Goal: Task Accomplishment & Management: Manage account settings

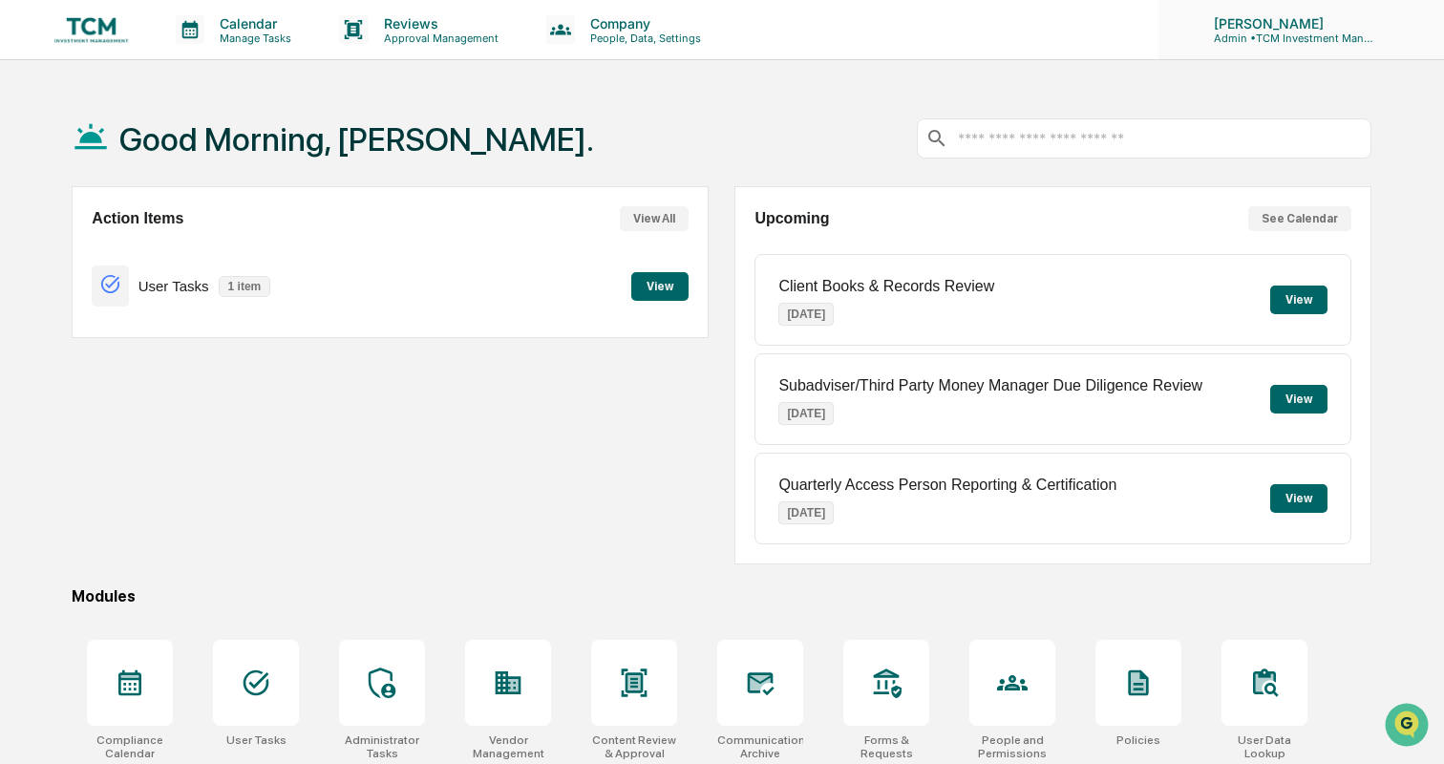
click at [1335, 25] on p "[PERSON_NAME]" at bounding box center [1288, 23] width 178 height 16
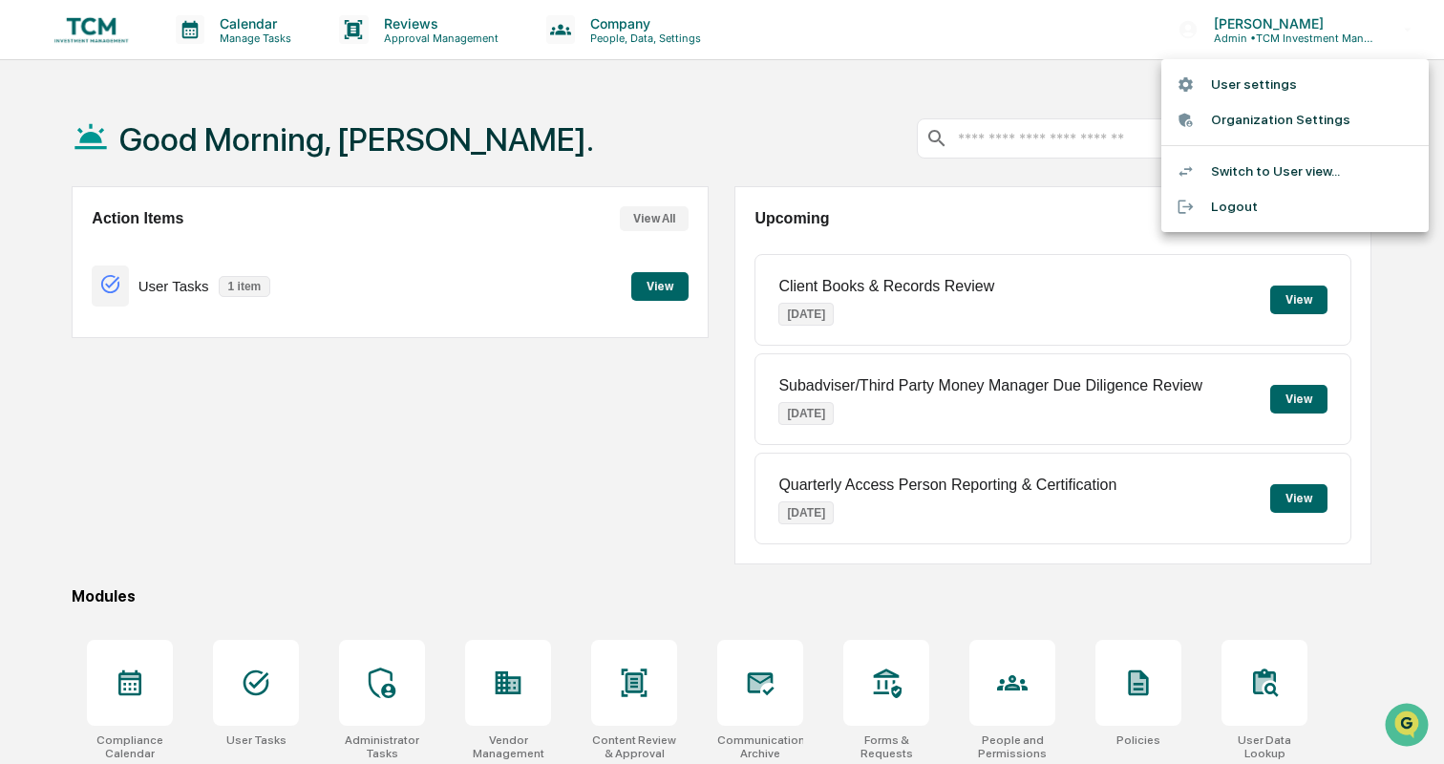
click at [1299, 93] on li "User settings" at bounding box center [1295, 84] width 267 height 35
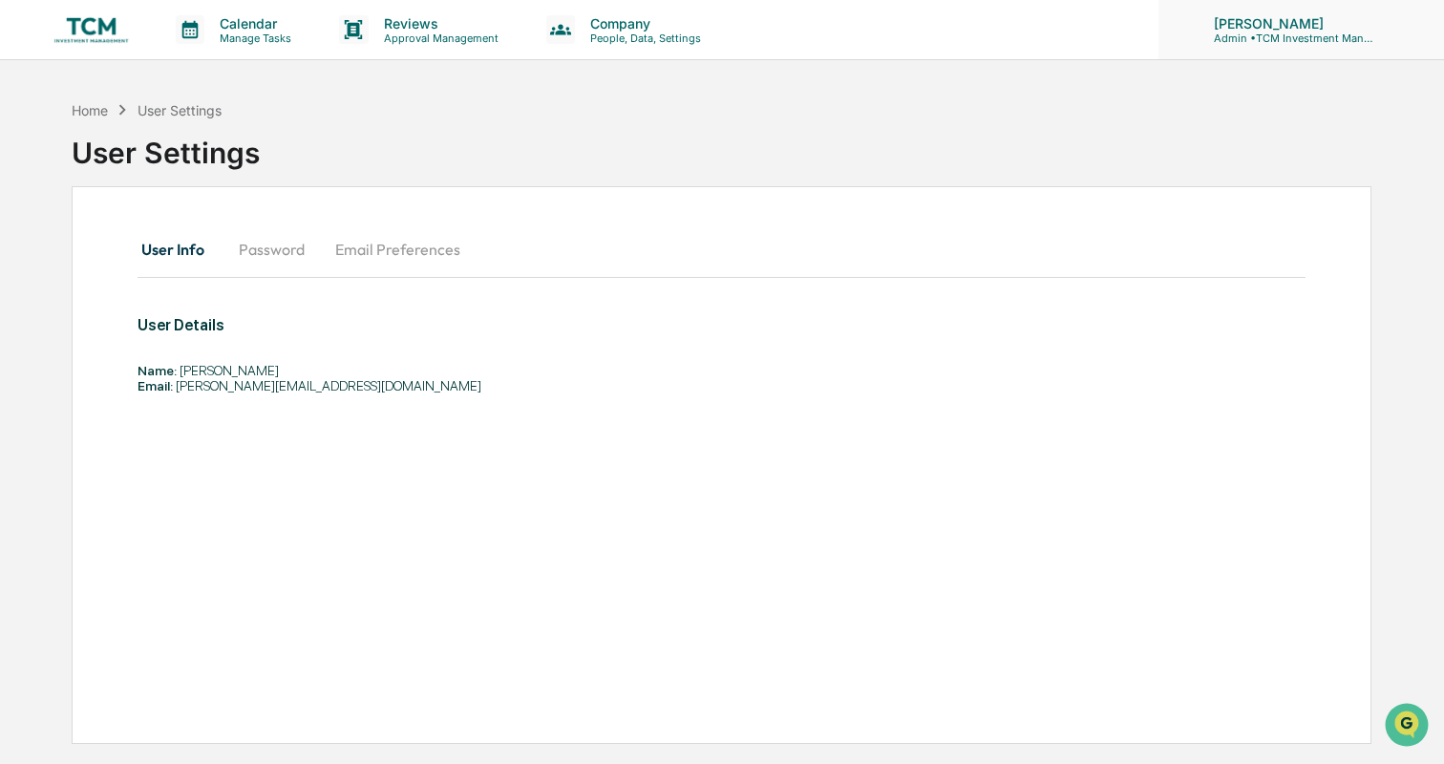
click at [1333, 33] on p "Admin • TCM Investment Management" at bounding box center [1288, 38] width 178 height 13
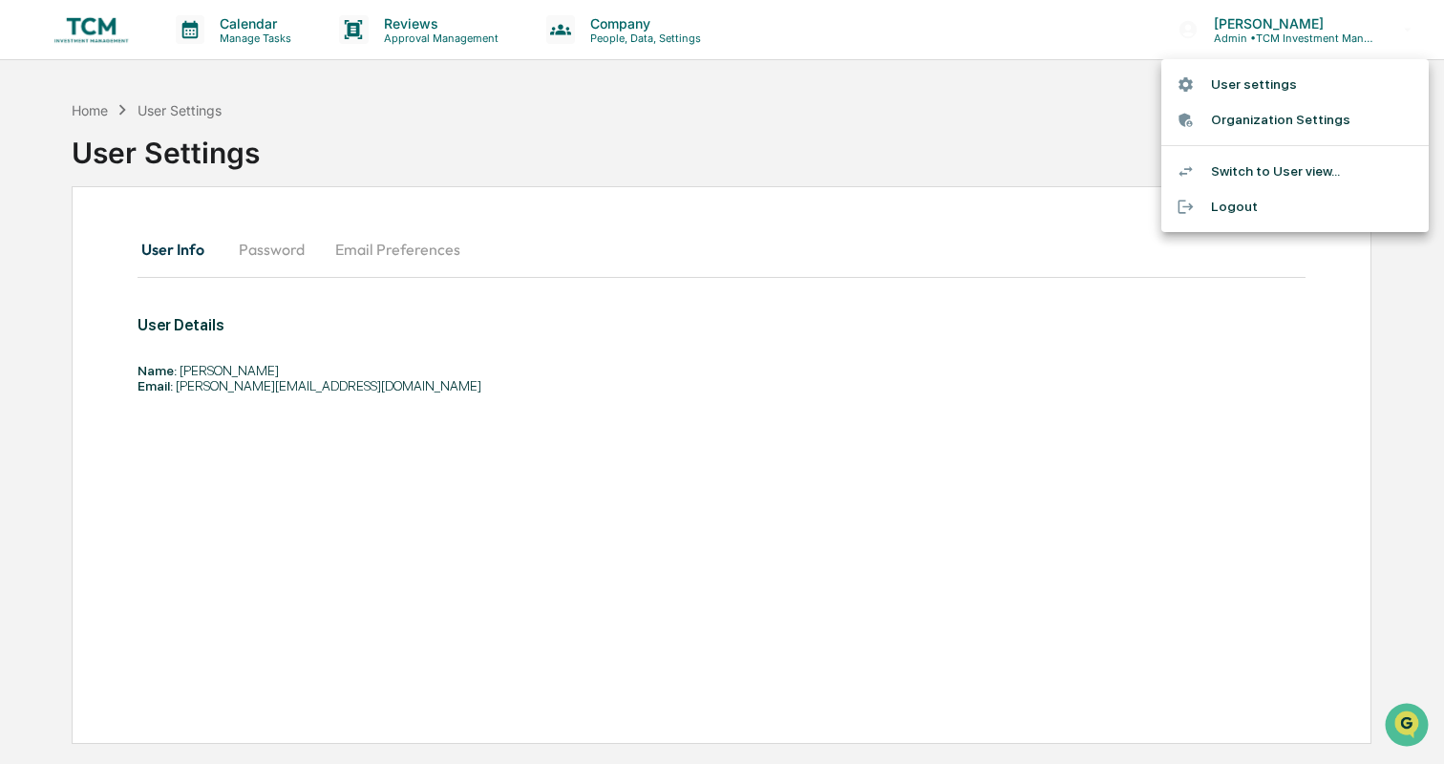
click at [1291, 116] on li "Organization Settings" at bounding box center [1295, 119] width 267 height 35
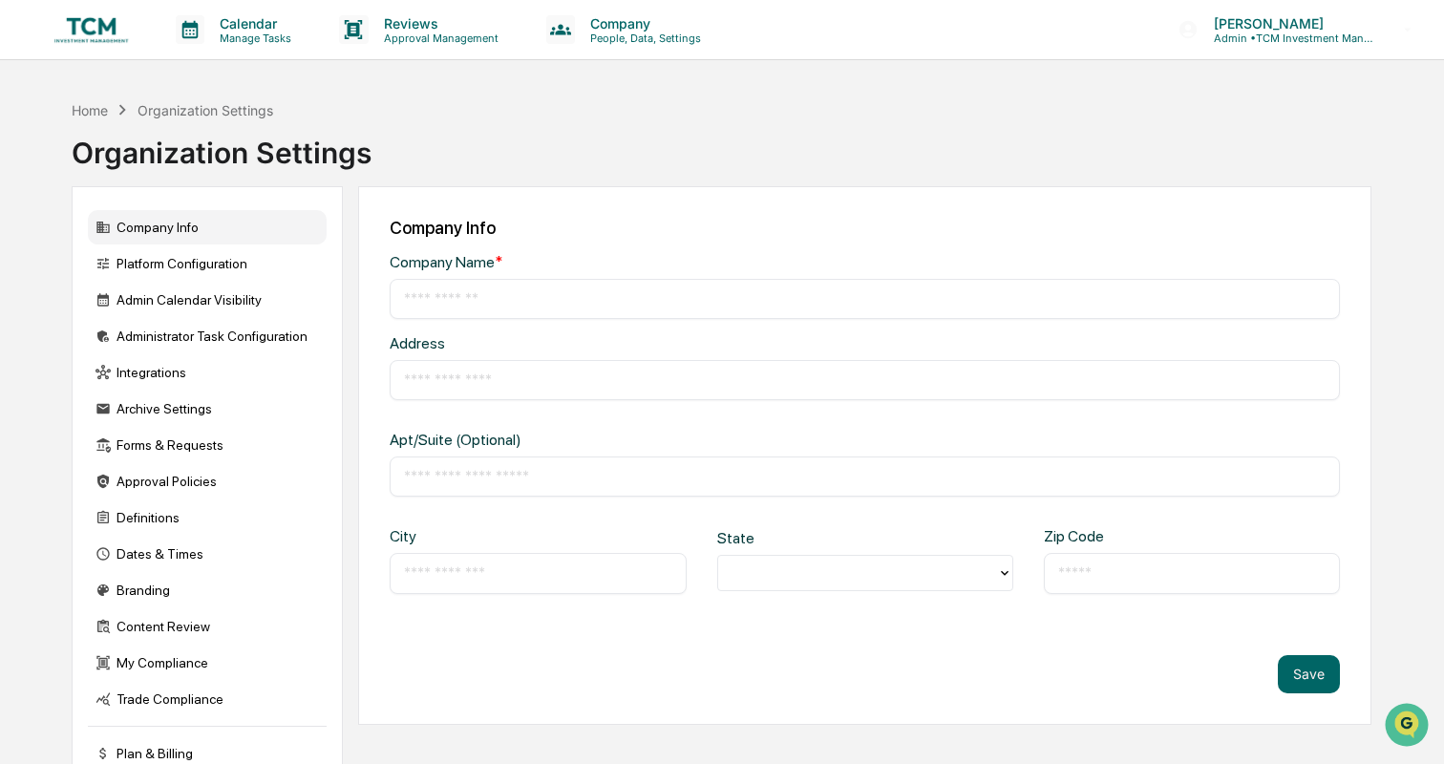
type input "**********"
type input "********"
type input "*****"
click at [203, 259] on div "Platform Configuration" at bounding box center [207, 263] width 239 height 34
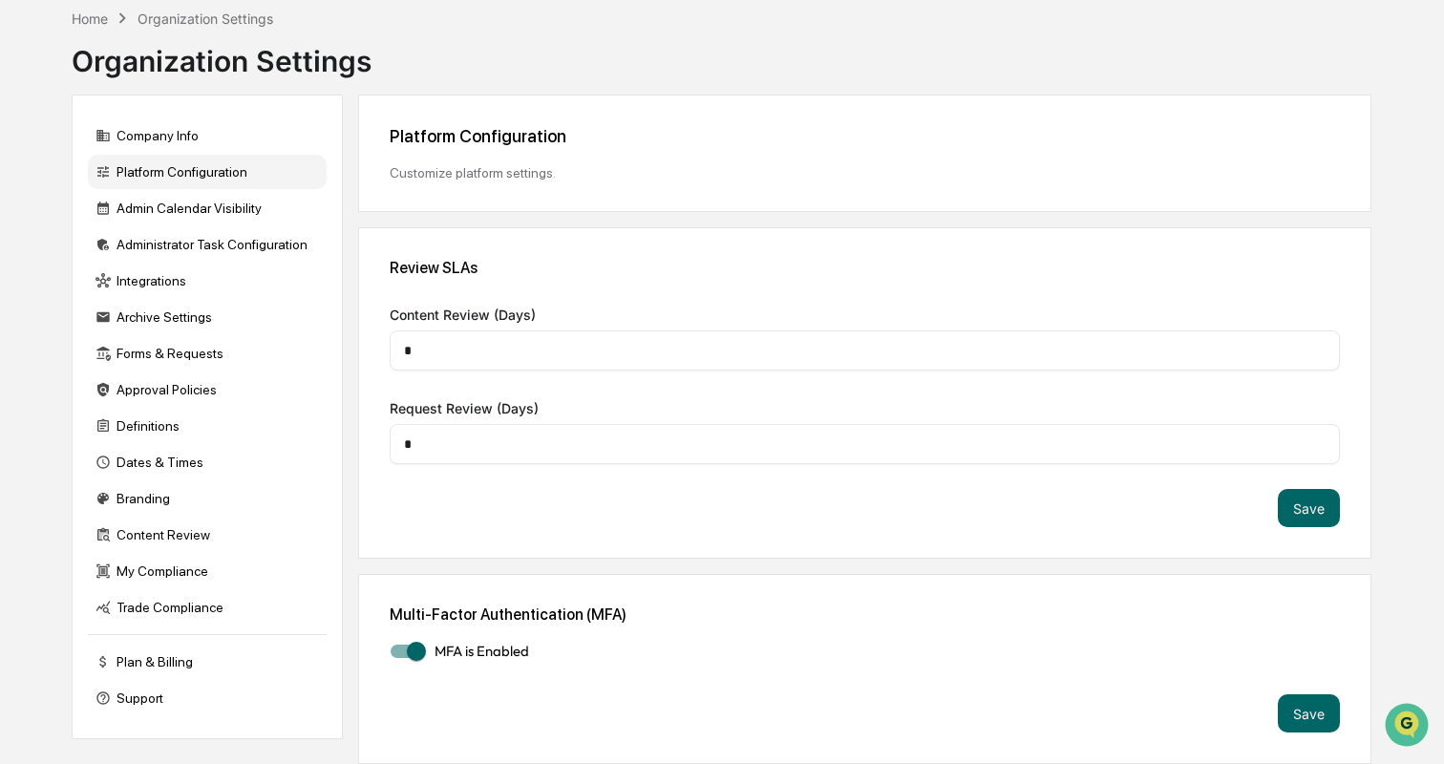
scroll to position [111, 0]
click at [208, 196] on div "Admin Calendar Visibility" at bounding box center [207, 208] width 239 height 34
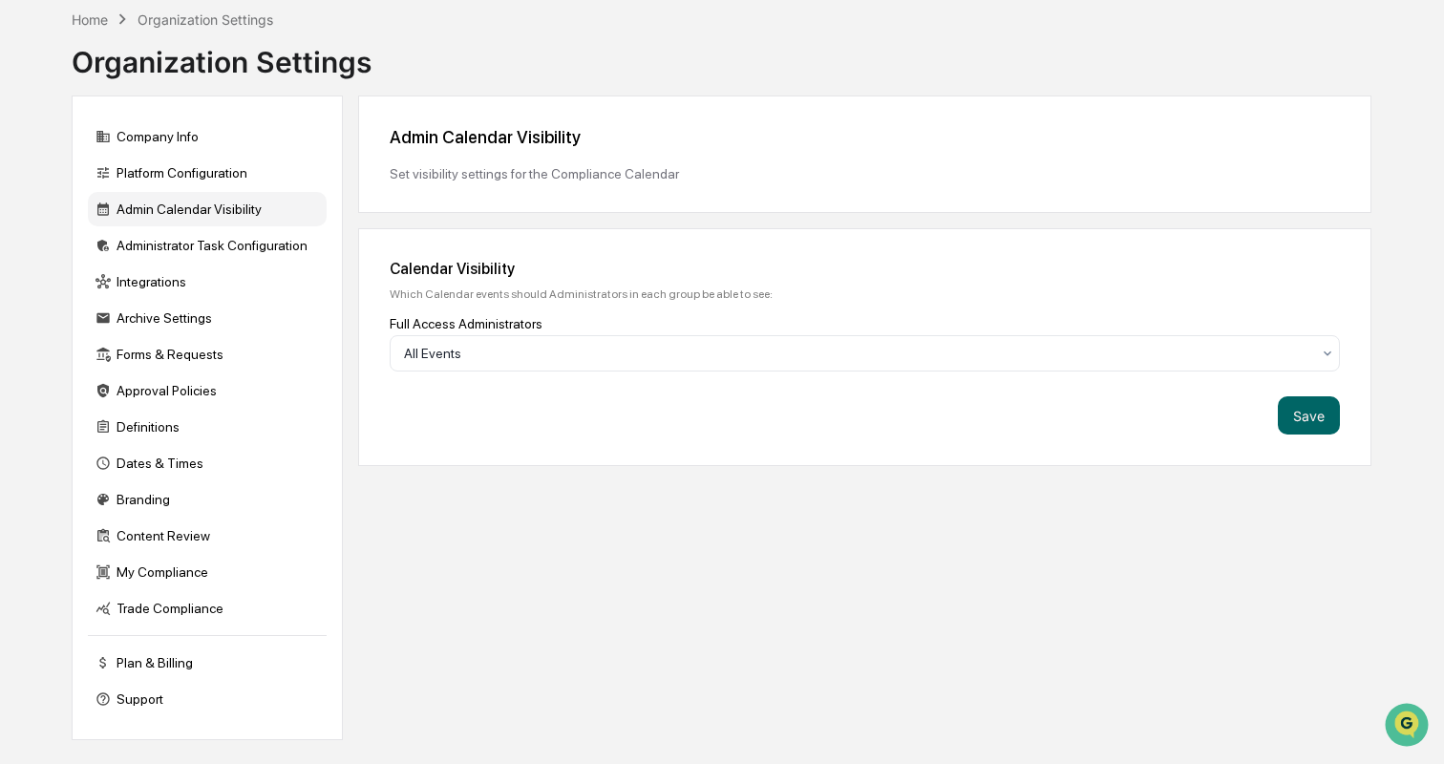
scroll to position [110, 0]
click at [194, 303] on div "Archive Settings" at bounding box center [207, 318] width 239 height 34
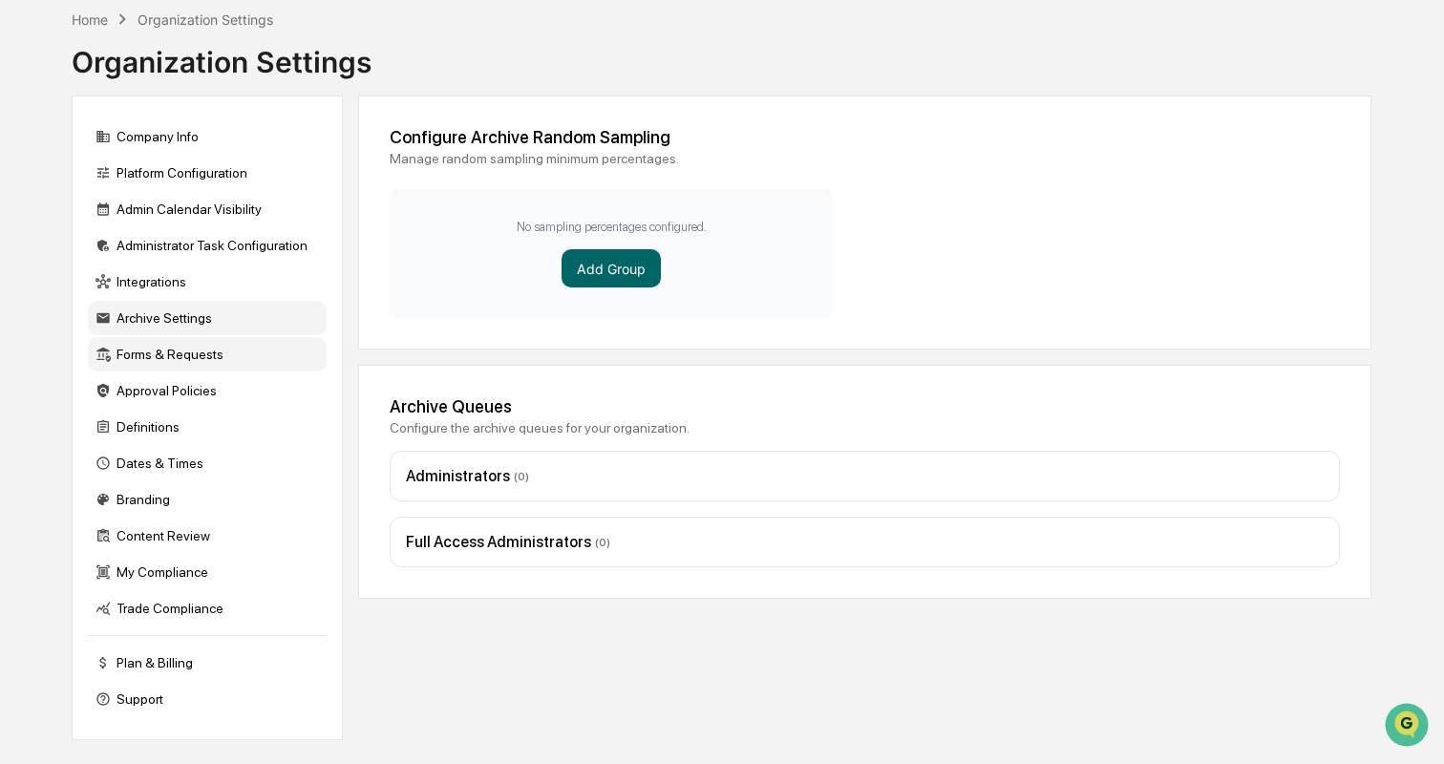
click at [189, 340] on div "Forms & Requests" at bounding box center [207, 354] width 239 height 34
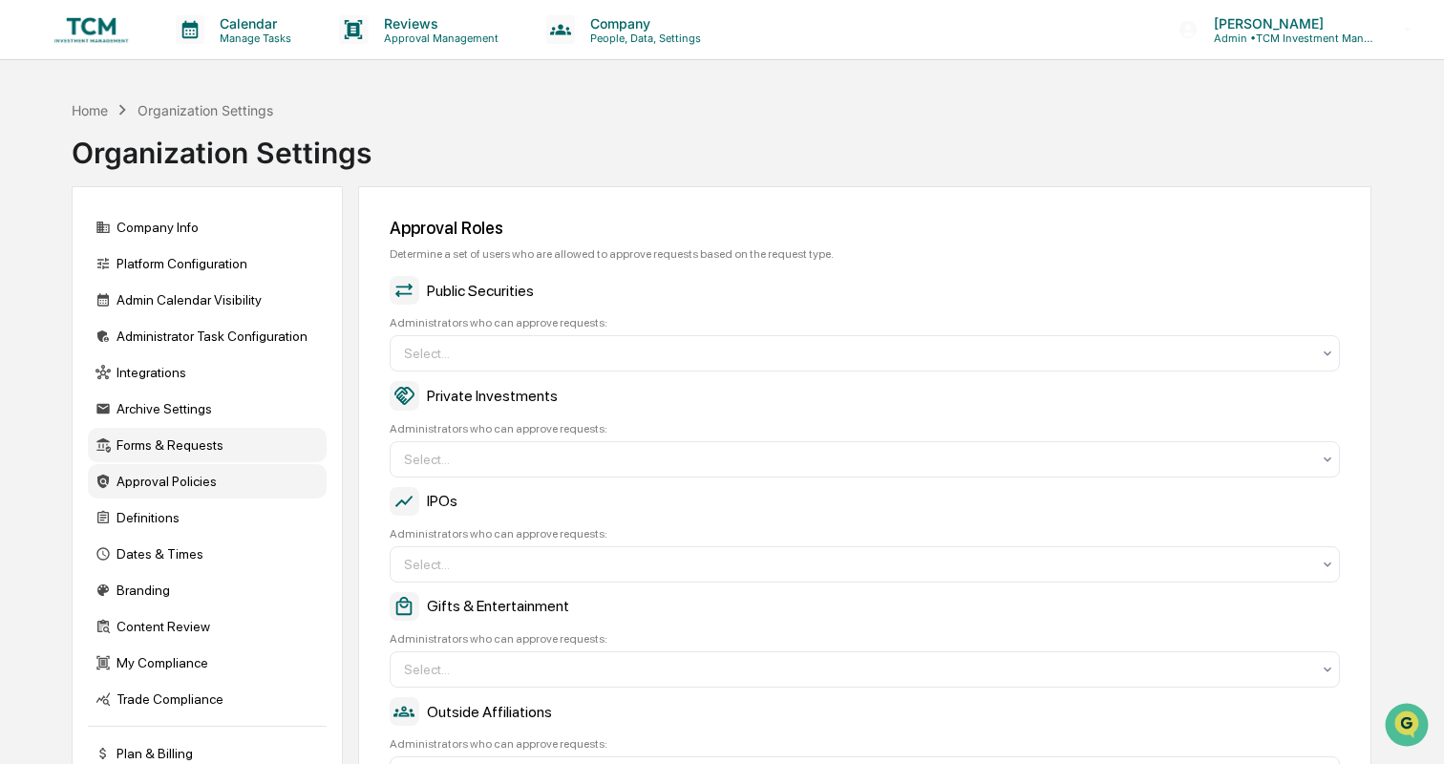
scroll to position [0, 0]
click at [167, 664] on div "My Compliance" at bounding box center [207, 663] width 239 height 34
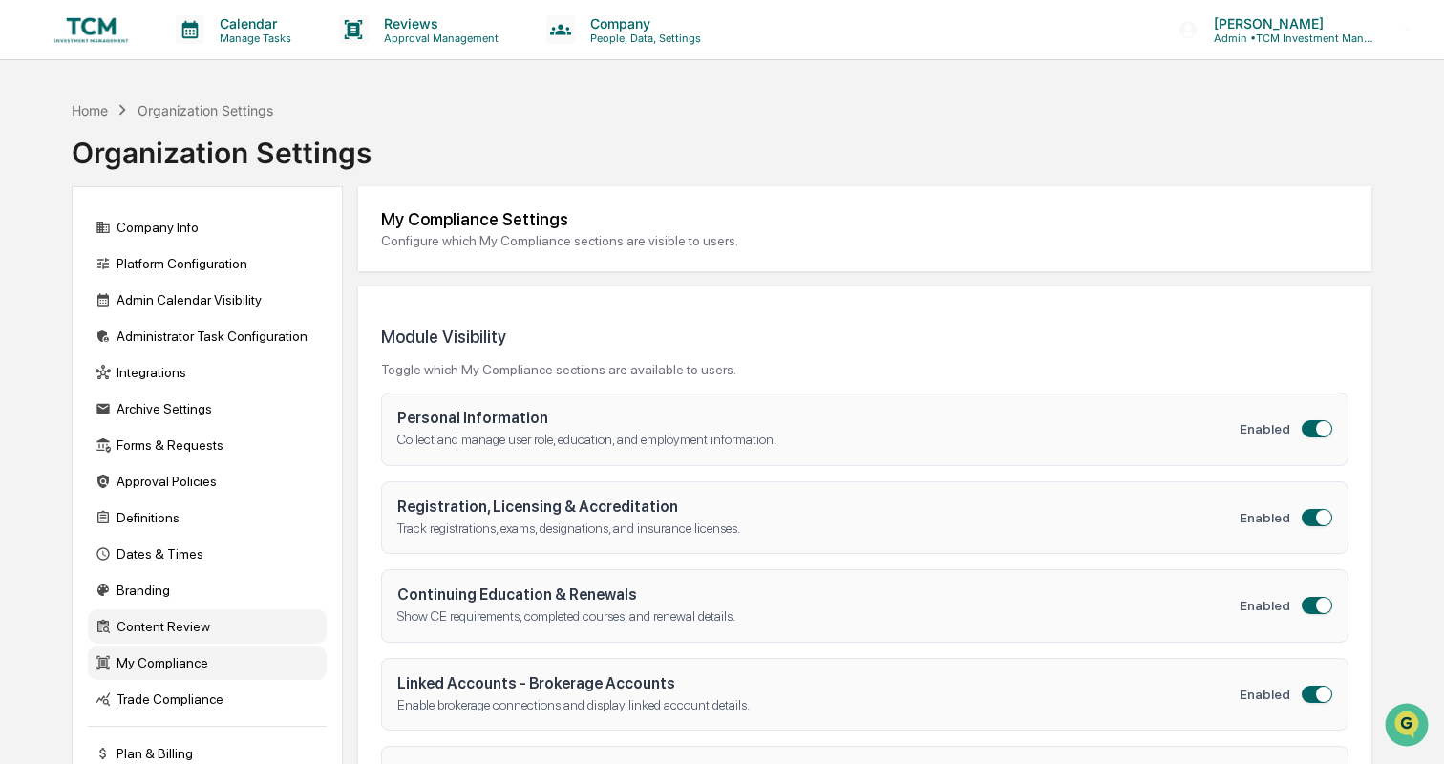
click at [209, 631] on div "Content Review" at bounding box center [207, 626] width 239 height 34
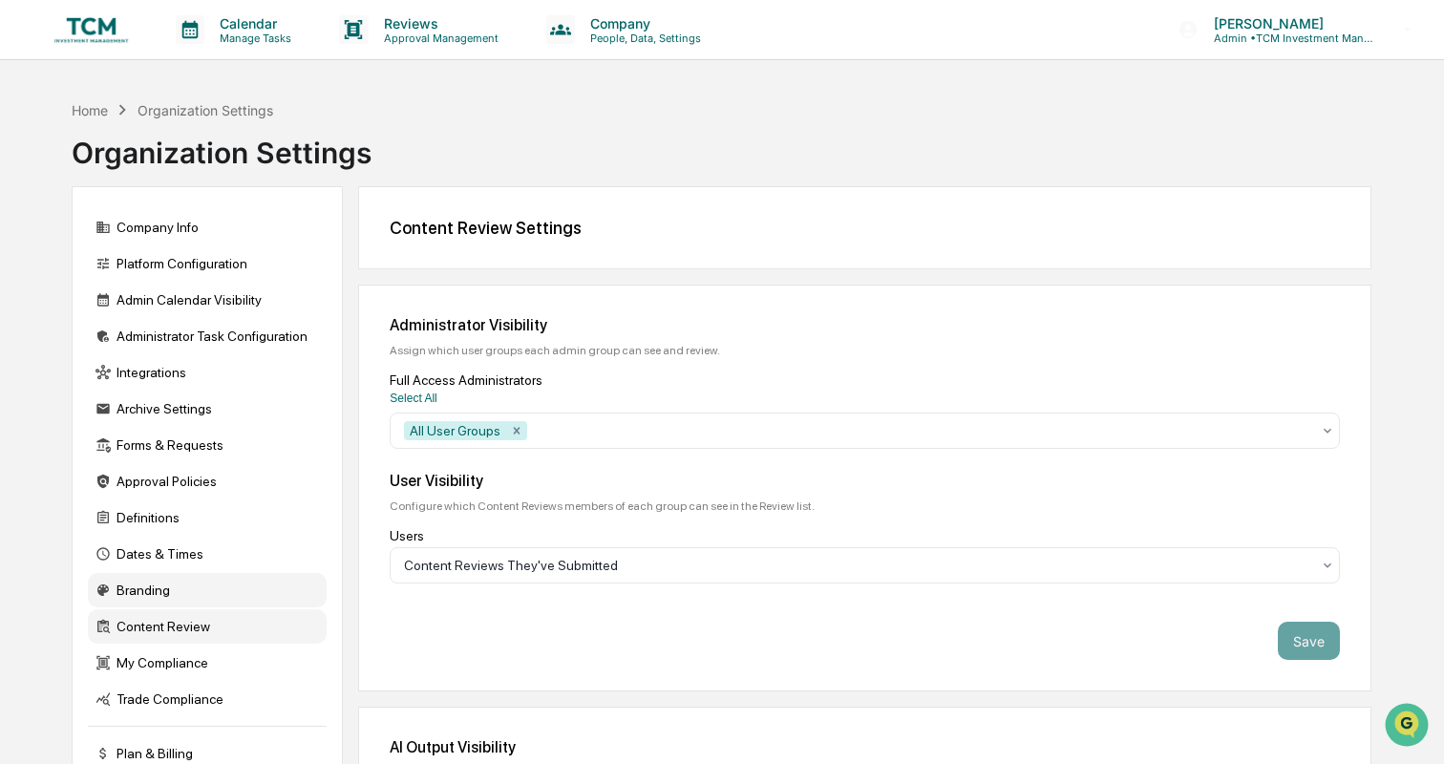
click at [189, 580] on div "Branding" at bounding box center [207, 590] width 239 height 34
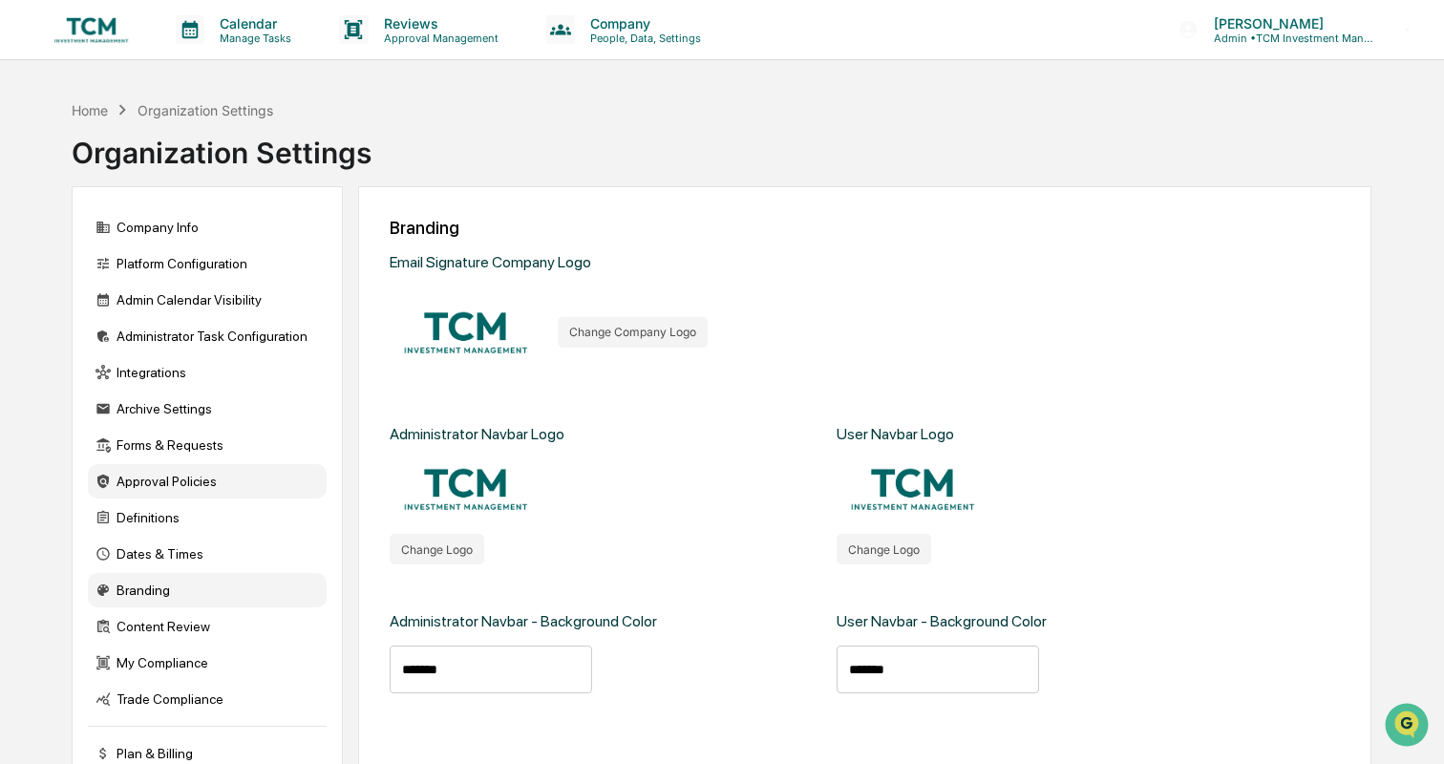
click at [203, 482] on div "Approval Policies" at bounding box center [207, 481] width 239 height 34
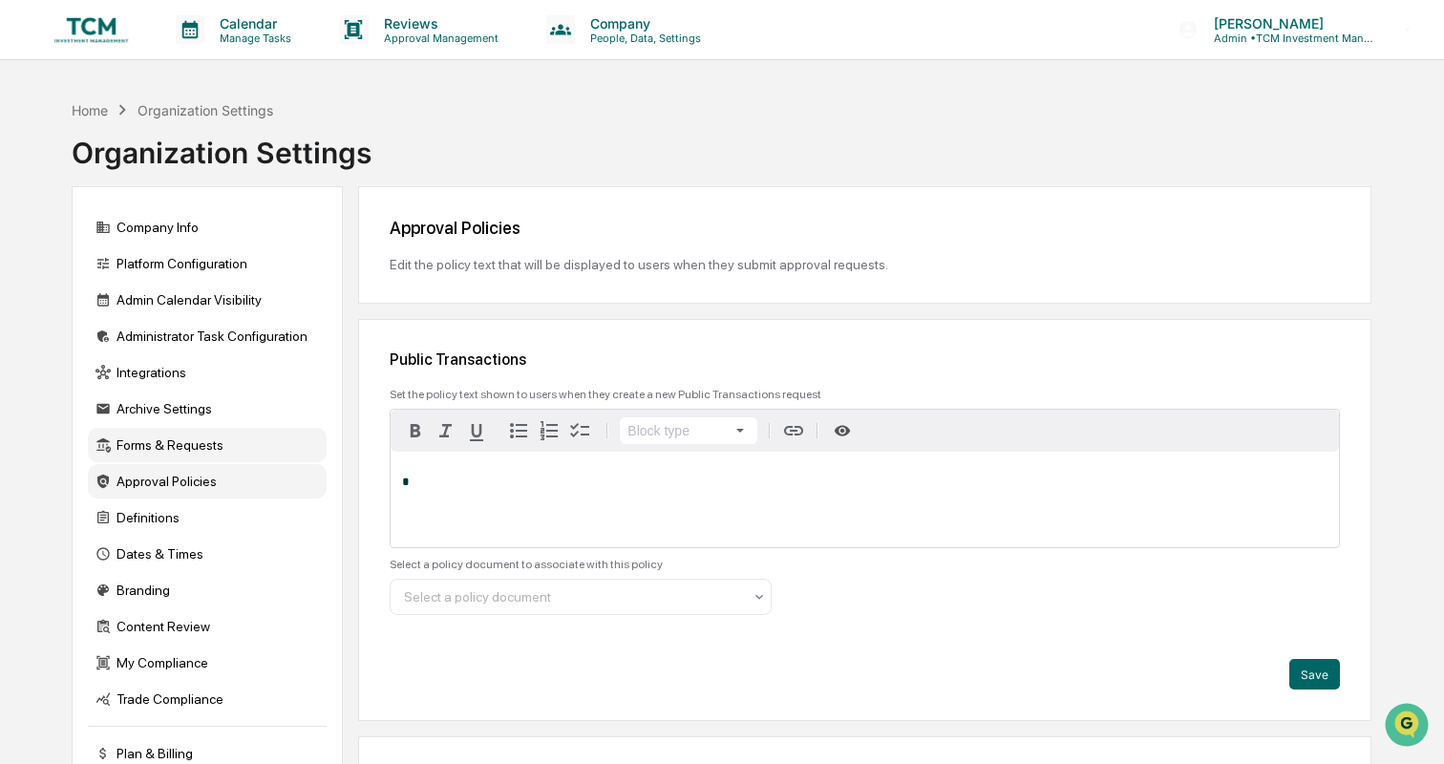
click at [214, 451] on div "Forms & Requests" at bounding box center [207, 445] width 239 height 34
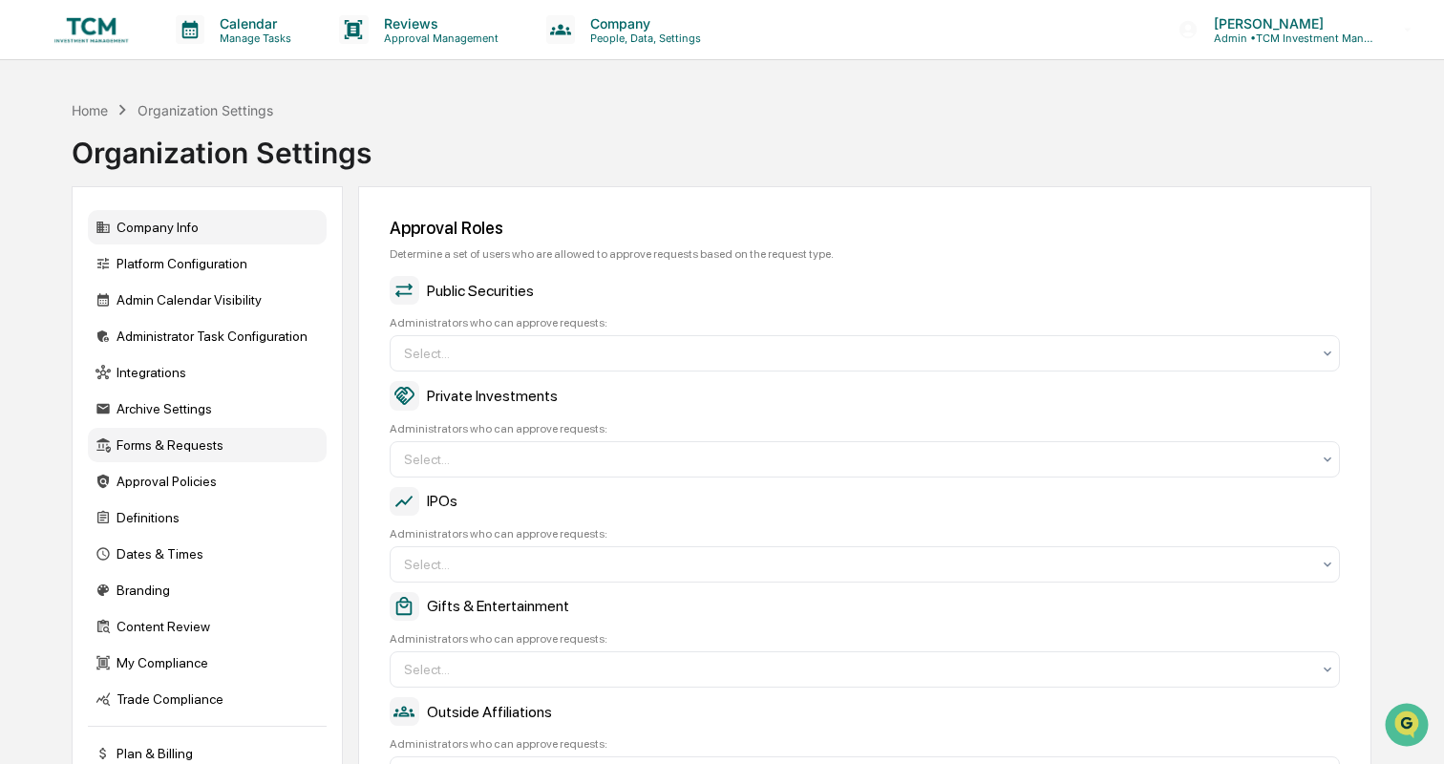
click at [197, 225] on div "Company Info" at bounding box center [207, 227] width 239 height 34
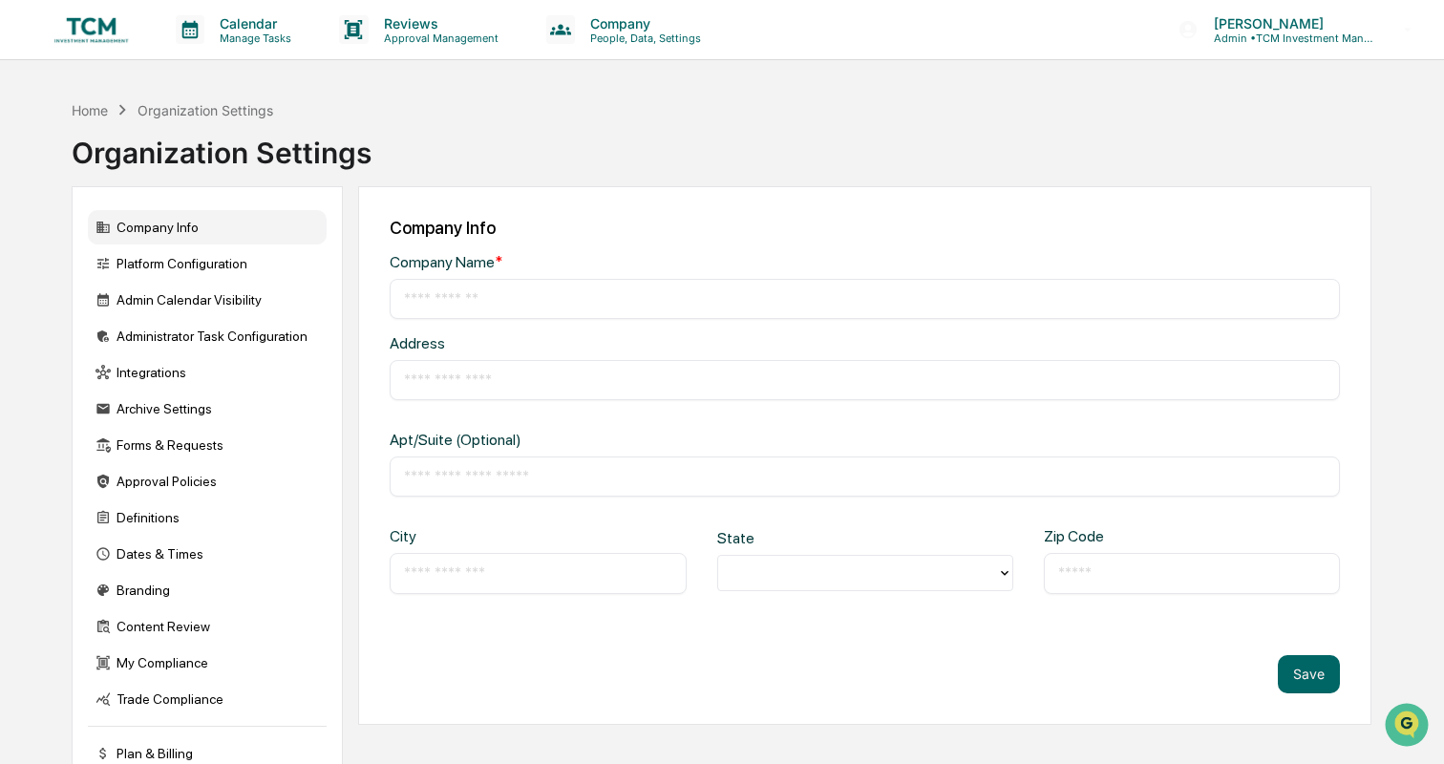
type input "**********"
type input "********"
type input "*****"
click at [198, 269] on div "Platform Configuration" at bounding box center [207, 263] width 239 height 34
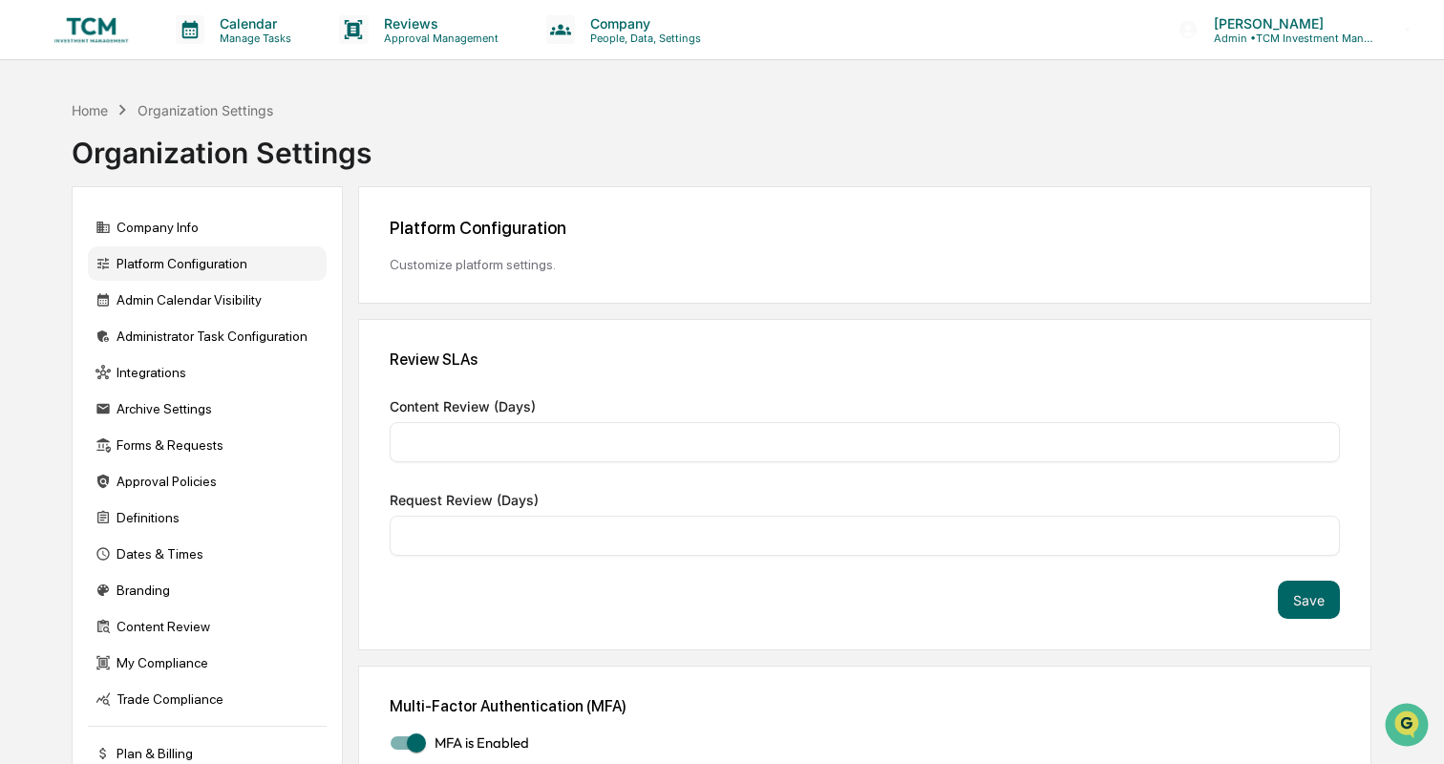
type input "*"
click at [85, 35] on img at bounding box center [92, 29] width 92 height 36
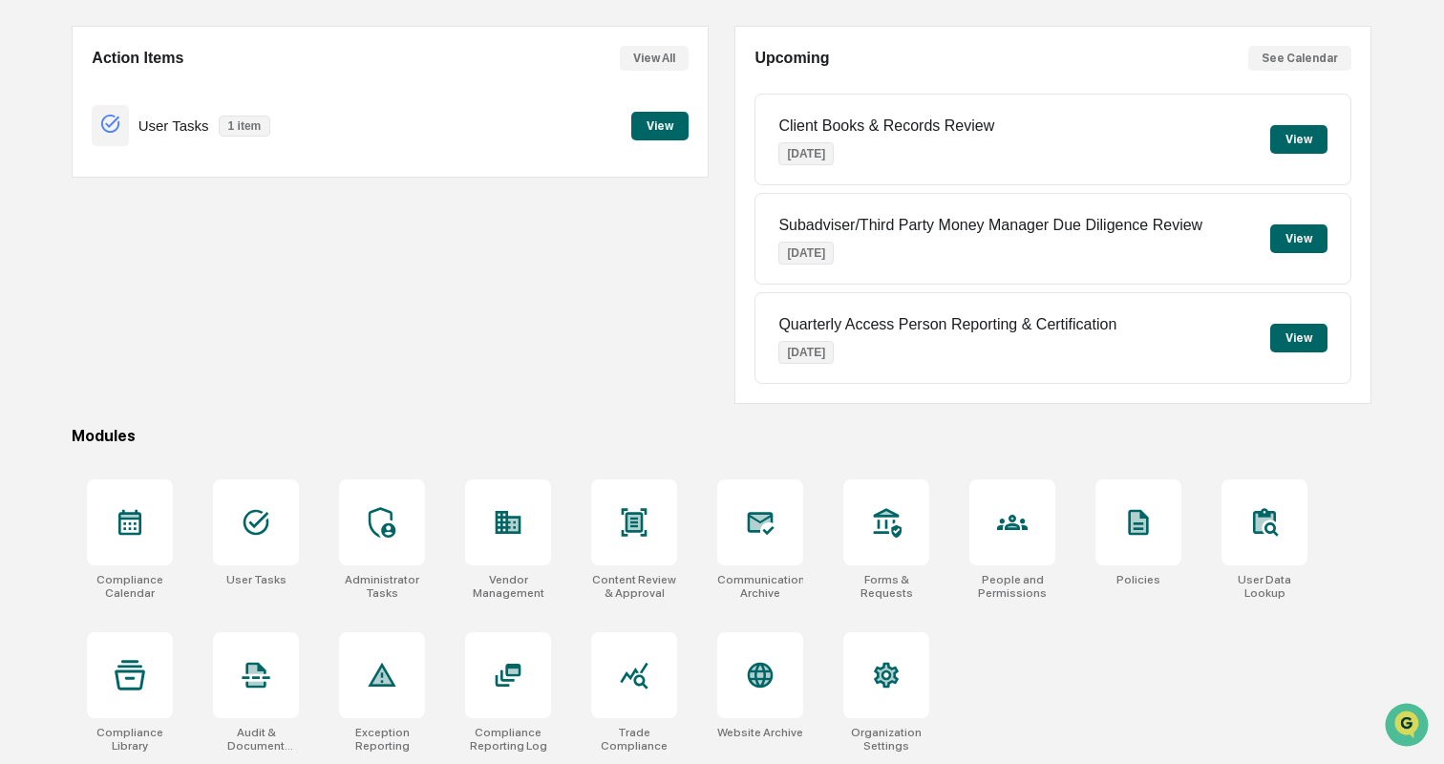
scroll to position [179, 0]
click at [1144, 514] on icon at bounding box center [1138, 522] width 15 height 20
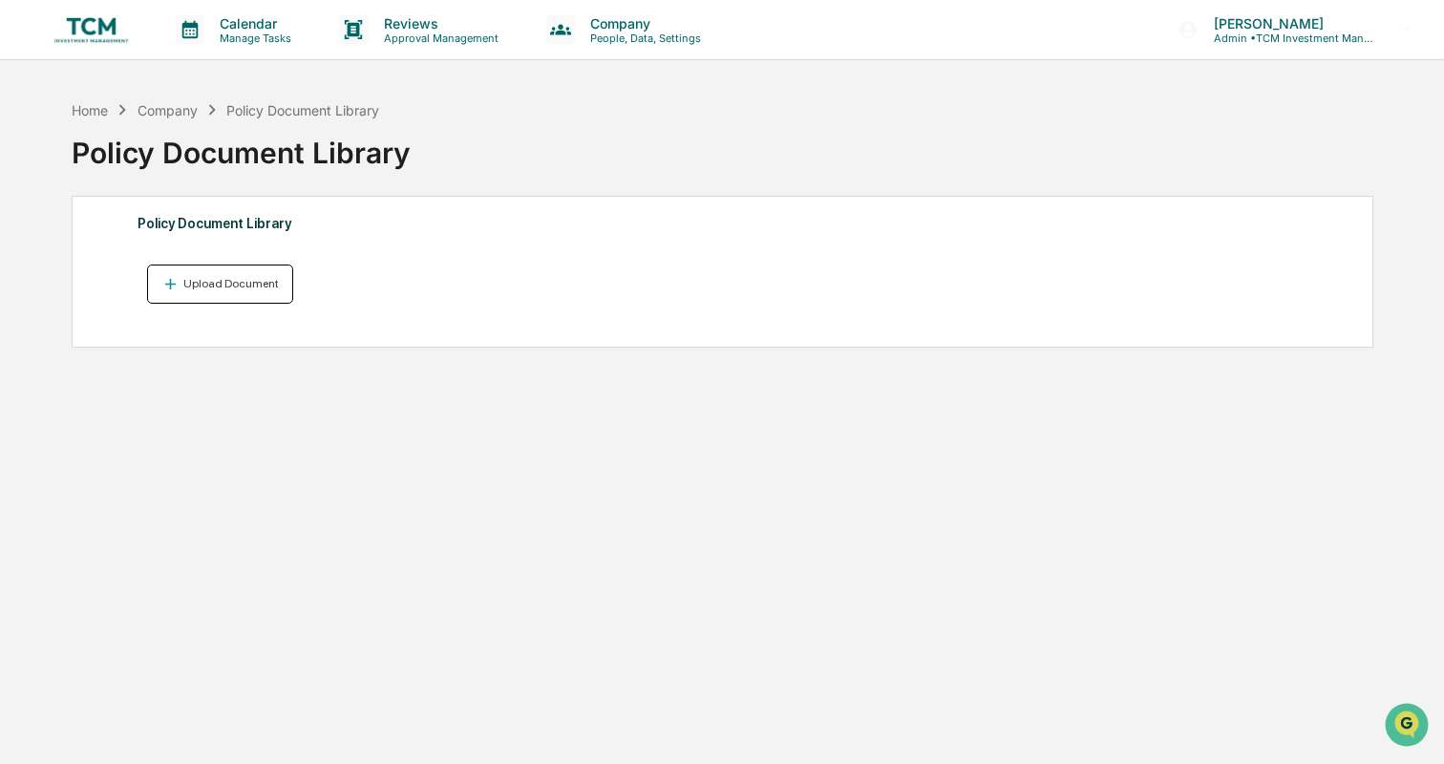
click at [253, 285] on div "Upload Document" at bounding box center [229, 283] width 99 height 13
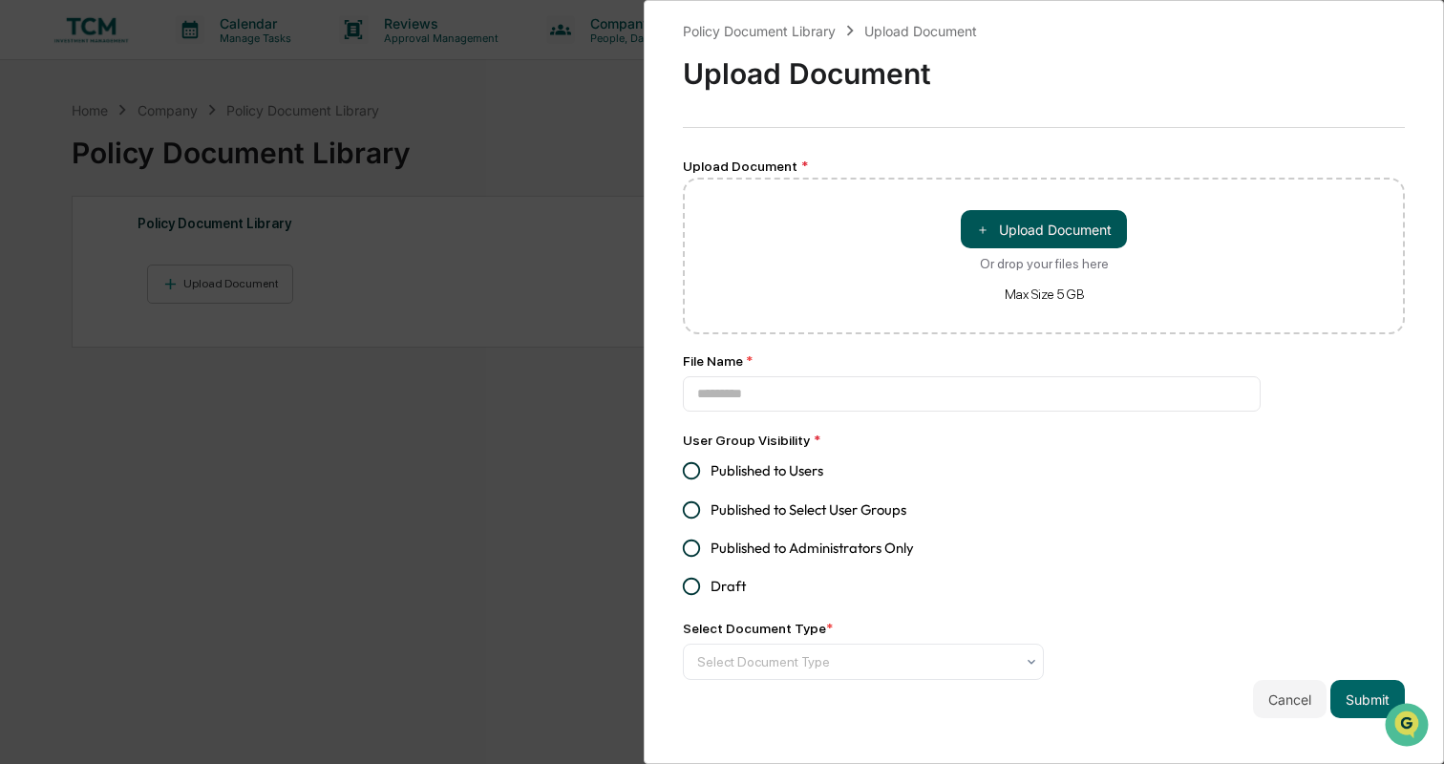
click at [1047, 237] on button "＋ Upload Document" at bounding box center [1044, 229] width 166 height 38
type input "**********"
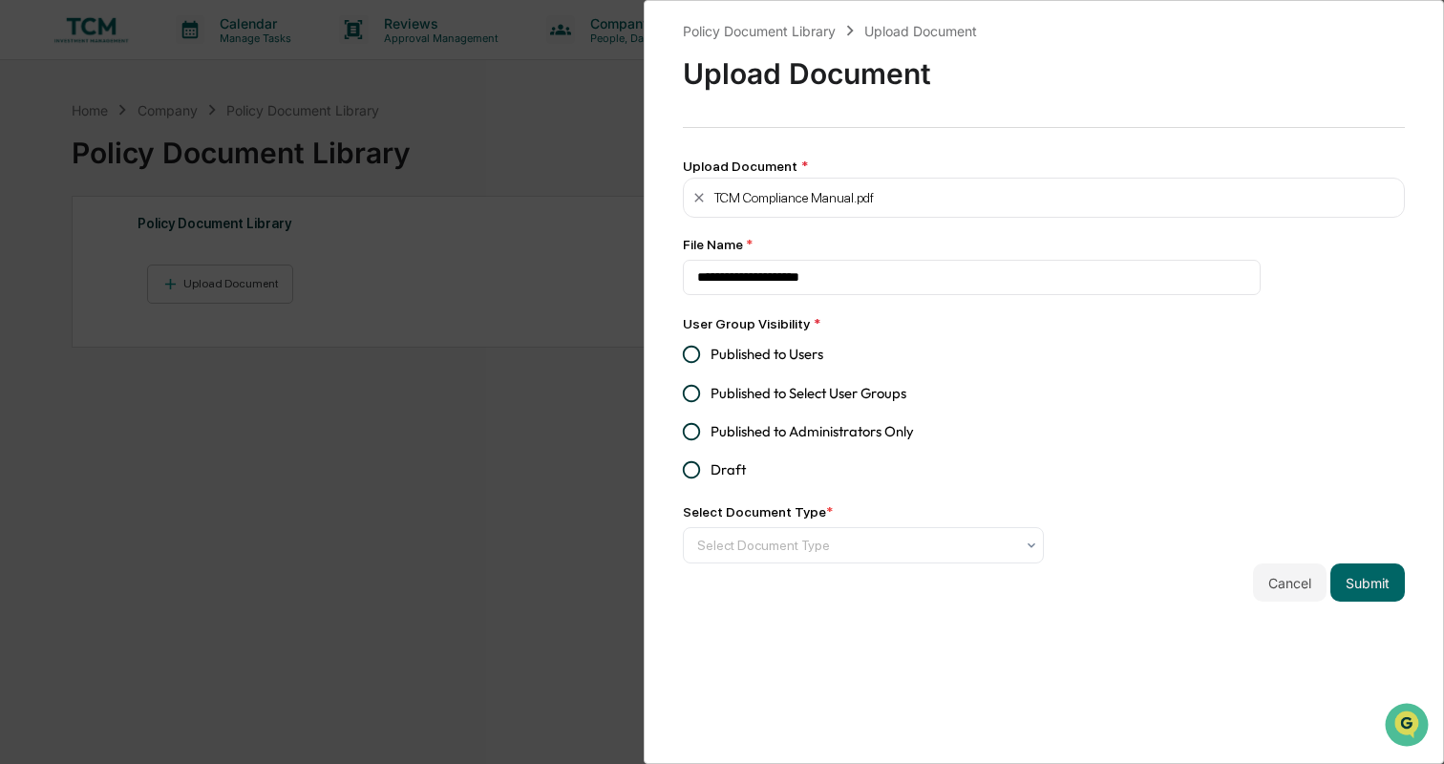
click at [817, 353] on span "Published to Users" at bounding box center [767, 354] width 113 height 21
click at [794, 429] on span "Published to Administrators Only" at bounding box center [812, 431] width 203 height 21
click at [788, 546] on div at bounding box center [855, 545] width 317 height 19
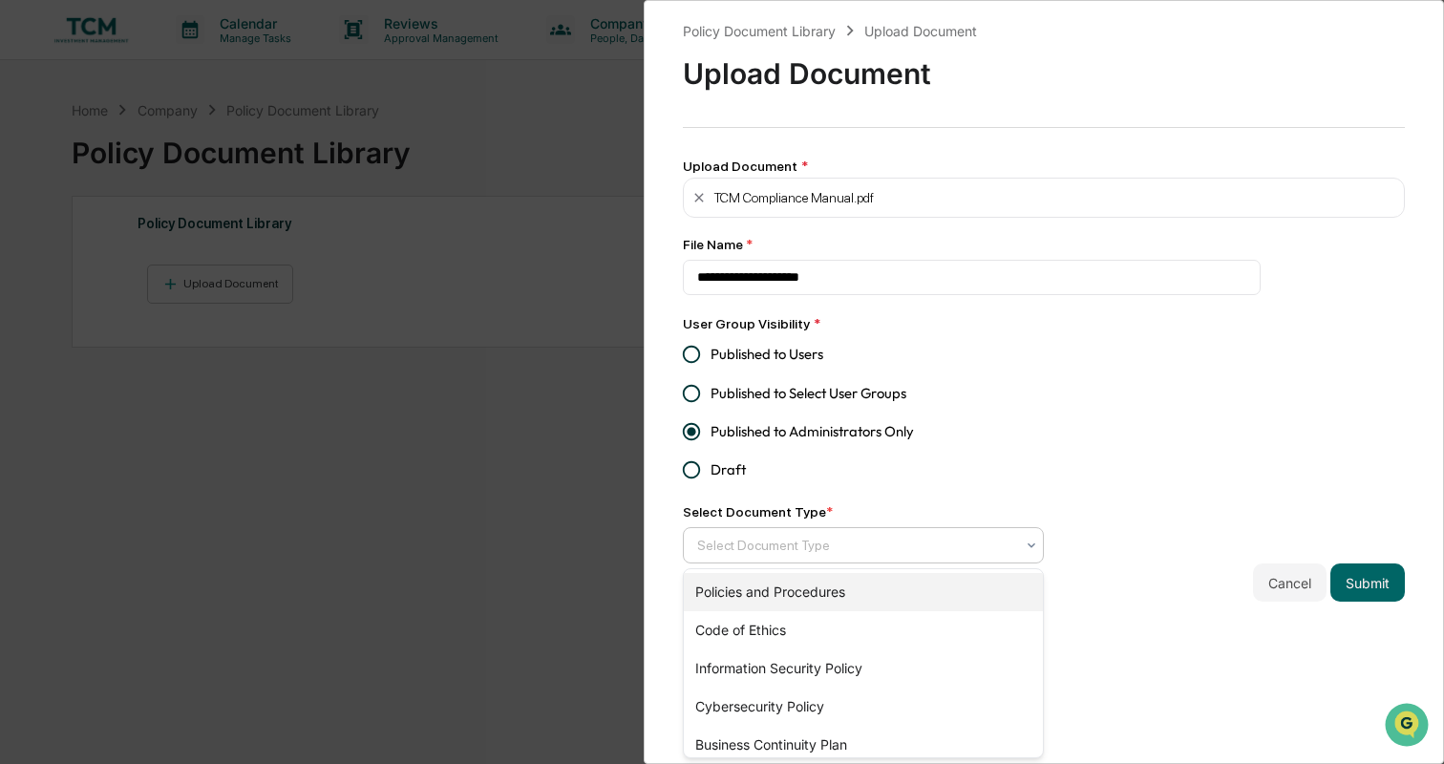
click at [801, 602] on div "Policies and Procedures" at bounding box center [863, 592] width 359 height 38
click at [794, 596] on div "Code of Ethics" at bounding box center [863, 592] width 359 height 38
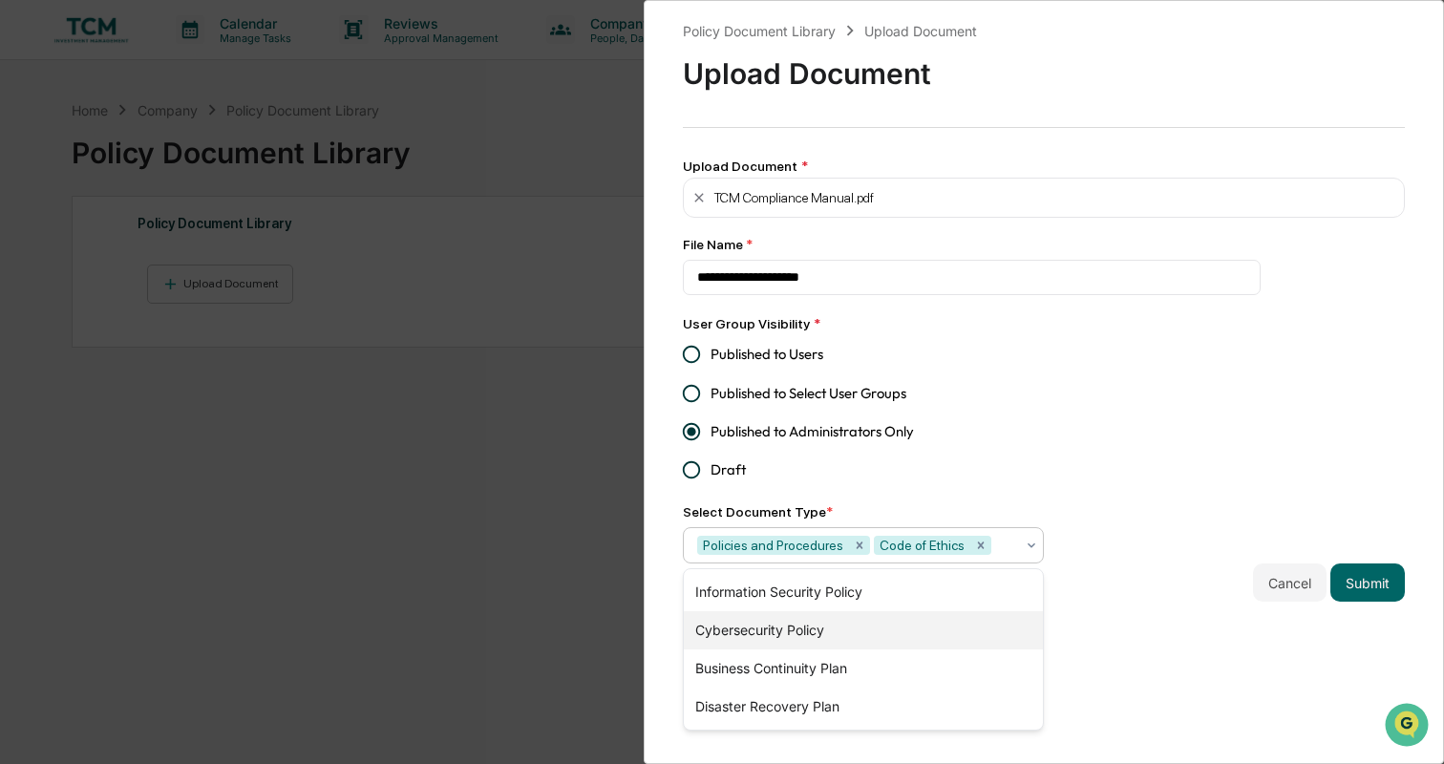
click at [787, 625] on div "Cybersecurity Policy" at bounding box center [863, 630] width 359 height 38
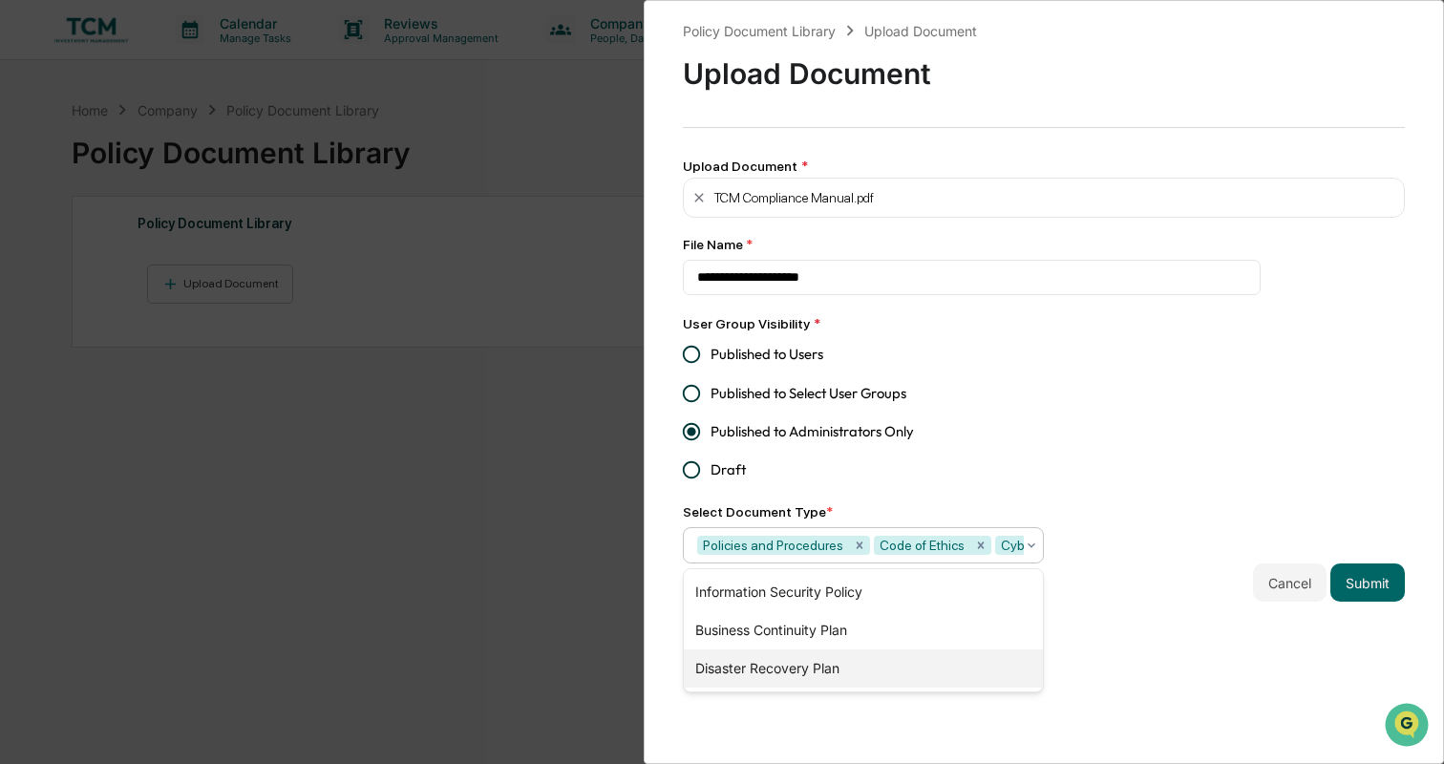
click at [791, 665] on div "Disaster Recovery Plan" at bounding box center [863, 669] width 359 height 38
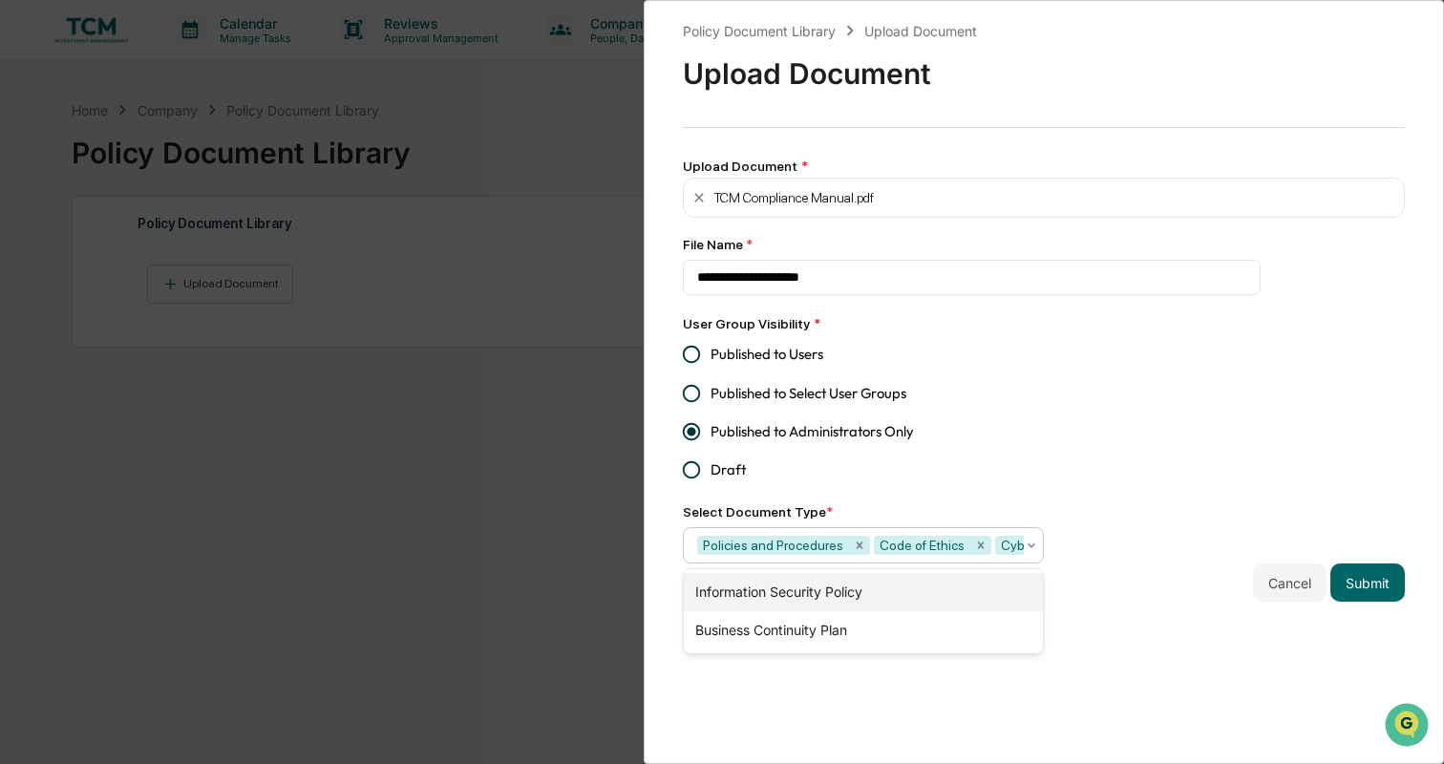
click at [786, 602] on div "Information Security Policy" at bounding box center [863, 592] width 359 height 38
click at [844, 695] on div "**********" at bounding box center [1044, 382] width 801 height 764
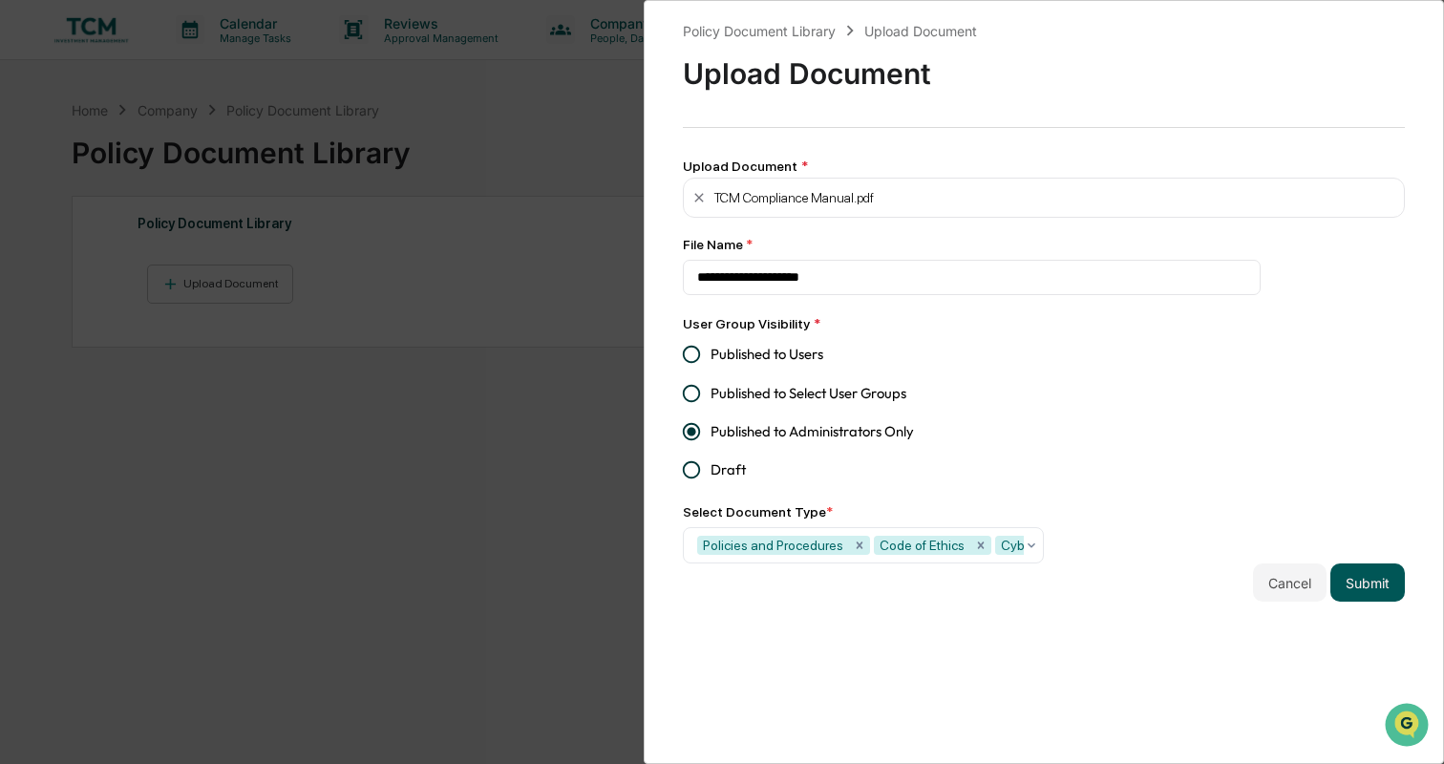
click at [1364, 593] on button "Submit" at bounding box center [1368, 583] width 75 height 38
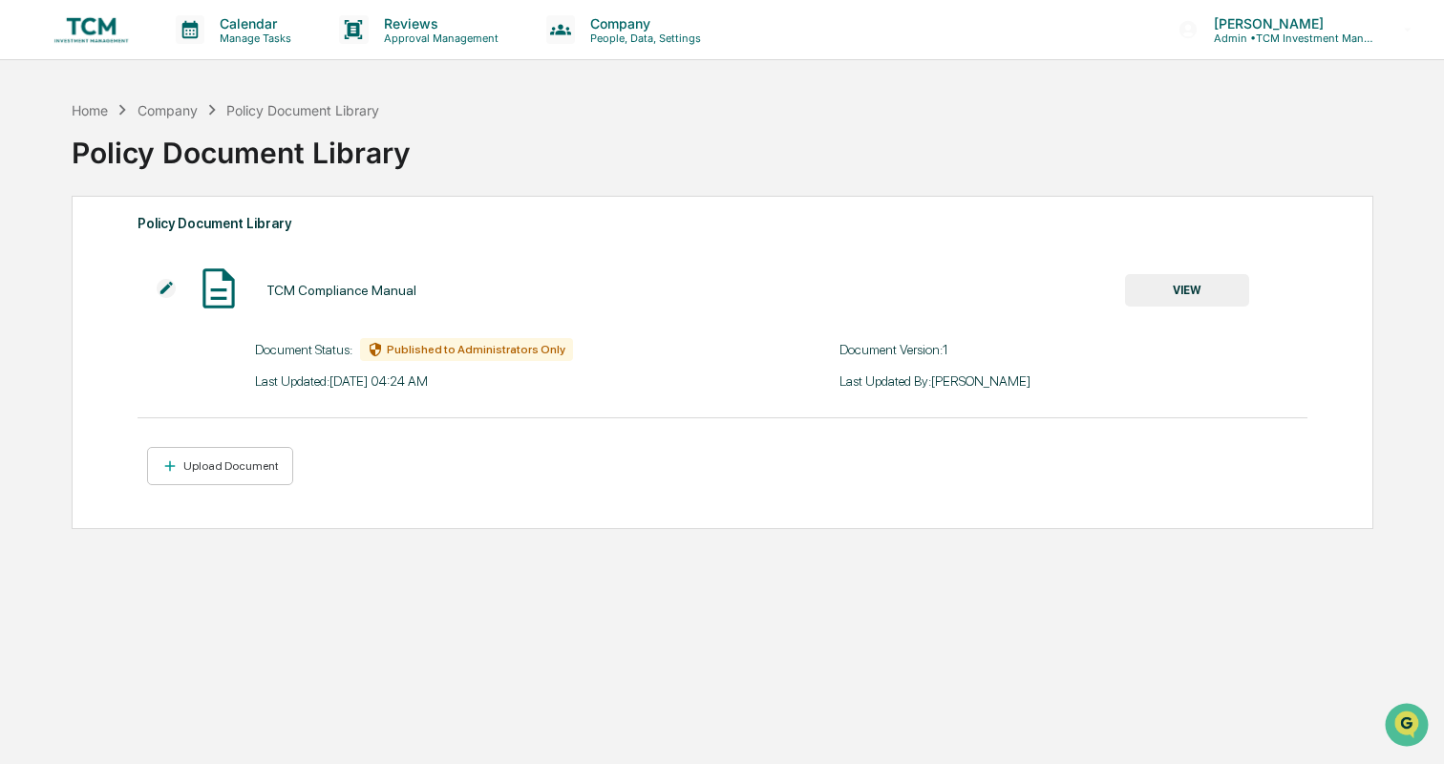
click at [1160, 294] on button "VIEW" at bounding box center [1187, 290] width 124 height 32
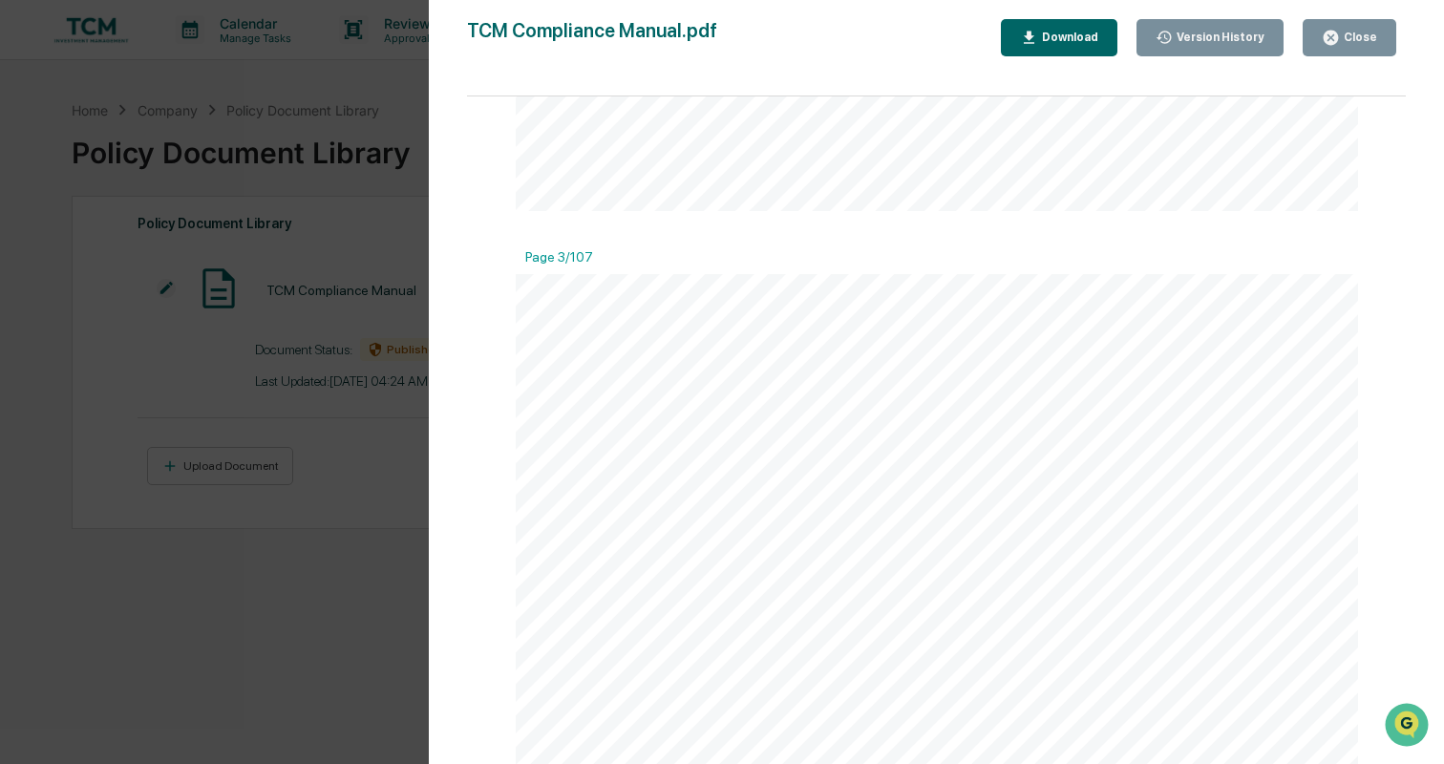
scroll to position [2293, 0]
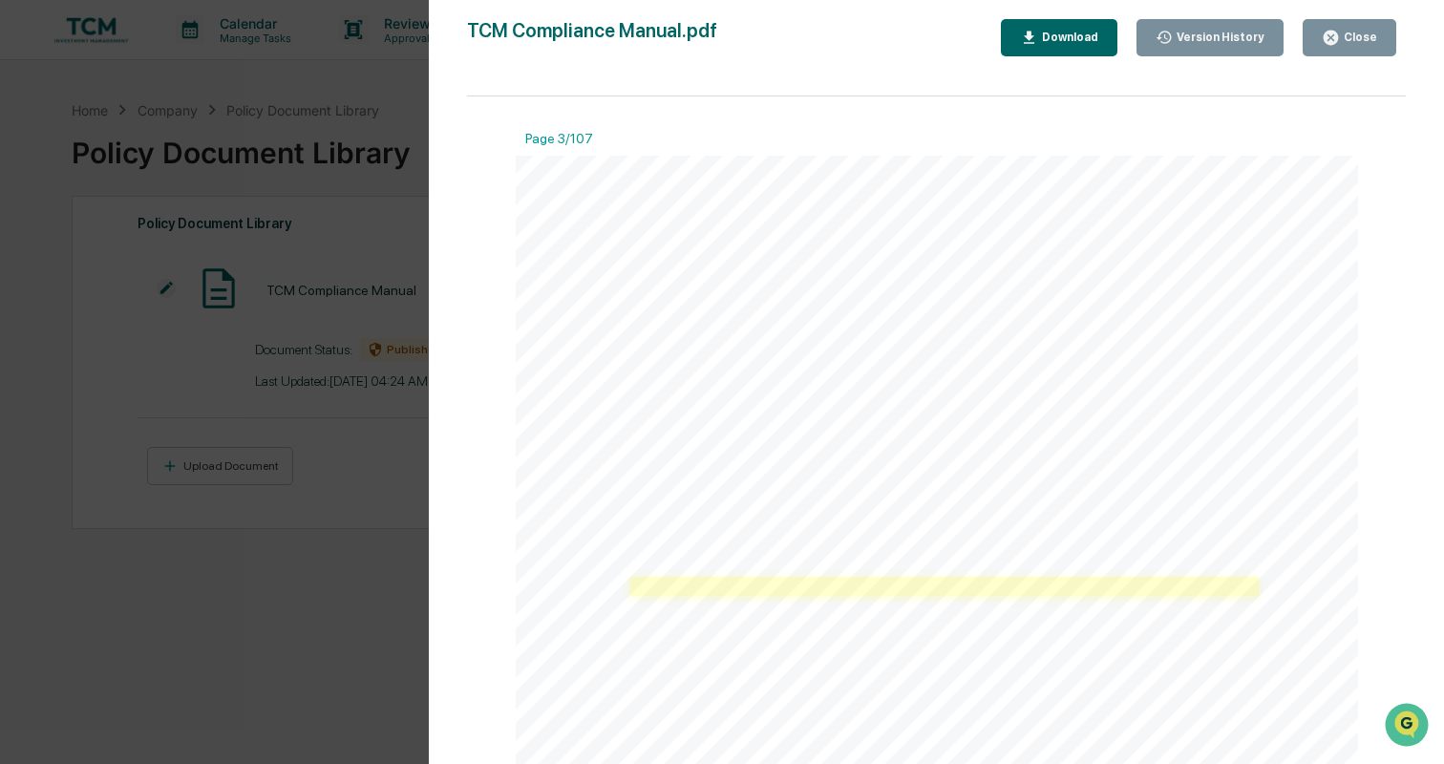
click at [745, 583] on link at bounding box center [945, 586] width 629 height 19
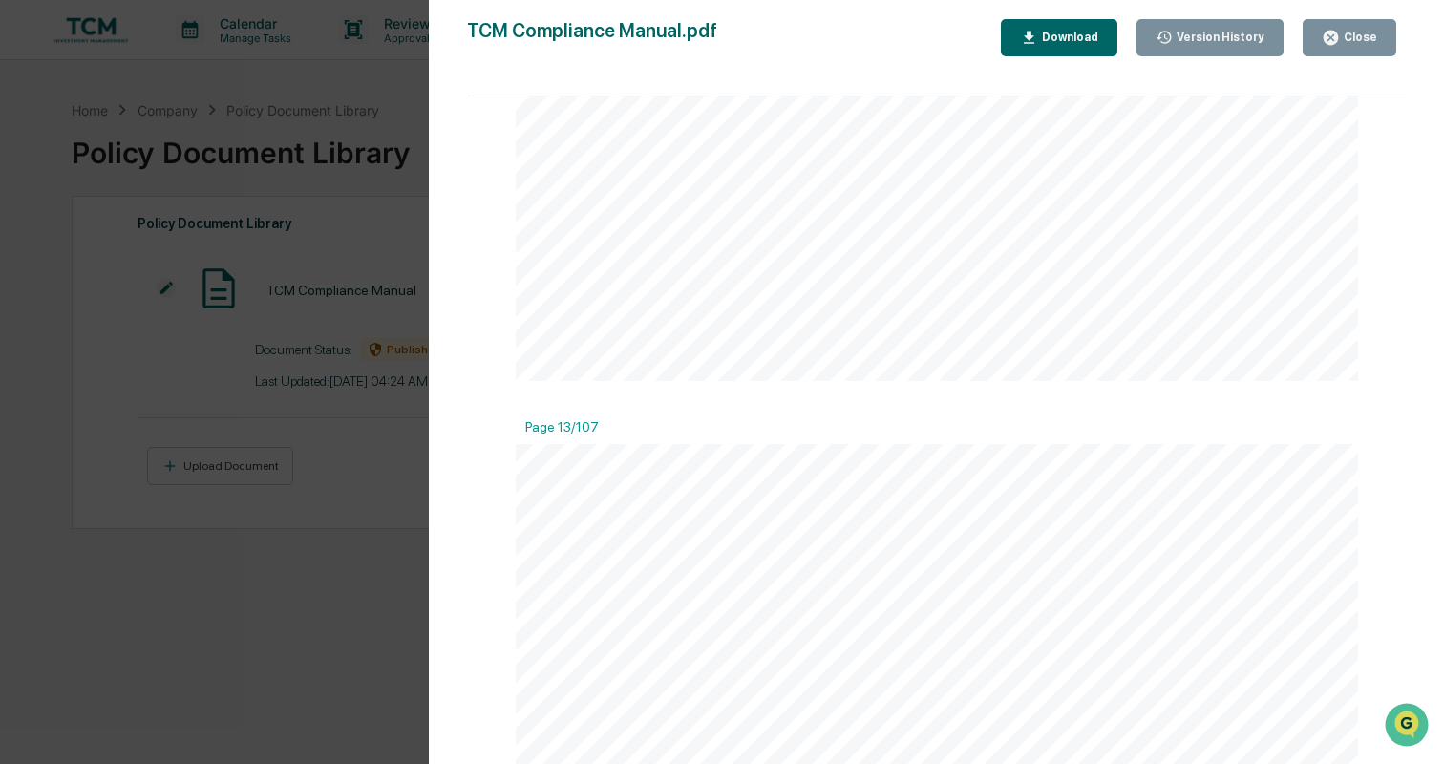
scroll to position [13692, 0]
click at [1339, 29] on icon "button" at bounding box center [1331, 38] width 18 height 18
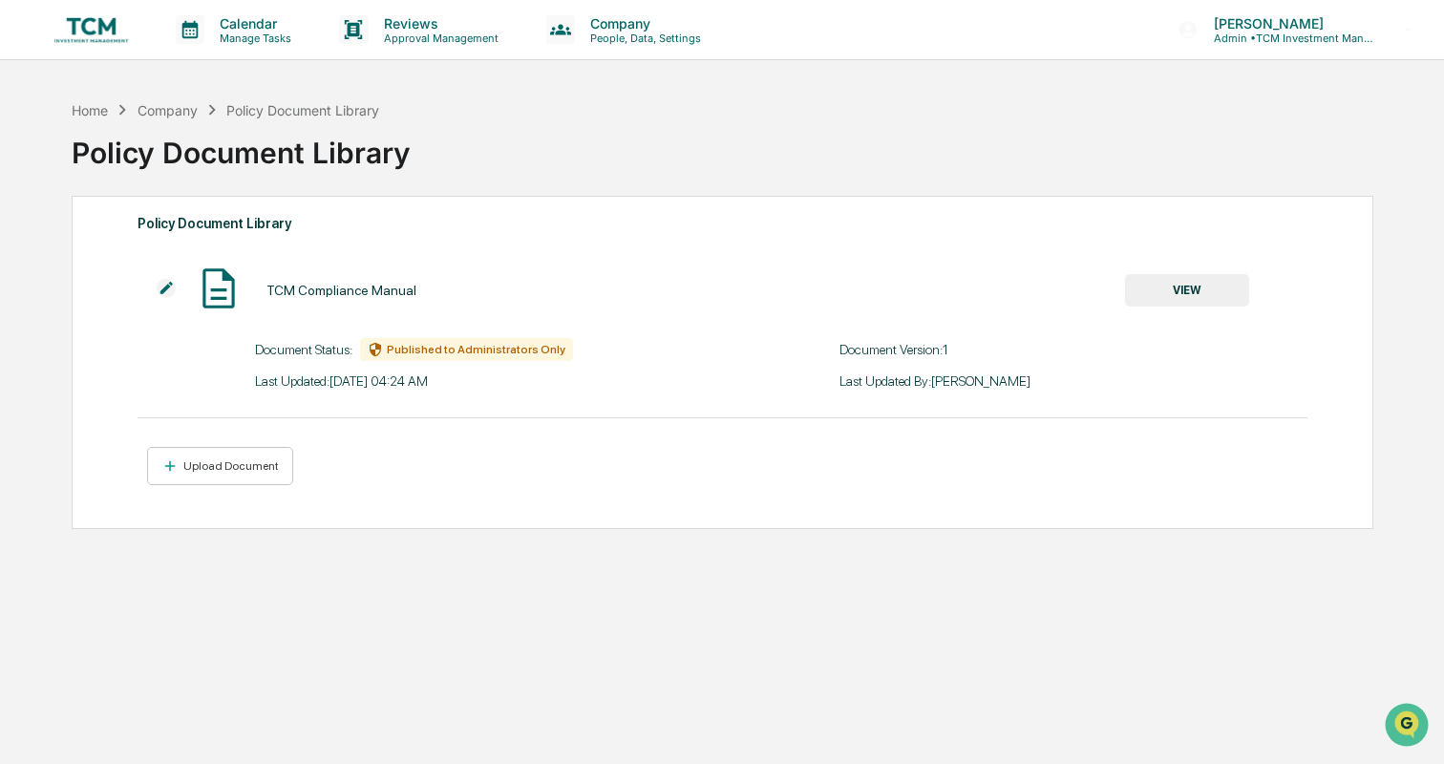
click at [102, 19] on img at bounding box center [92, 29] width 92 height 36
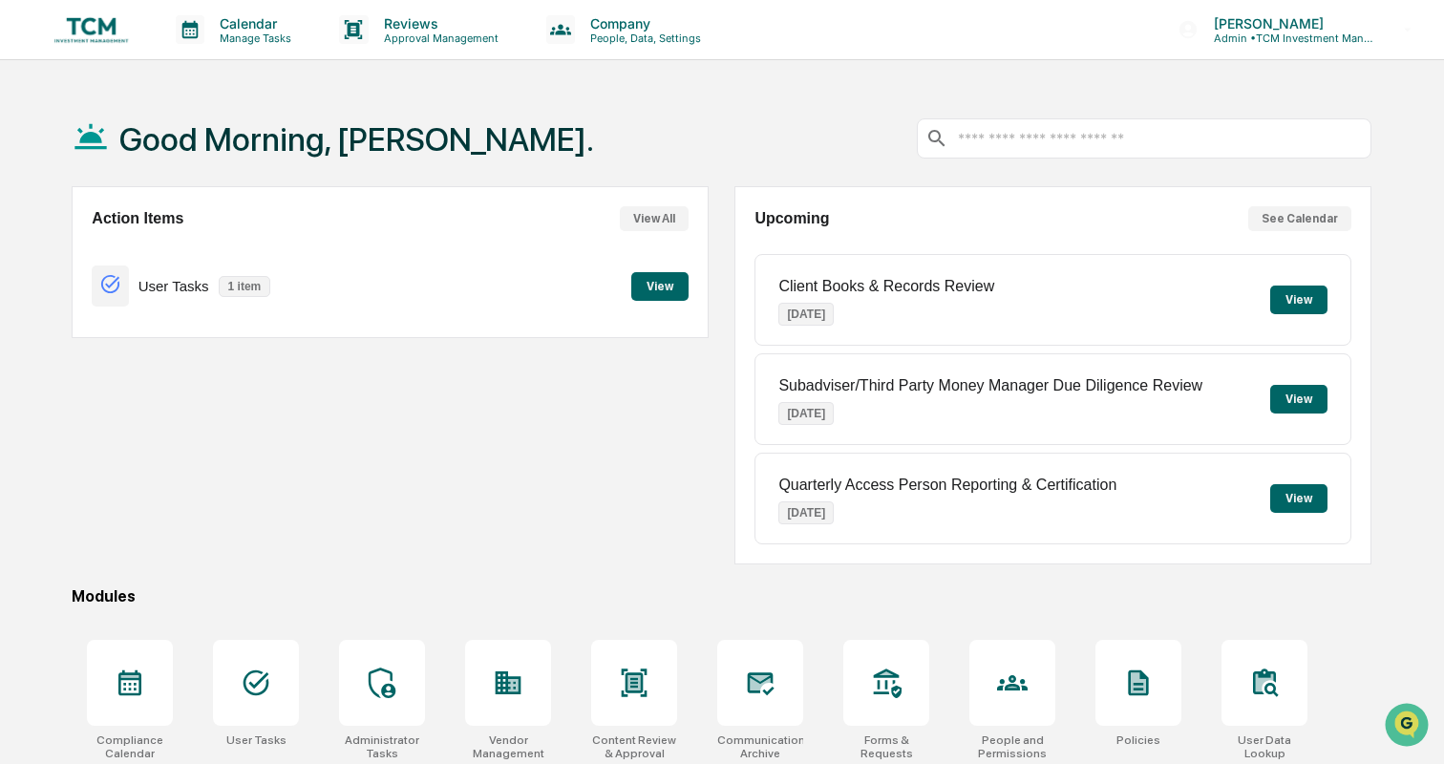
click at [941, 484] on p "Quarterly Access Person Reporting & Certification" at bounding box center [948, 485] width 338 height 17
drag, startPoint x: 1202, startPoint y: 384, endPoint x: 779, endPoint y: 380, distance: 423.2
click at [779, 380] on p "Subadviser/Third Party Money Manager Due Diligence Review" at bounding box center [991, 385] width 424 height 17
click at [1288, 398] on button "View" at bounding box center [1299, 399] width 57 height 29
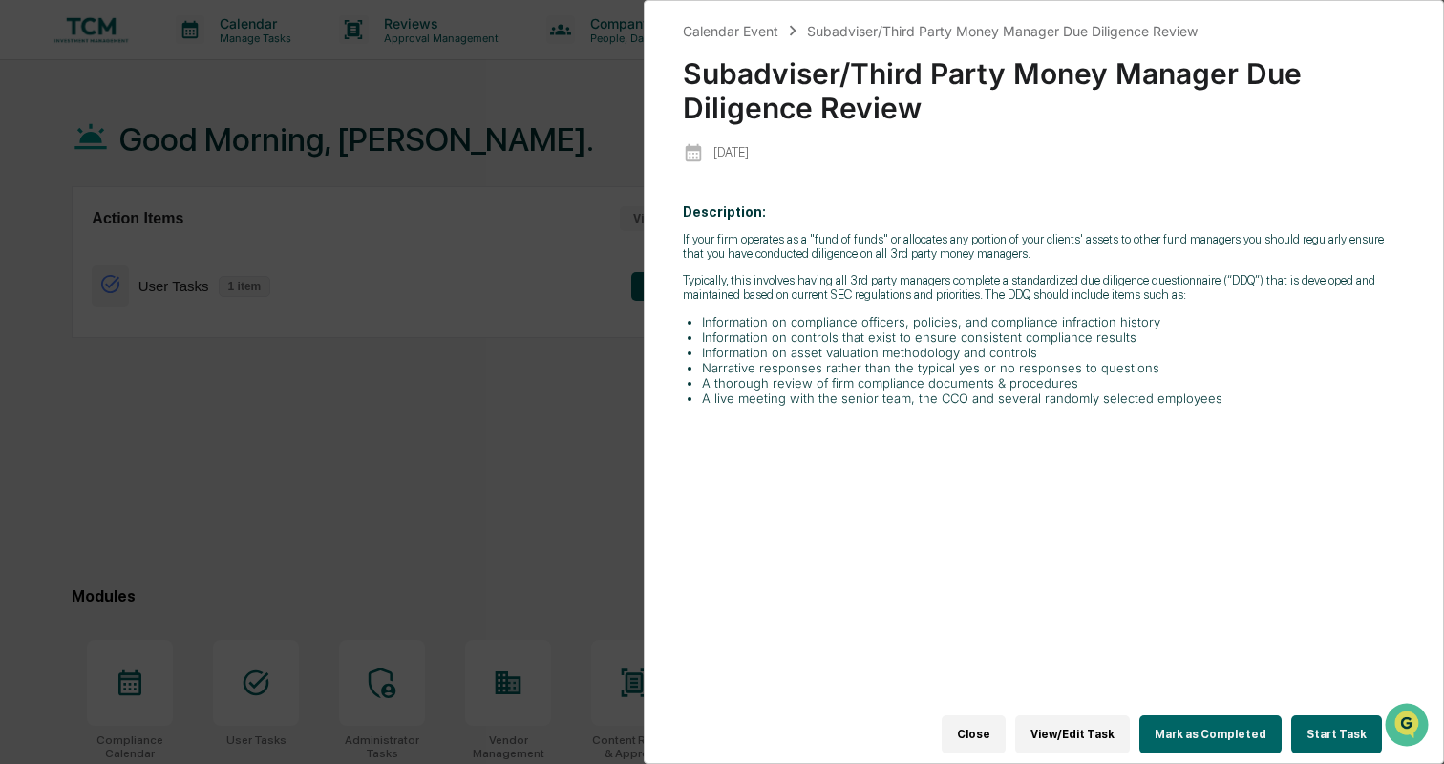
click at [1104, 727] on button "View/Edit Task" at bounding box center [1073, 735] width 115 height 38
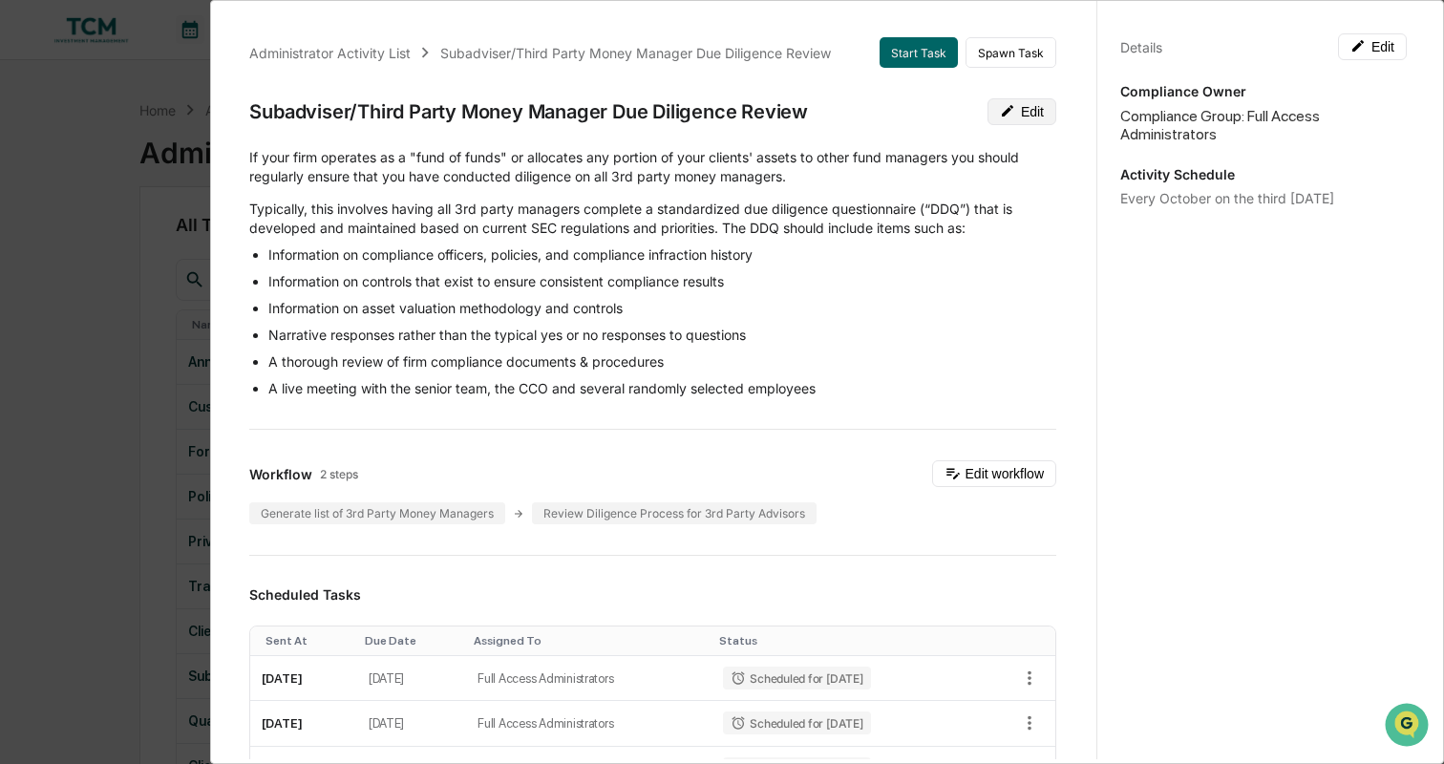
click at [1036, 119] on button "Edit" at bounding box center [1022, 111] width 69 height 27
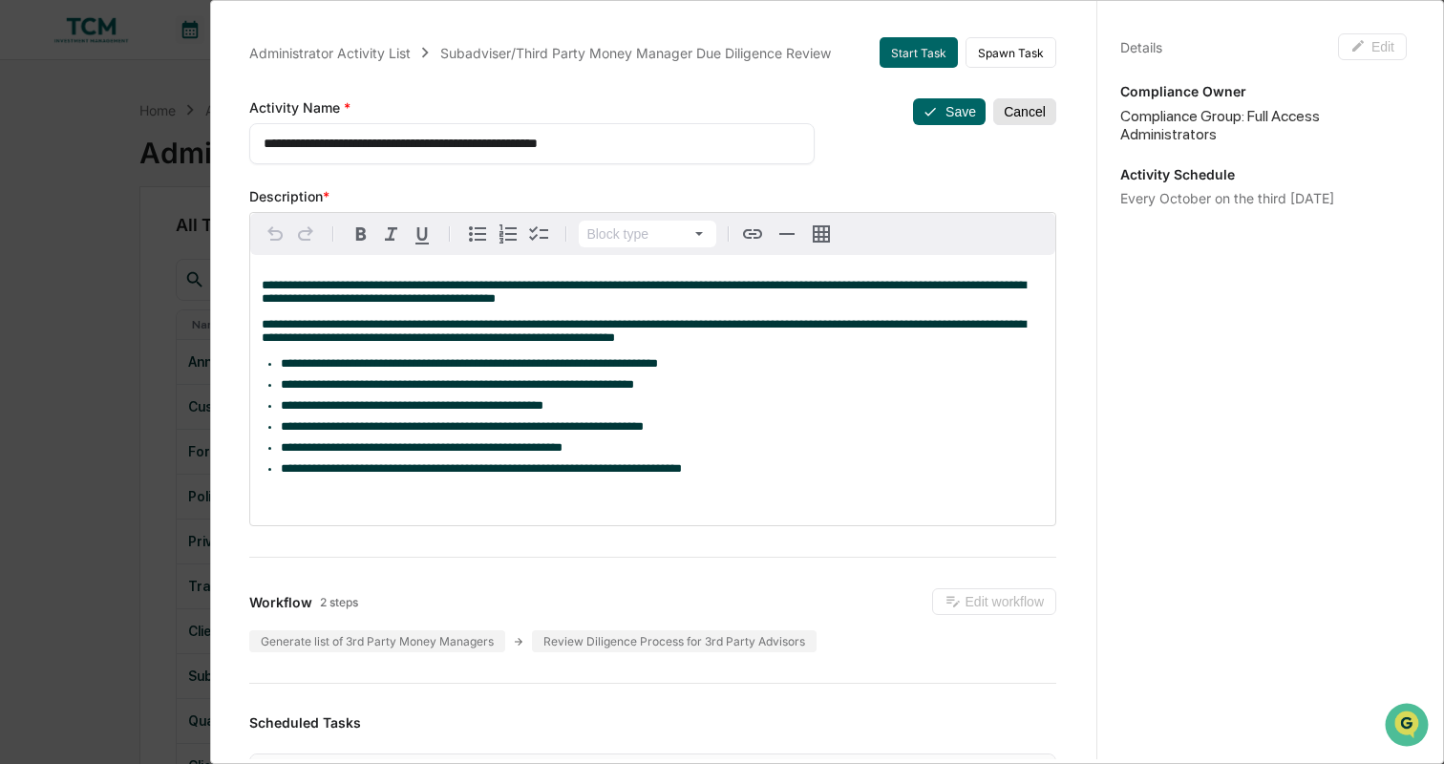
click at [1036, 119] on button "Cancel" at bounding box center [1025, 111] width 63 height 27
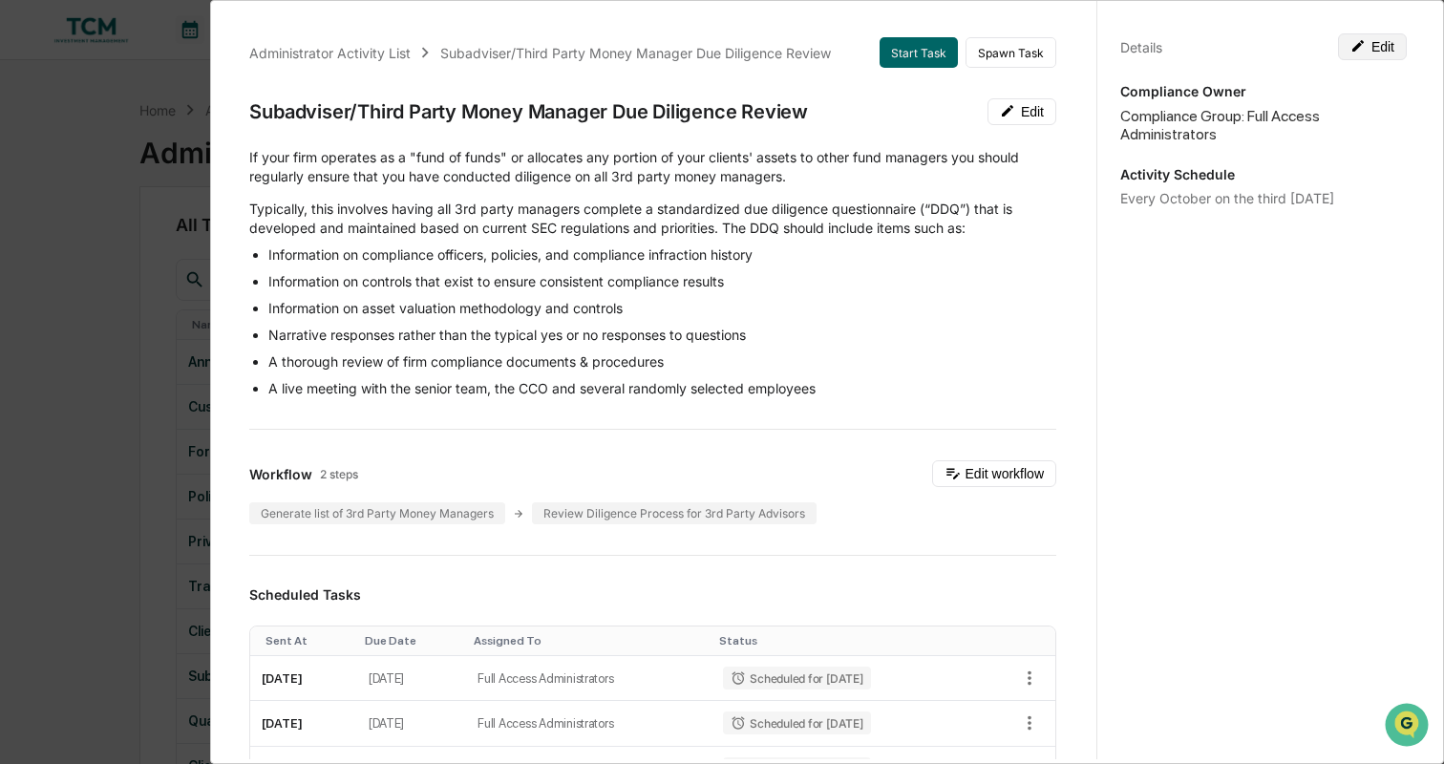
click at [1356, 48] on icon at bounding box center [1358, 45] width 11 height 11
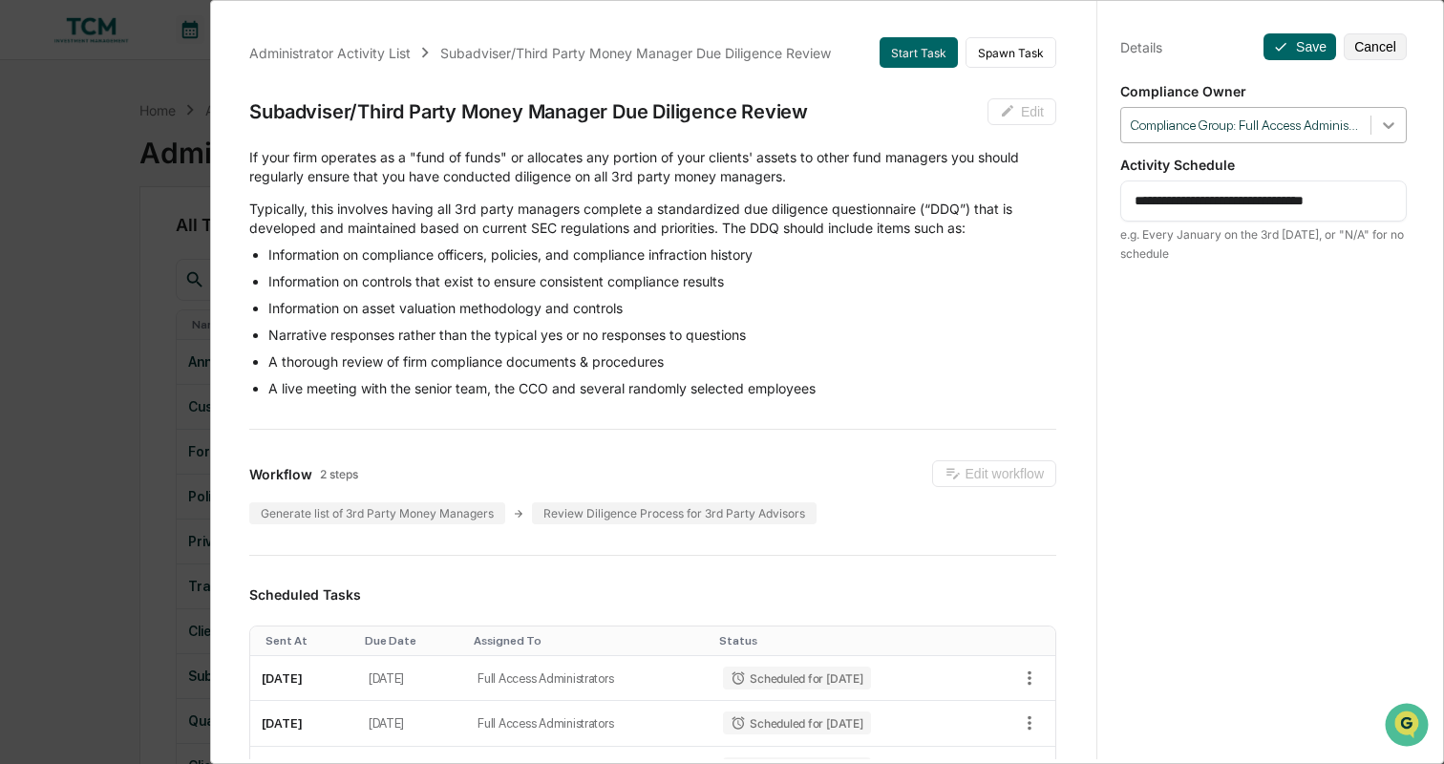
click at [1380, 124] on icon at bounding box center [1388, 125] width 19 height 19
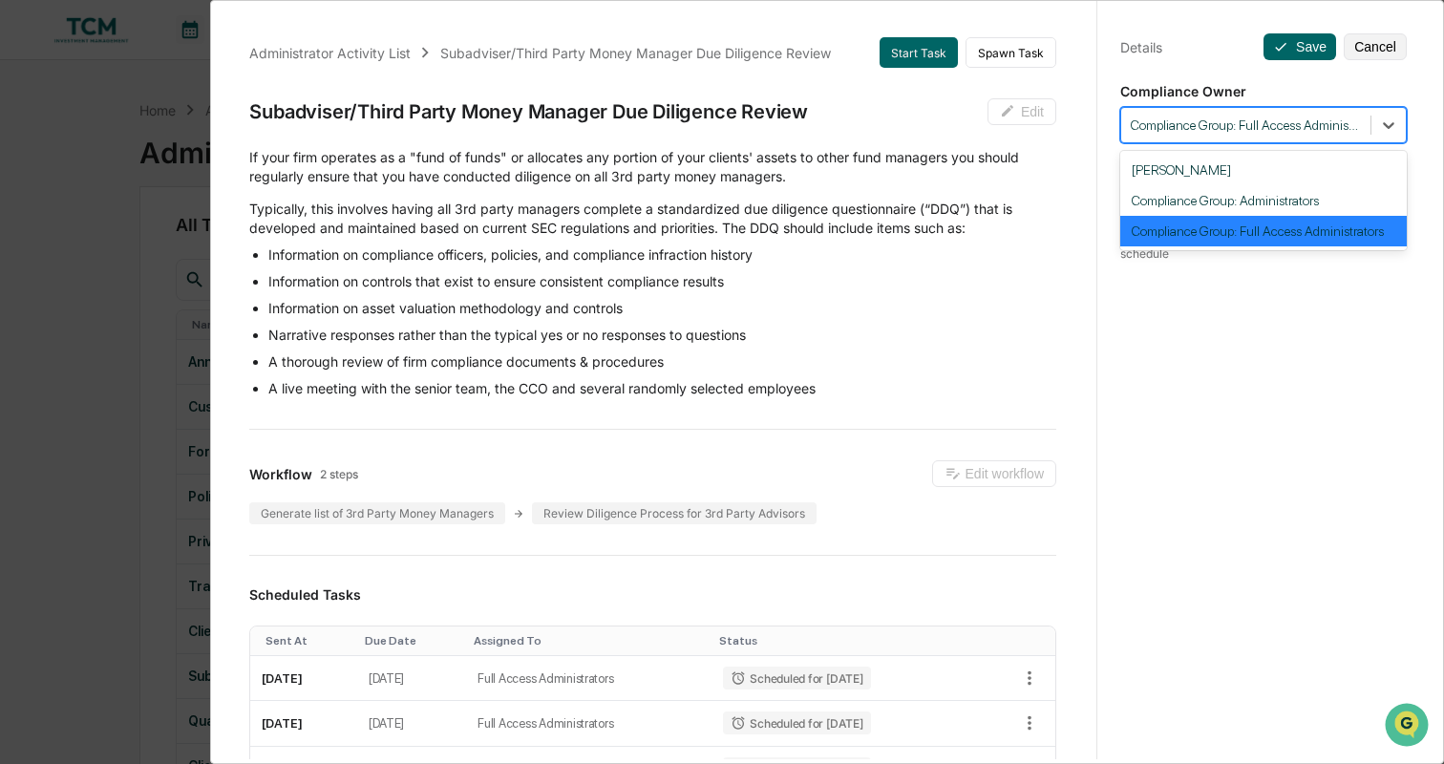
click at [1385, 96] on p "Compliance Owner" at bounding box center [1264, 91] width 287 height 16
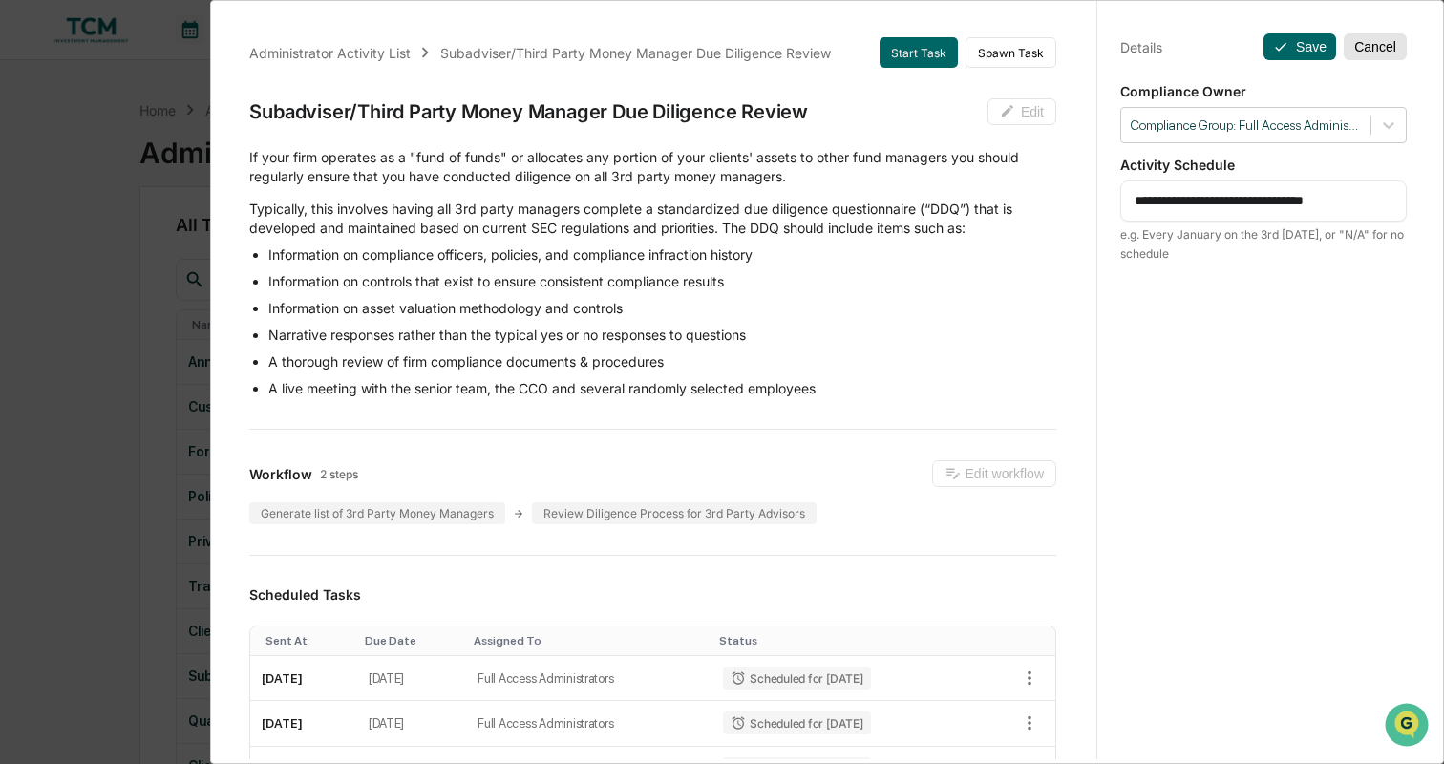
click at [1387, 52] on button "Cancel" at bounding box center [1375, 46] width 63 height 27
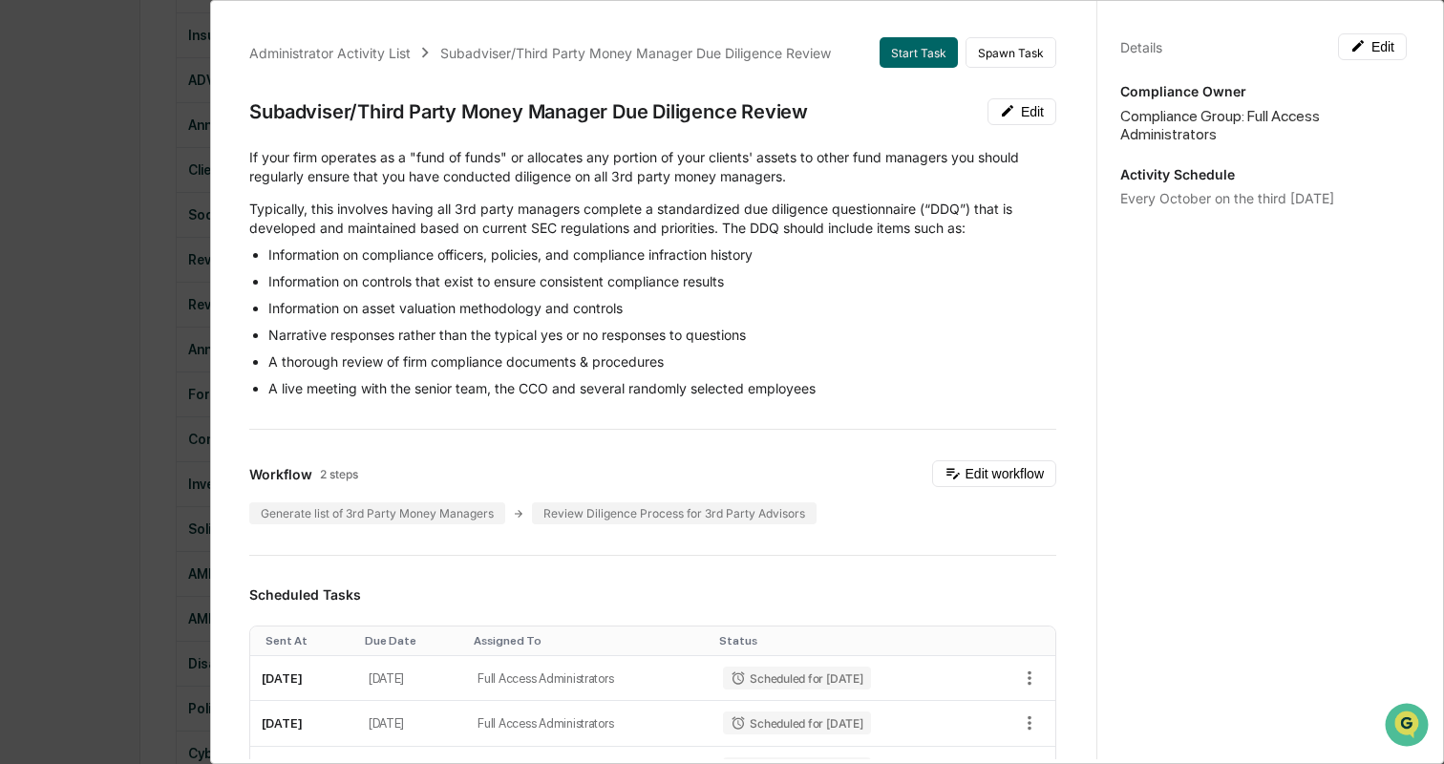
click at [122, 250] on div "Administrator Activity List Subadviser/Third Party Money Manager Due Diligence …" at bounding box center [722, 382] width 1444 height 764
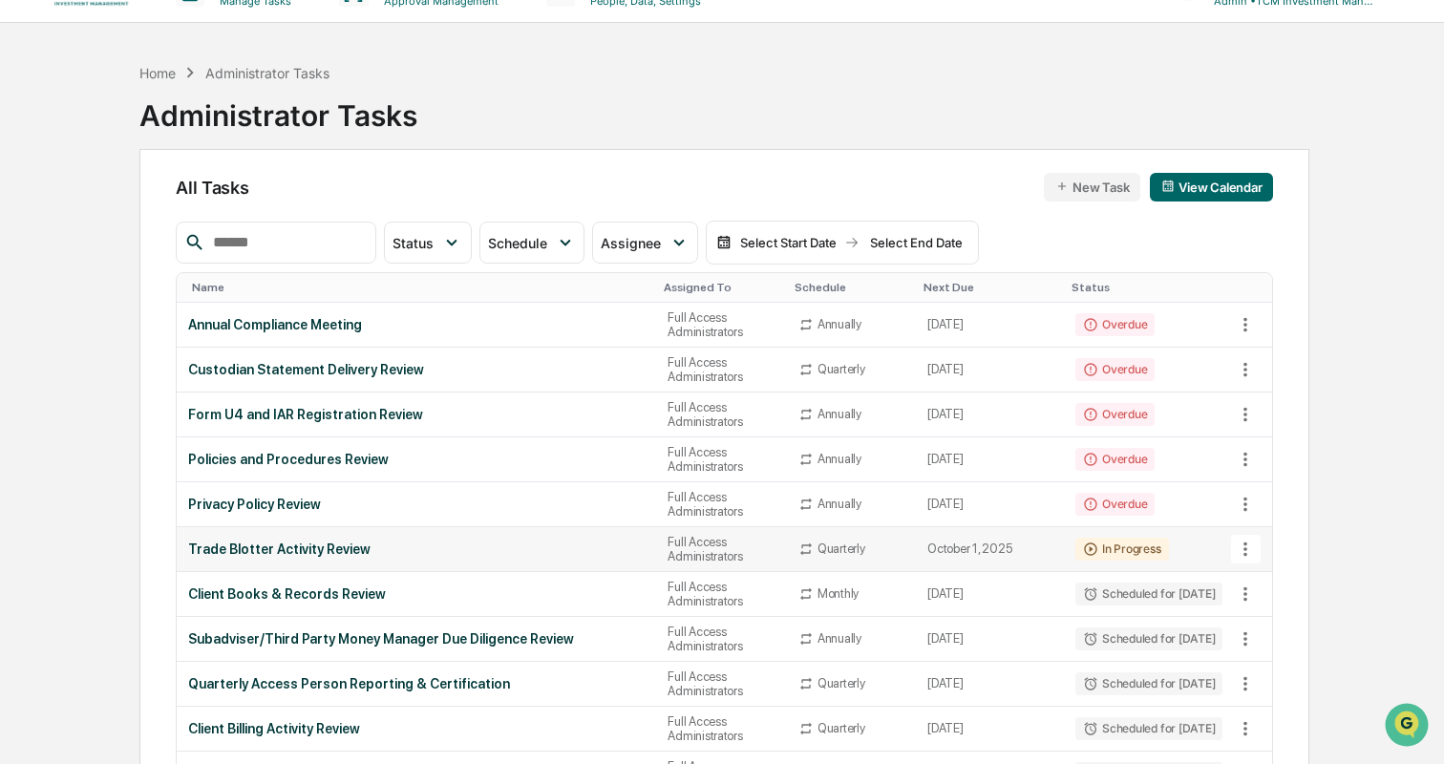
scroll to position [38, 0]
click at [1239, 631] on icon at bounding box center [1245, 638] width 21 height 21
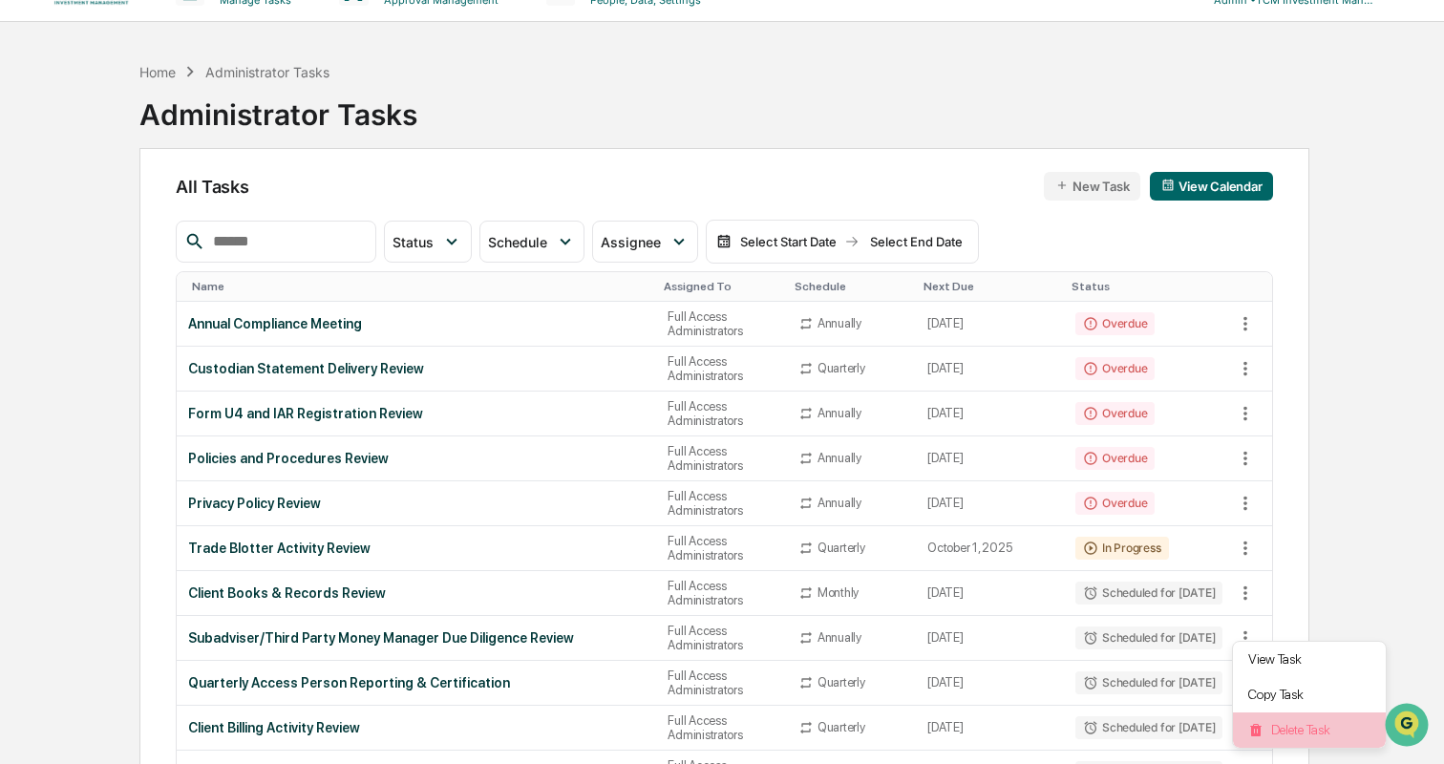
click at [1283, 720] on li "Delete Task" at bounding box center [1309, 730] width 153 height 35
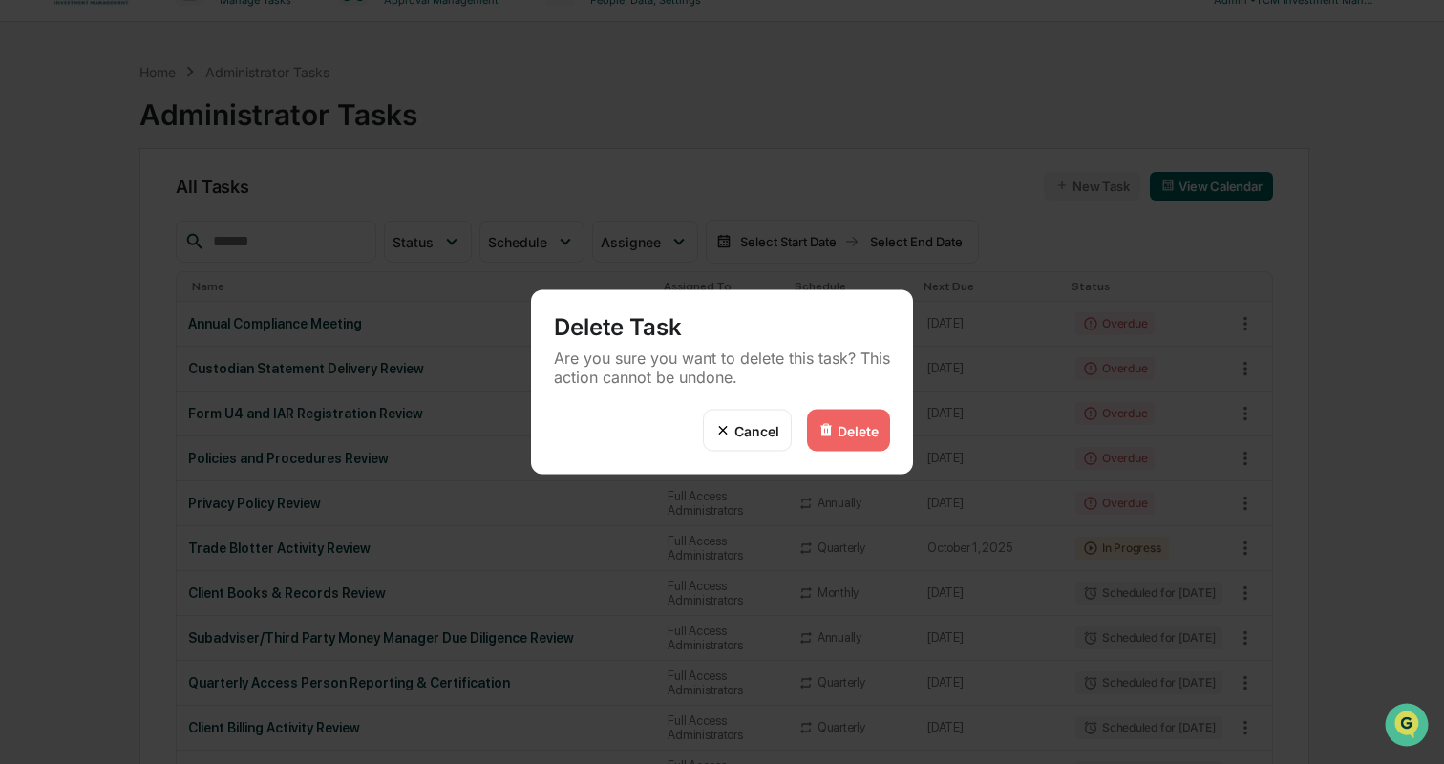
click at [868, 429] on div "Delete" at bounding box center [858, 430] width 41 height 16
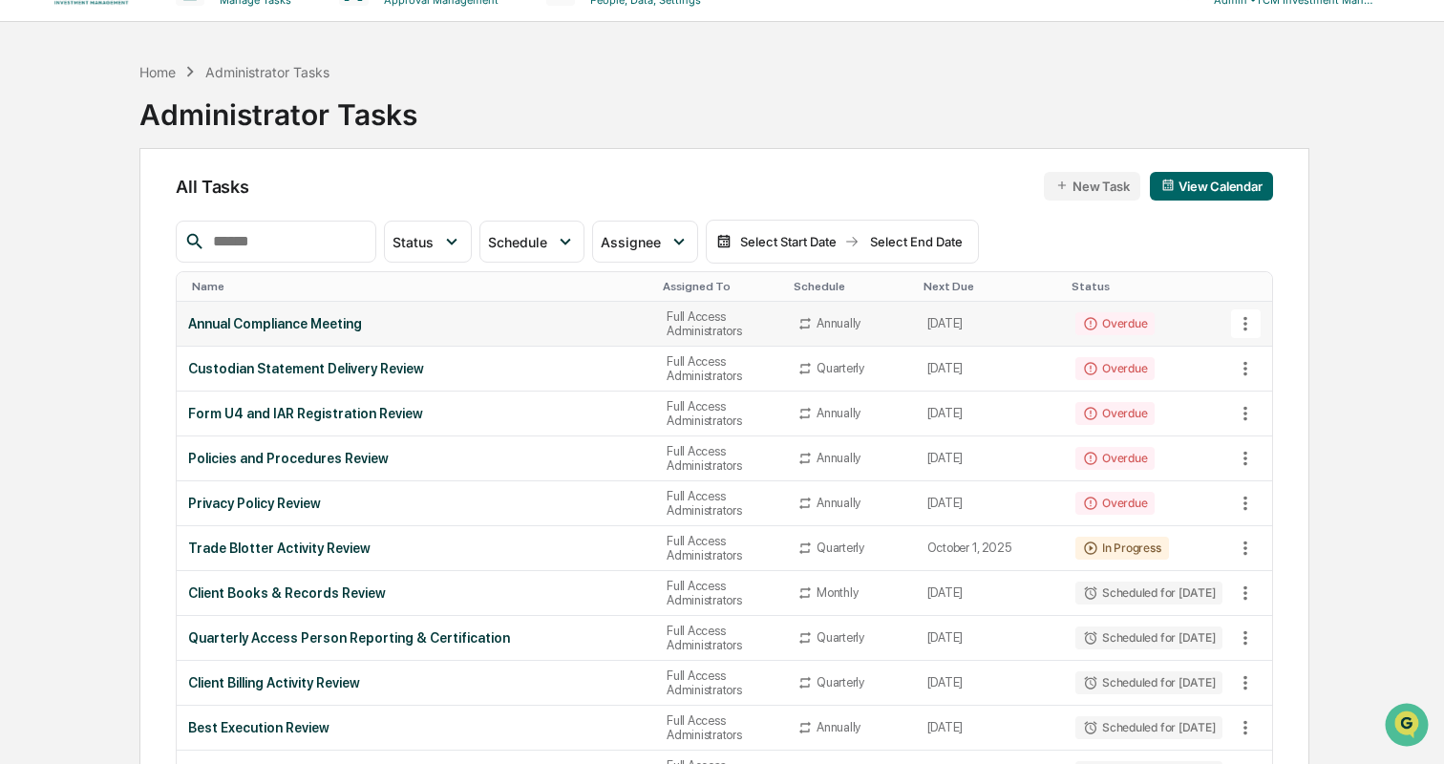
click at [454, 325] on div "Annual Compliance Meeting" at bounding box center [416, 323] width 456 height 15
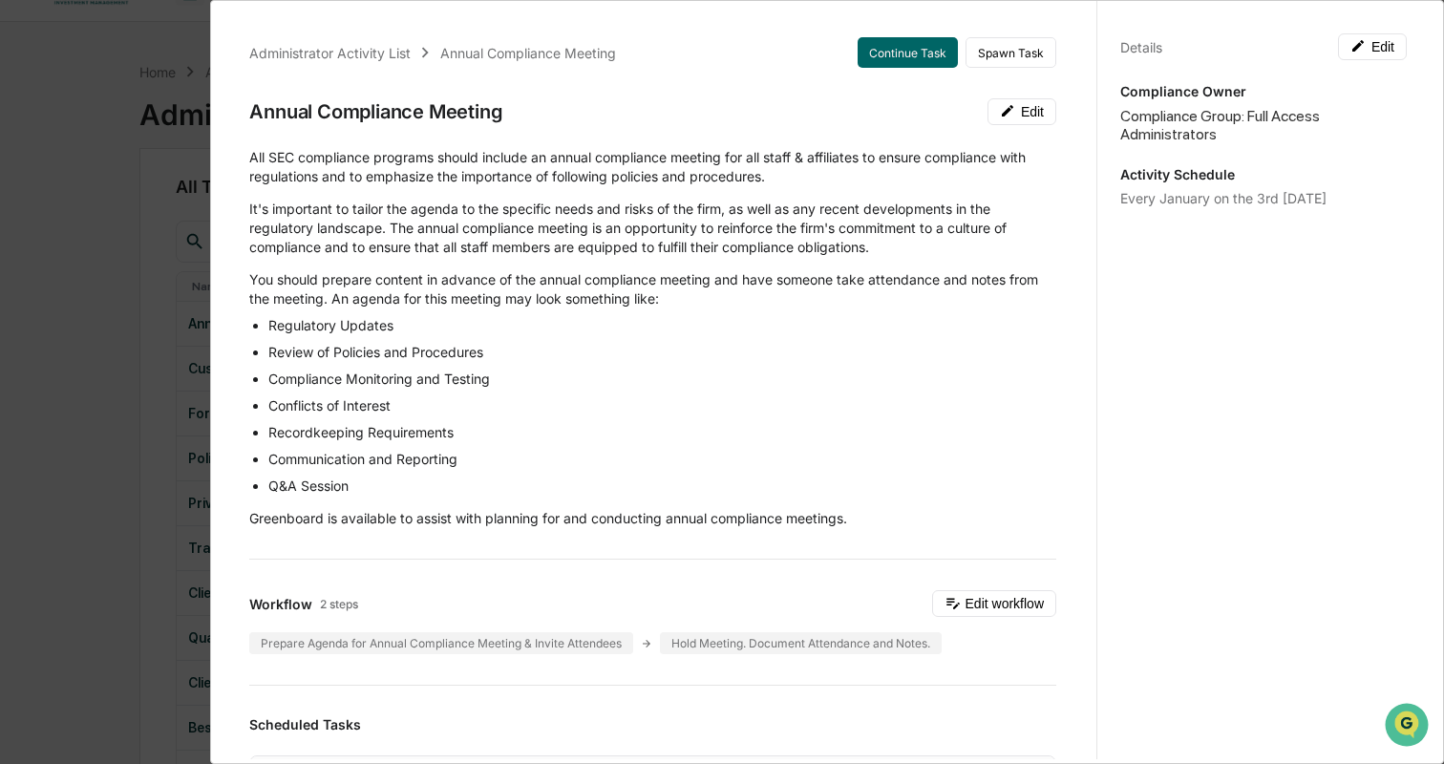
scroll to position [0, 0]
click at [896, 54] on button "Continue Task" at bounding box center [908, 52] width 100 height 31
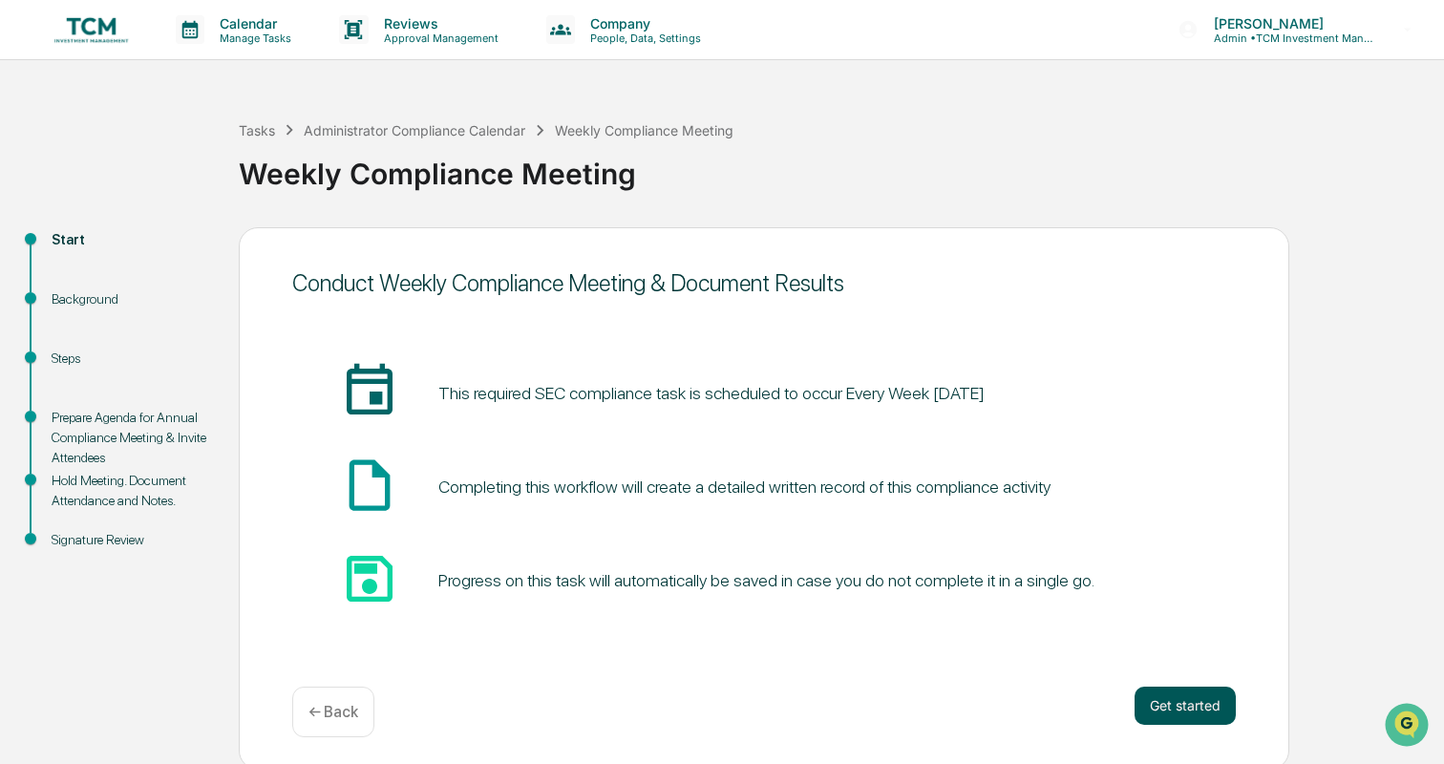
click at [1203, 702] on button "Get started" at bounding box center [1185, 706] width 101 height 38
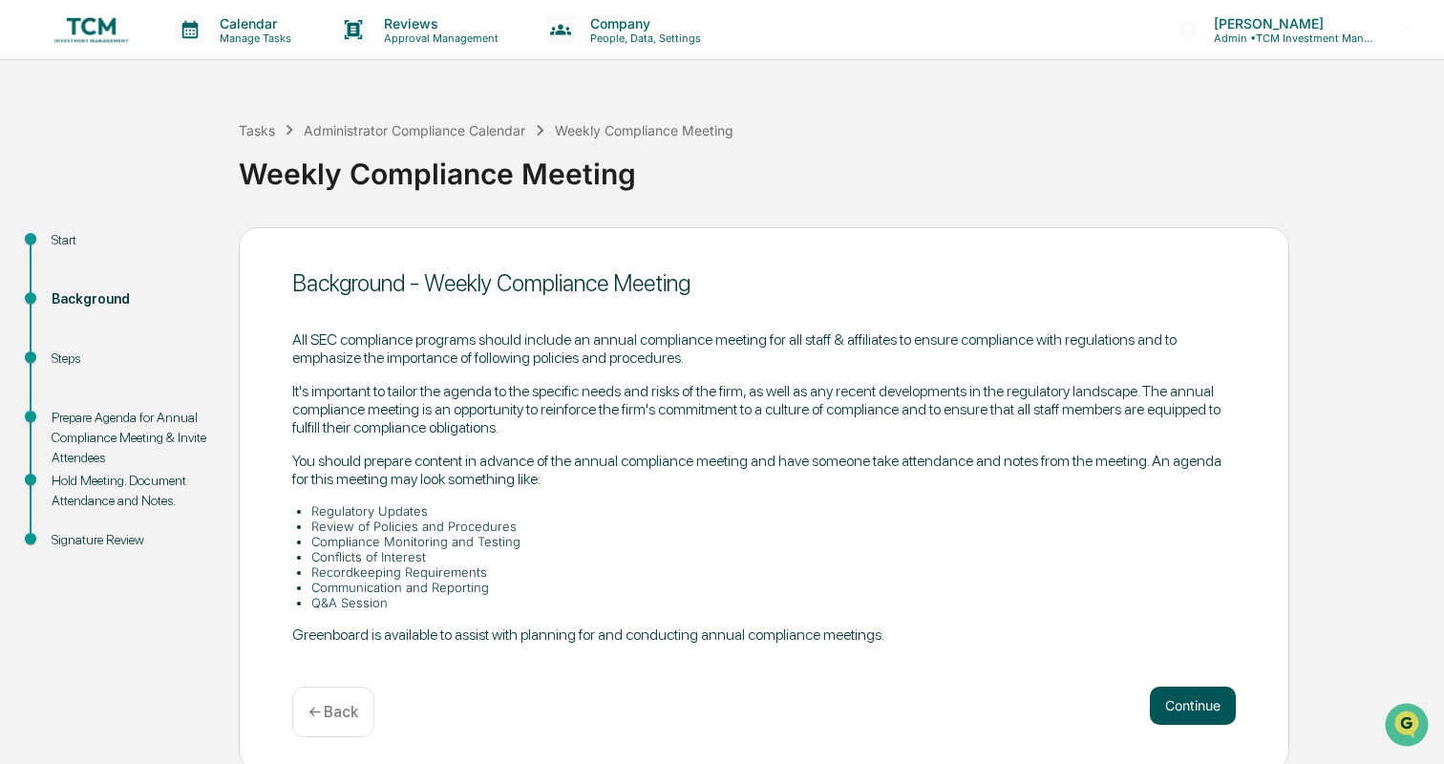
click at [1195, 701] on button "Continue" at bounding box center [1193, 706] width 86 height 38
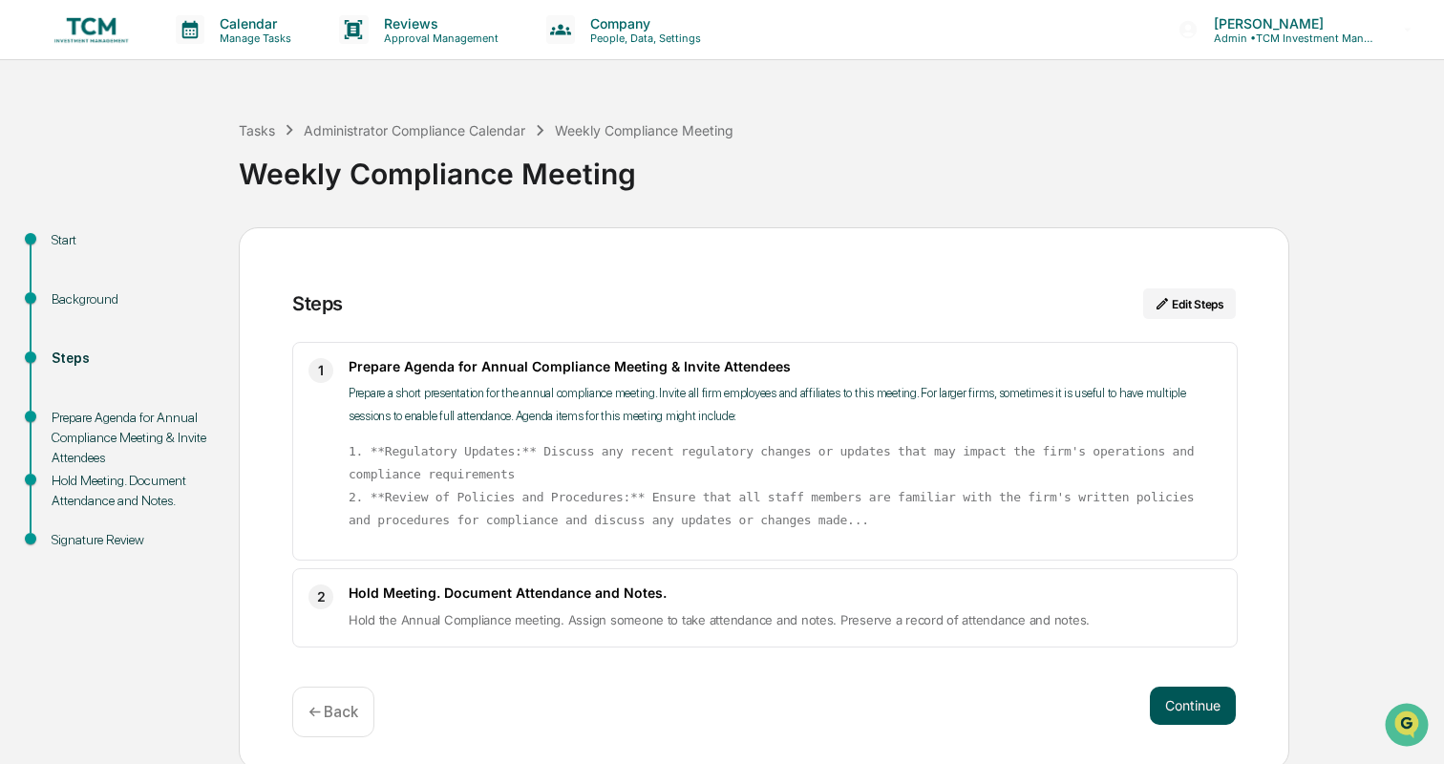
click at [1193, 696] on button "Continue" at bounding box center [1193, 706] width 86 height 38
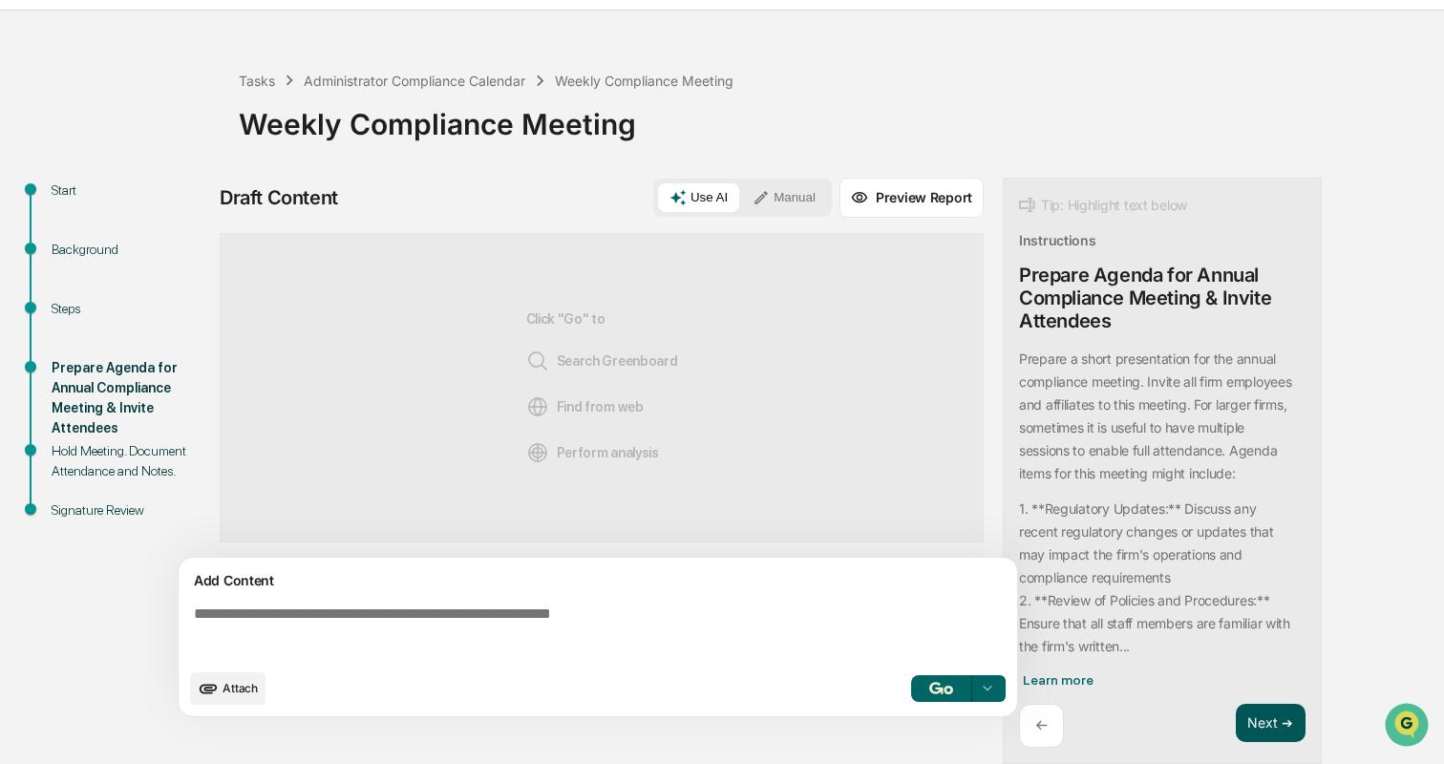
click at [1268, 709] on button "Next ➔" at bounding box center [1271, 723] width 70 height 39
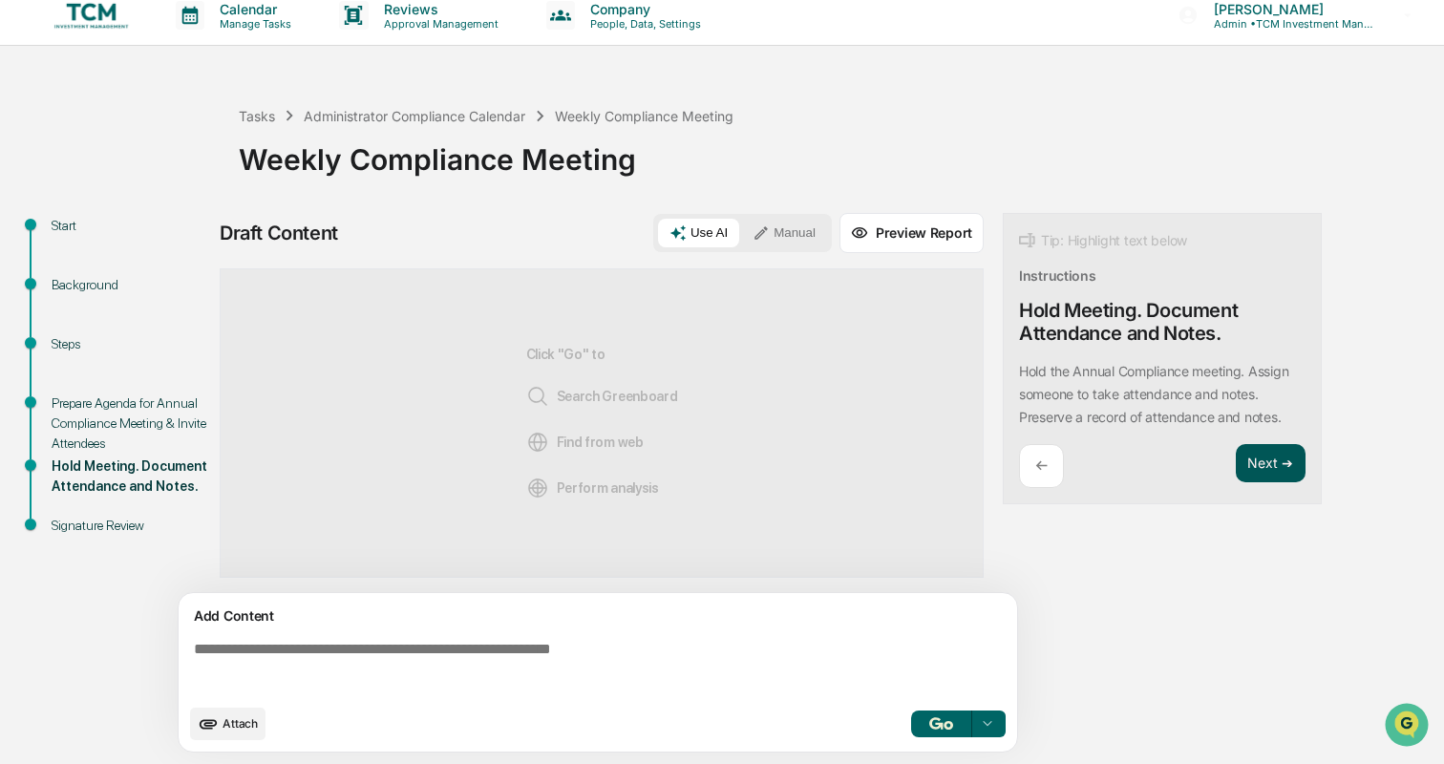
click at [1264, 466] on button "Next ➔" at bounding box center [1271, 463] width 70 height 39
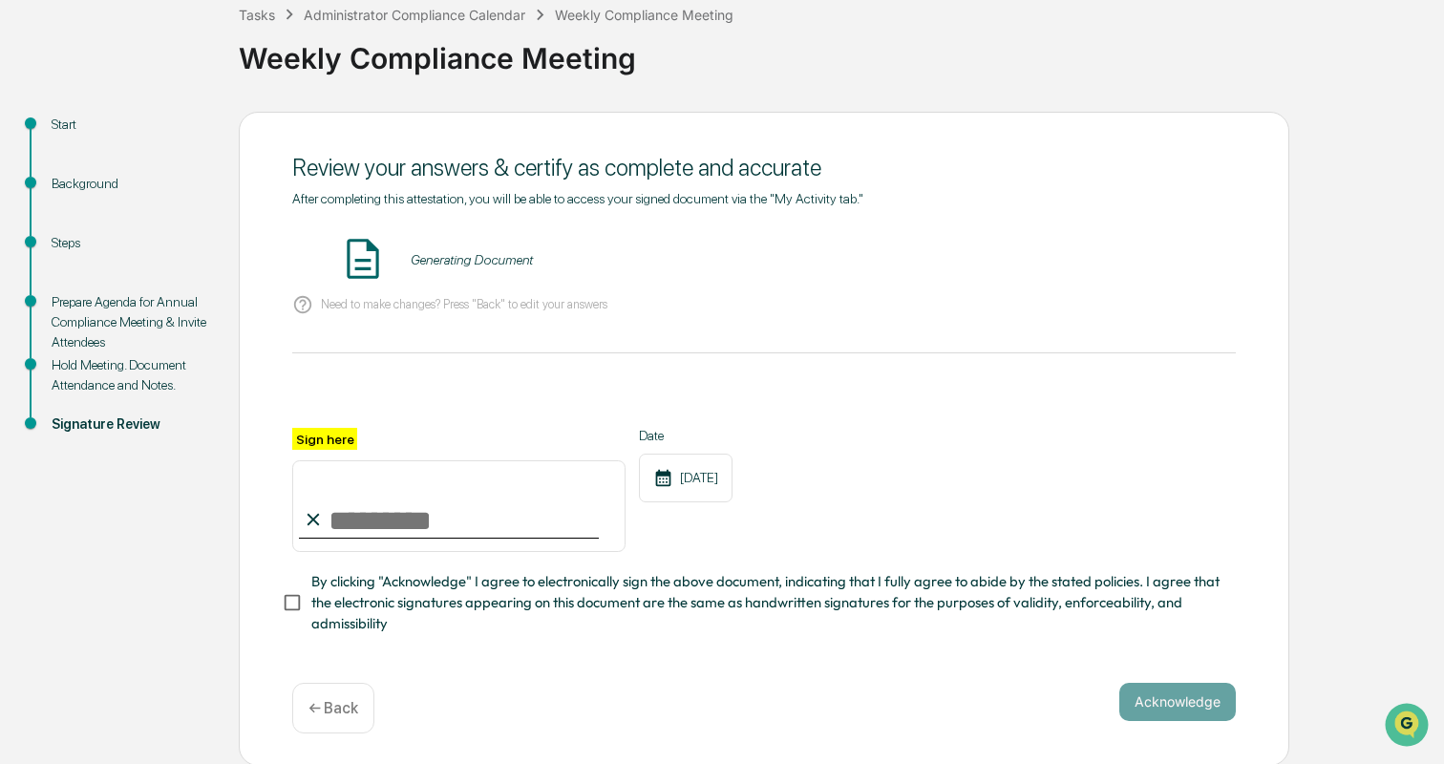
scroll to position [115, 0]
click at [368, 508] on input "Sign here" at bounding box center [458, 507] width 333 height 92
type input "**********"
click at [470, 390] on div at bounding box center [764, 406] width 944 height 46
click at [711, 482] on div "10/09/2025" at bounding box center [686, 479] width 94 height 49
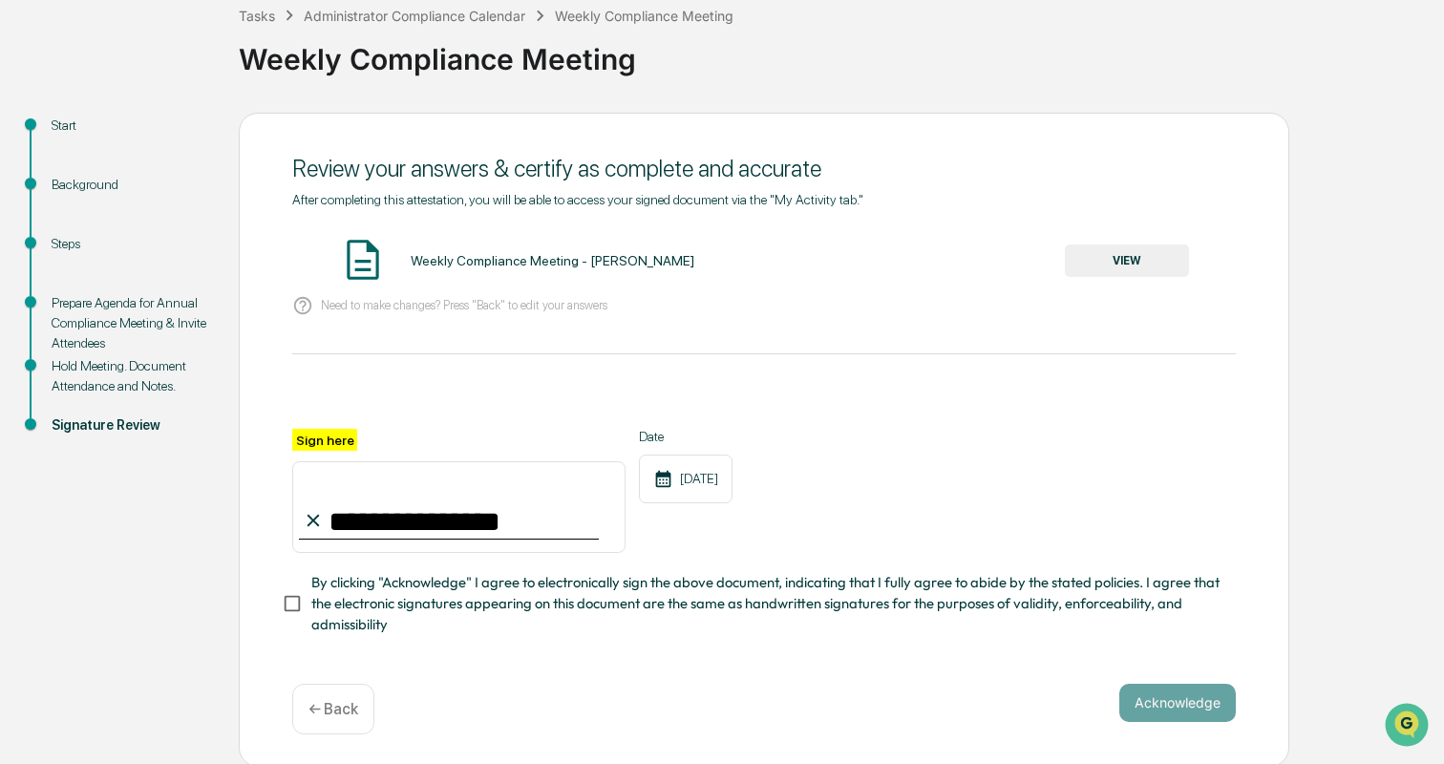
click at [711, 482] on div "10/09/2025" at bounding box center [686, 479] width 94 height 49
click at [887, 395] on div at bounding box center [764, 406] width 944 height 46
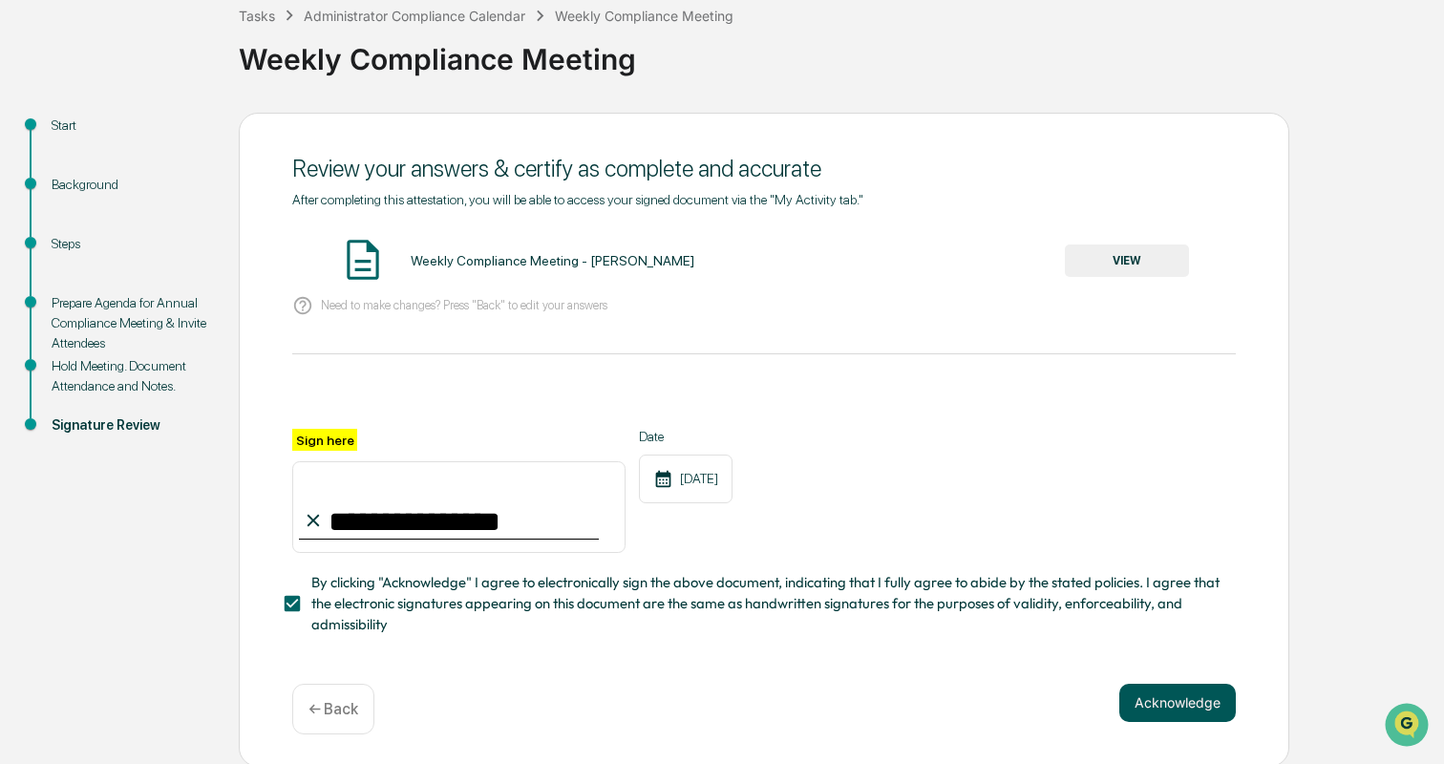
click at [1210, 699] on button "Acknowledge" at bounding box center [1178, 703] width 117 height 38
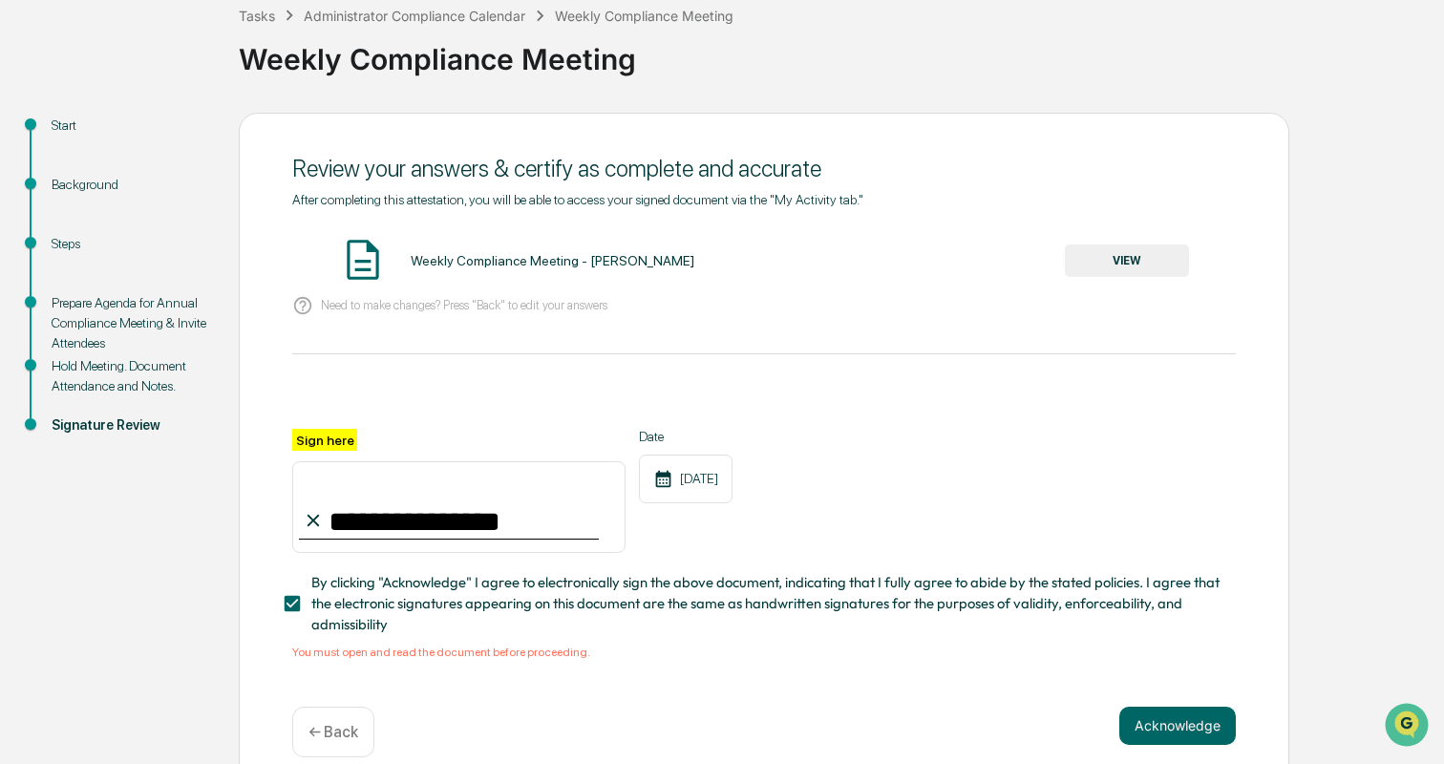
click at [1130, 271] on button "VIEW" at bounding box center [1127, 261] width 124 height 32
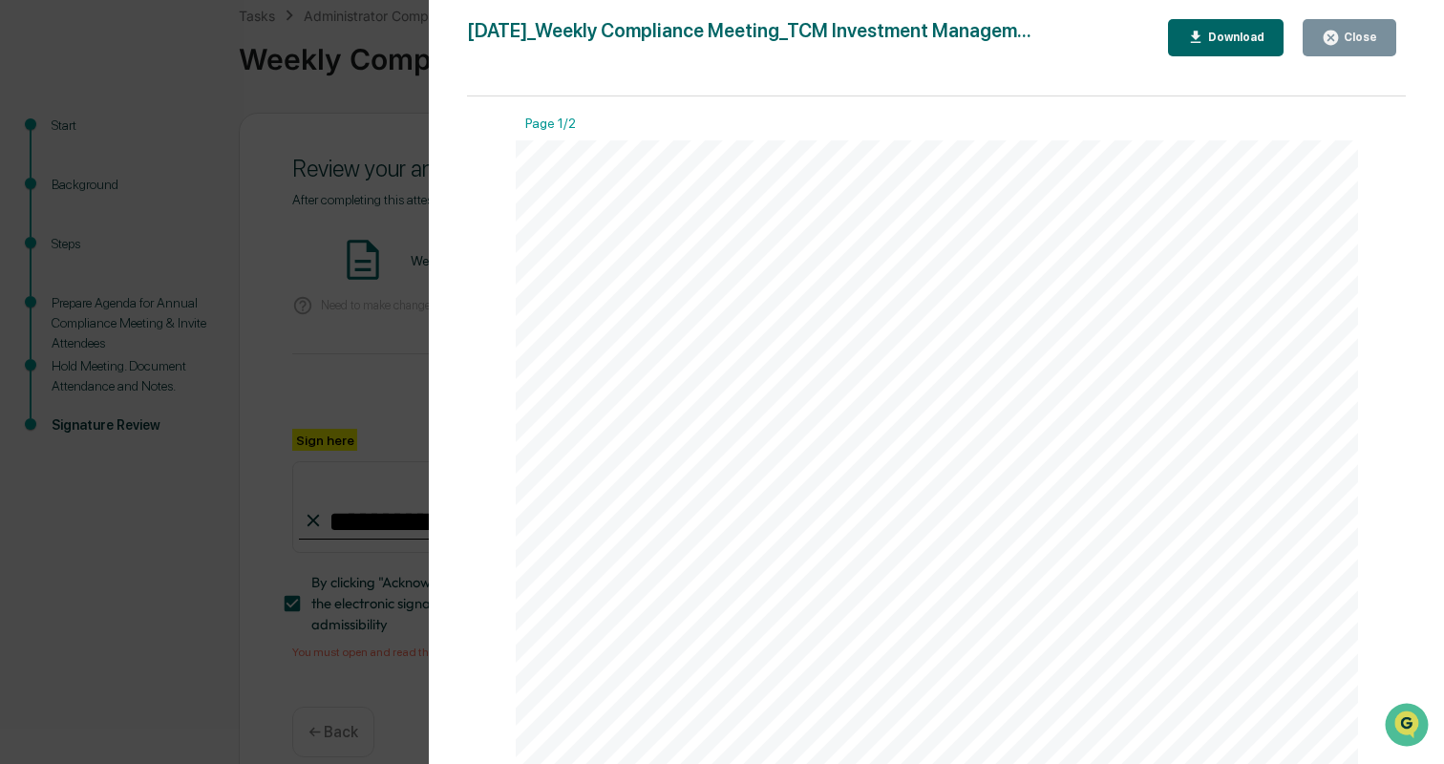
scroll to position [0, 0]
click at [1345, 42] on div "Close" at bounding box center [1358, 37] width 37 height 13
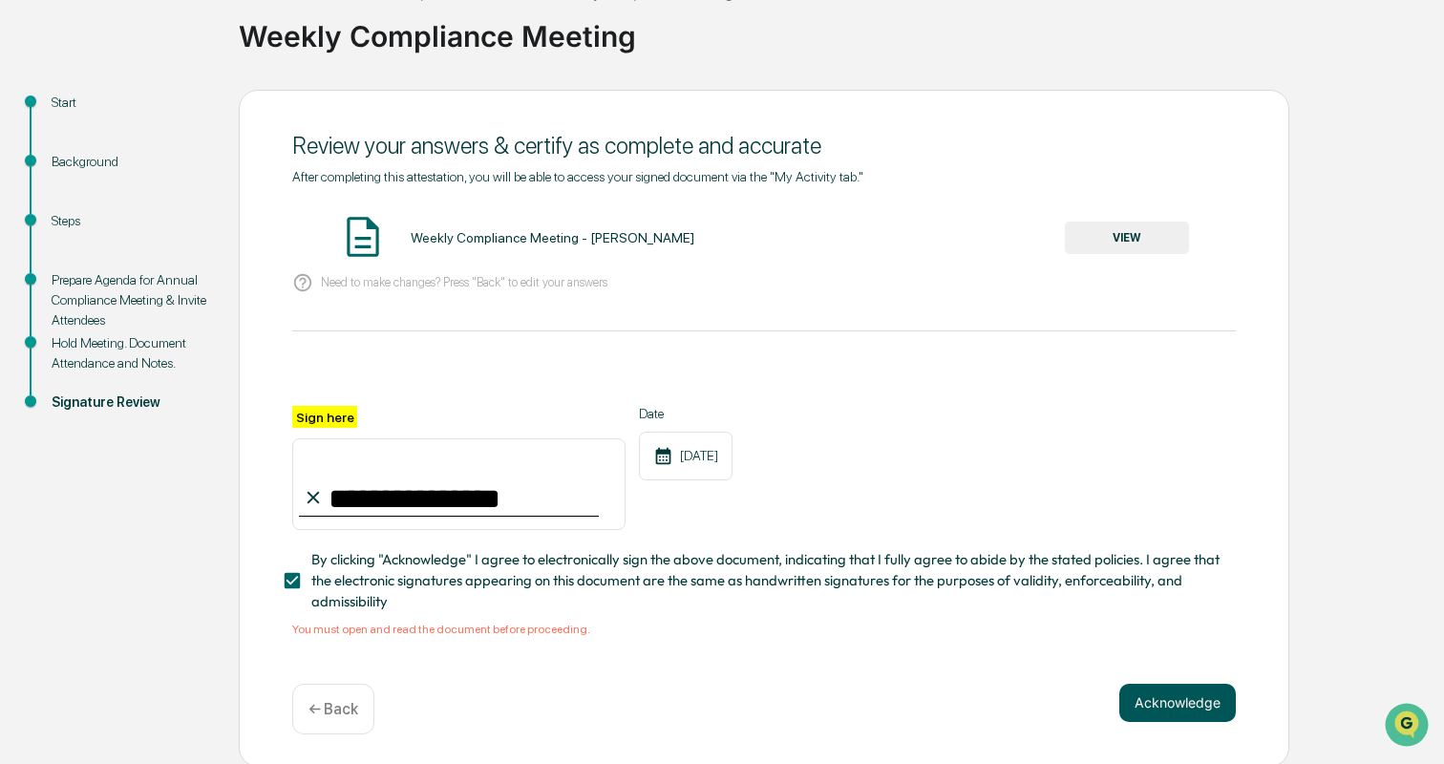
click at [1152, 701] on button "Acknowledge" at bounding box center [1178, 703] width 117 height 38
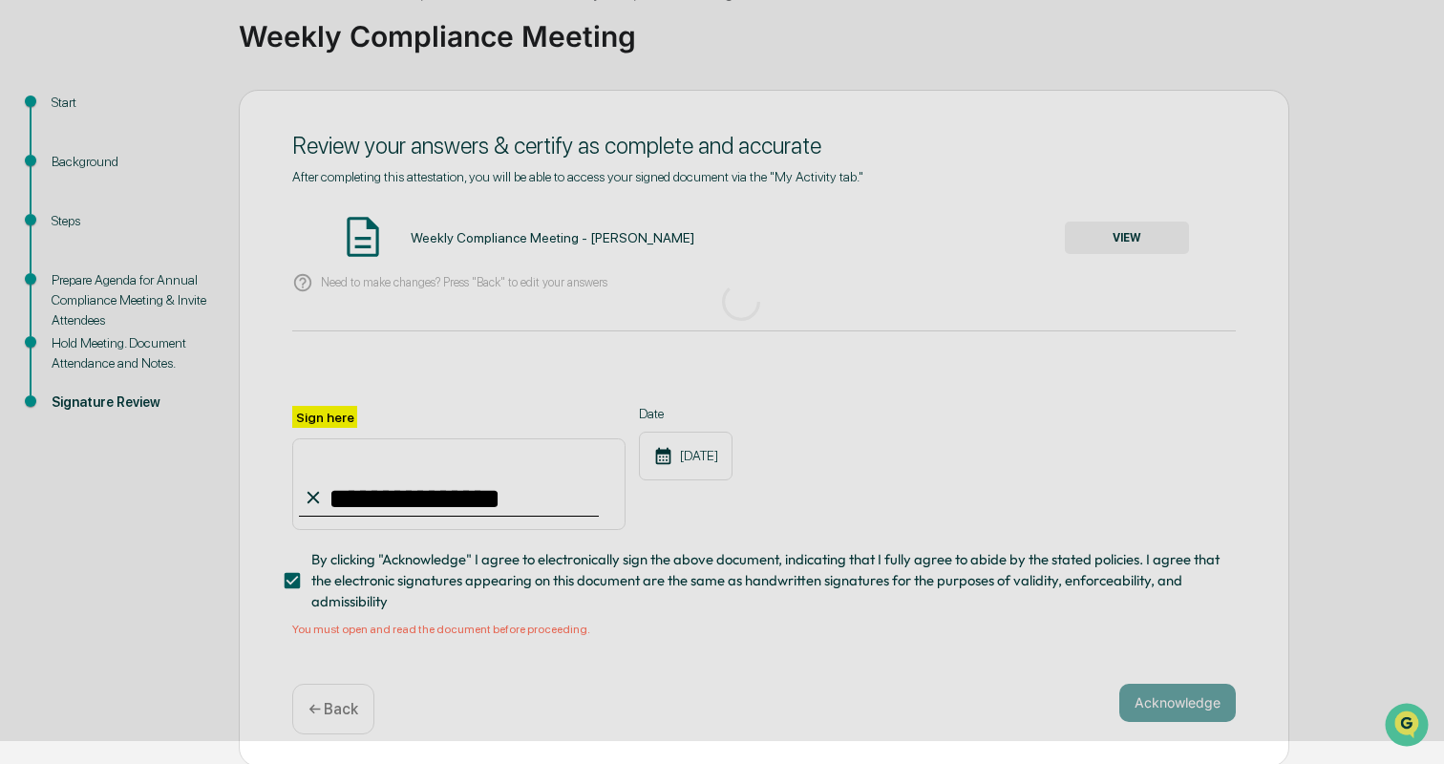
scroll to position [6, 0]
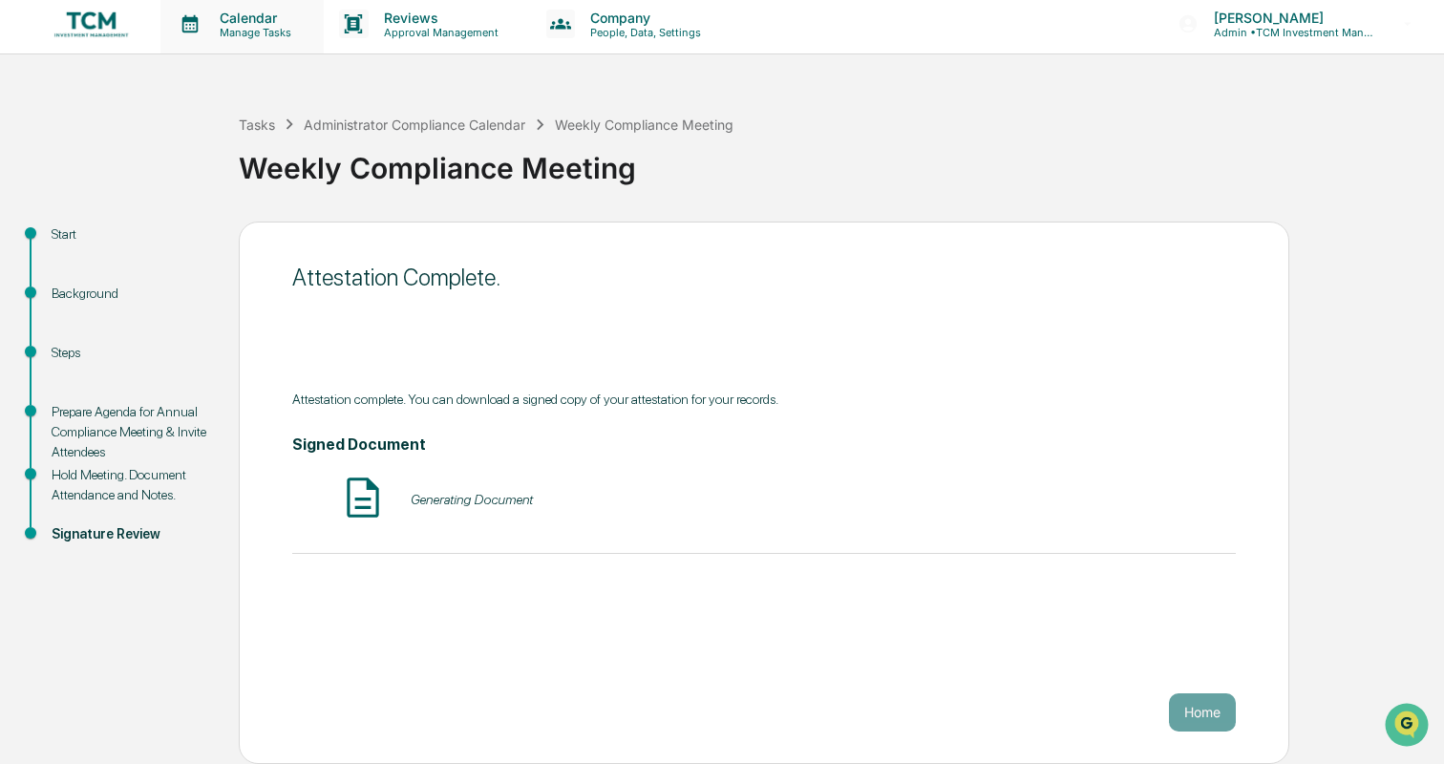
click at [221, 31] on p "Manage Tasks" at bounding box center [252, 32] width 96 height 13
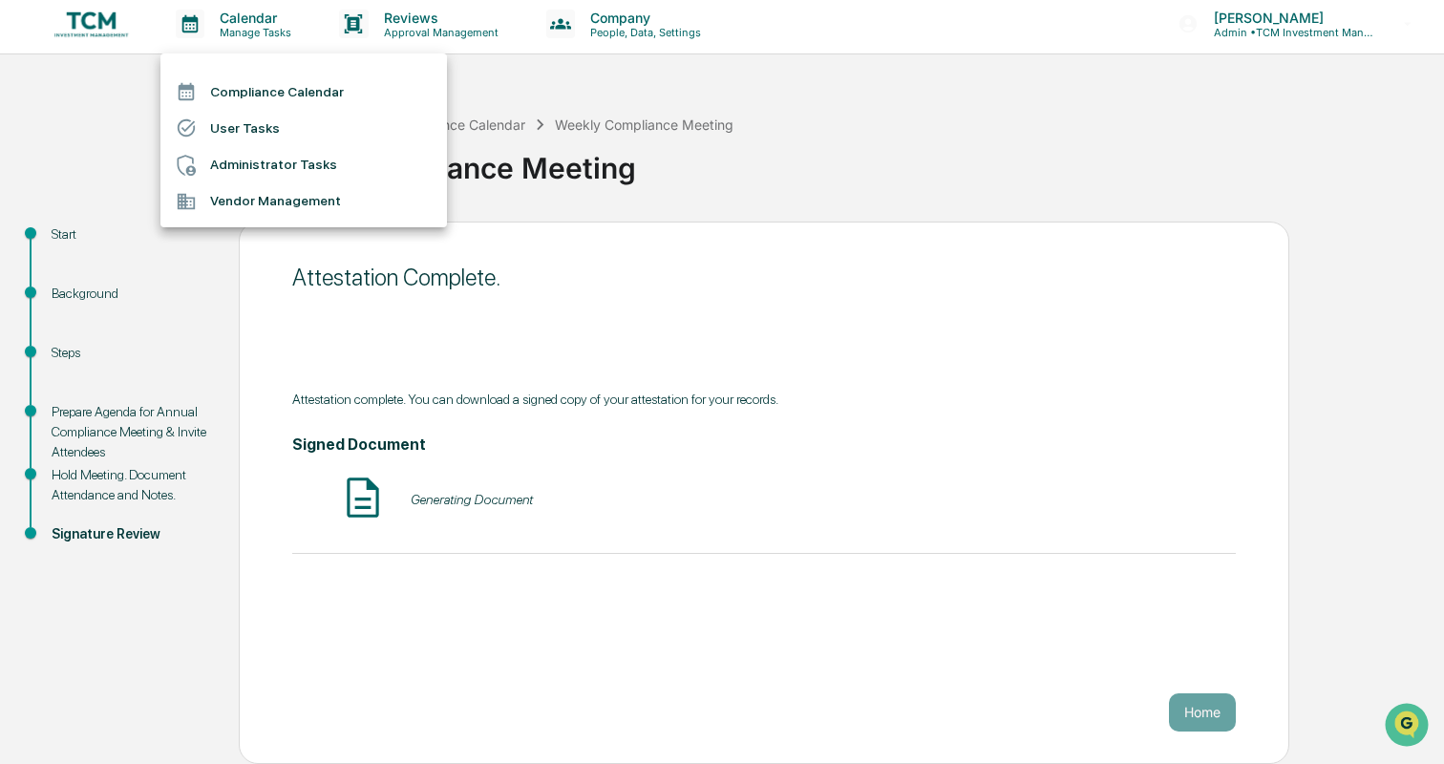
click at [225, 95] on li "Compliance Calendar" at bounding box center [303, 92] width 287 height 36
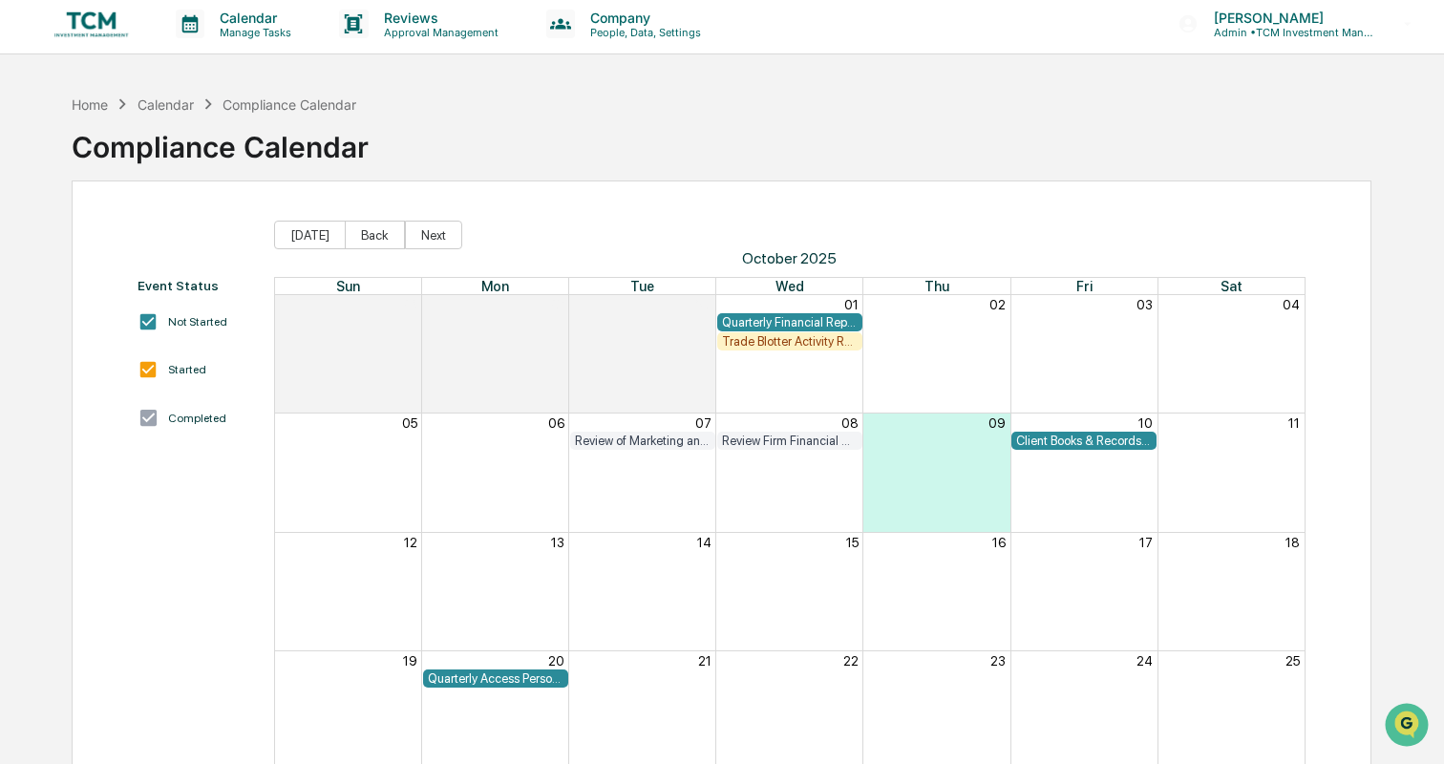
click at [98, 25] on img at bounding box center [92, 24] width 92 height 36
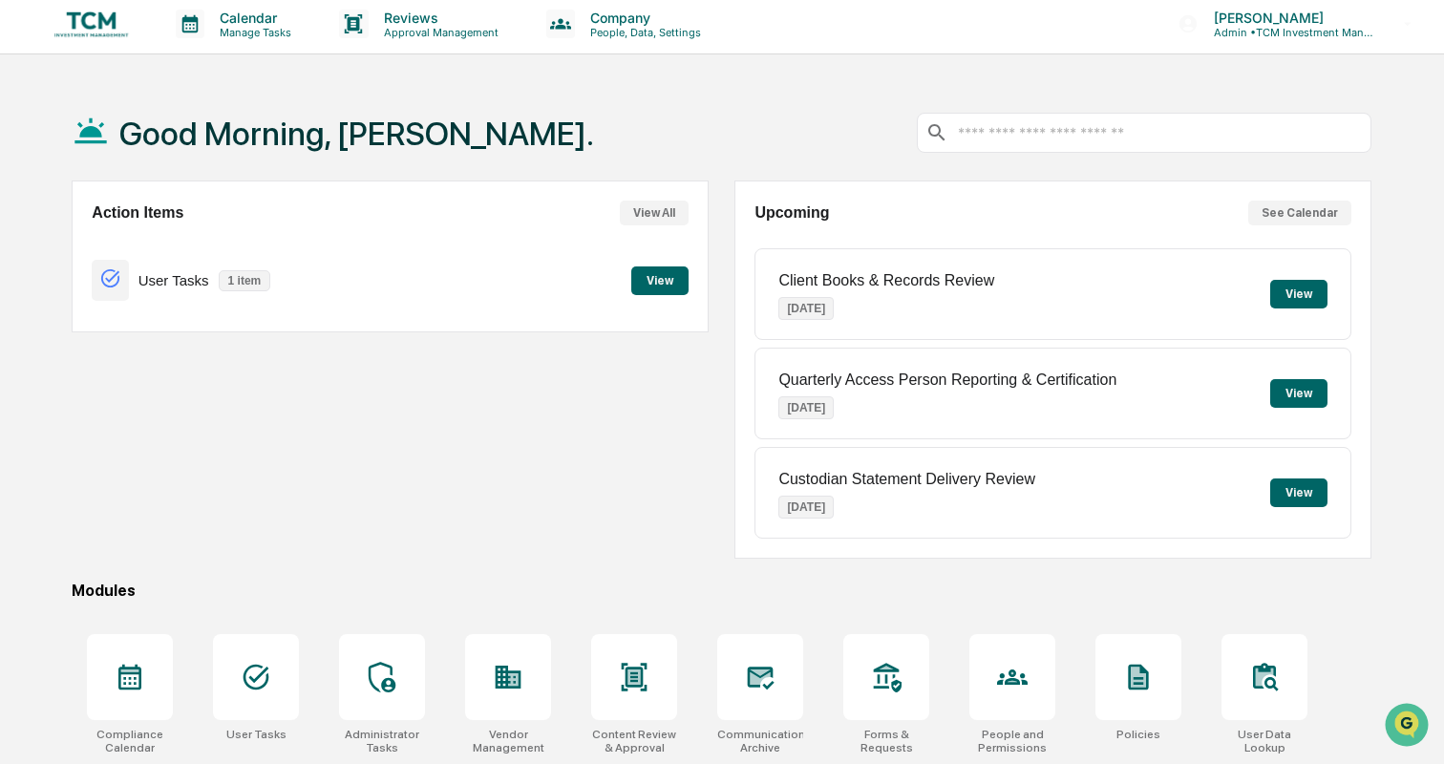
click at [1311, 213] on button "See Calendar" at bounding box center [1300, 213] width 103 height 25
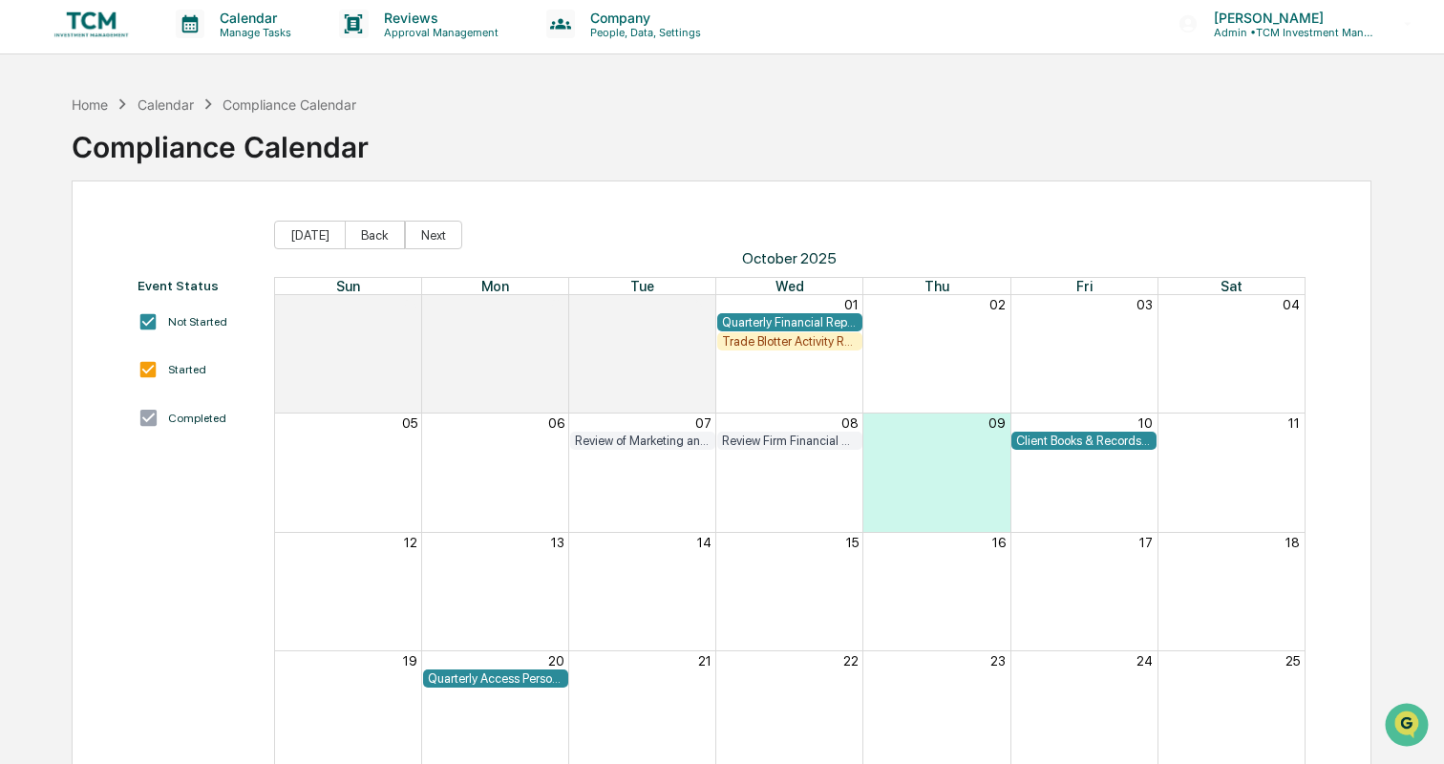
click at [116, 24] on img at bounding box center [92, 24] width 92 height 36
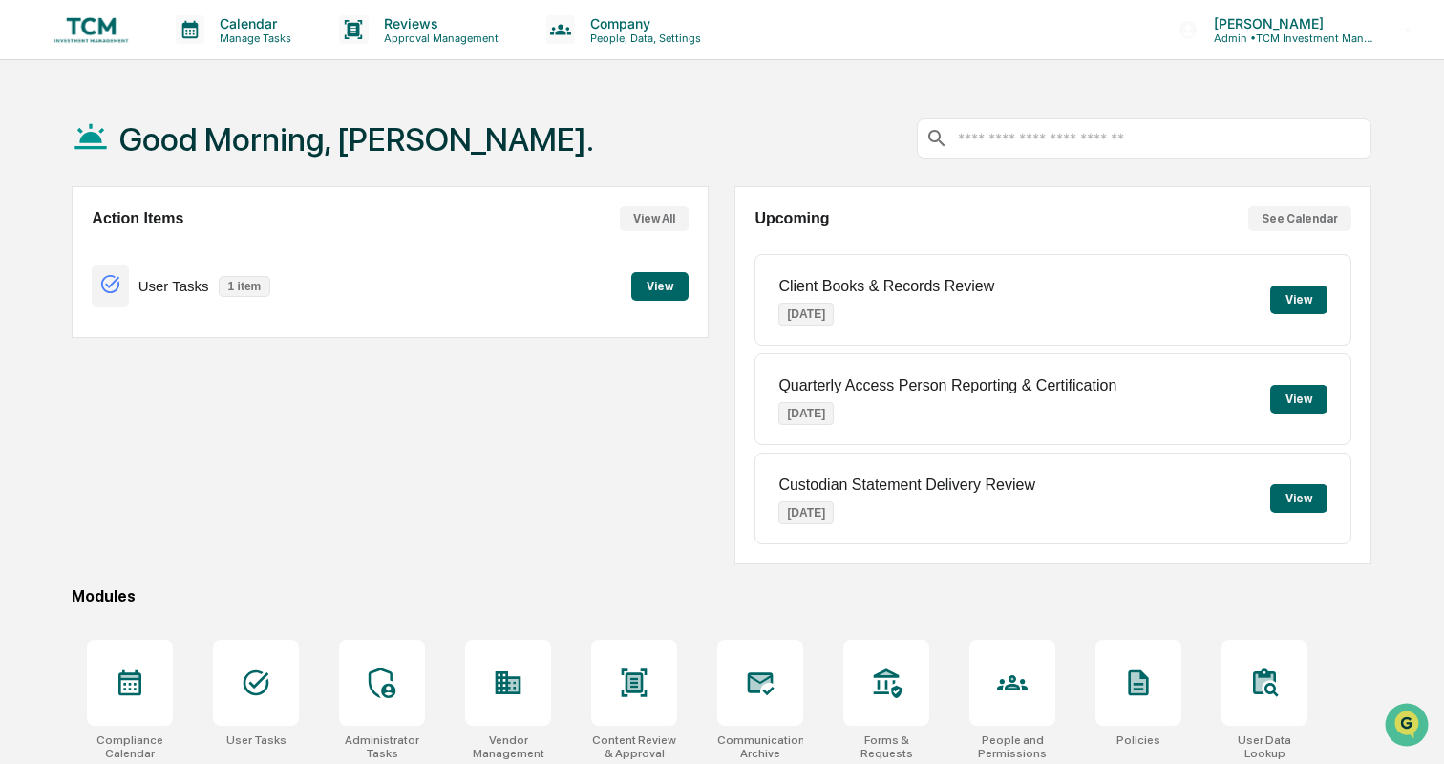
click at [1299, 305] on button "View" at bounding box center [1299, 300] width 57 height 29
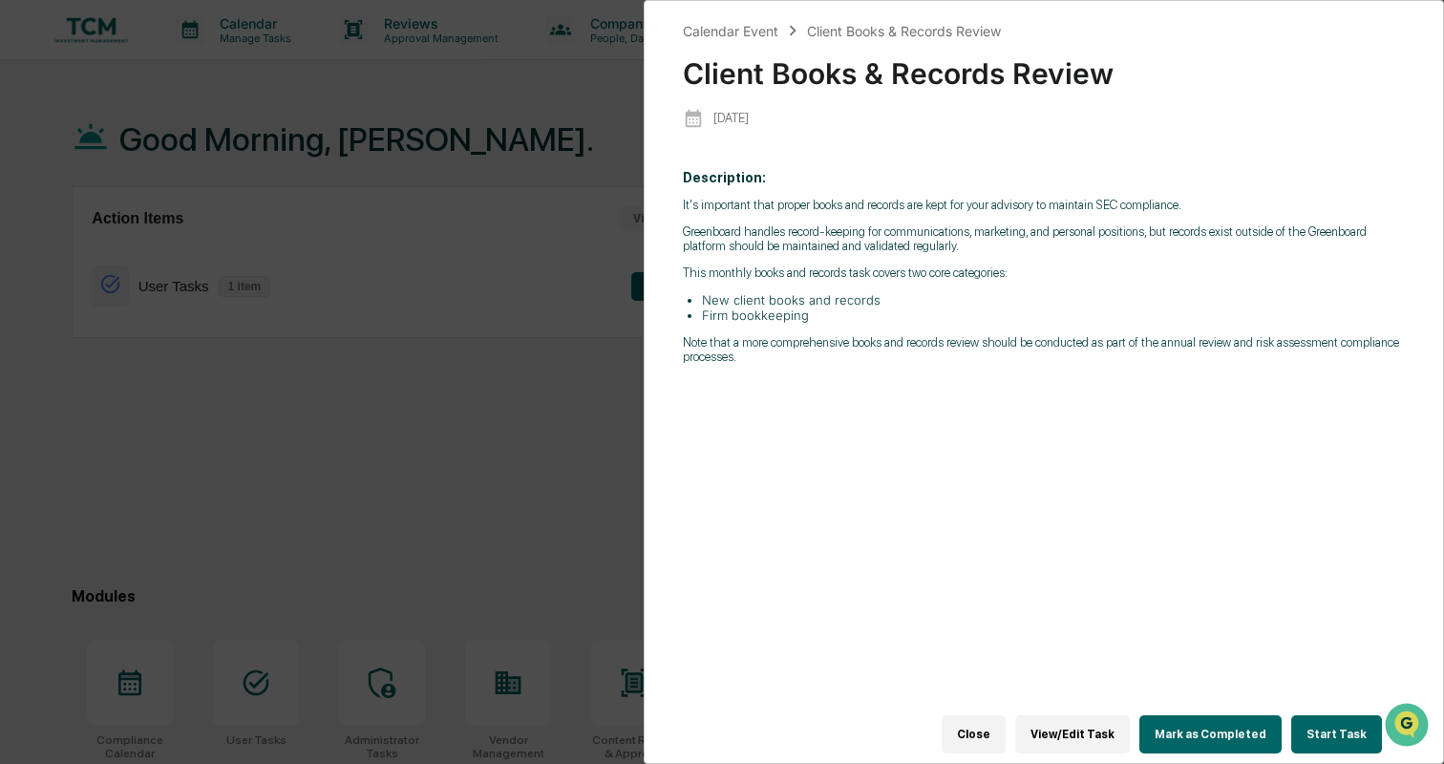
click at [1065, 731] on button "View/Edit Task" at bounding box center [1073, 735] width 115 height 38
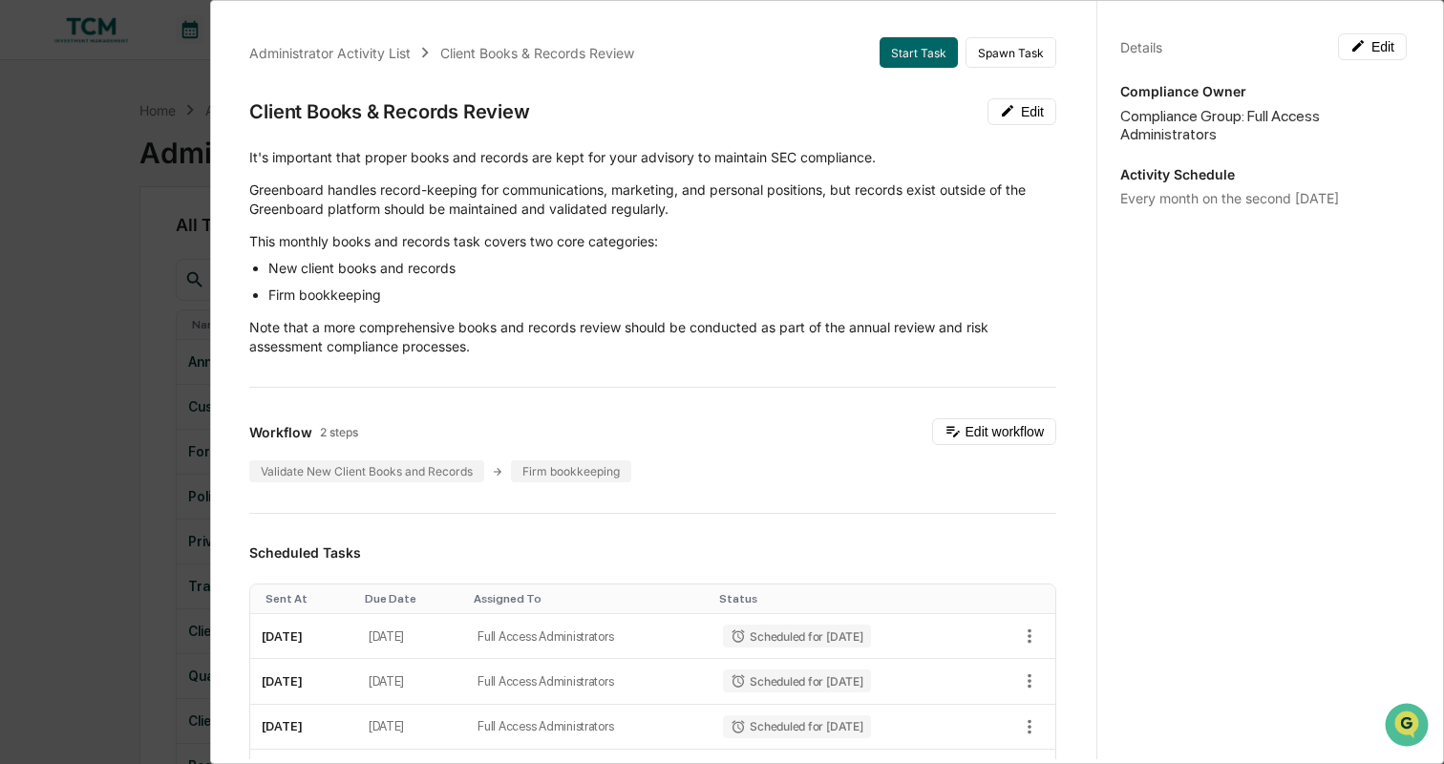
click at [119, 258] on div "Administrator Activity List Client Books & Records Review Start Task Spawn Task…" at bounding box center [722, 382] width 1444 height 764
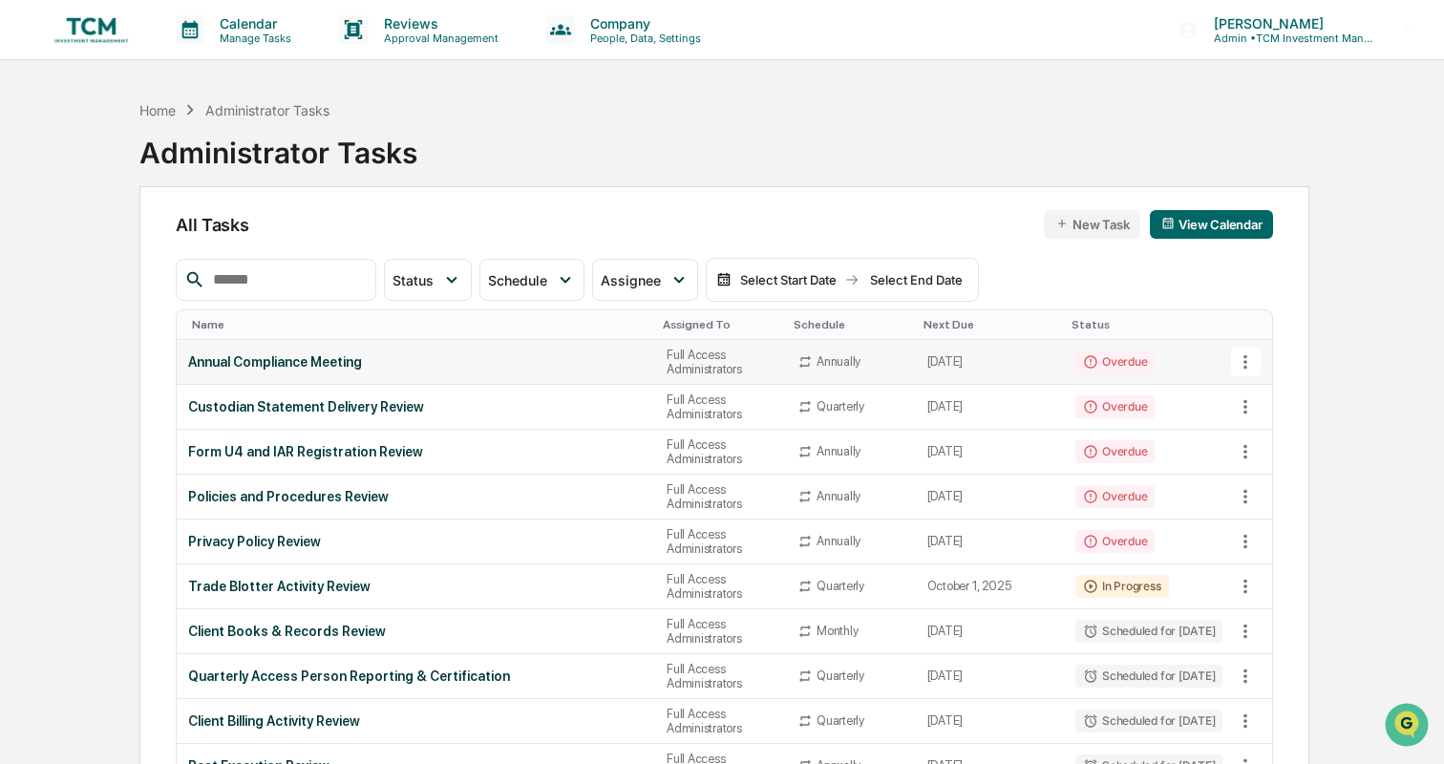
click at [493, 358] on div "Annual Compliance Meeting" at bounding box center [416, 361] width 456 height 15
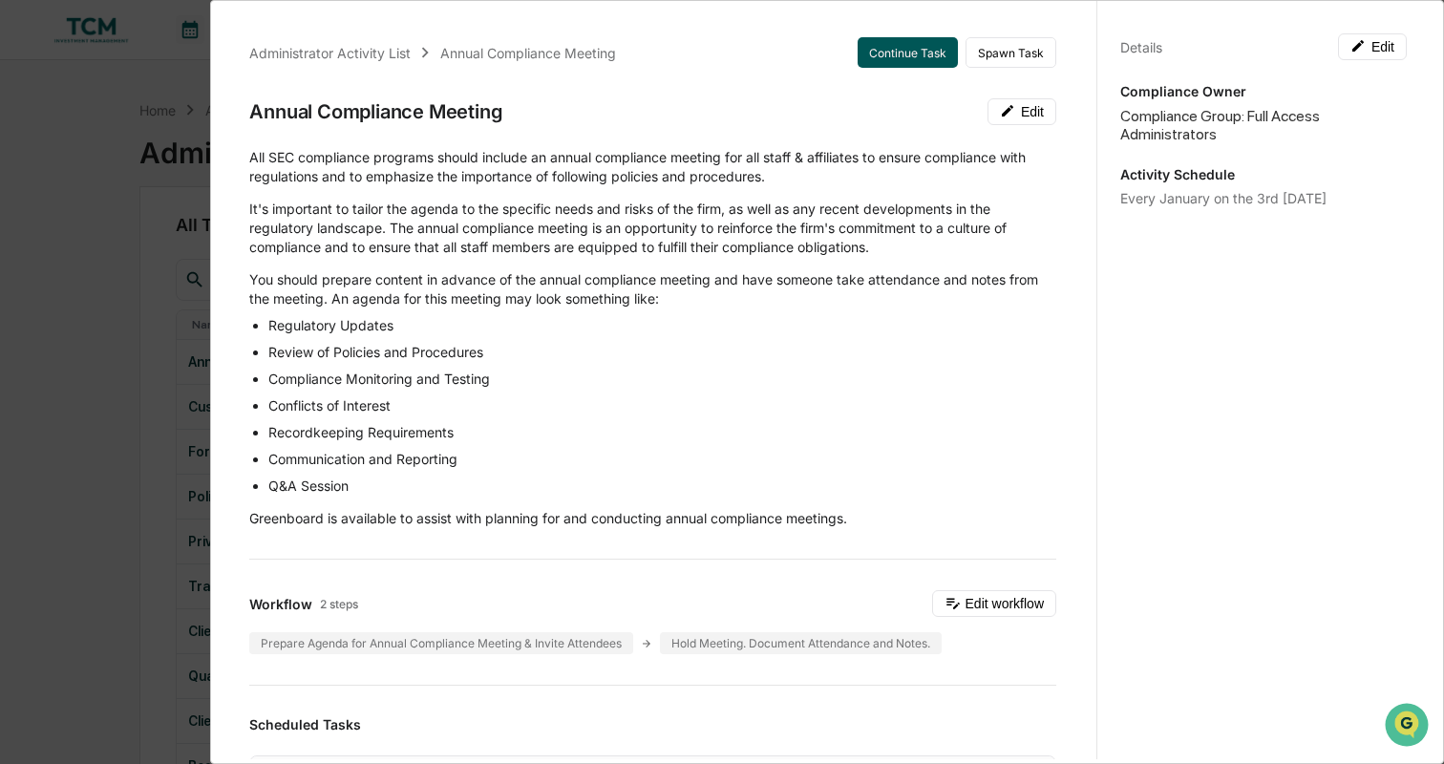
click at [903, 50] on button "Continue Task" at bounding box center [908, 52] width 100 height 31
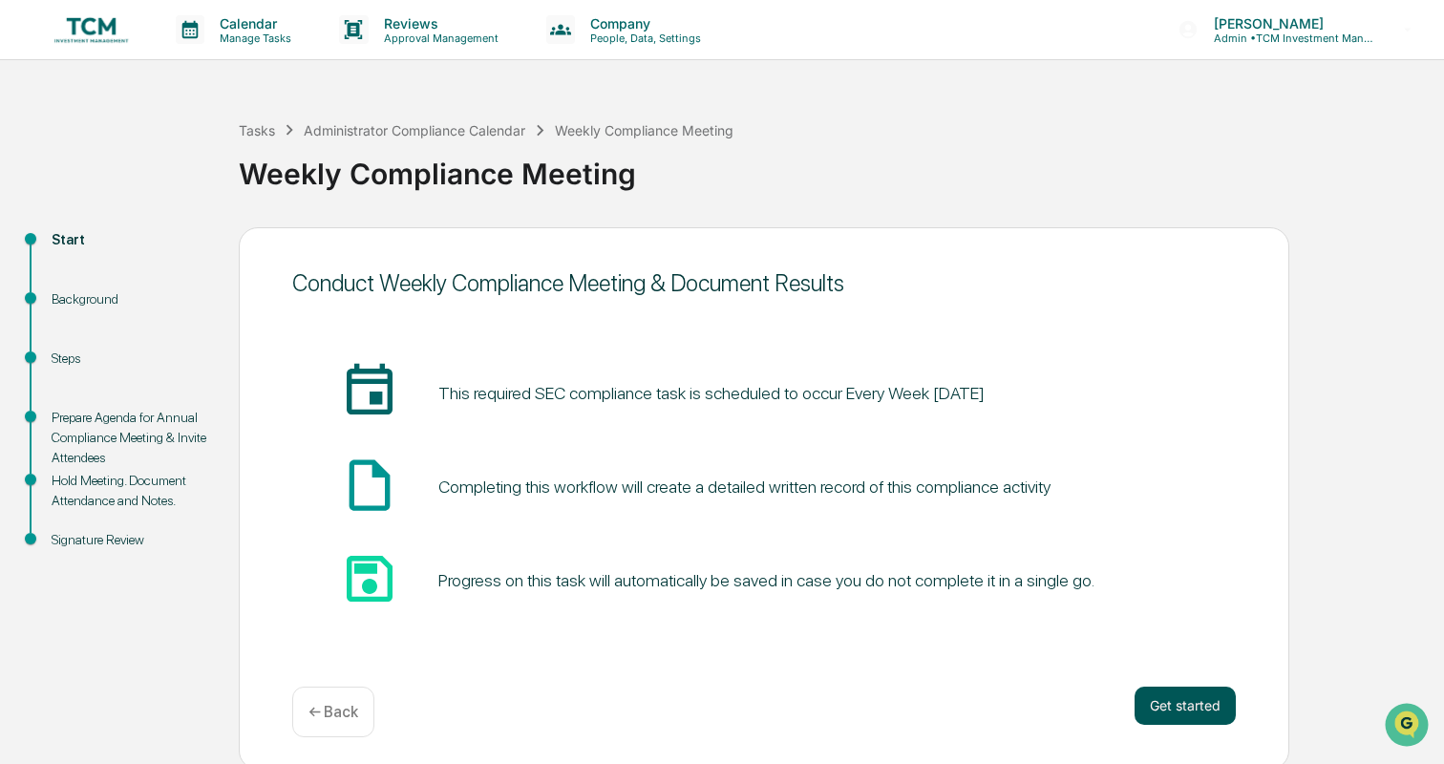
click at [1170, 691] on button "Get started" at bounding box center [1185, 706] width 101 height 38
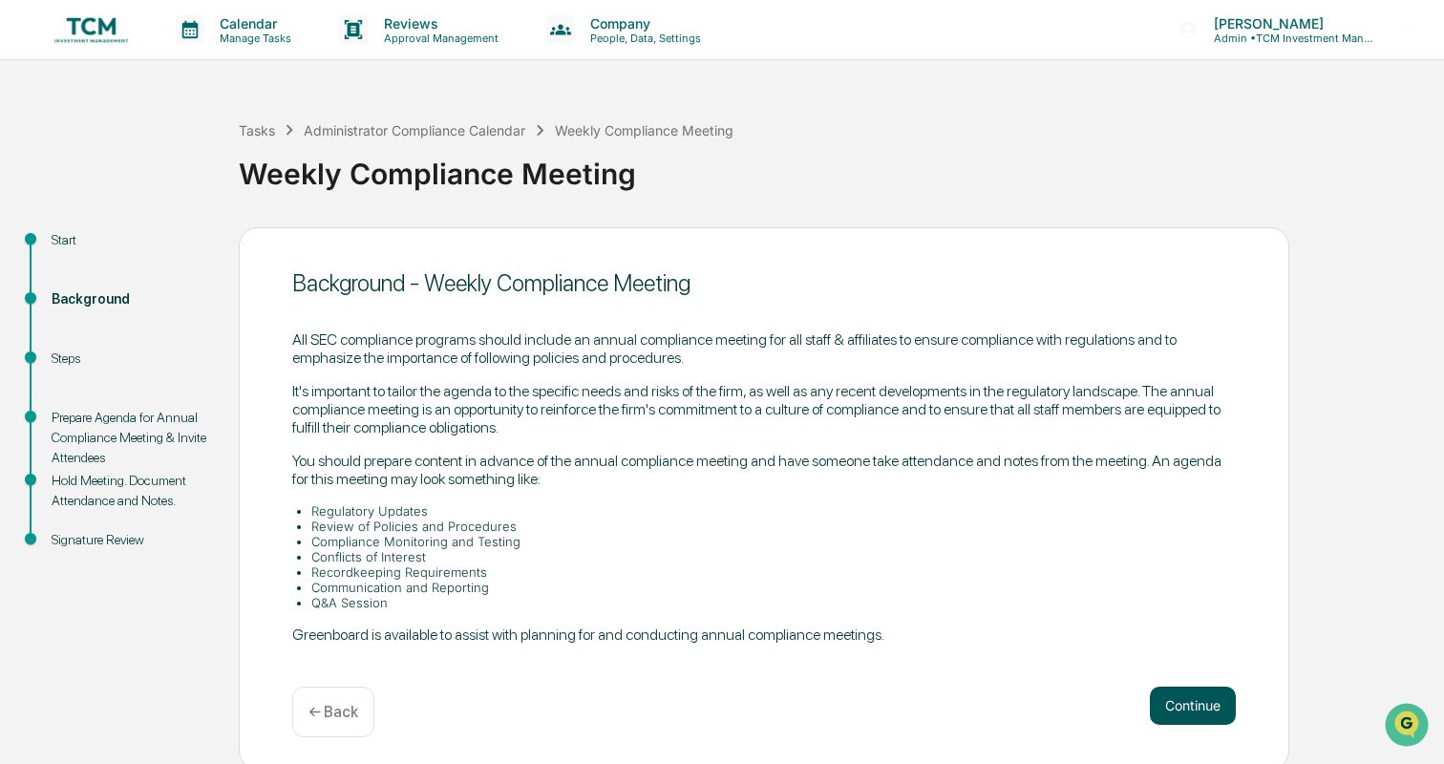
click at [1171, 704] on button "Continue" at bounding box center [1193, 706] width 86 height 38
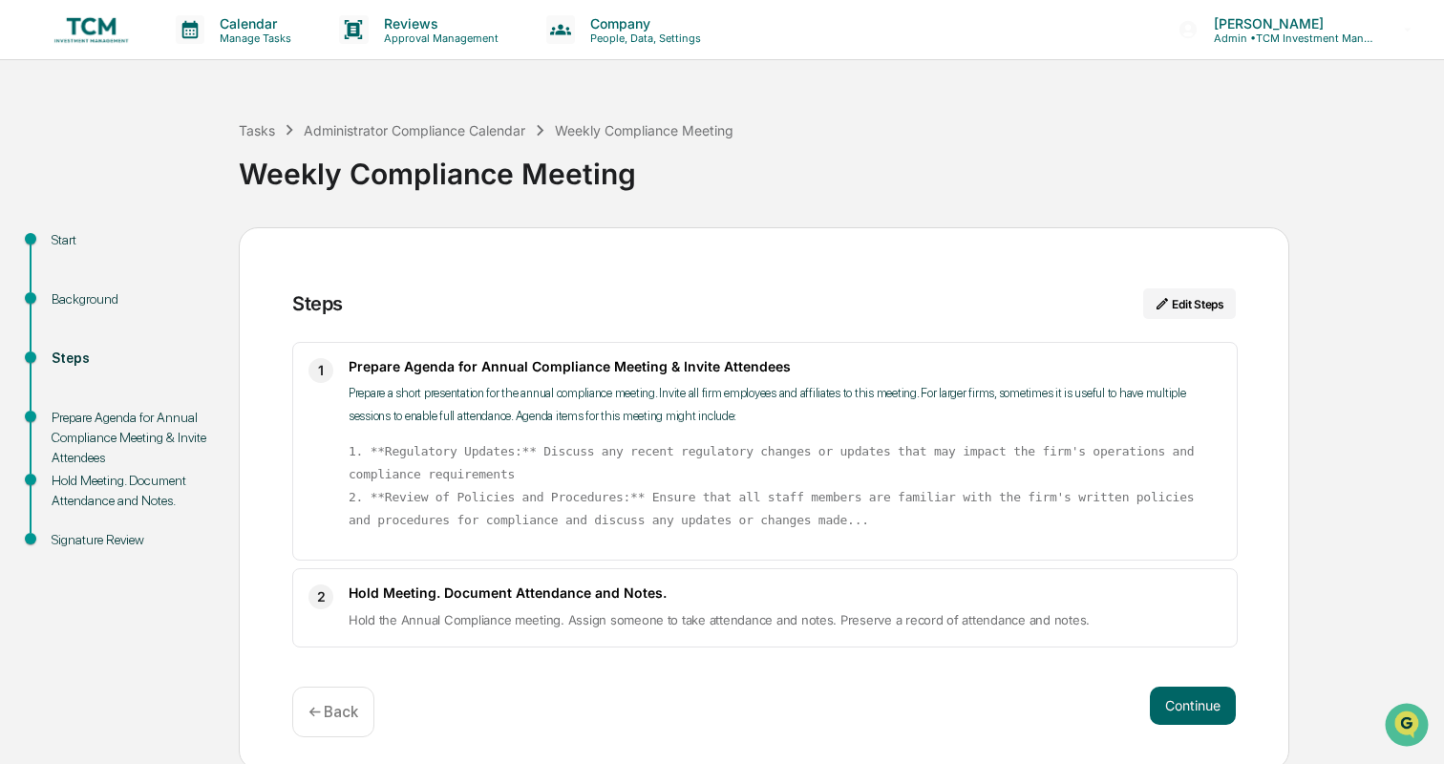
click at [1171, 704] on button "Continue" at bounding box center [1193, 706] width 86 height 38
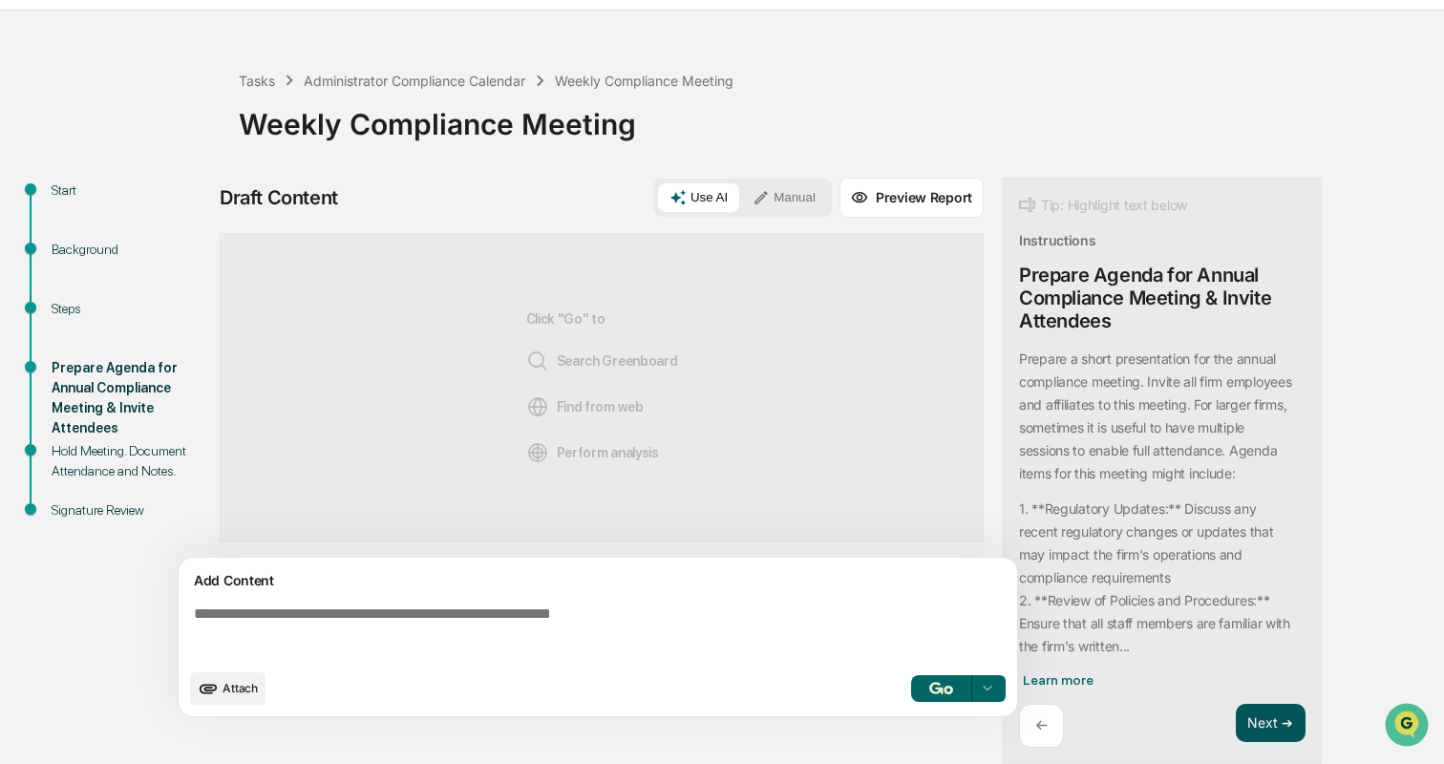
scroll to position [51, 0]
click at [1264, 722] on button "Next ➔" at bounding box center [1271, 723] width 70 height 39
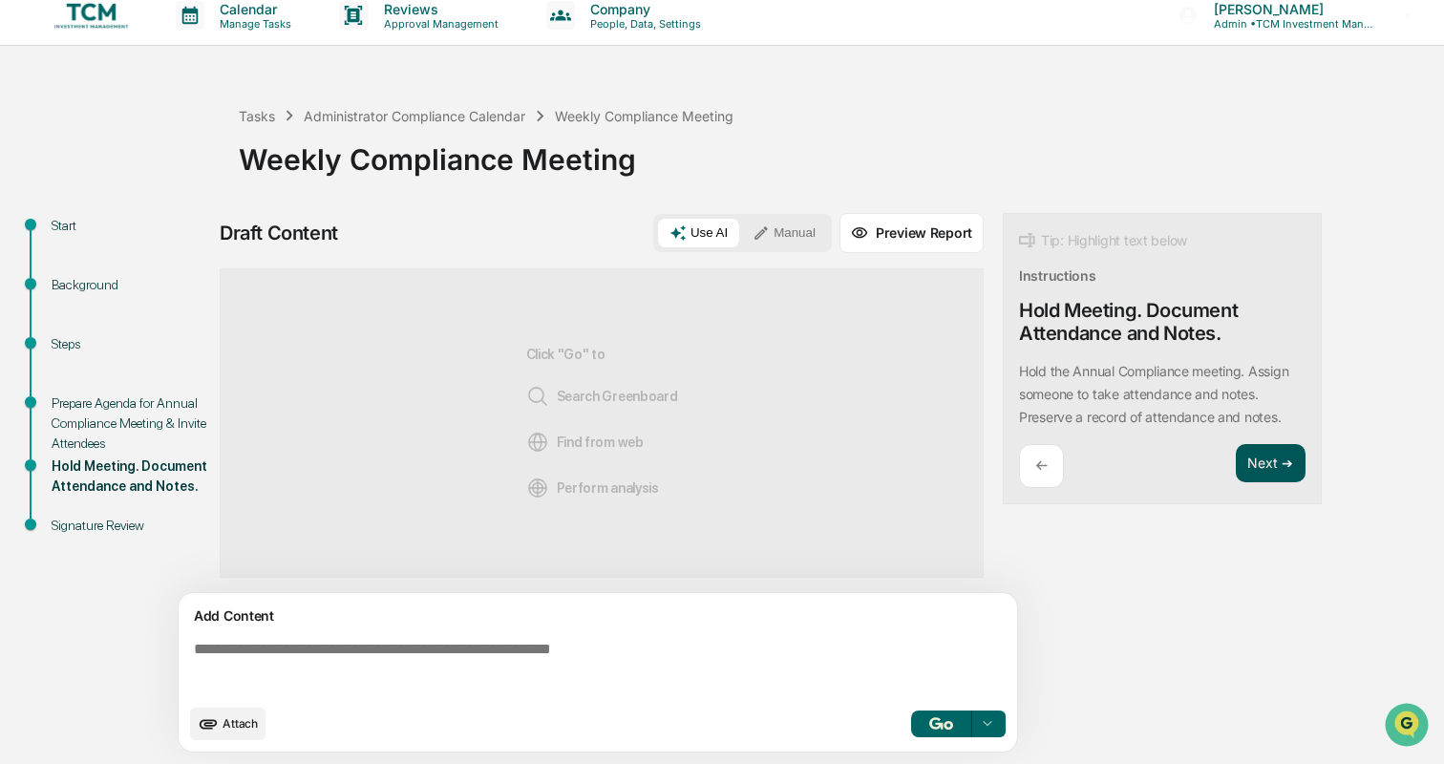
scroll to position [15, 0]
click at [1260, 456] on button "Next ➔" at bounding box center [1271, 463] width 70 height 39
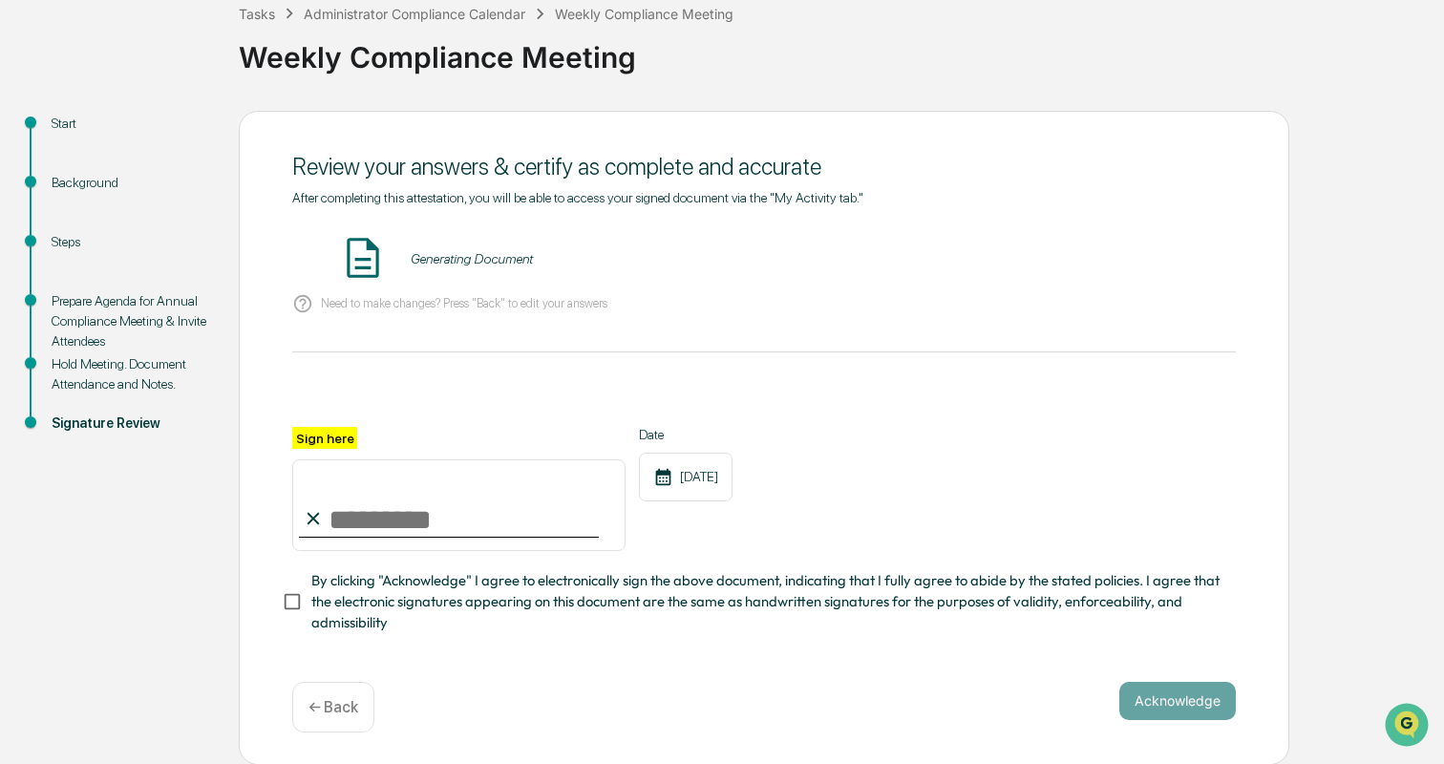
scroll to position [115, 0]
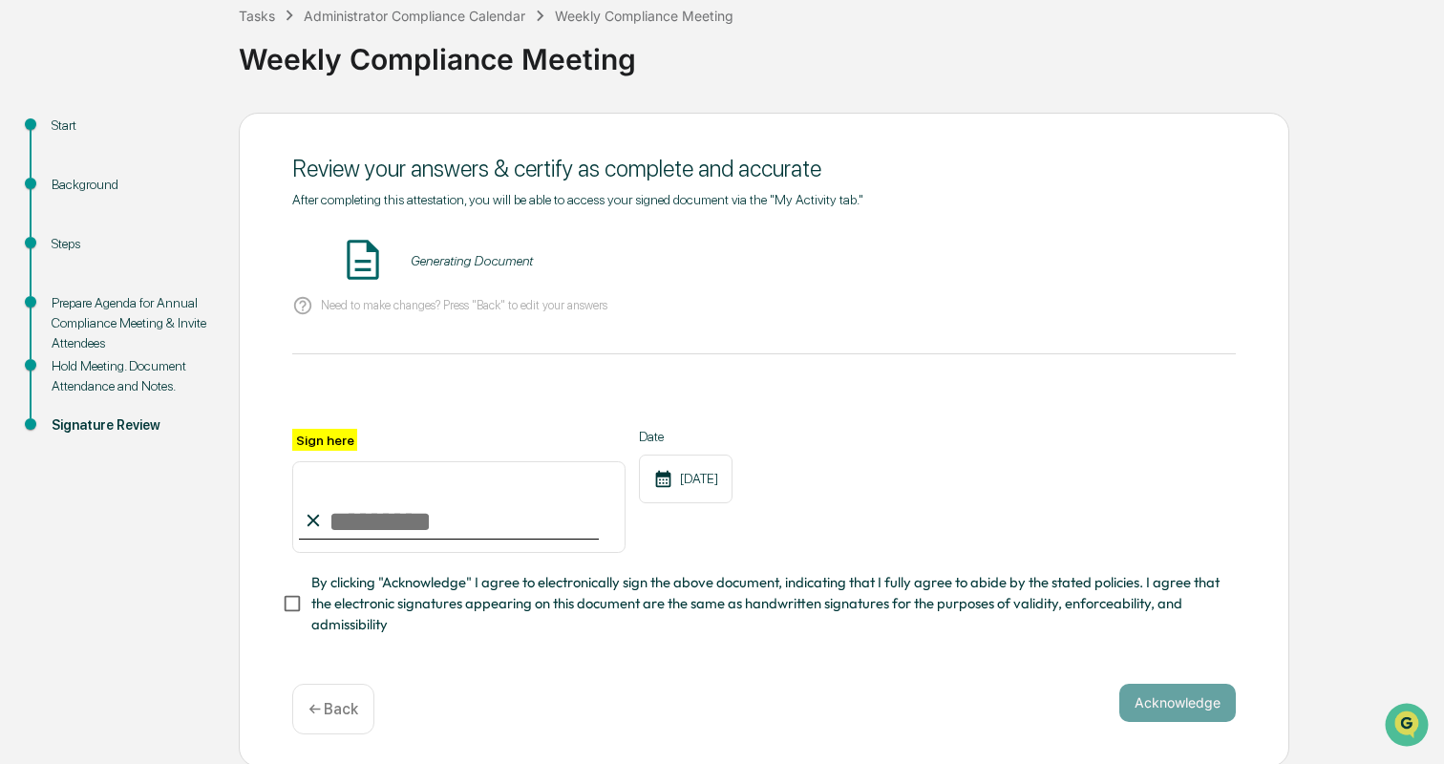
click at [395, 508] on input "Sign here" at bounding box center [458, 507] width 333 height 92
type input "**********"
click at [177, 543] on div "**********" at bounding box center [722, 440] width 1425 height 654
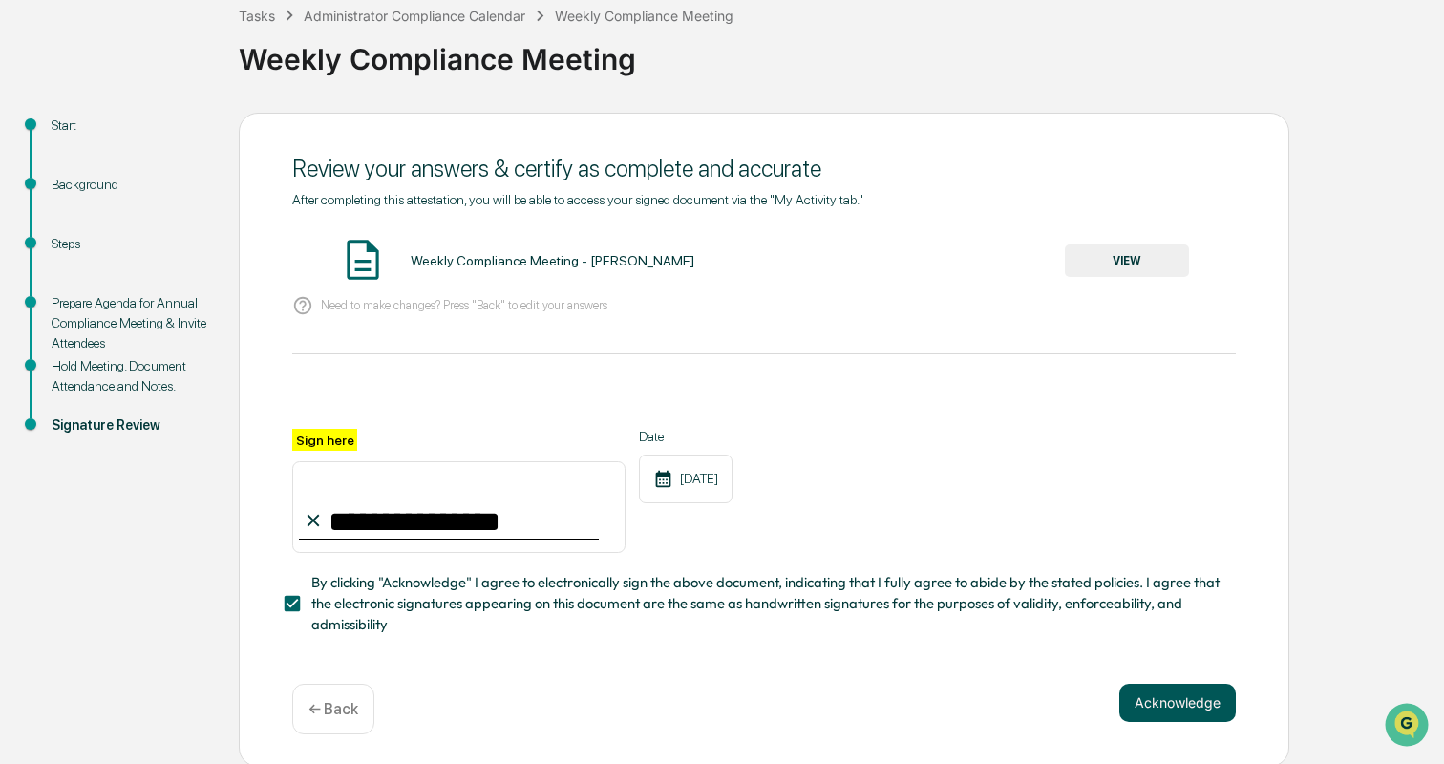
click at [1161, 696] on button "Acknowledge" at bounding box center [1178, 703] width 117 height 38
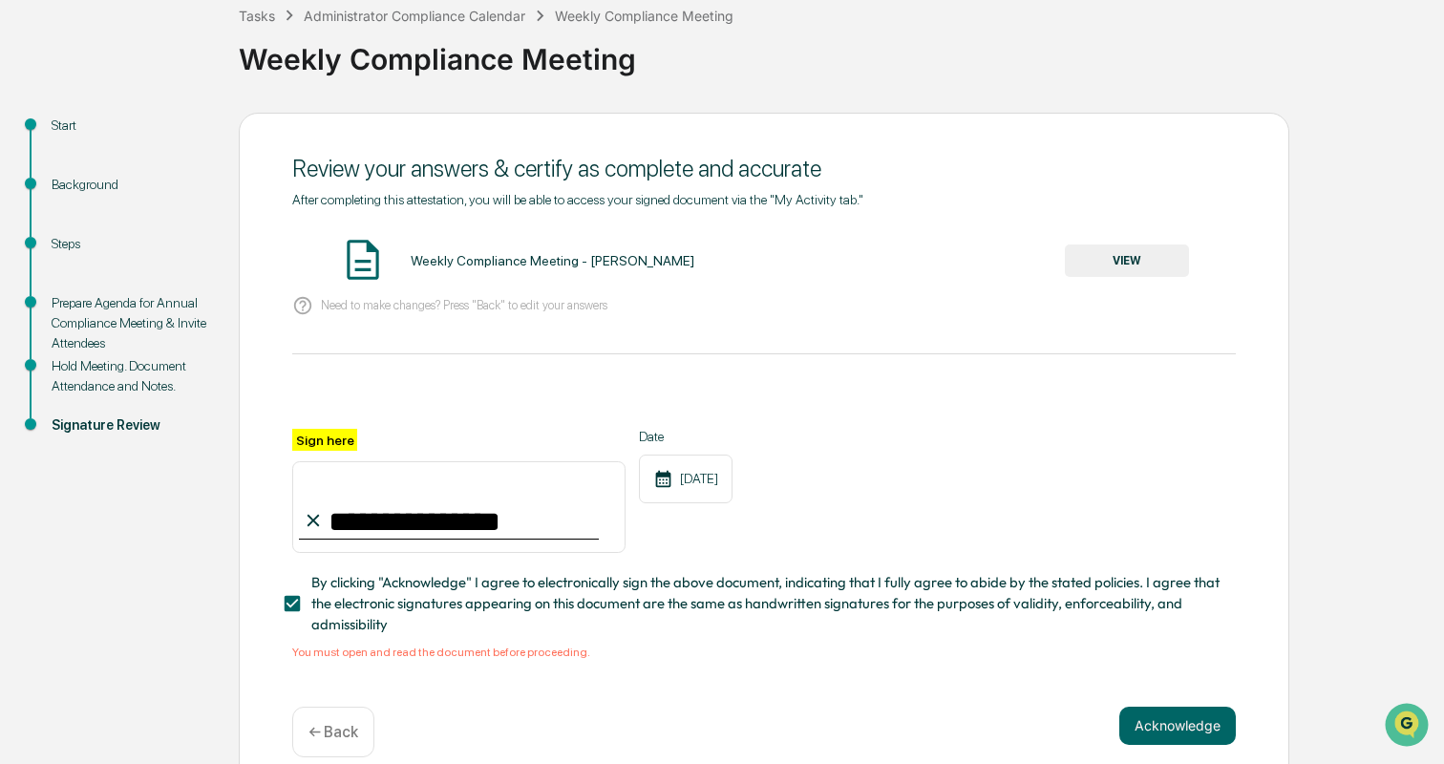
click at [1123, 246] on button "VIEW" at bounding box center [1127, 261] width 124 height 32
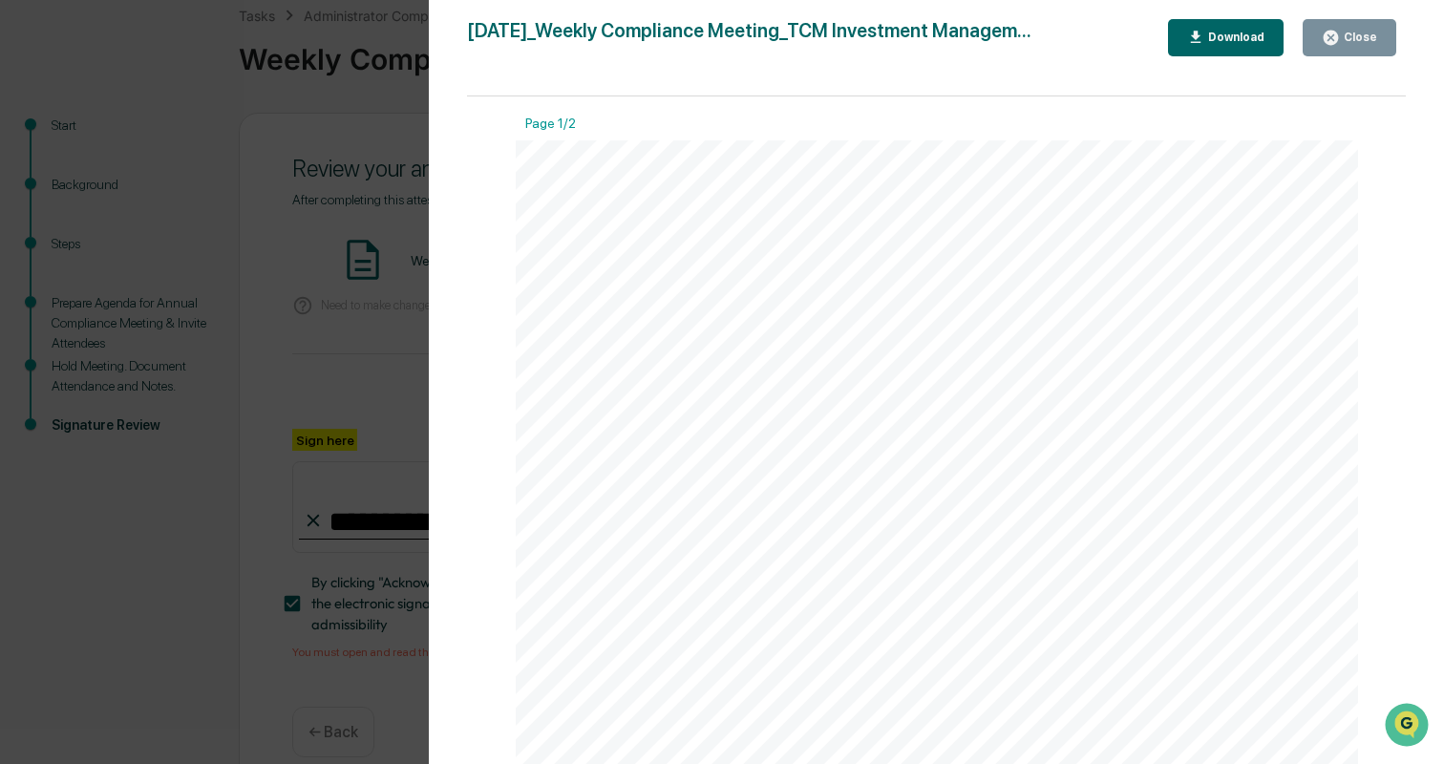
scroll to position [0, 0]
click at [1386, 46] on button "Close" at bounding box center [1350, 37] width 94 height 37
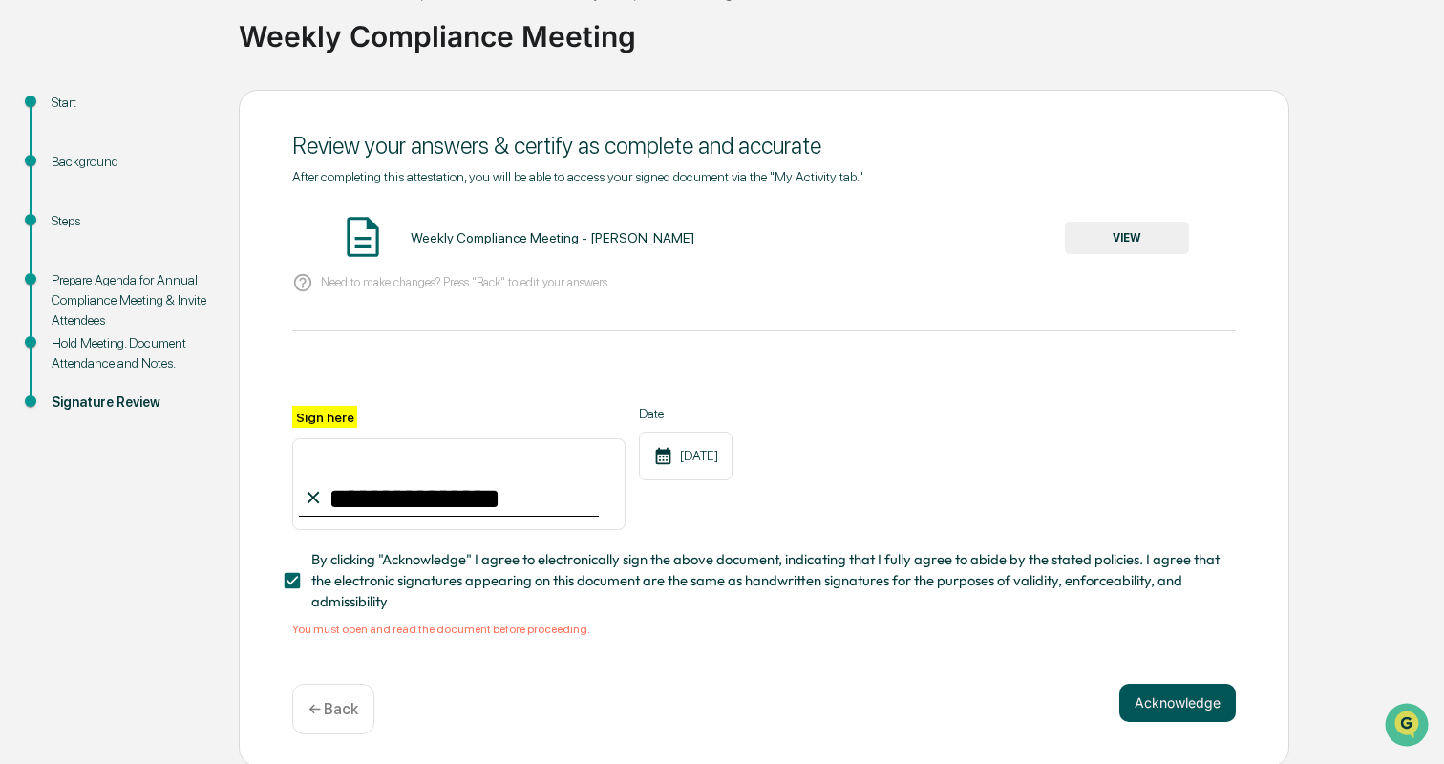
click at [1159, 695] on button "Acknowledge" at bounding box center [1178, 703] width 117 height 38
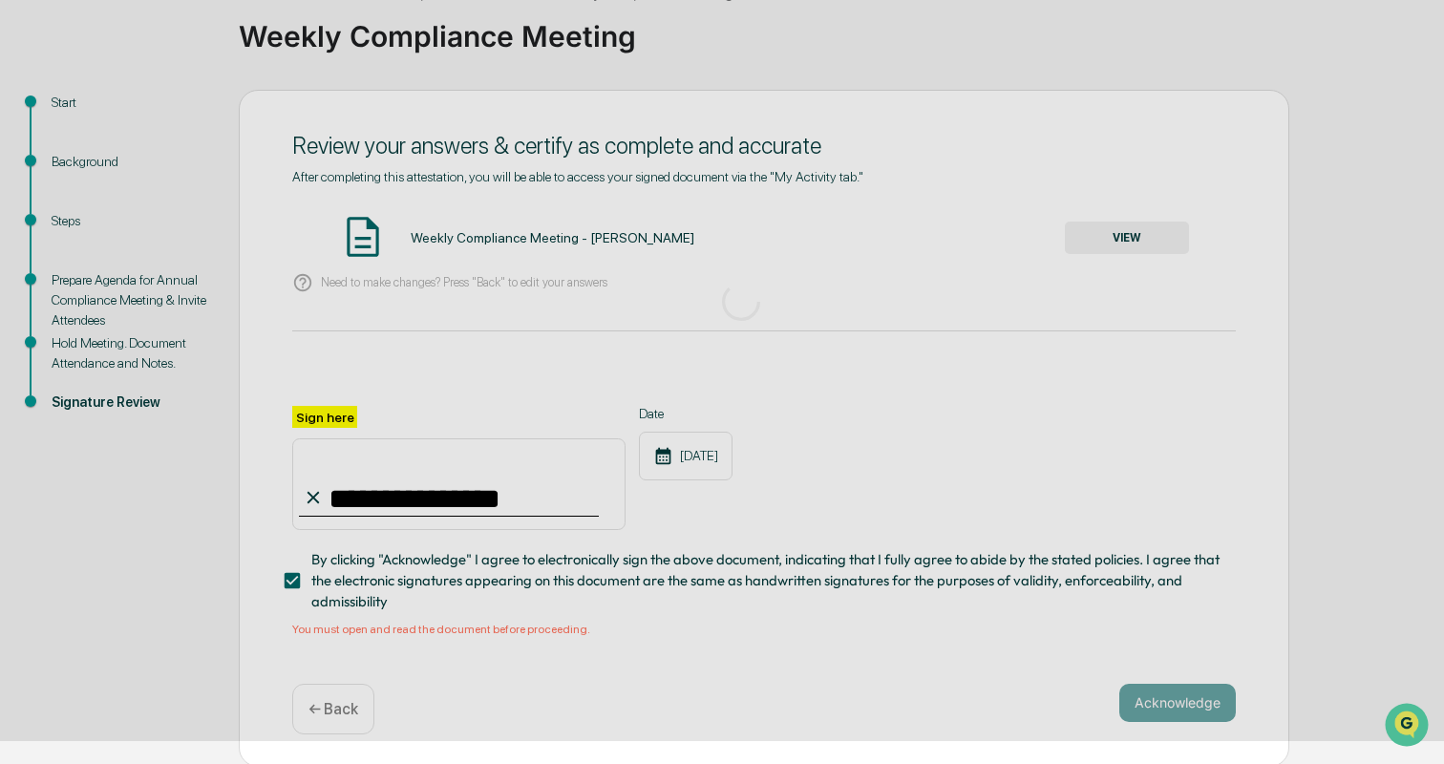
scroll to position [6, 0]
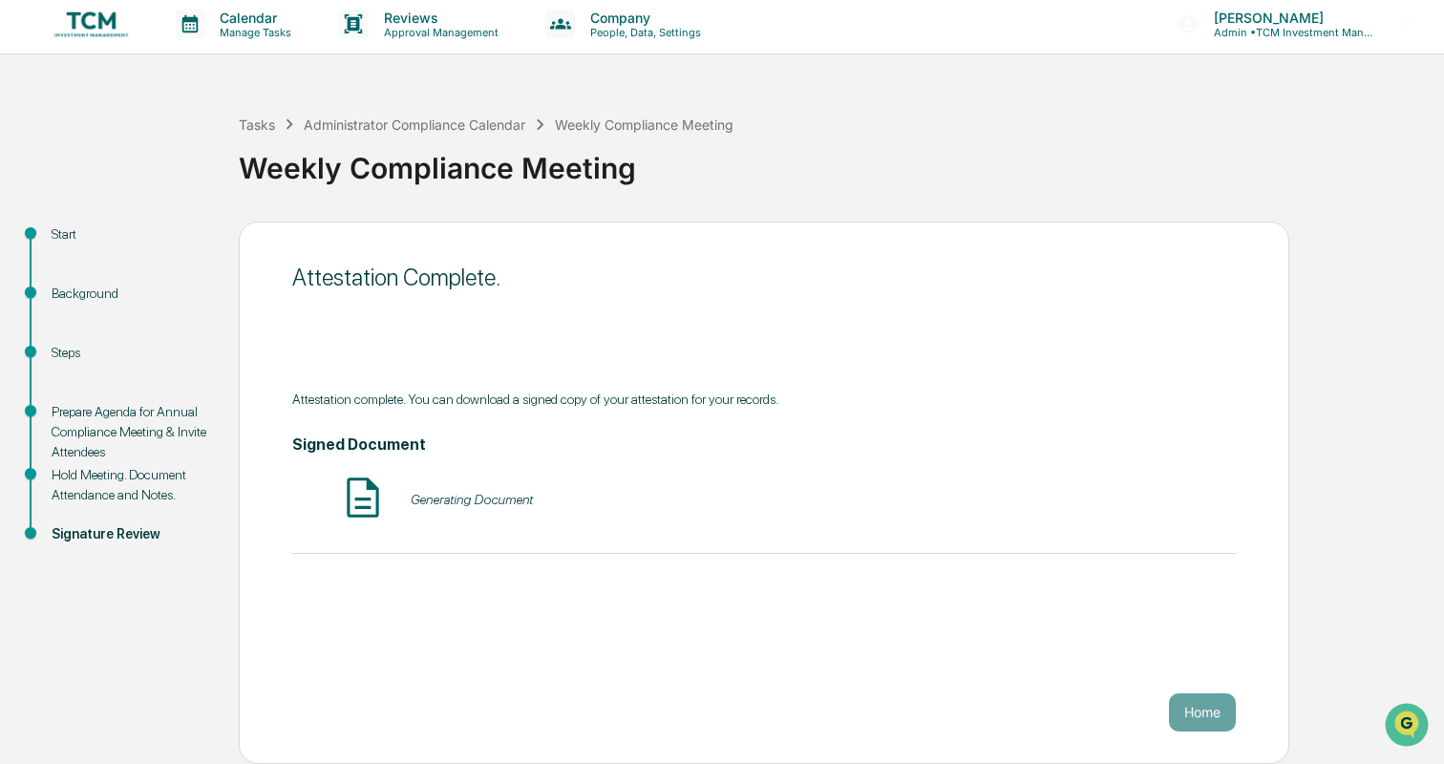
click at [96, 20] on img at bounding box center [92, 24] width 92 height 36
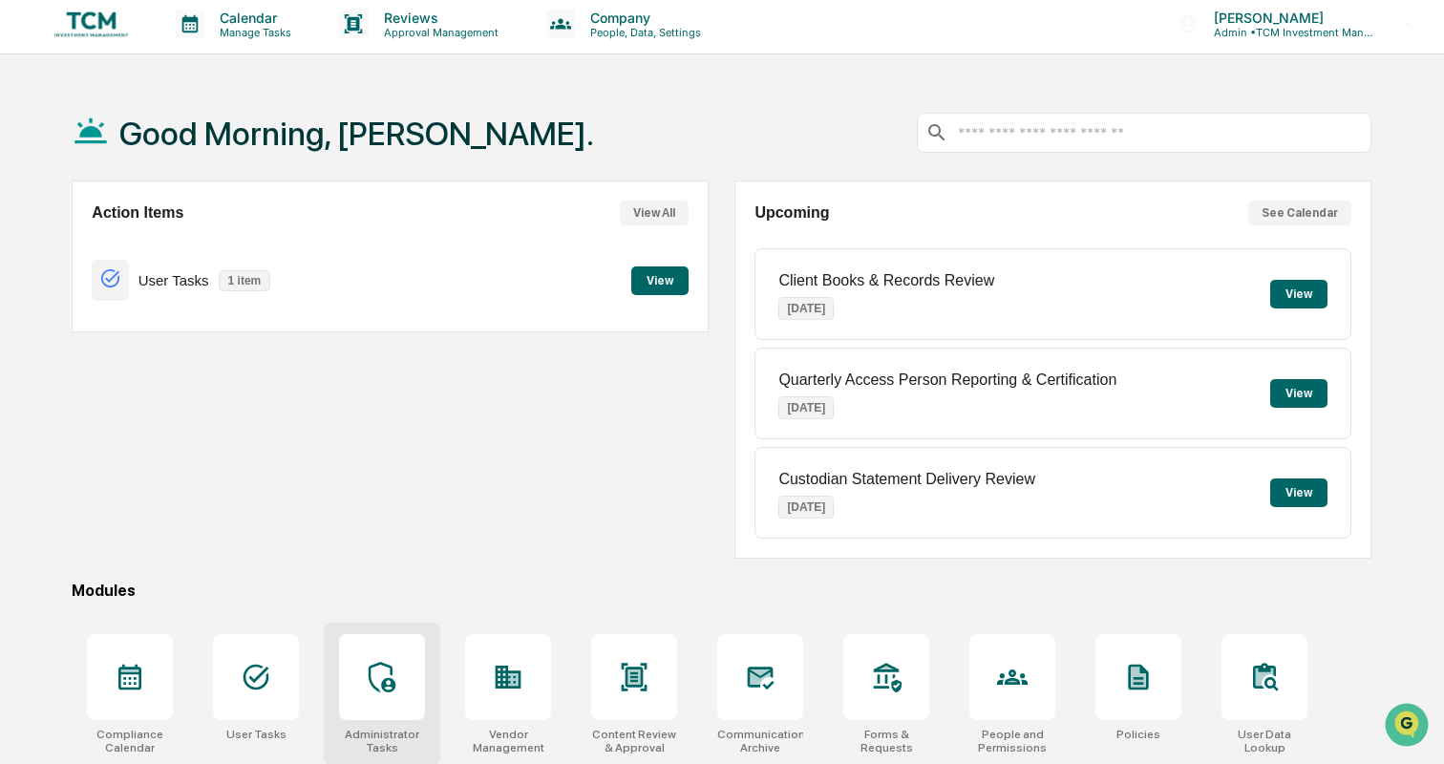
click at [377, 677] on icon at bounding box center [382, 677] width 31 height 31
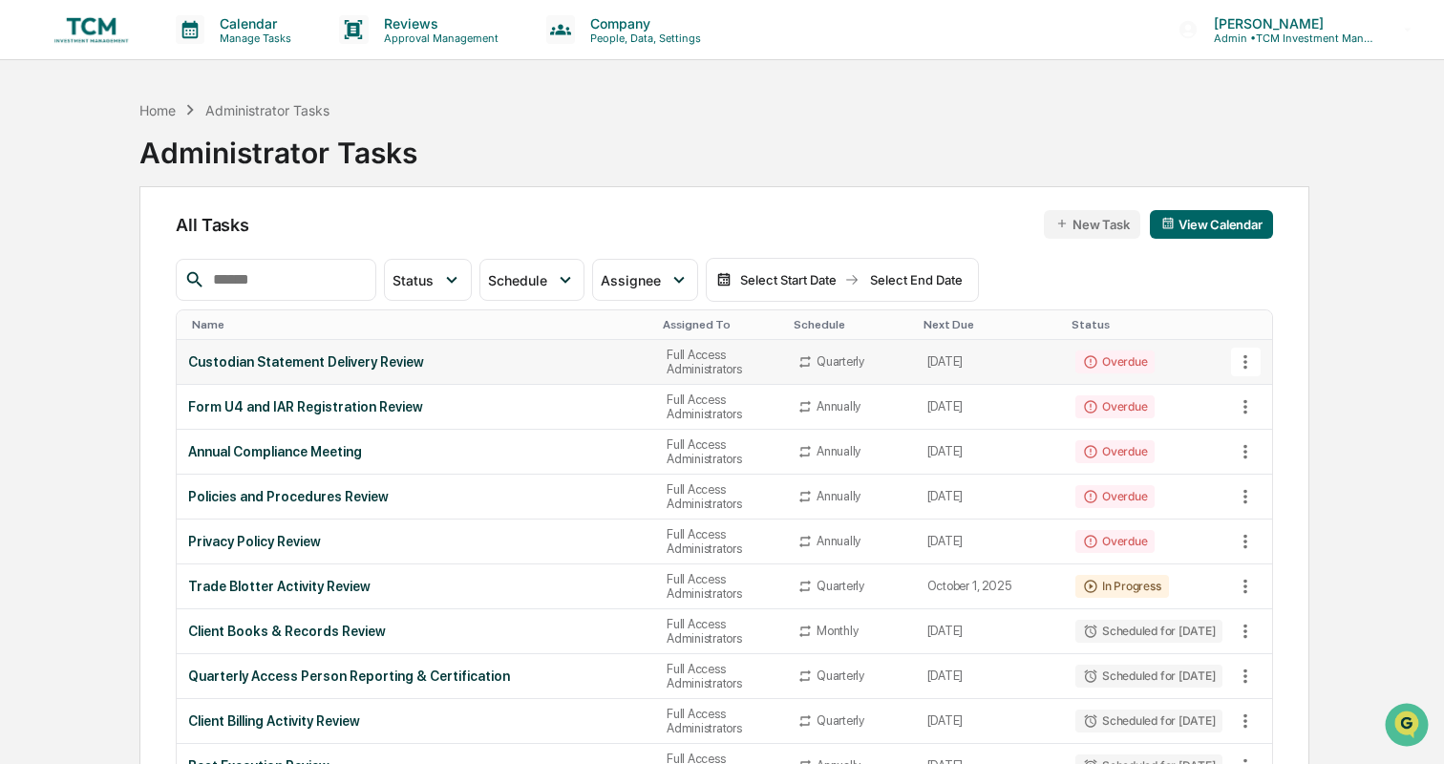
click at [567, 374] on td "Custodian Statement Delivery Review" at bounding box center [416, 362] width 479 height 45
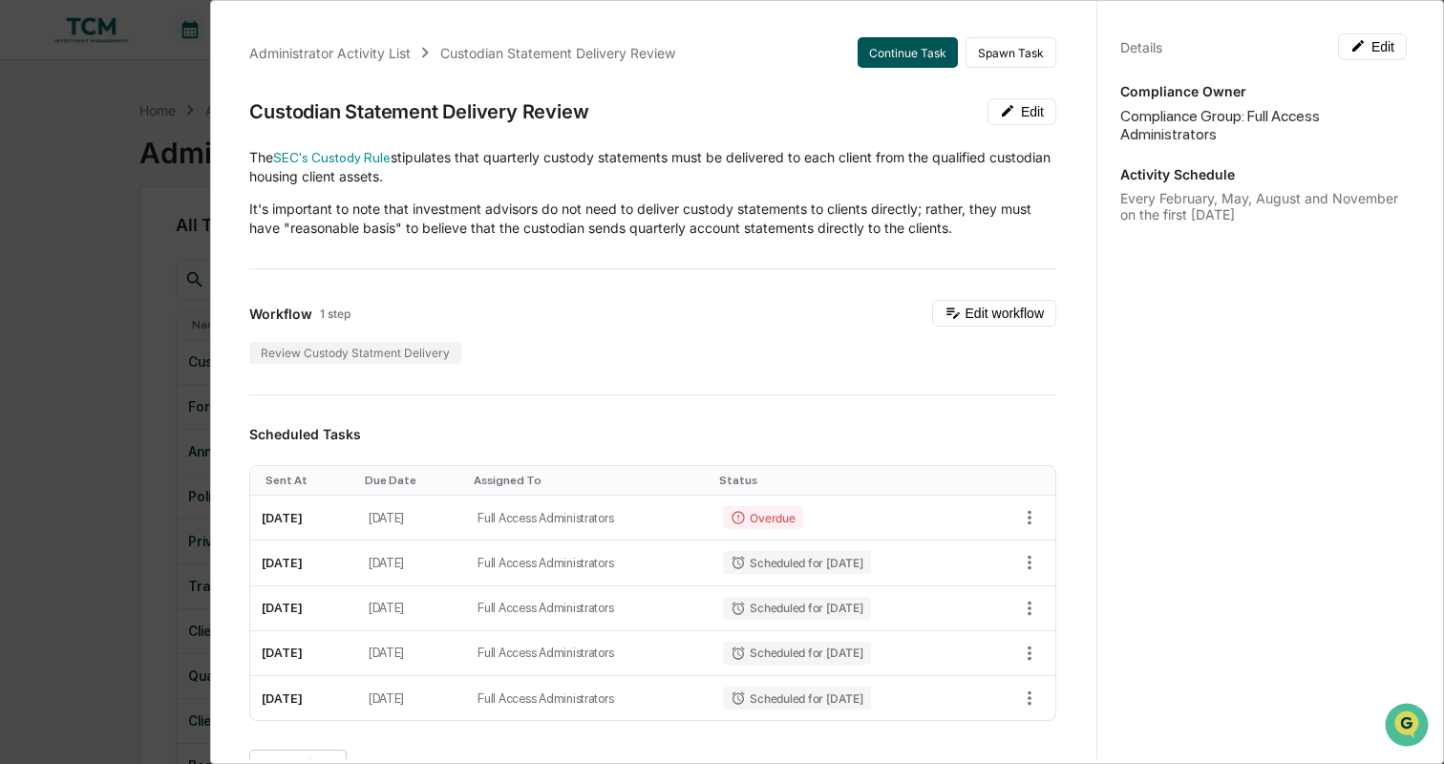
click at [908, 51] on button "Continue Task" at bounding box center [908, 52] width 100 height 31
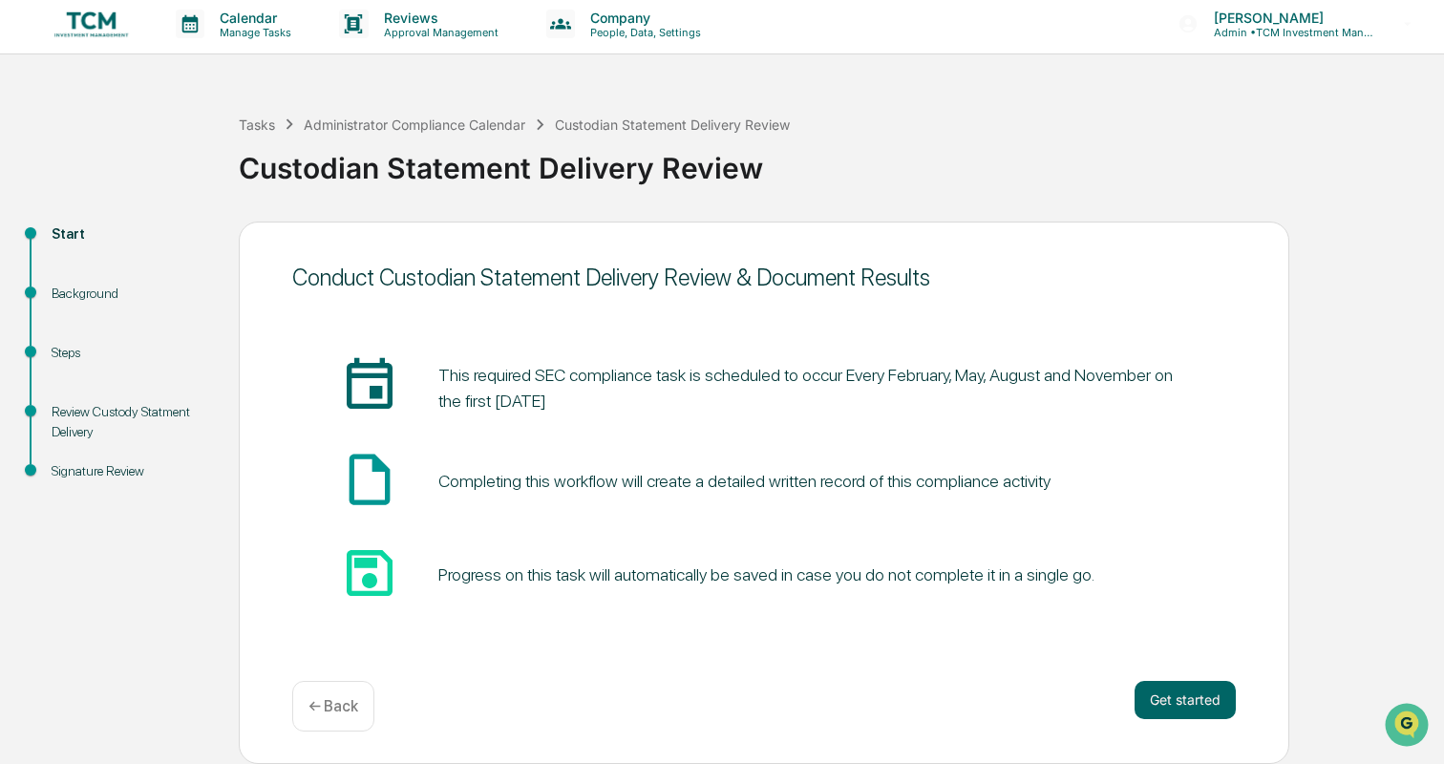
scroll to position [6, 0]
click at [1179, 699] on button "Get started" at bounding box center [1185, 700] width 101 height 38
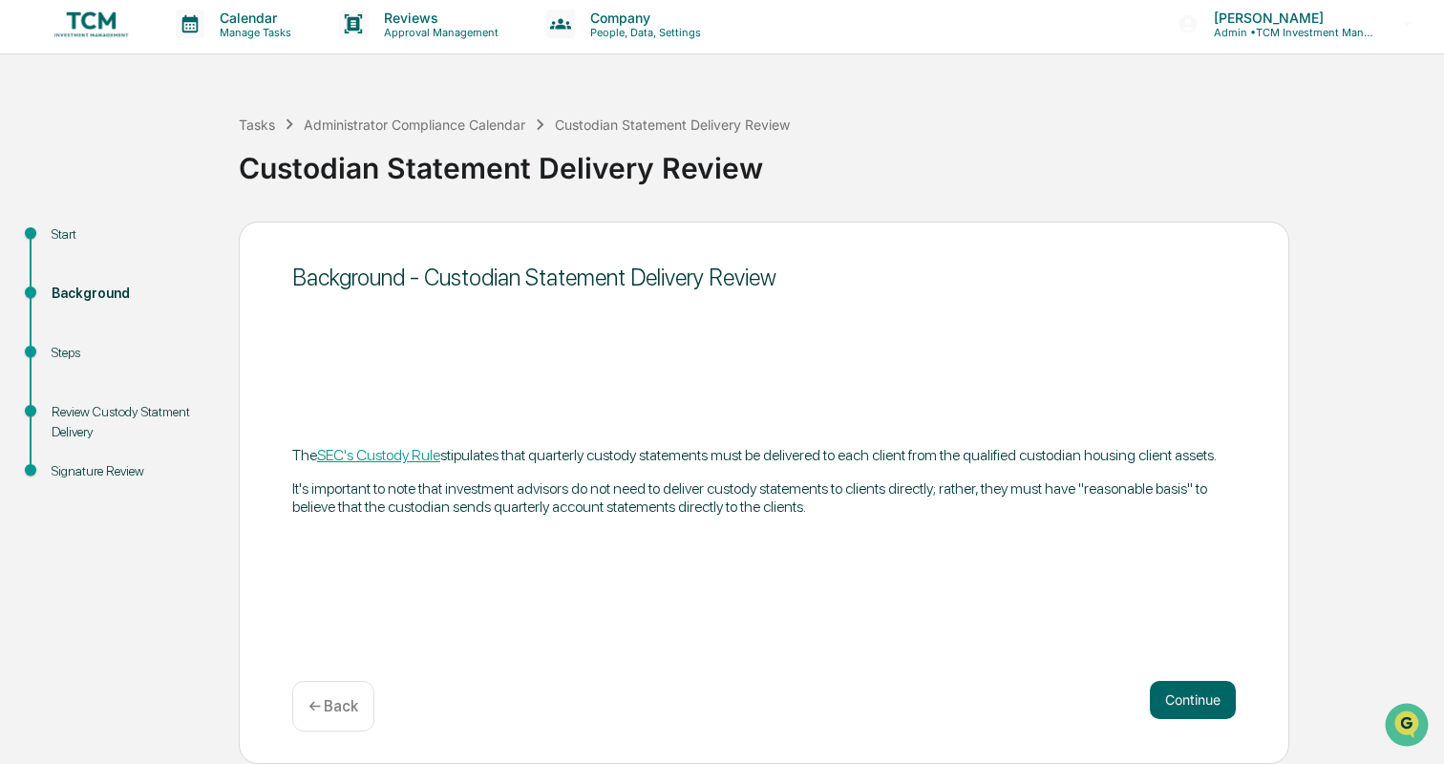
click at [1179, 699] on button "Continue" at bounding box center [1193, 700] width 86 height 38
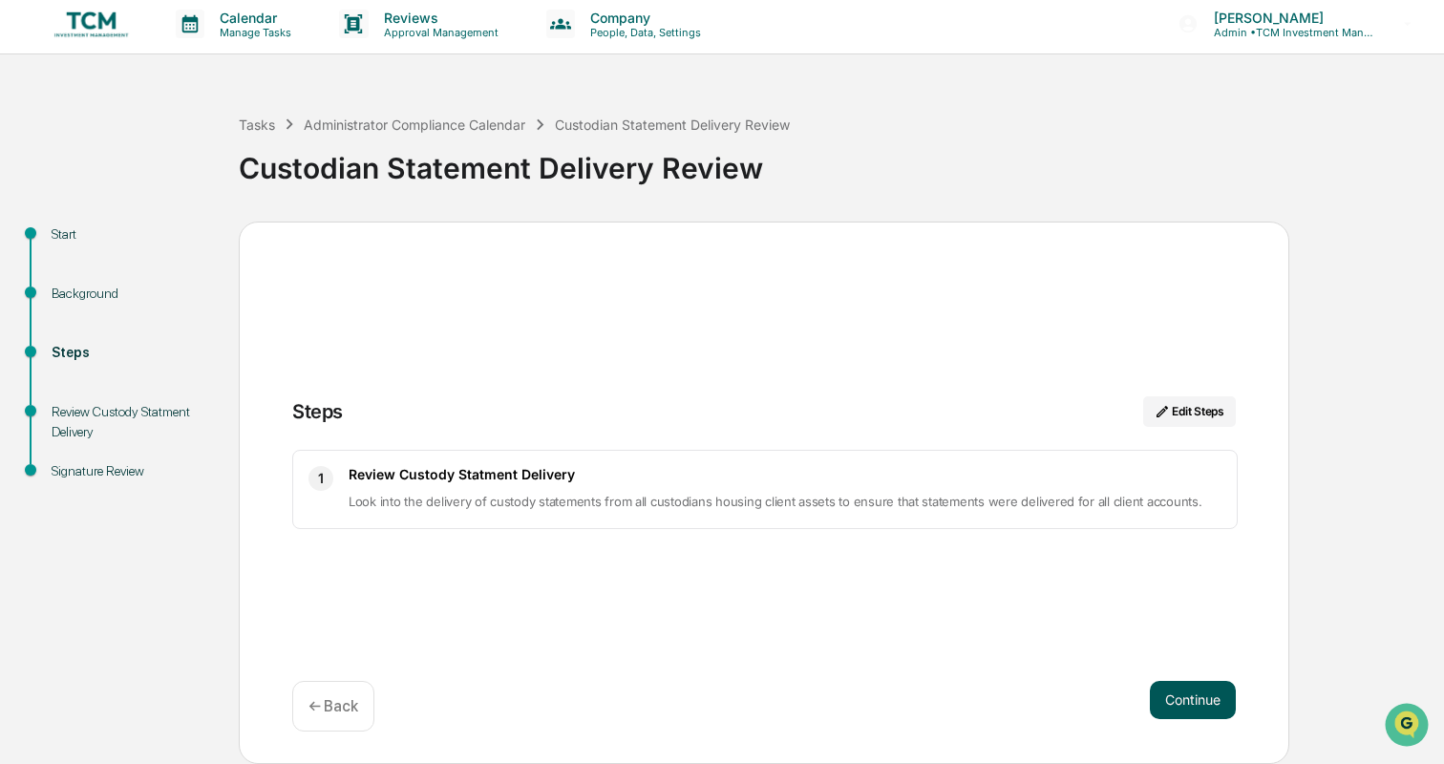
click at [1178, 699] on button "Continue" at bounding box center [1193, 700] width 86 height 38
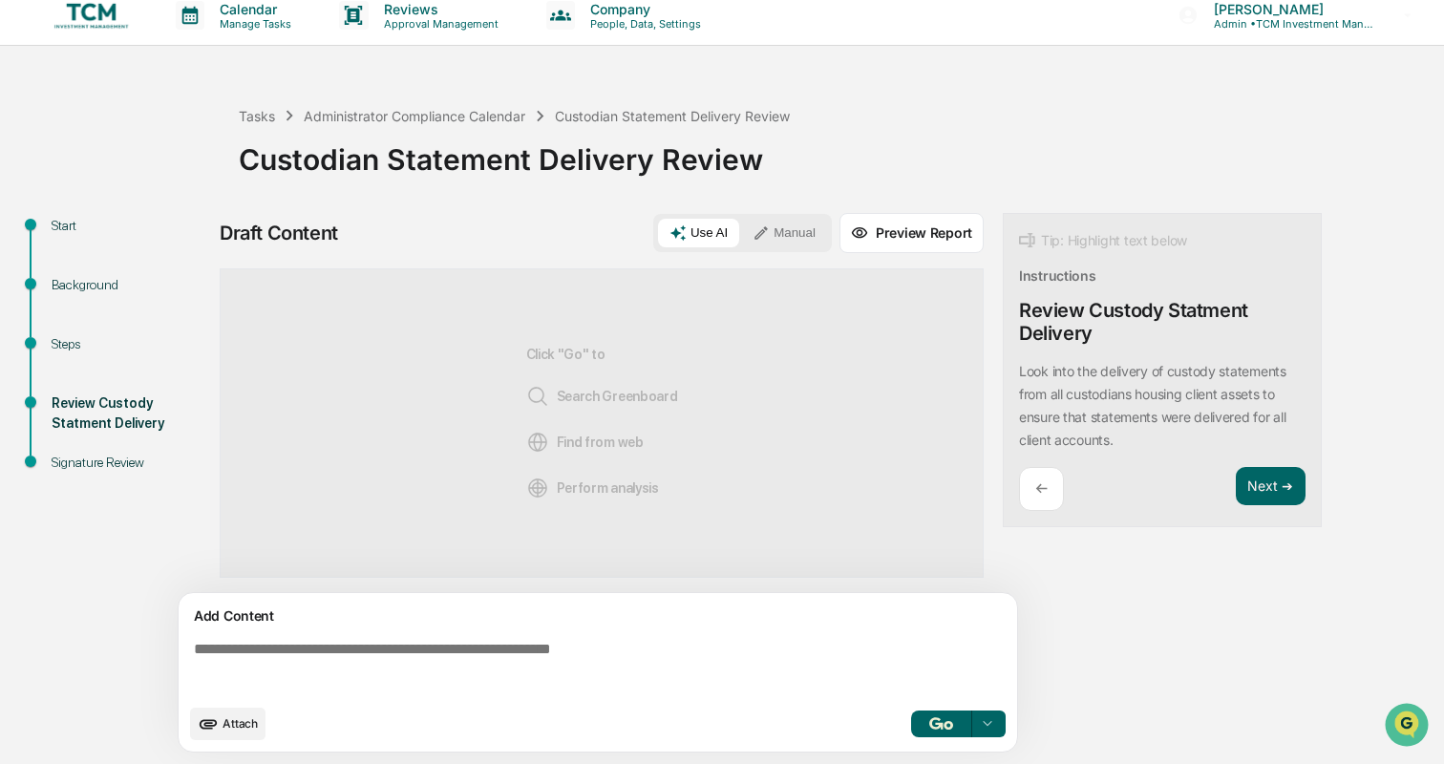
scroll to position [15, 0]
click at [1289, 499] on button "Next ➔" at bounding box center [1271, 486] width 70 height 39
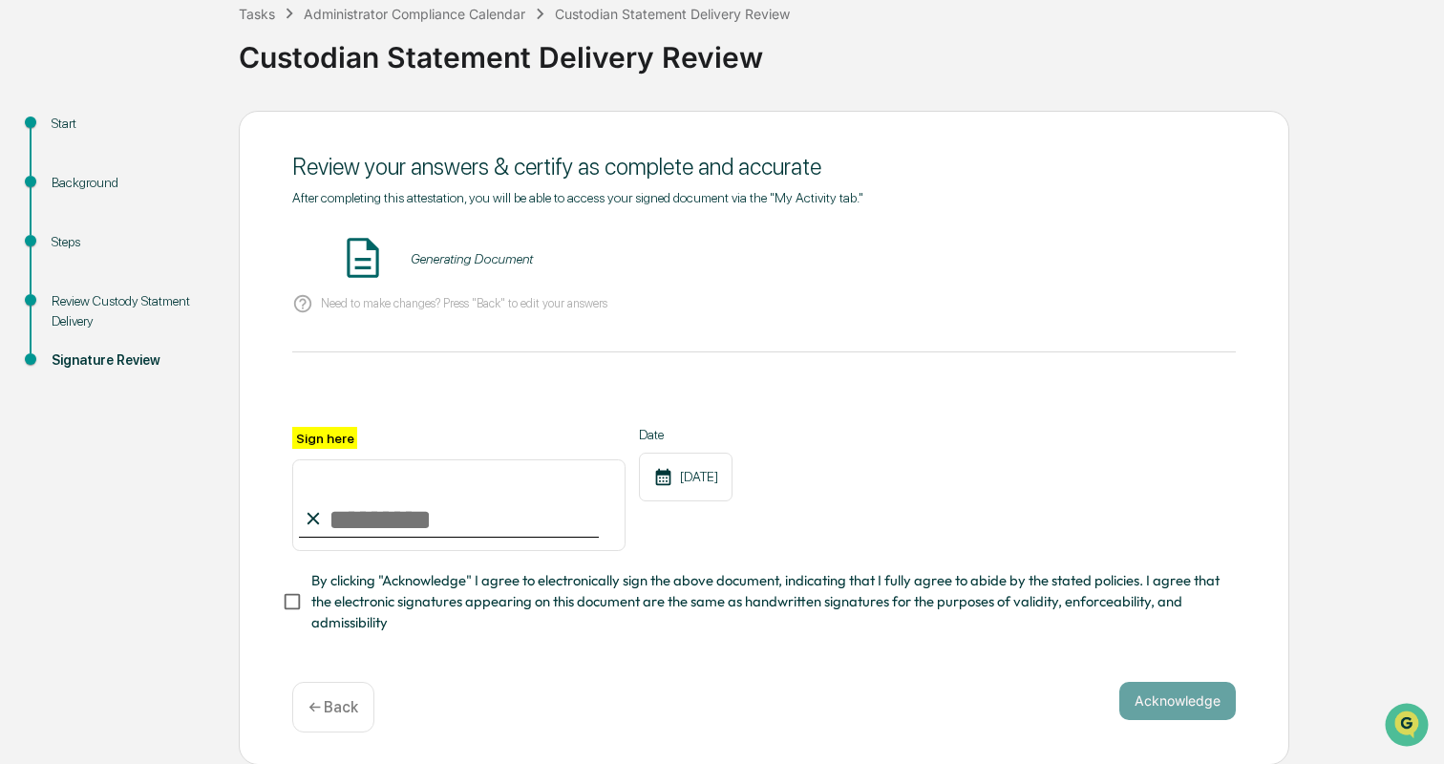
scroll to position [115, 0]
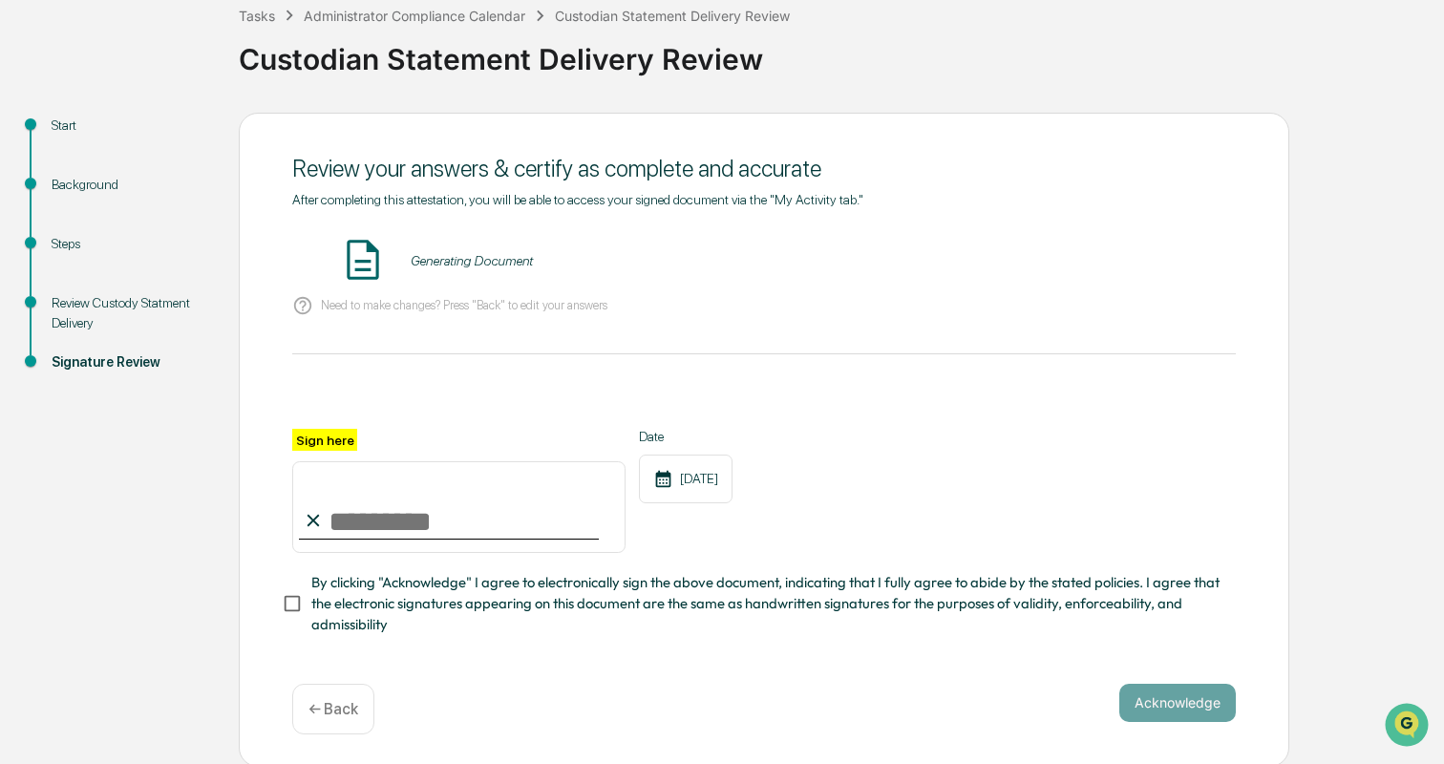
click at [433, 517] on input "Sign here" at bounding box center [458, 507] width 333 height 92
type input "**********"
click at [100, 572] on div "**********" at bounding box center [722, 440] width 1425 height 654
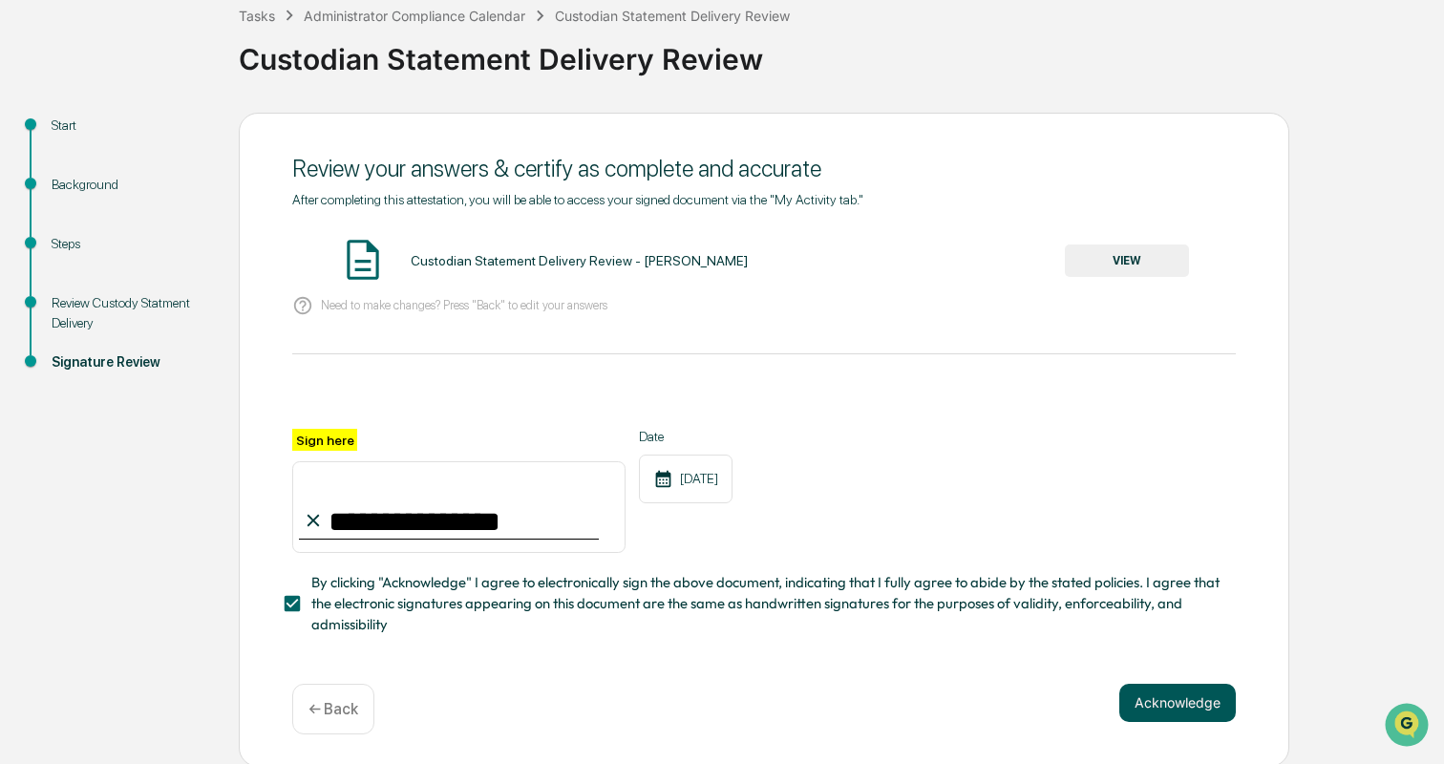
click at [1217, 695] on button "Acknowledge" at bounding box center [1178, 703] width 117 height 38
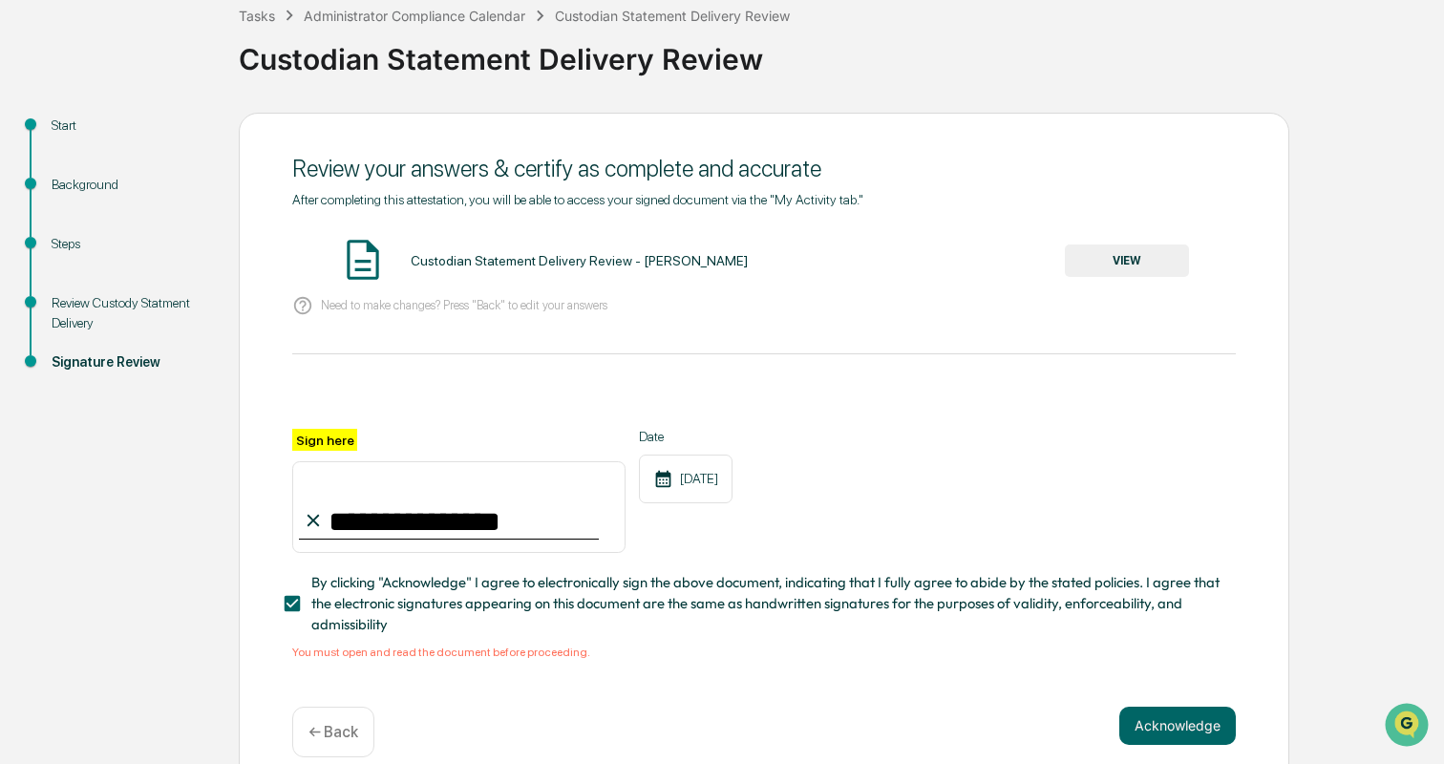
click at [1152, 259] on button "VIEW" at bounding box center [1127, 261] width 124 height 32
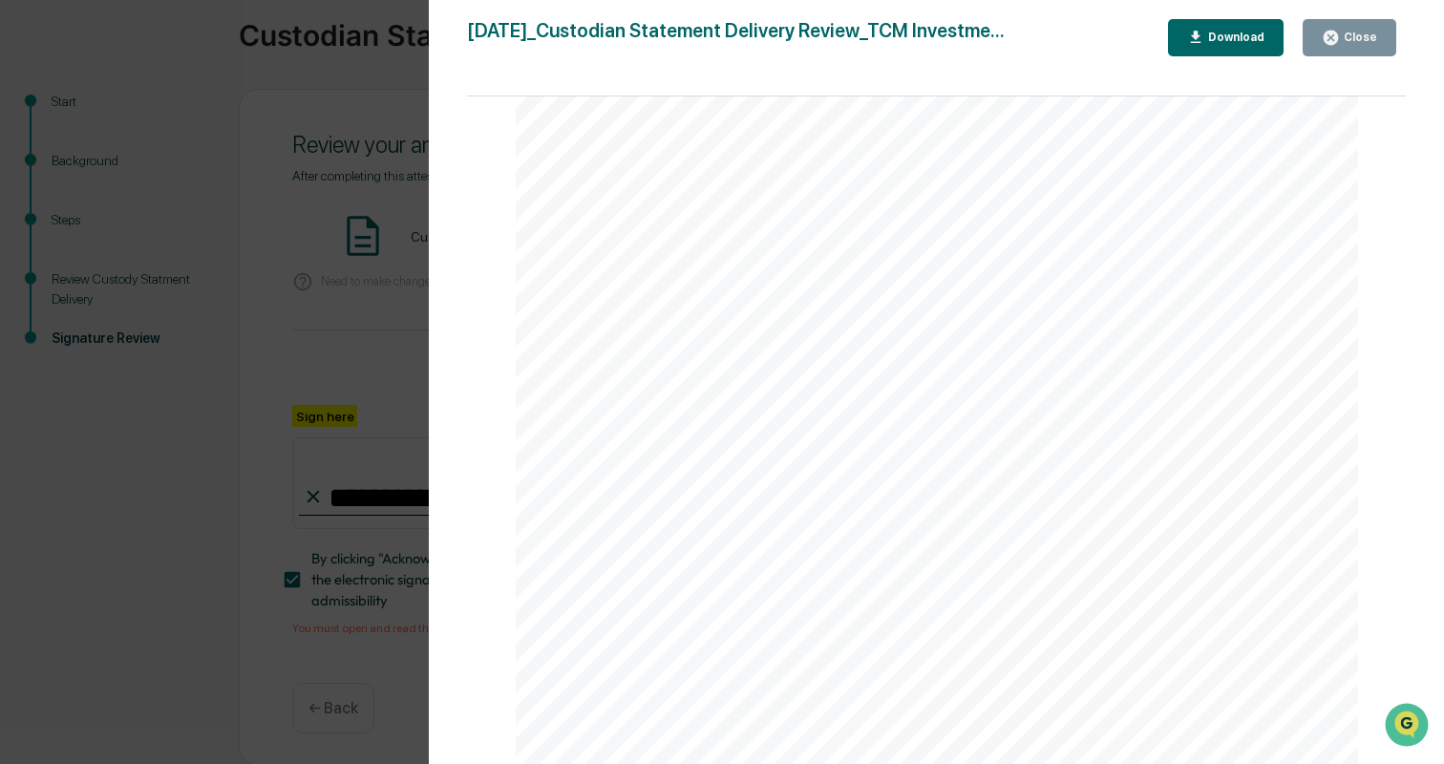
scroll to position [138, 0]
click at [1378, 42] on div "Close" at bounding box center [1358, 37] width 37 height 13
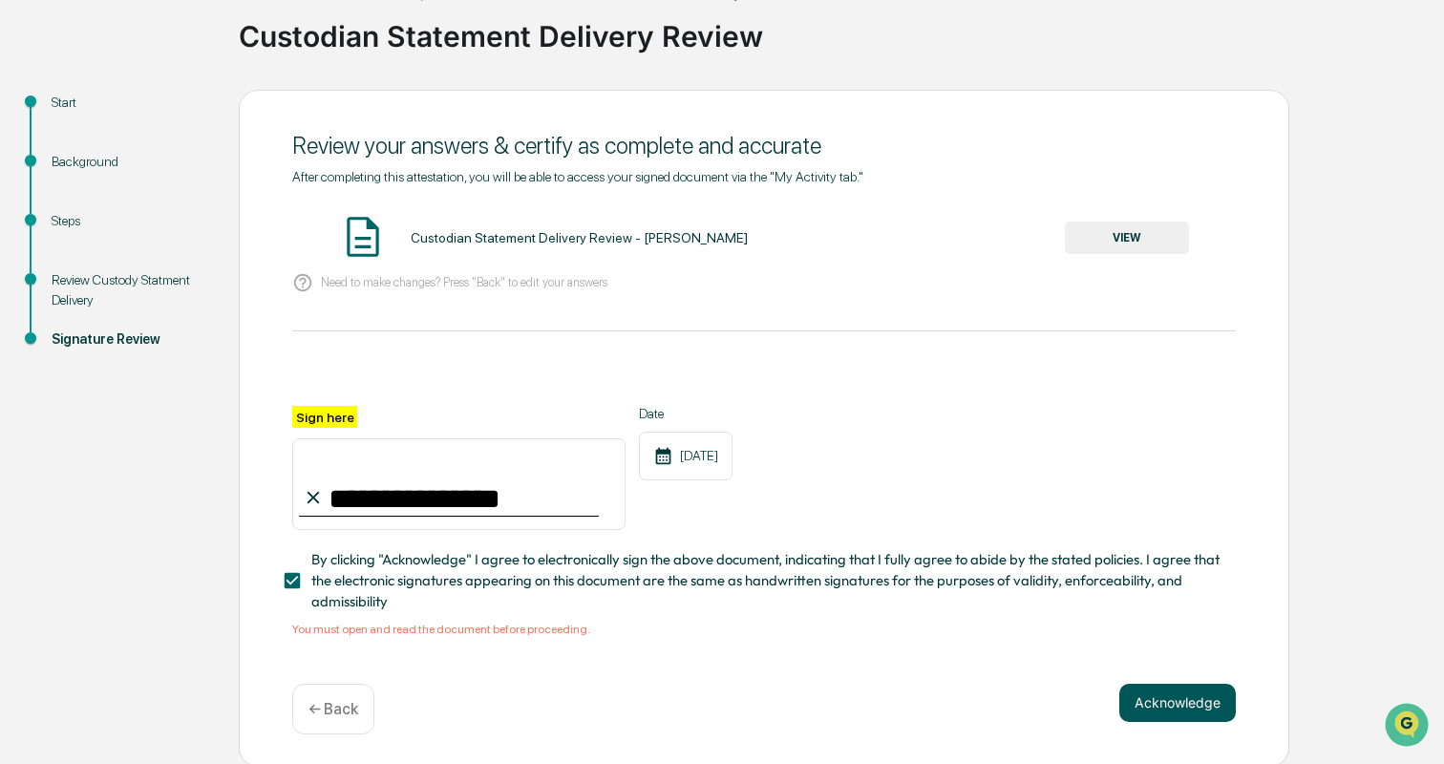
click at [1175, 696] on button "Acknowledge" at bounding box center [1178, 703] width 117 height 38
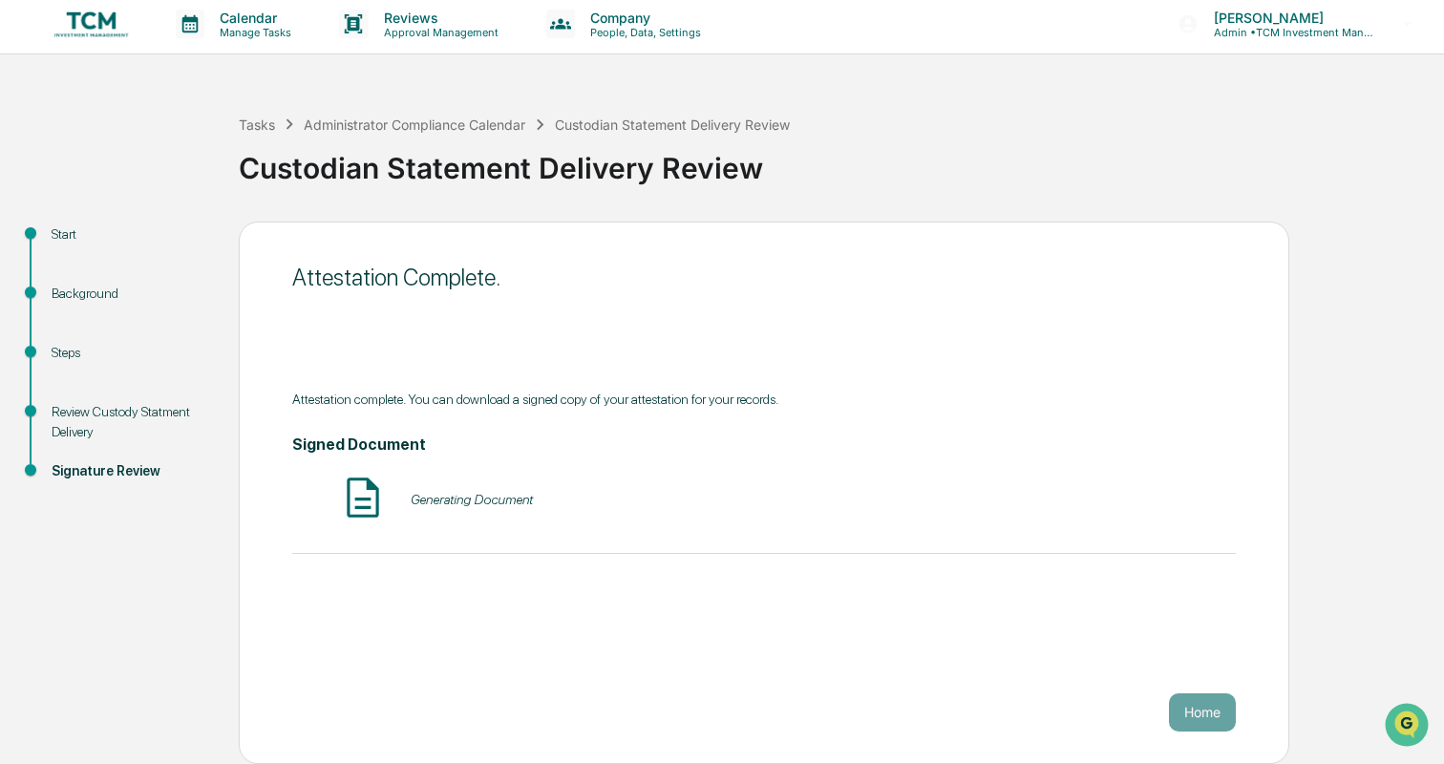
scroll to position [6, 0]
click at [1208, 717] on button "Home" at bounding box center [1202, 713] width 67 height 38
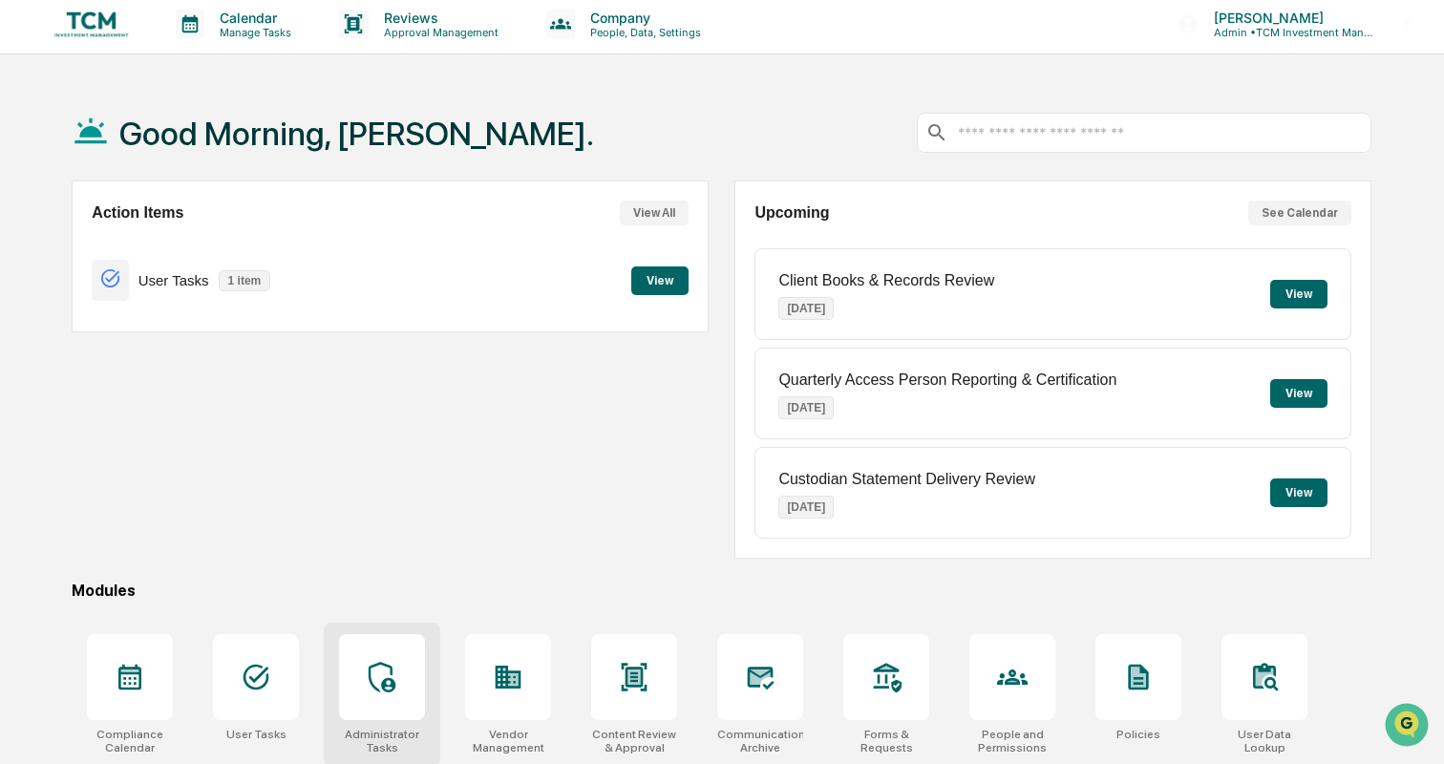
click at [368, 682] on icon at bounding box center [382, 677] width 31 height 31
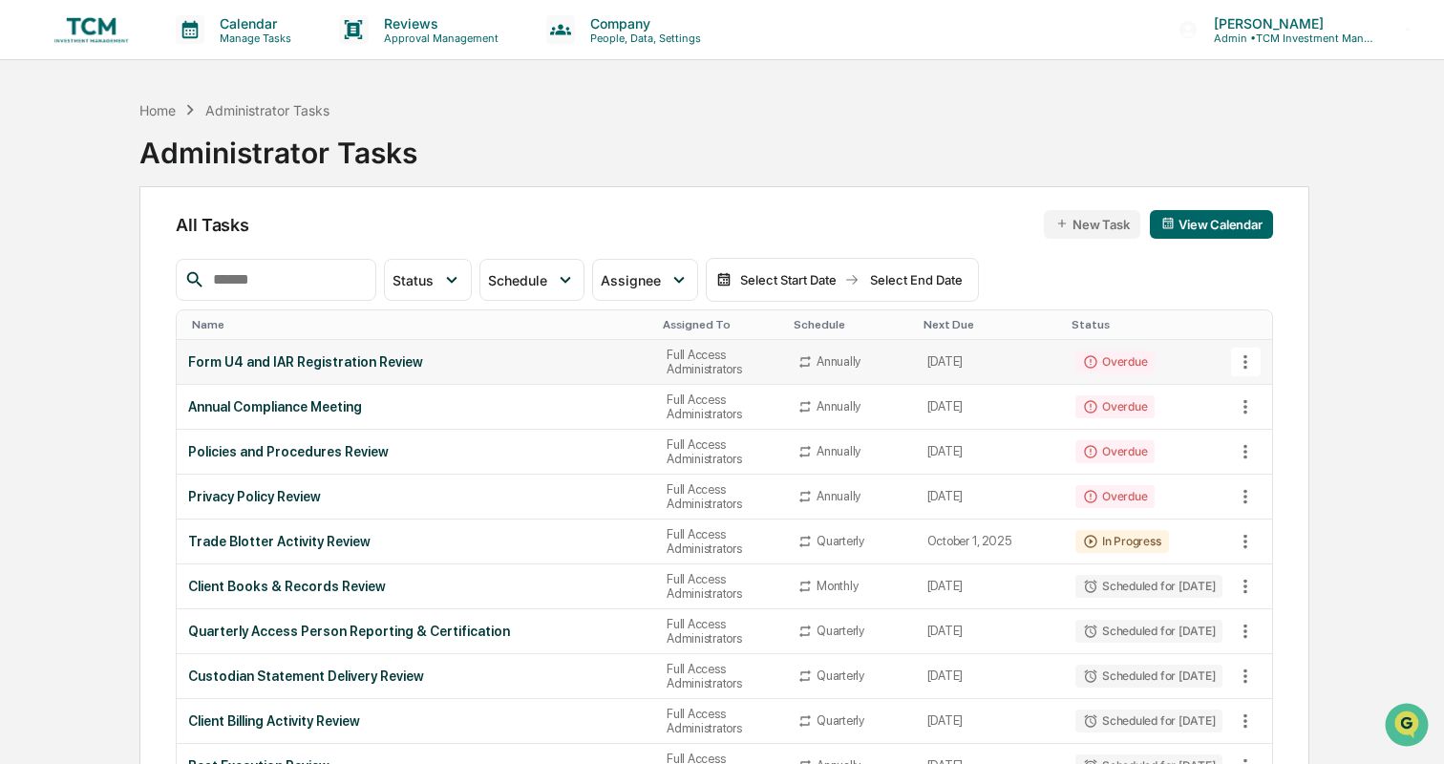
click at [491, 363] on div "Form U4 and IAR Registration Review" at bounding box center [416, 361] width 456 height 15
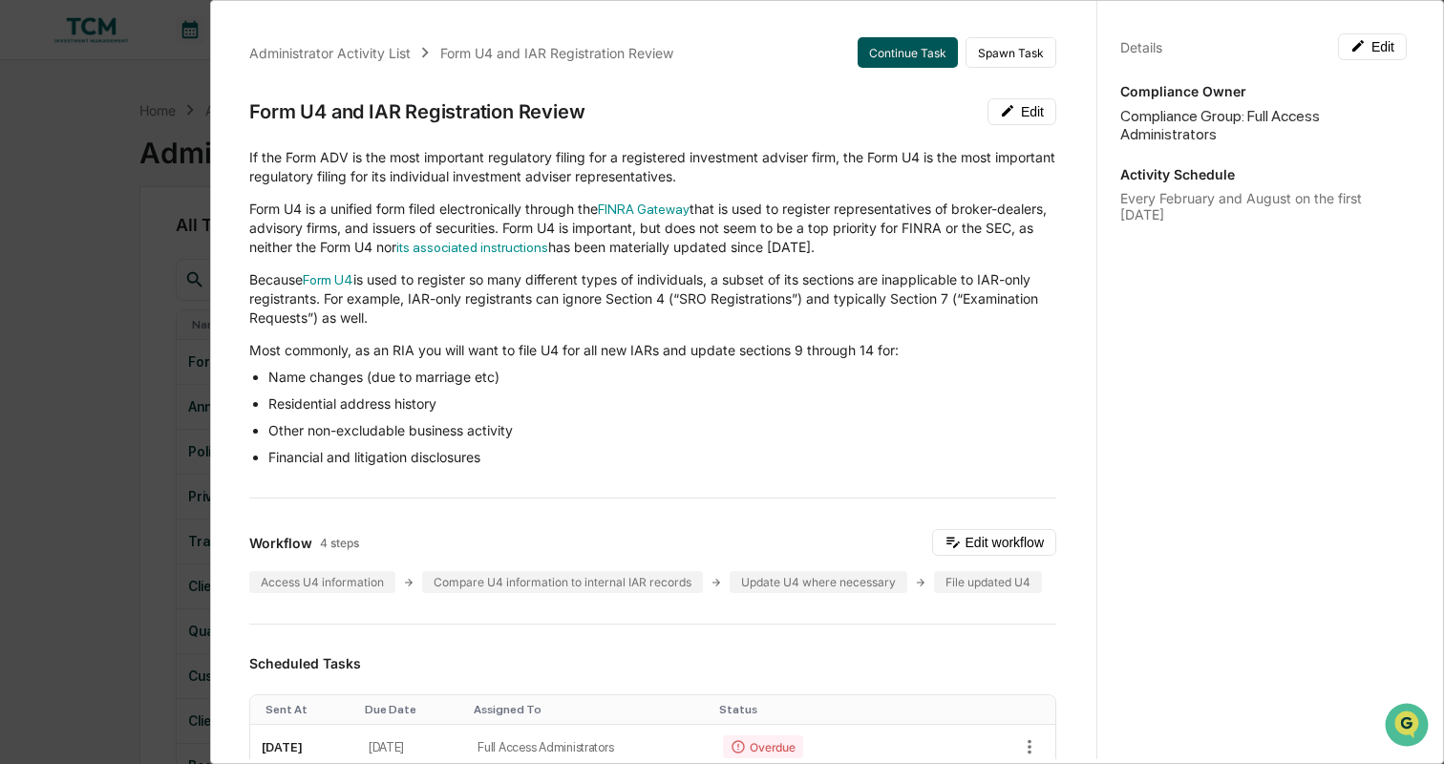
click at [896, 45] on button "Continue Task" at bounding box center [908, 52] width 100 height 31
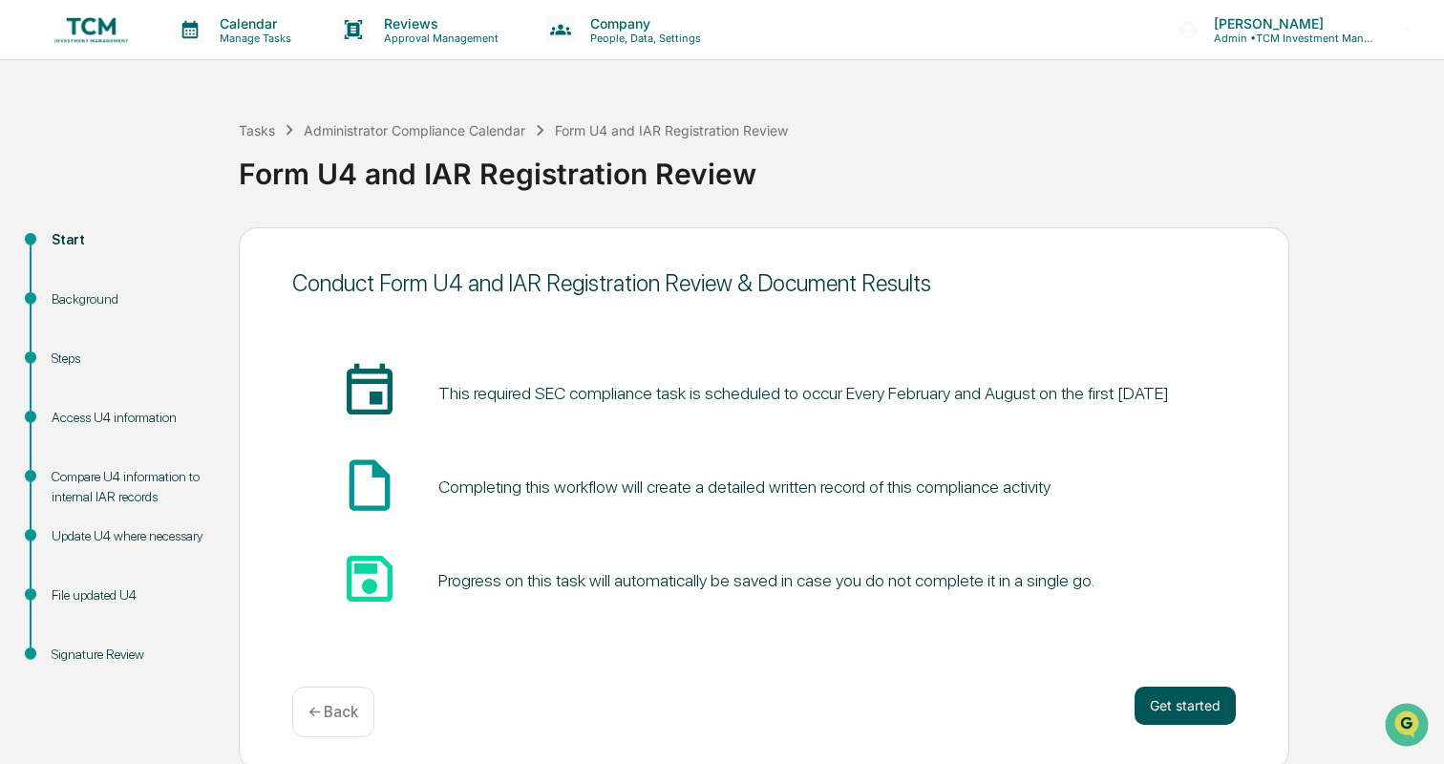
click at [1216, 701] on button "Get started" at bounding box center [1185, 706] width 101 height 38
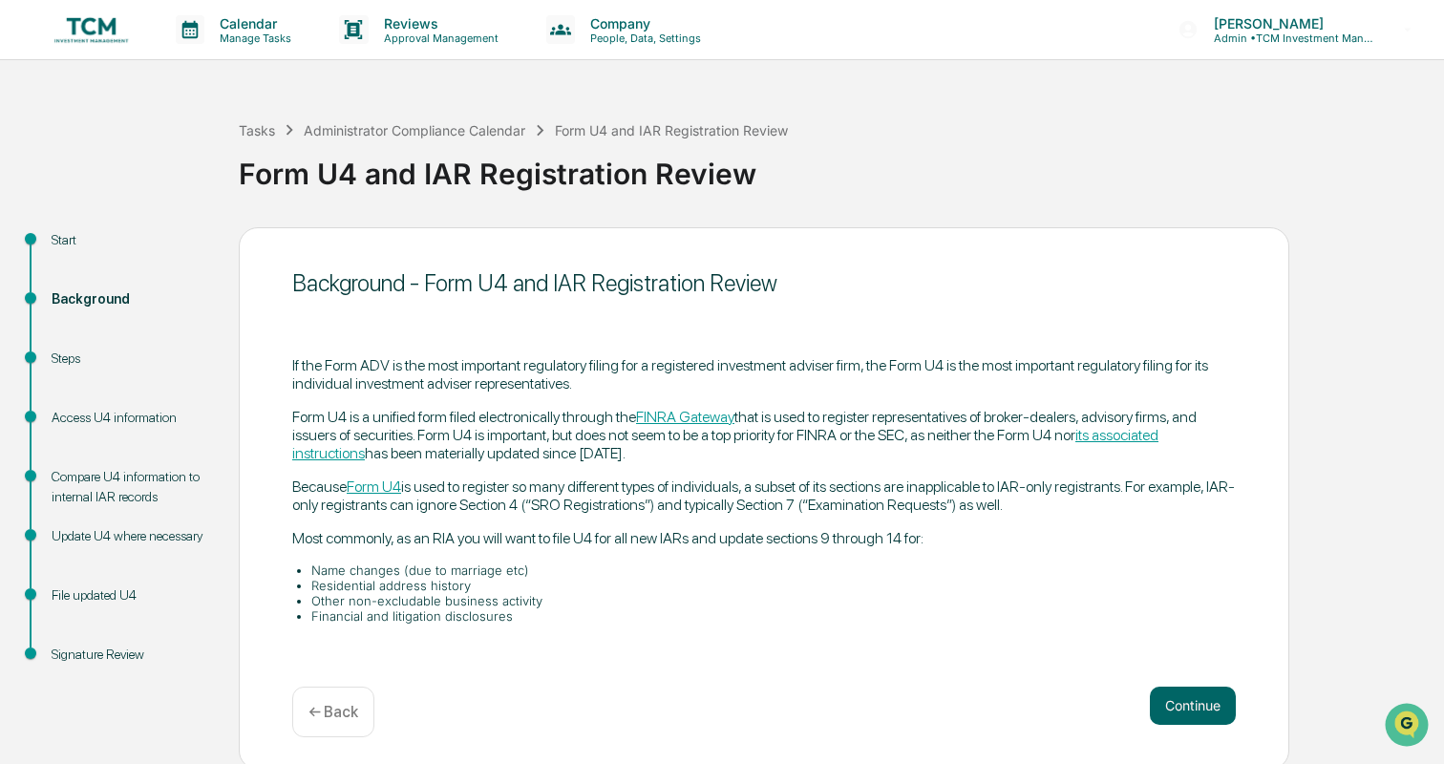
click at [1216, 701] on button "Continue" at bounding box center [1193, 706] width 86 height 38
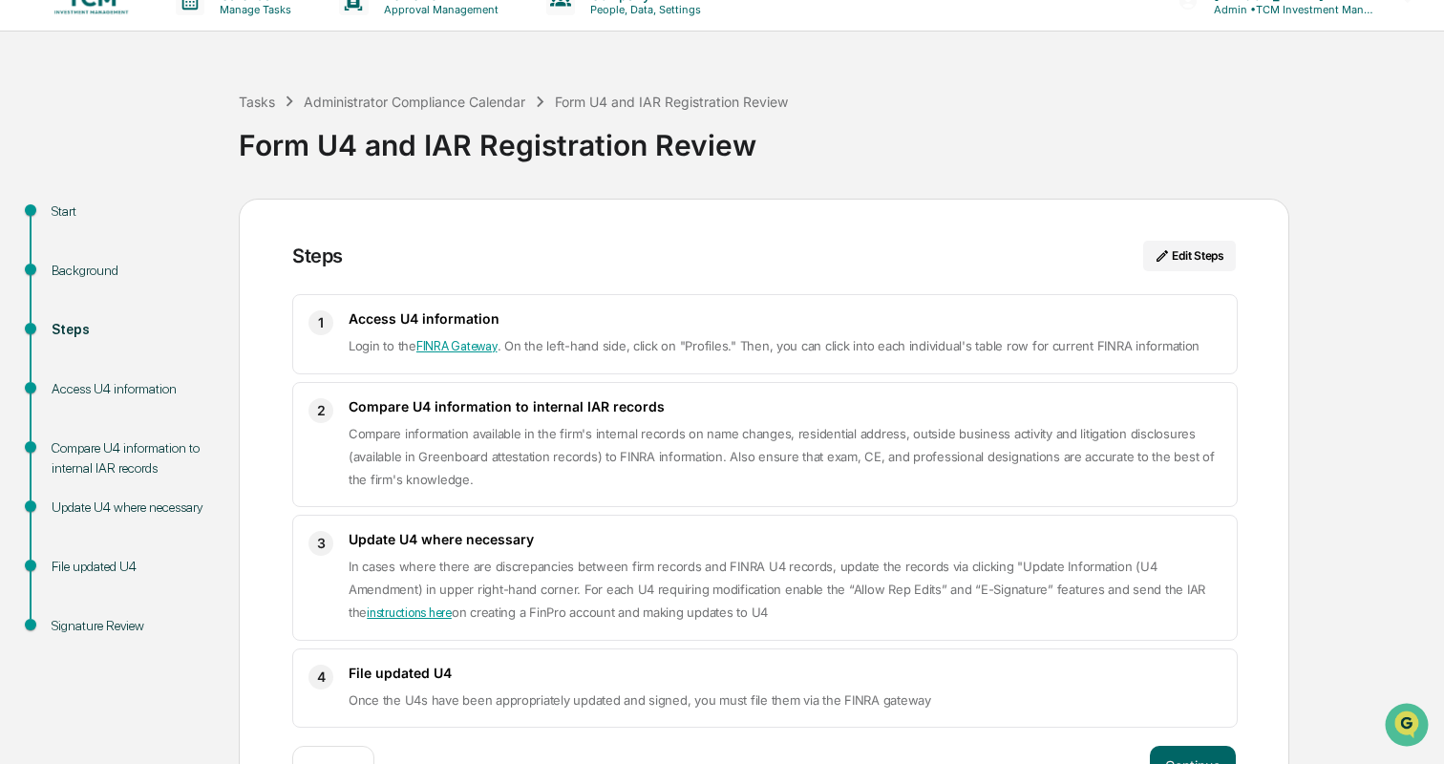
scroll to position [40, 0]
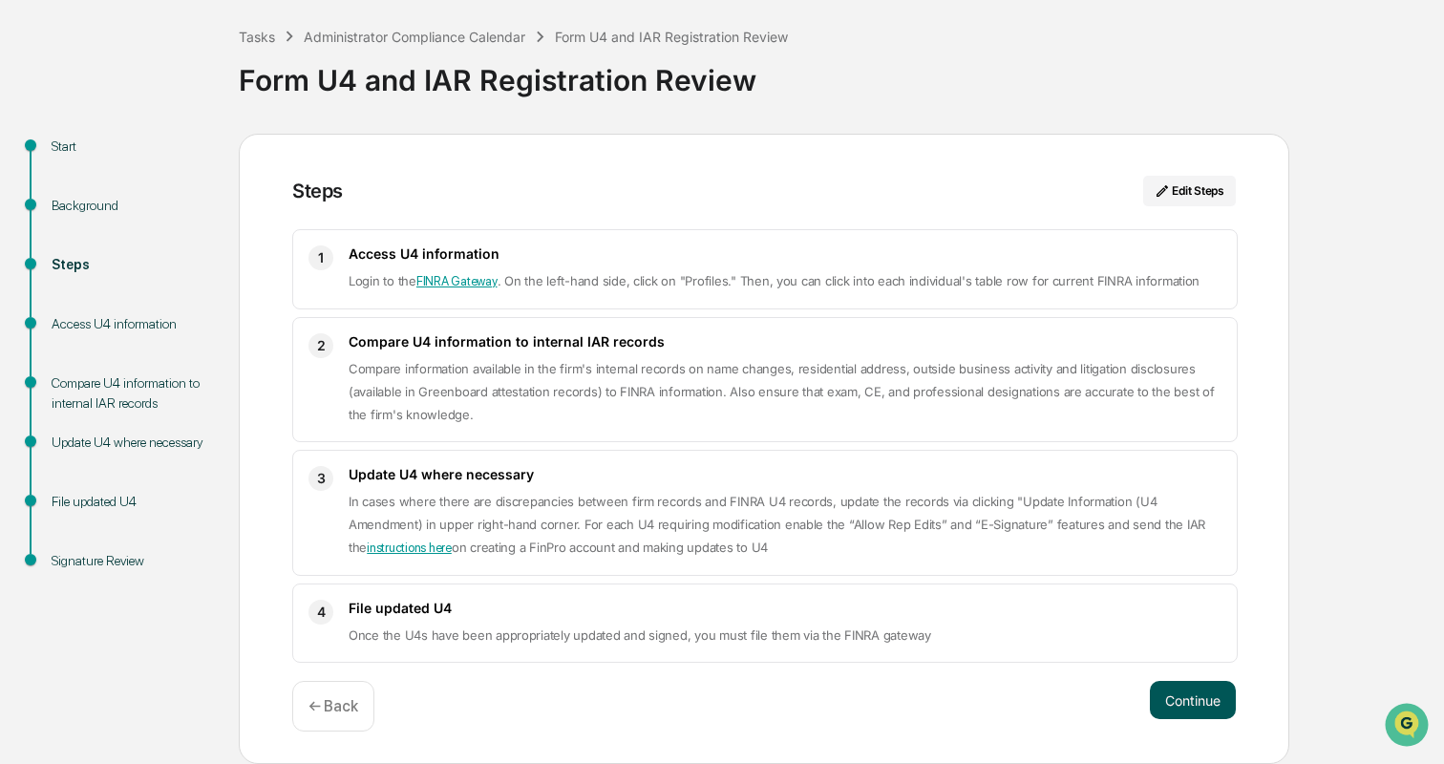
click at [1212, 701] on button "Continue" at bounding box center [1193, 700] width 86 height 38
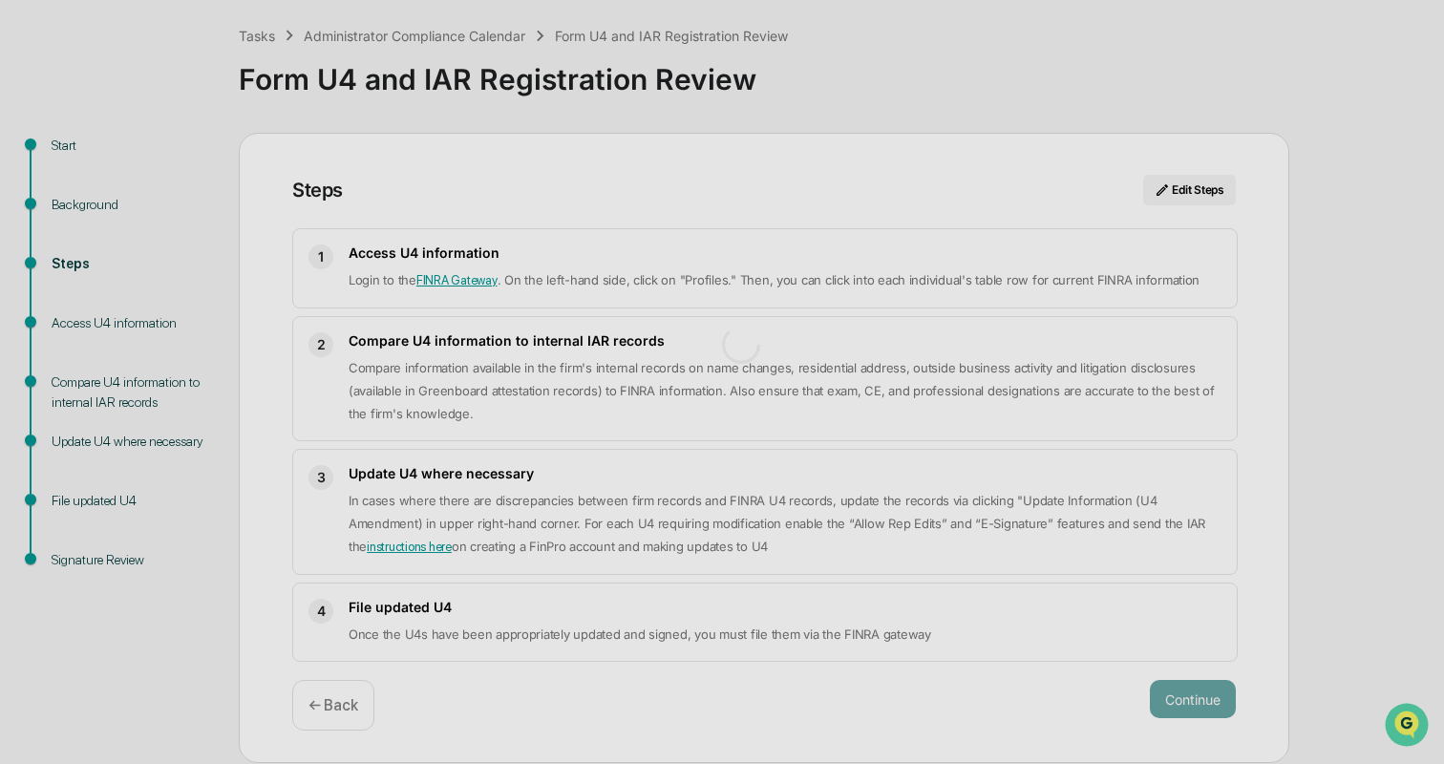
scroll to position [15, 0]
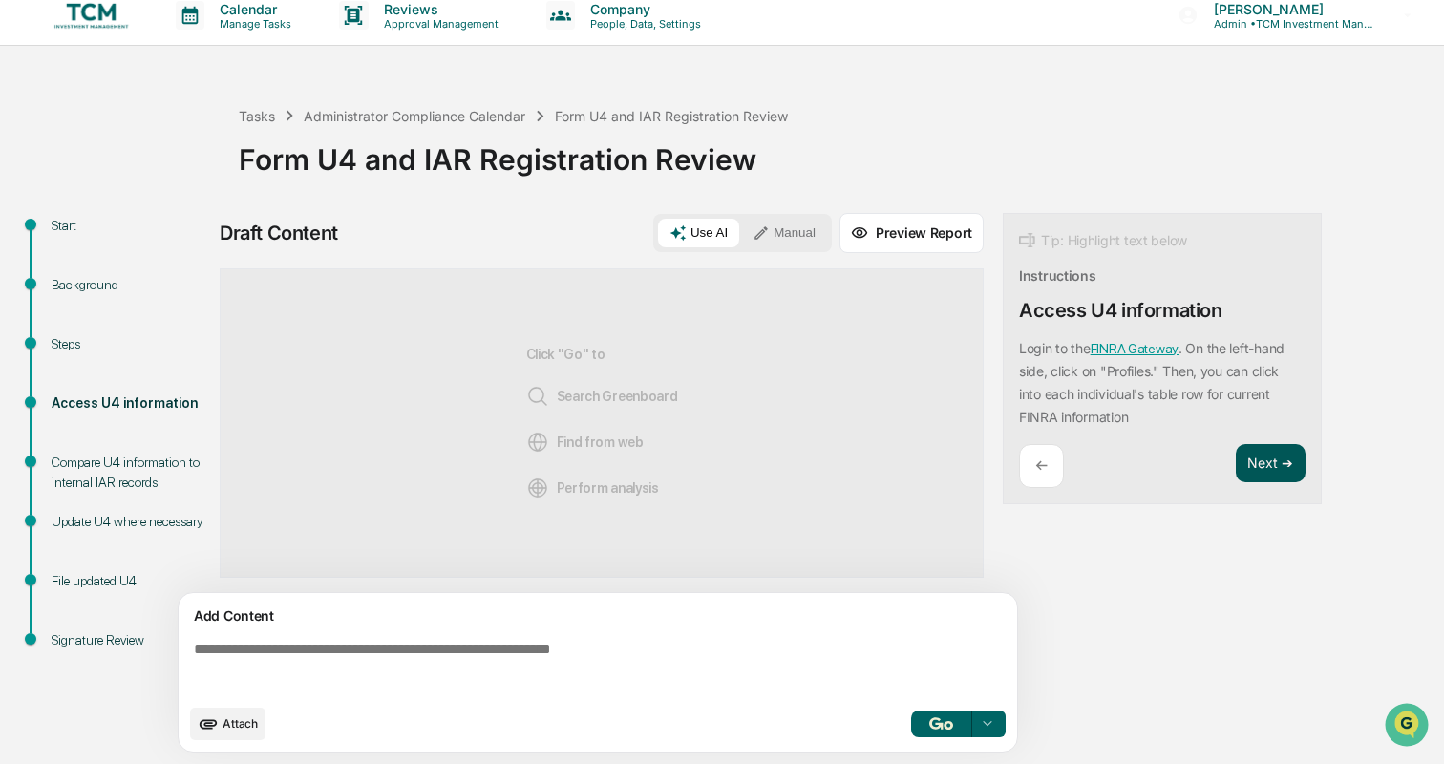
click at [1278, 469] on button "Next ➔" at bounding box center [1271, 463] width 70 height 39
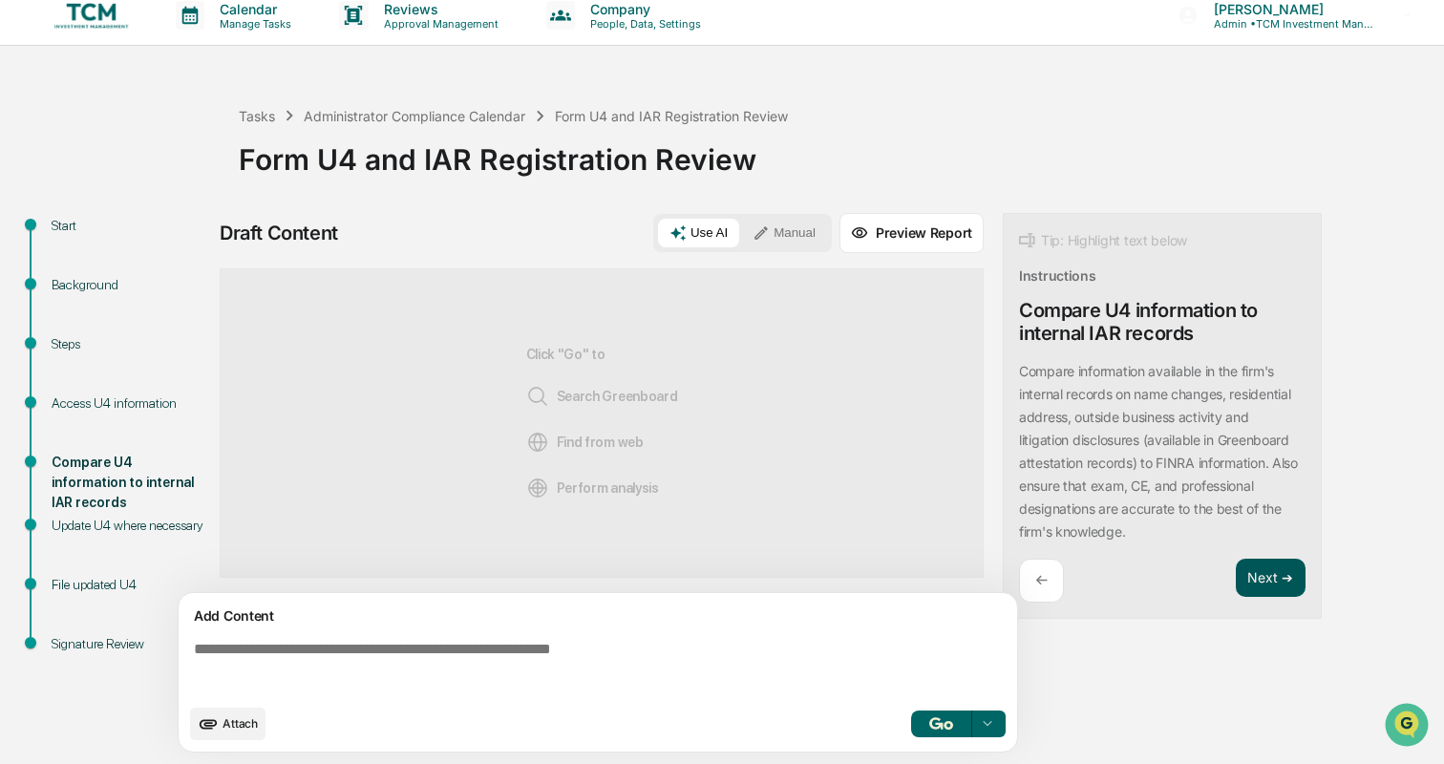
click at [1266, 564] on button "Next ➔" at bounding box center [1271, 578] width 70 height 39
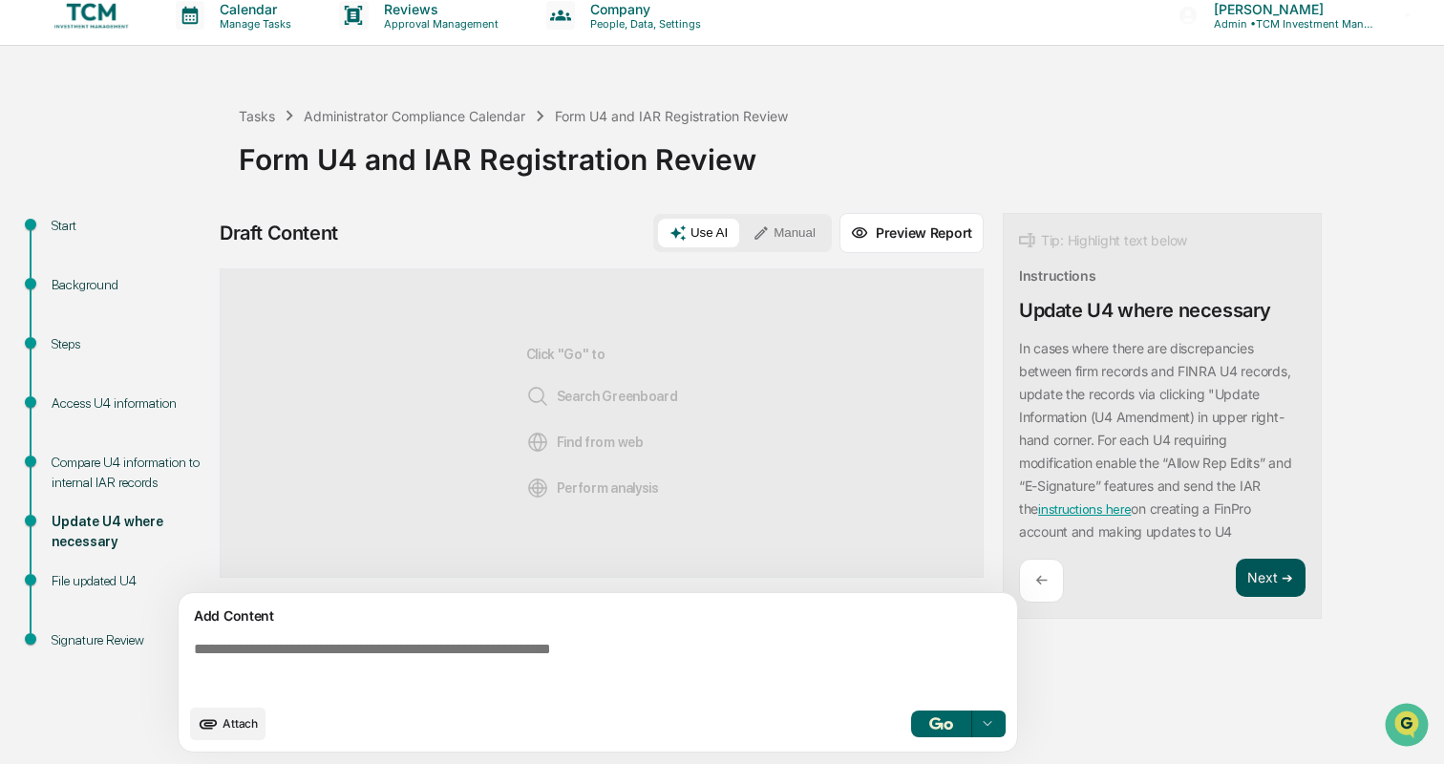
click at [1279, 581] on button "Next ➔" at bounding box center [1271, 578] width 70 height 39
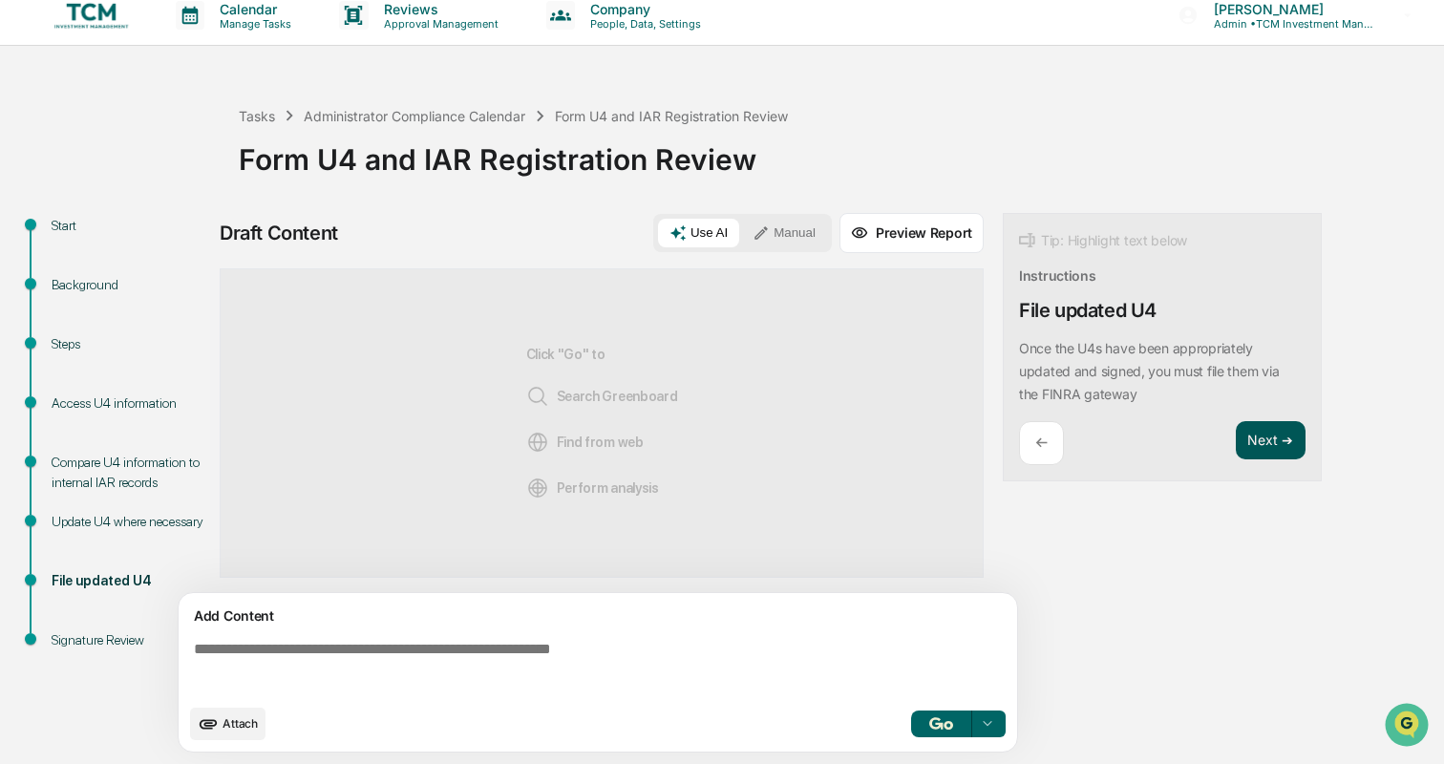
click at [1275, 452] on button "Next ➔" at bounding box center [1271, 440] width 70 height 39
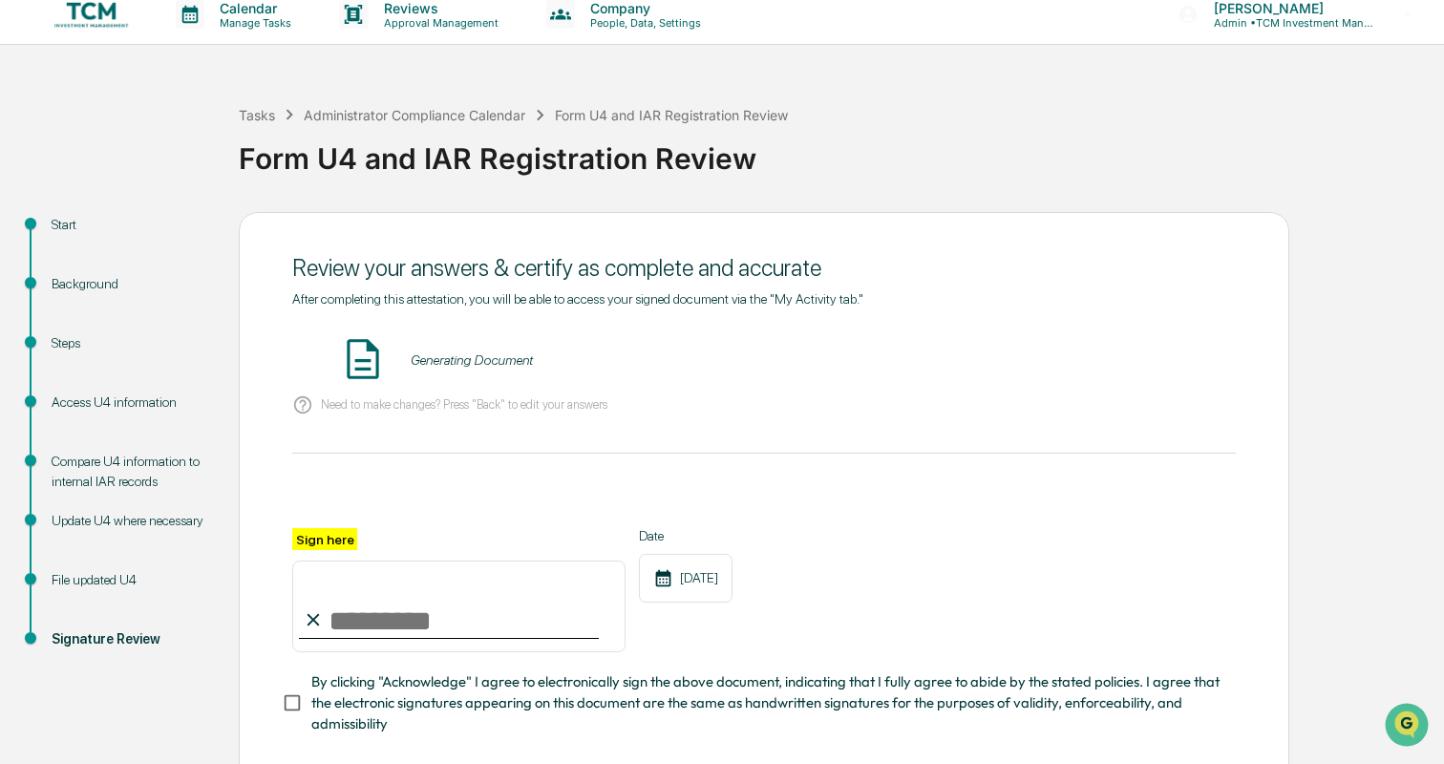
click at [457, 626] on input "Sign here" at bounding box center [458, 607] width 333 height 92
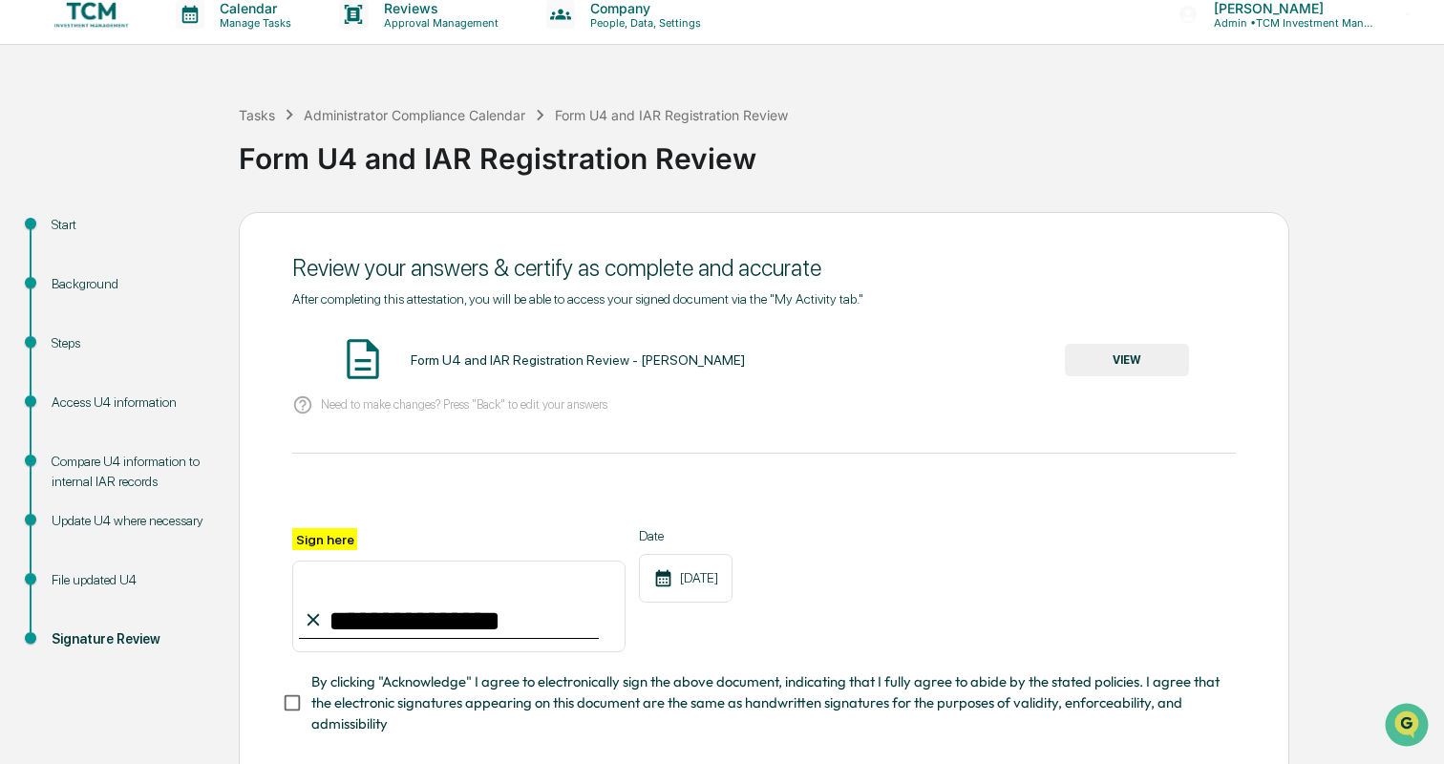
type input "**********"
click at [228, 573] on ul "Start Background Steps Access U4 information Compare U4 information to internal…" at bounding box center [124, 454] width 229 height 485
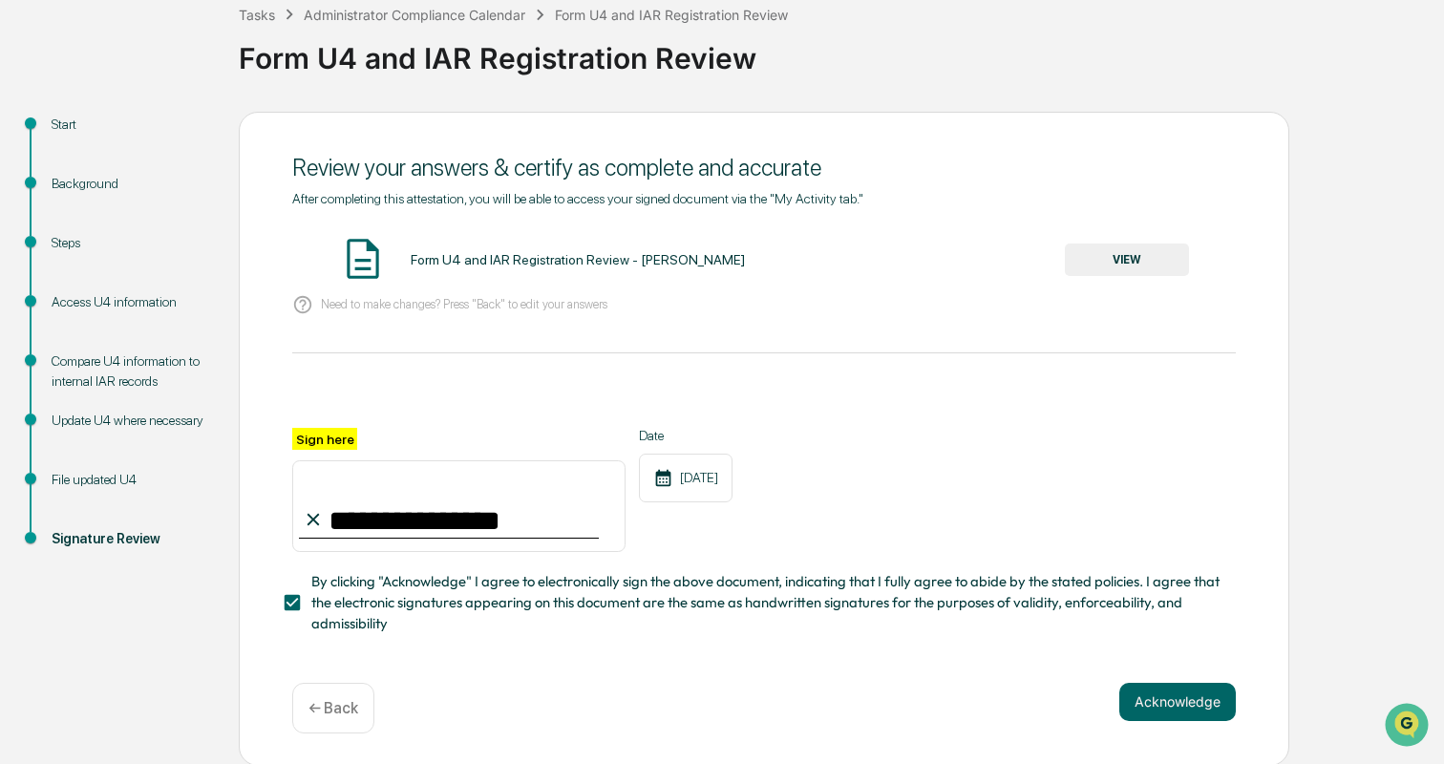
scroll to position [115, 0]
click at [1145, 256] on button "VIEW" at bounding box center [1127, 261] width 124 height 32
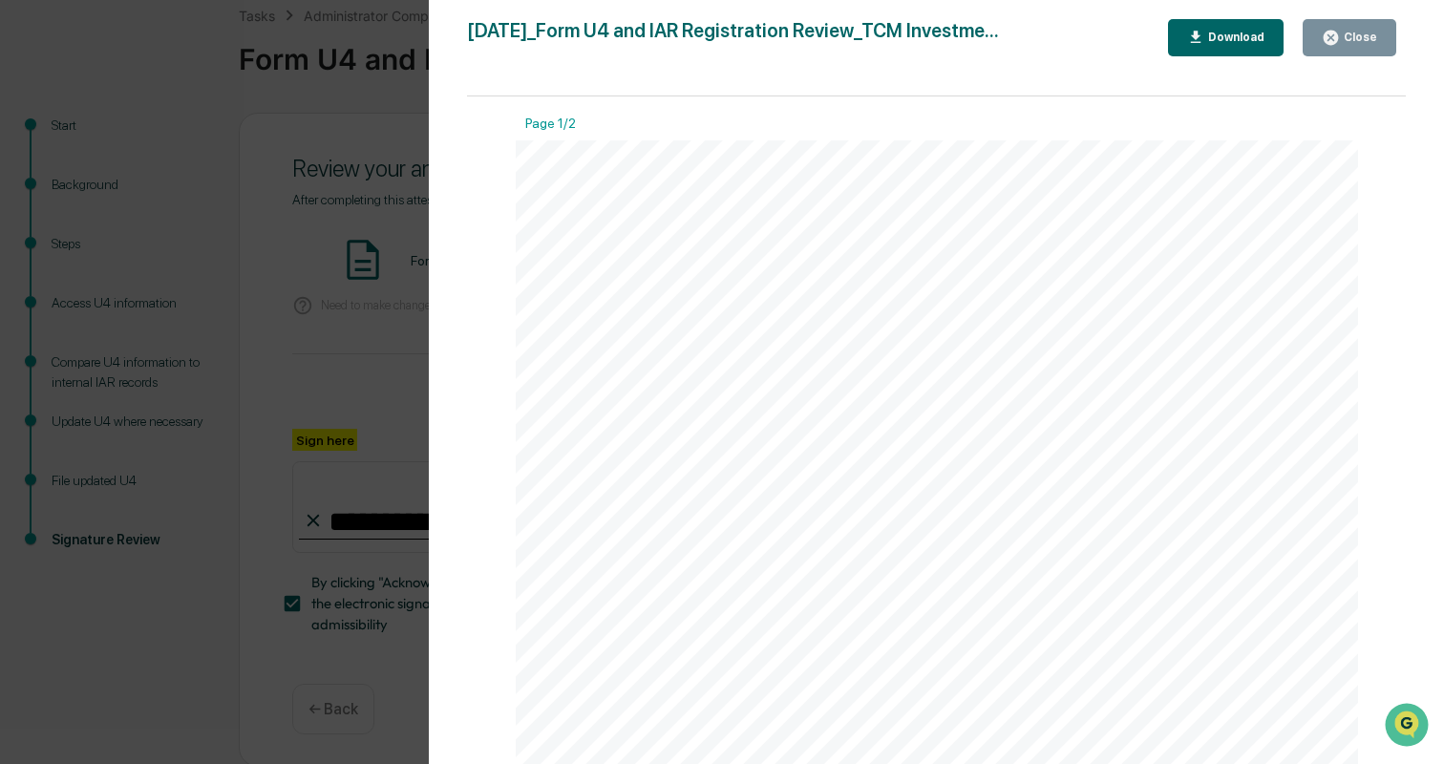
click at [1338, 44] on icon "button" at bounding box center [1331, 38] width 14 height 14
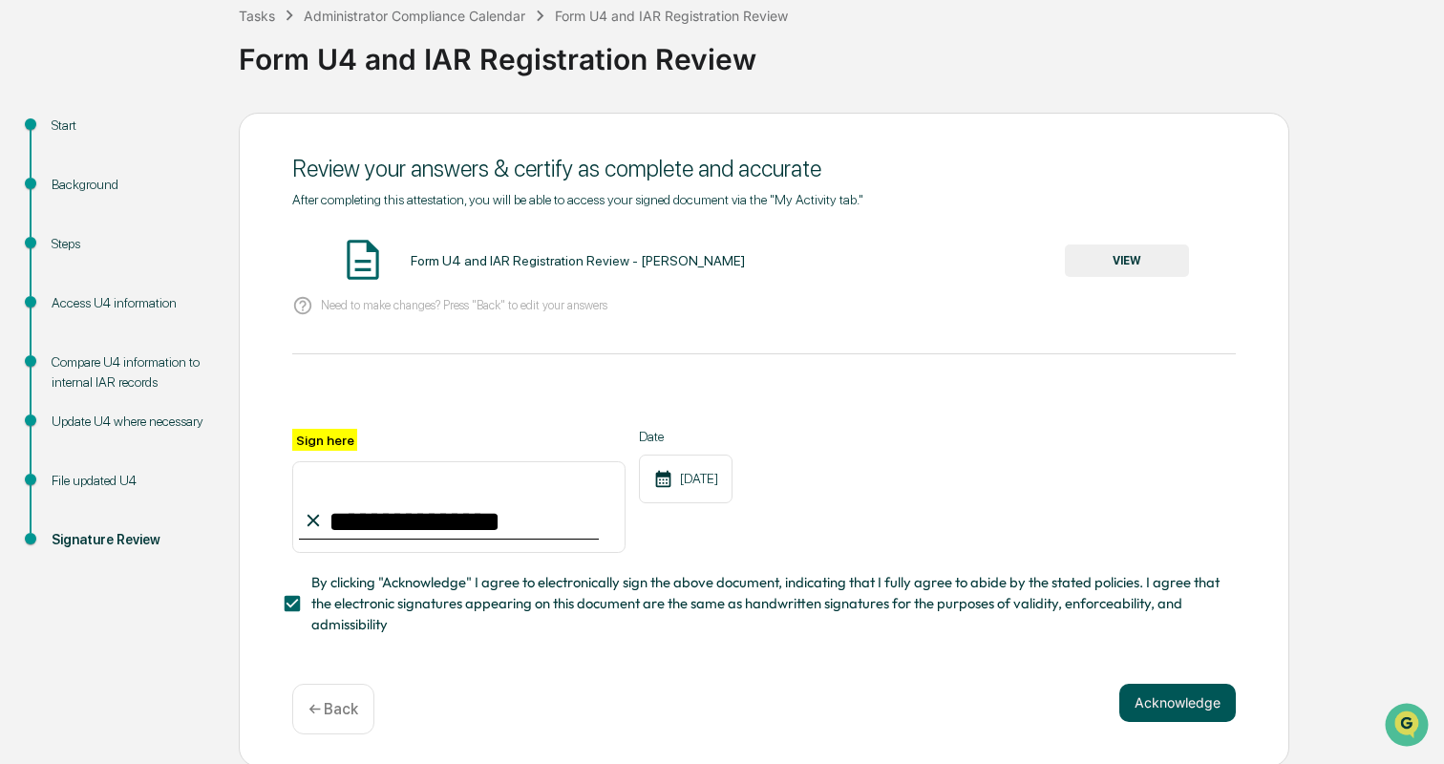
click at [1155, 690] on button "Acknowledge" at bounding box center [1178, 703] width 117 height 38
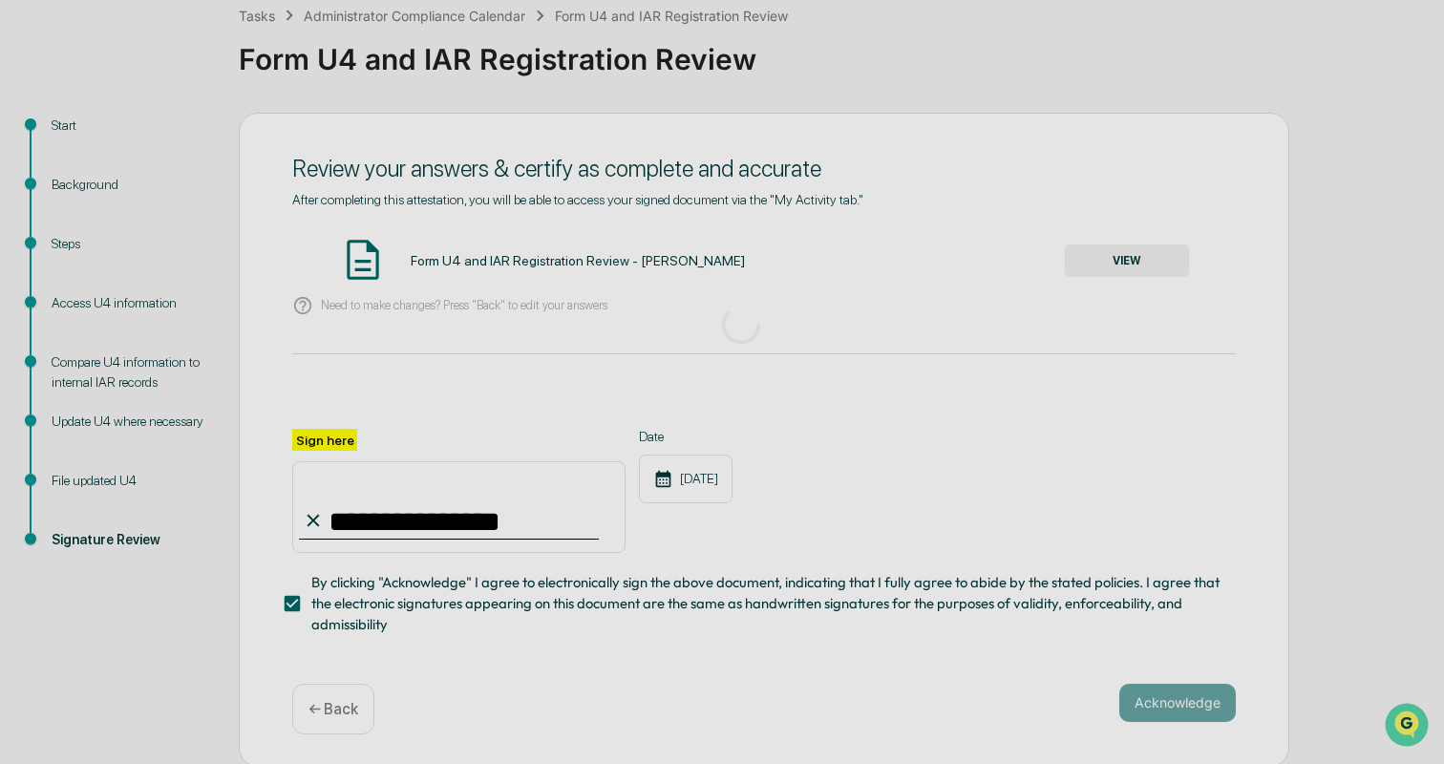
scroll to position [6, 0]
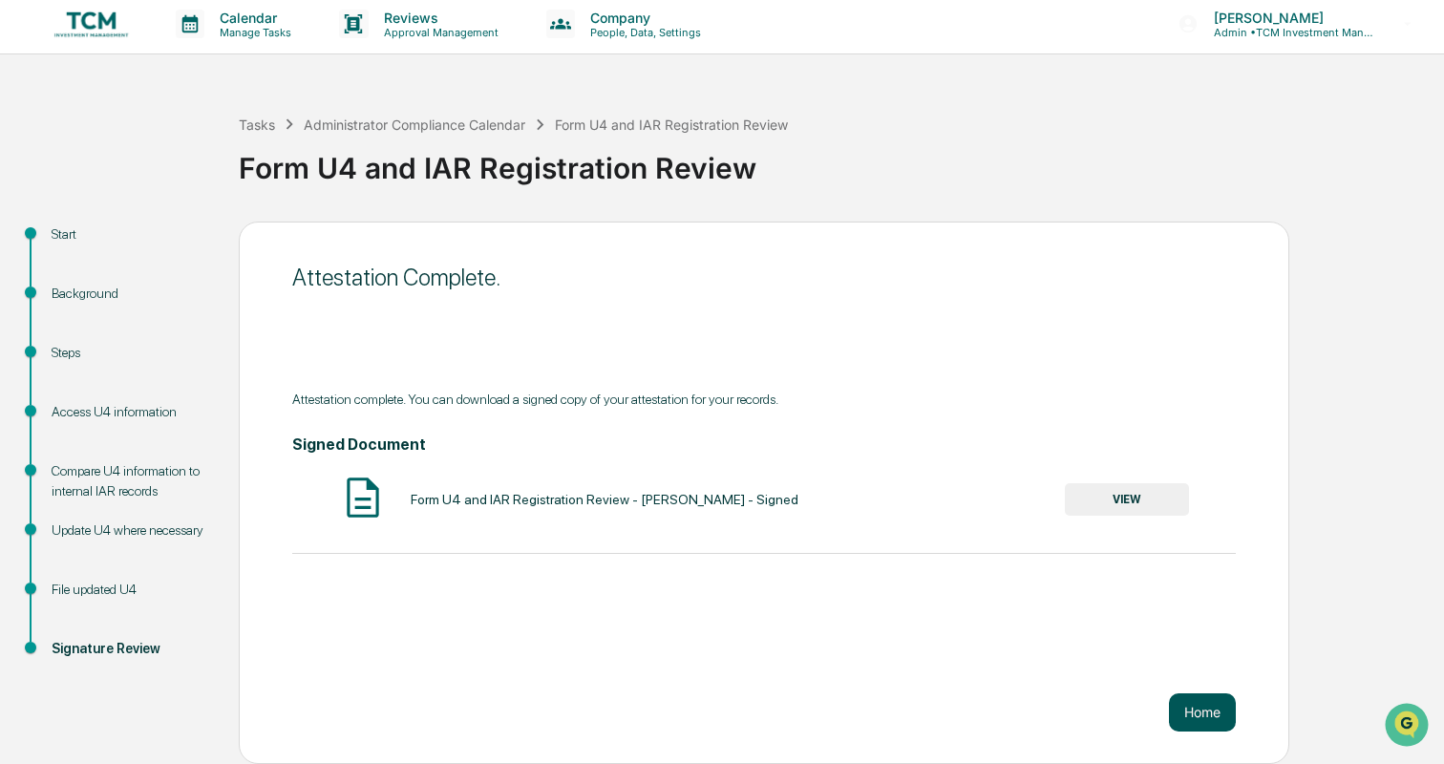
click at [1201, 709] on button "Home" at bounding box center [1202, 713] width 67 height 38
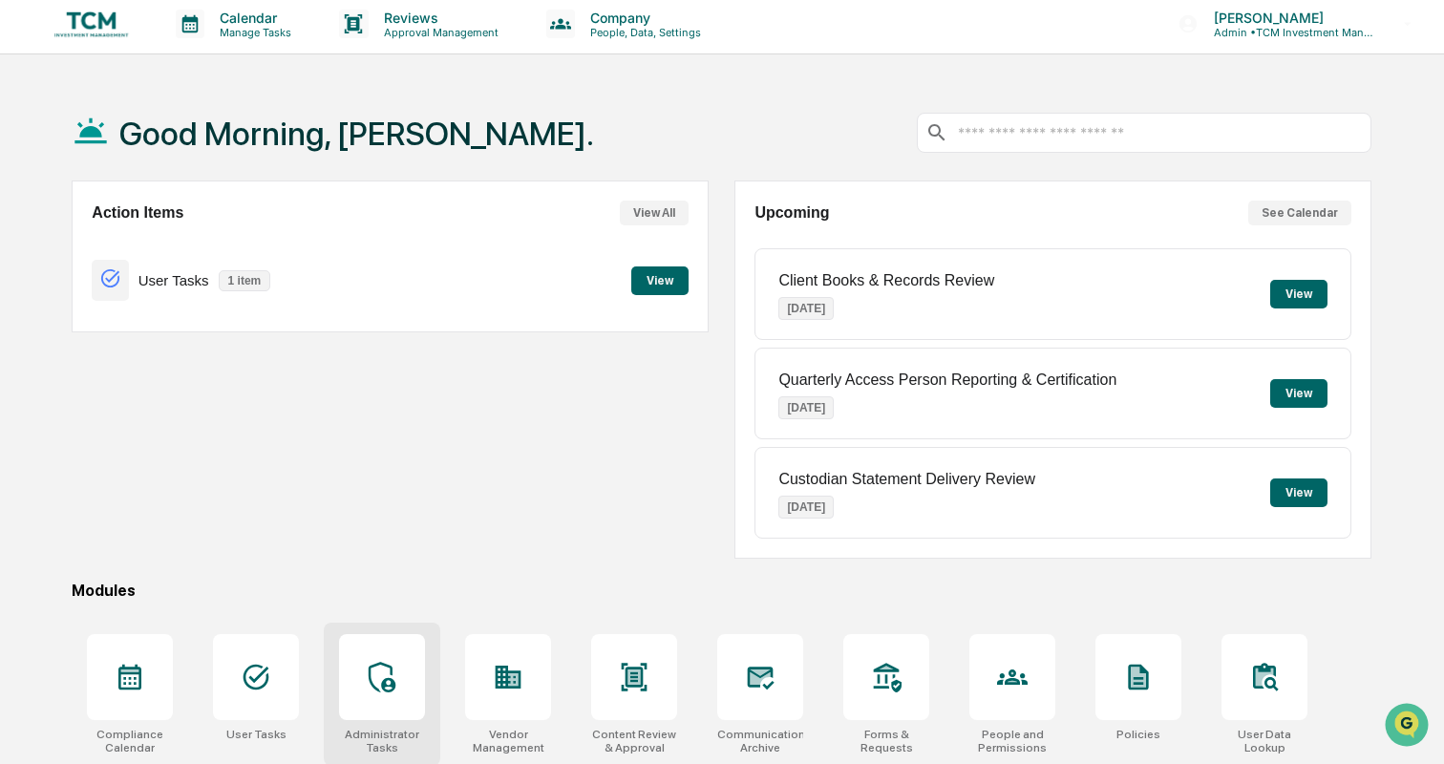
click at [393, 689] on icon at bounding box center [382, 677] width 27 height 31
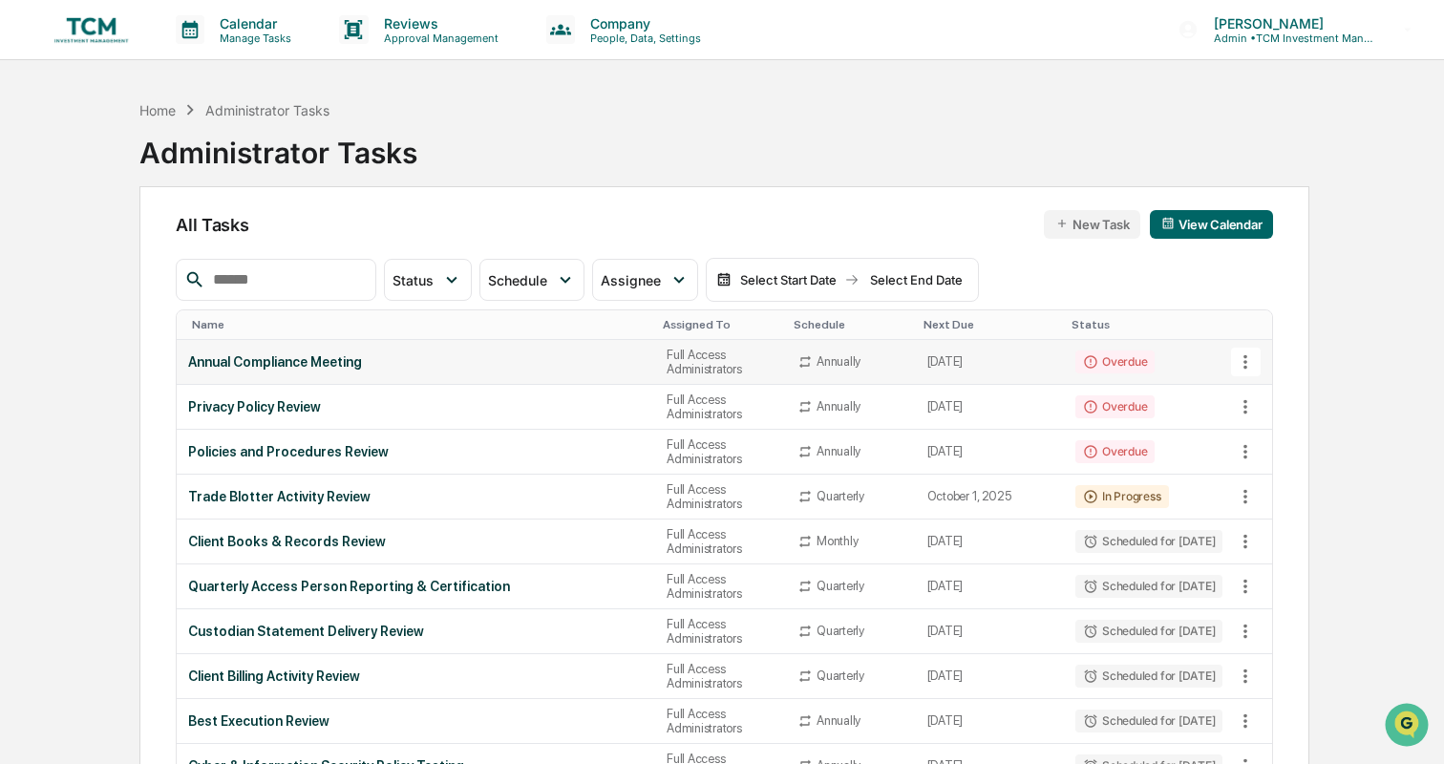
click at [532, 363] on div "Annual Compliance Meeting" at bounding box center [416, 361] width 456 height 15
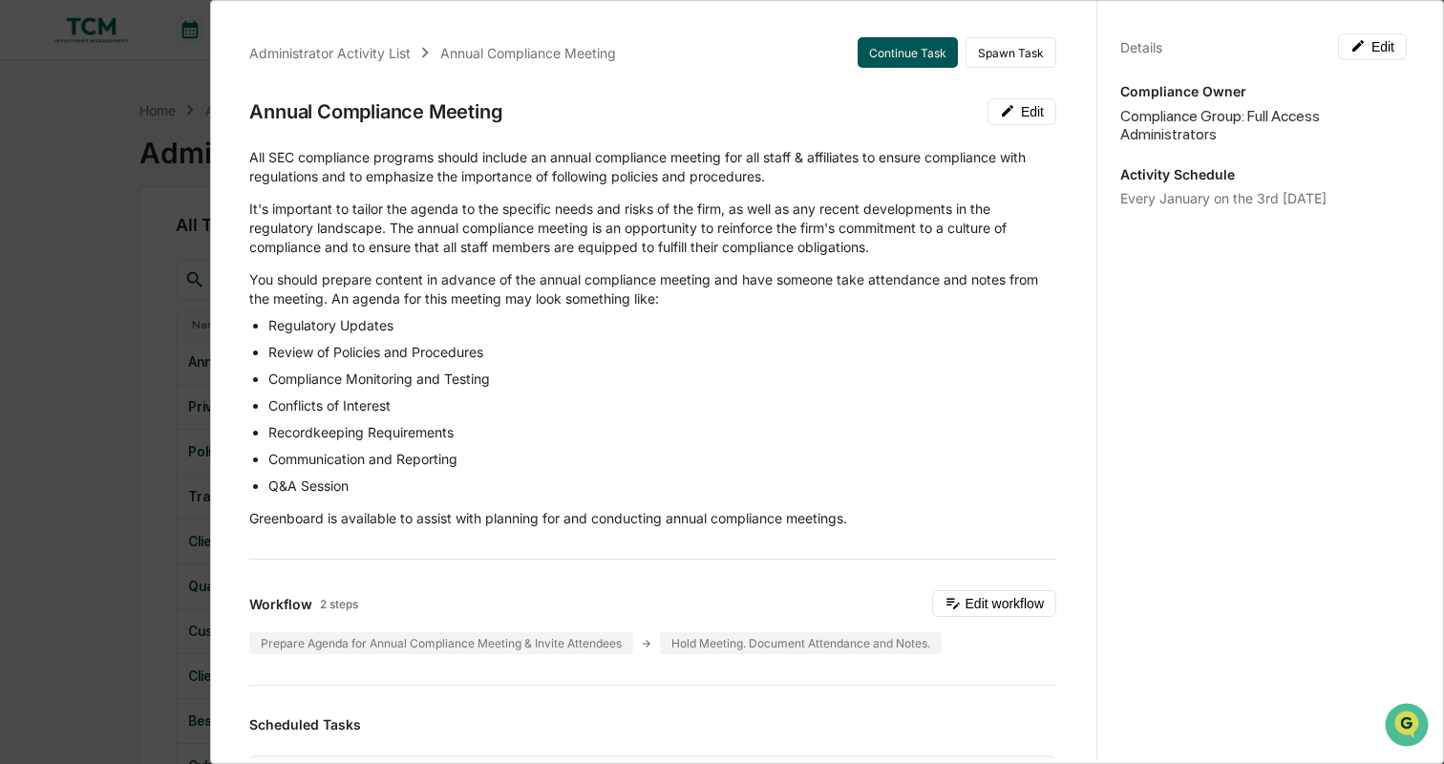
click at [883, 47] on button "Continue Task" at bounding box center [908, 52] width 100 height 31
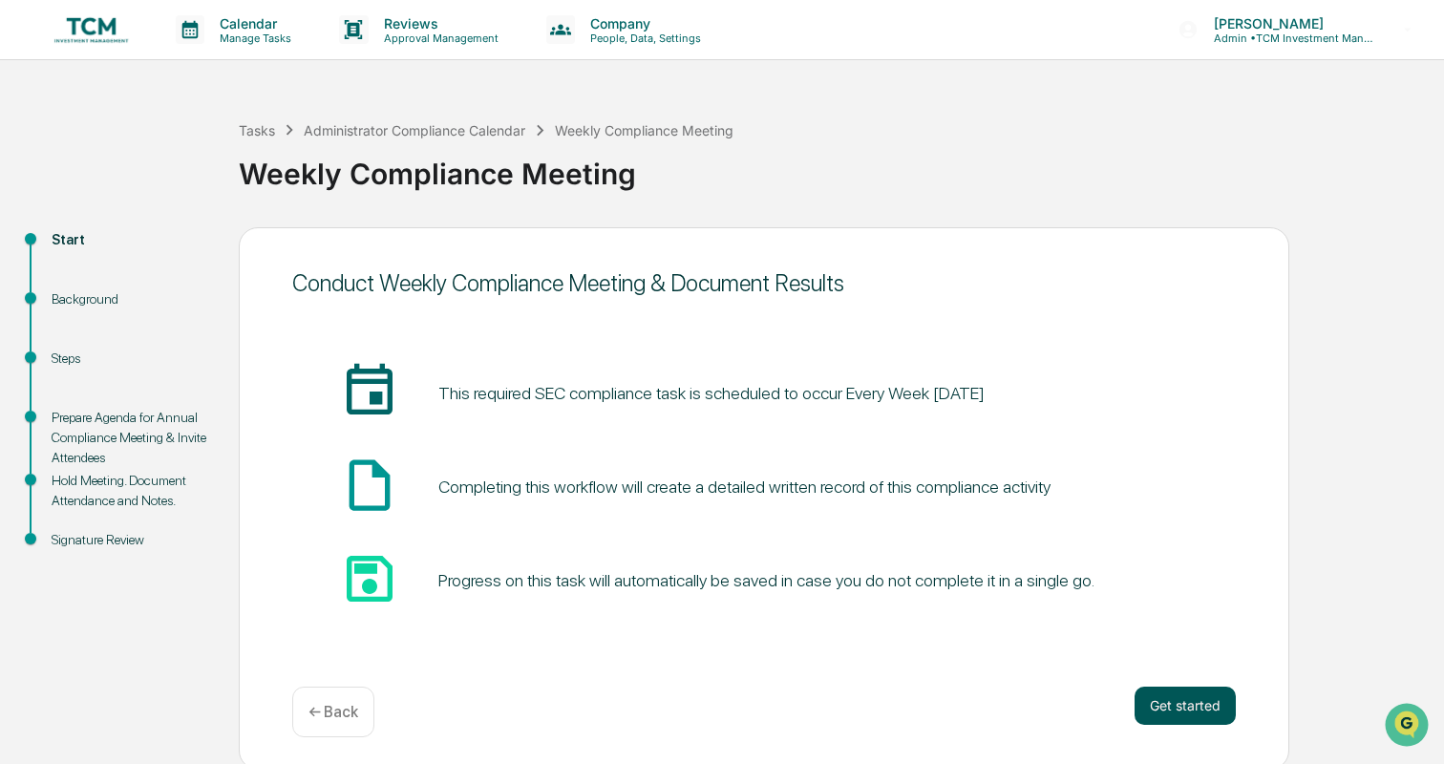
click at [1208, 701] on button "Get started" at bounding box center [1185, 706] width 101 height 38
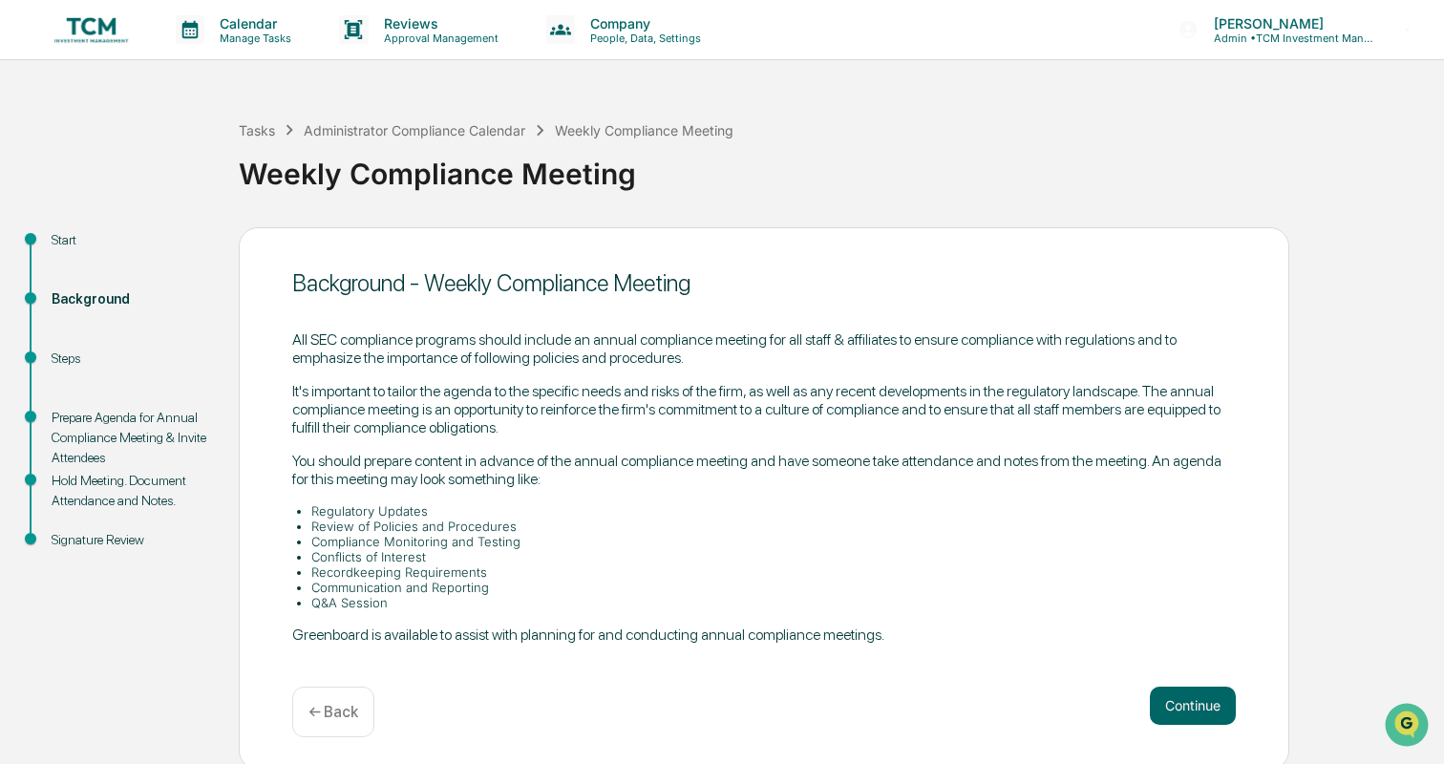
click at [1208, 701] on button "Continue" at bounding box center [1193, 706] width 86 height 38
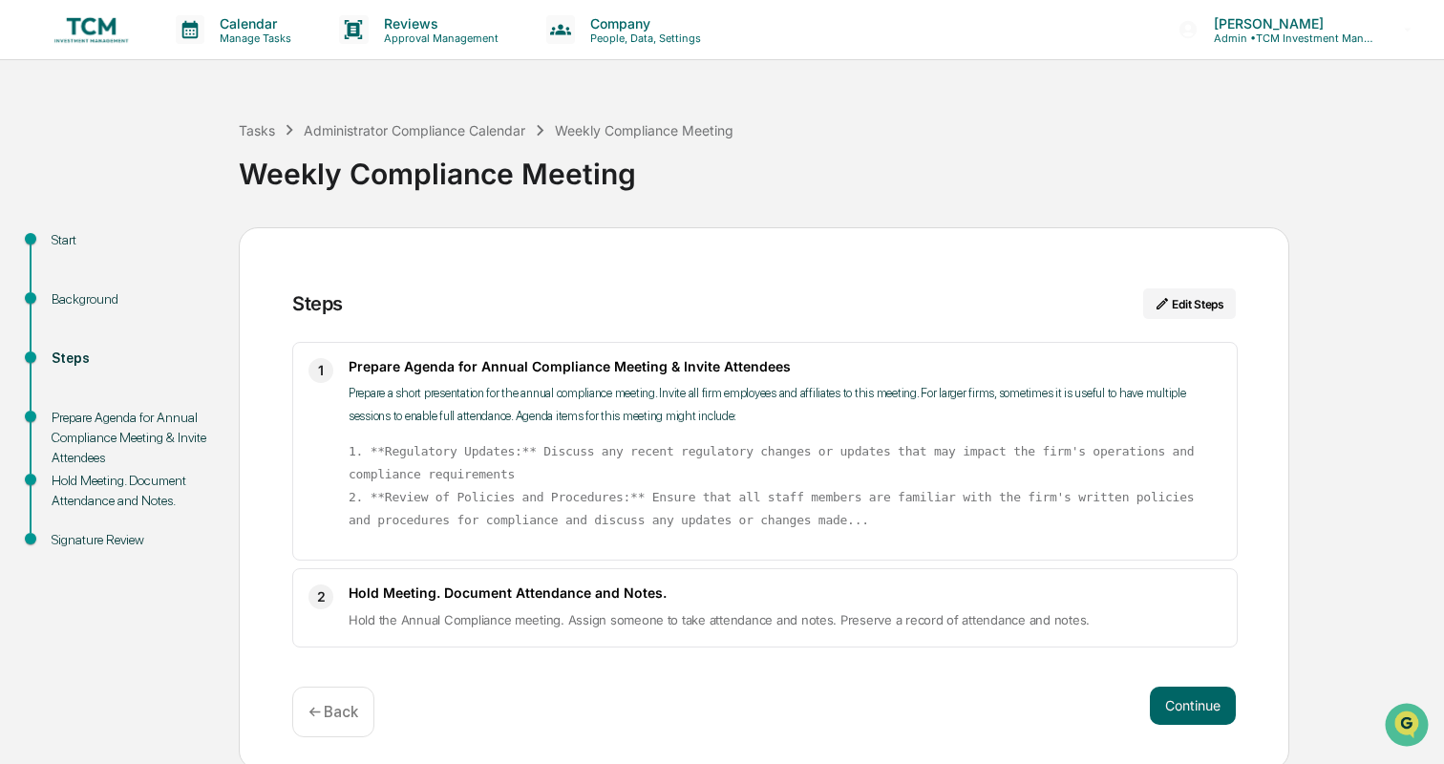
click at [1208, 701] on button "Continue" at bounding box center [1193, 706] width 86 height 38
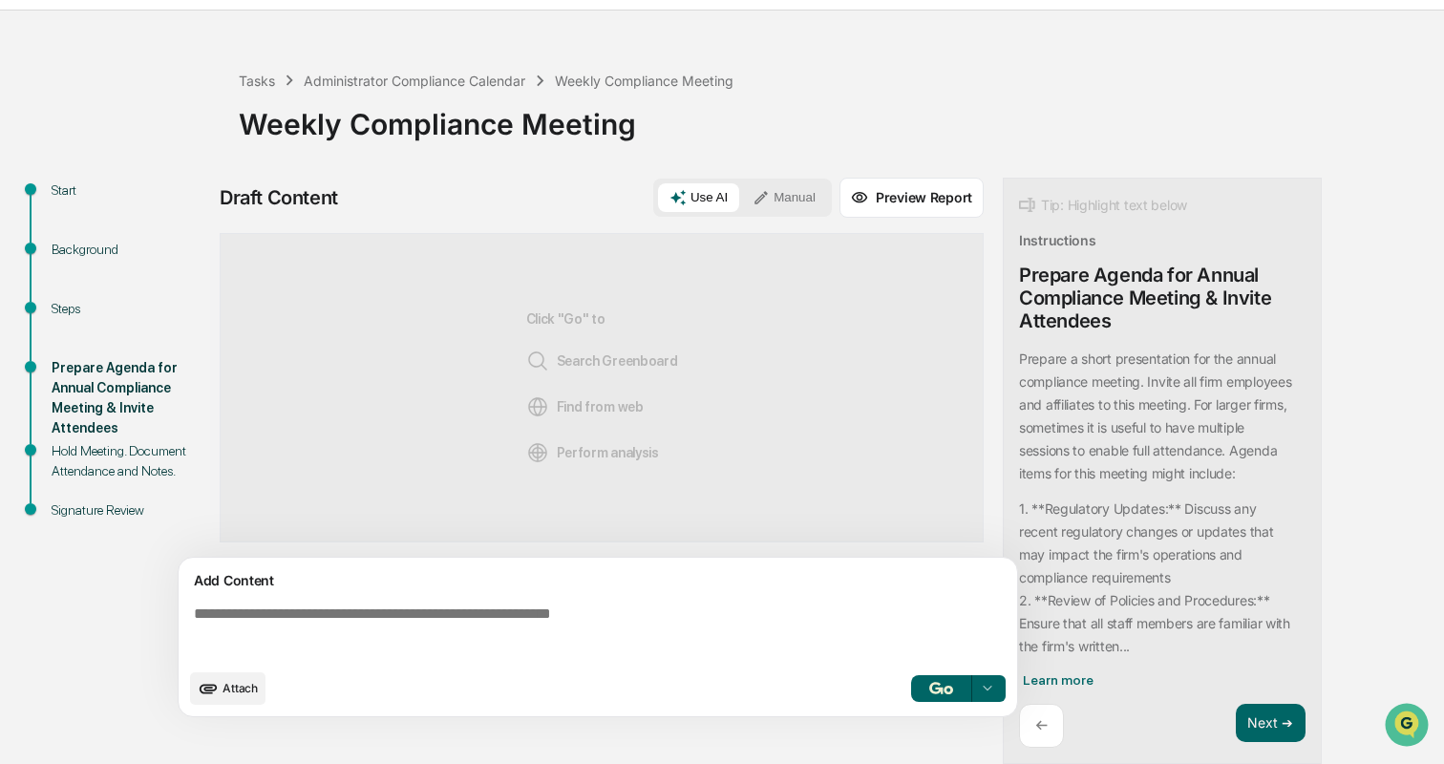
scroll to position [51, 0]
click at [1263, 716] on button "Next ➔" at bounding box center [1271, 723] width 70 height 39
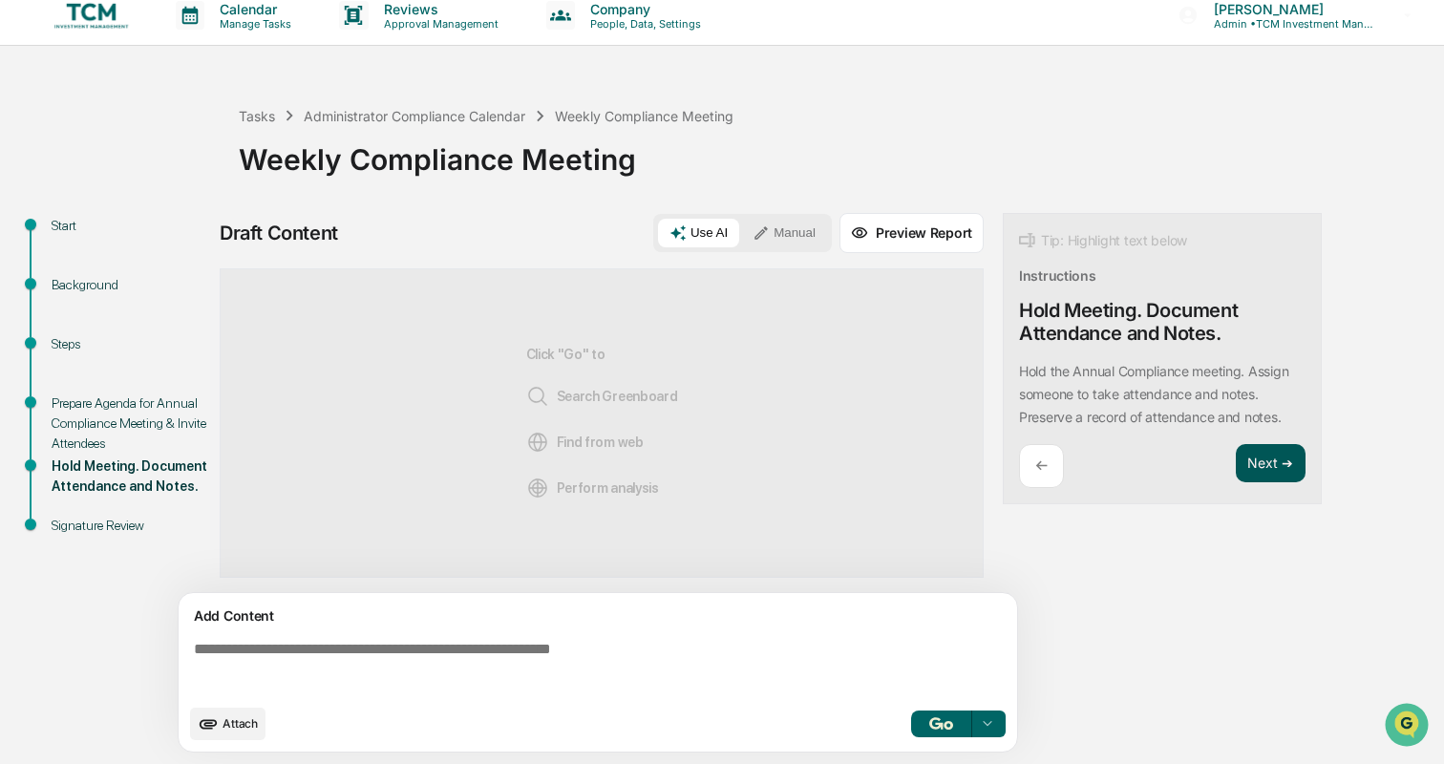
scroll to position [15, 0]
click at [1254, 460] on button "Next ➔" at bounding box center [1271, 463] width 70 height 39
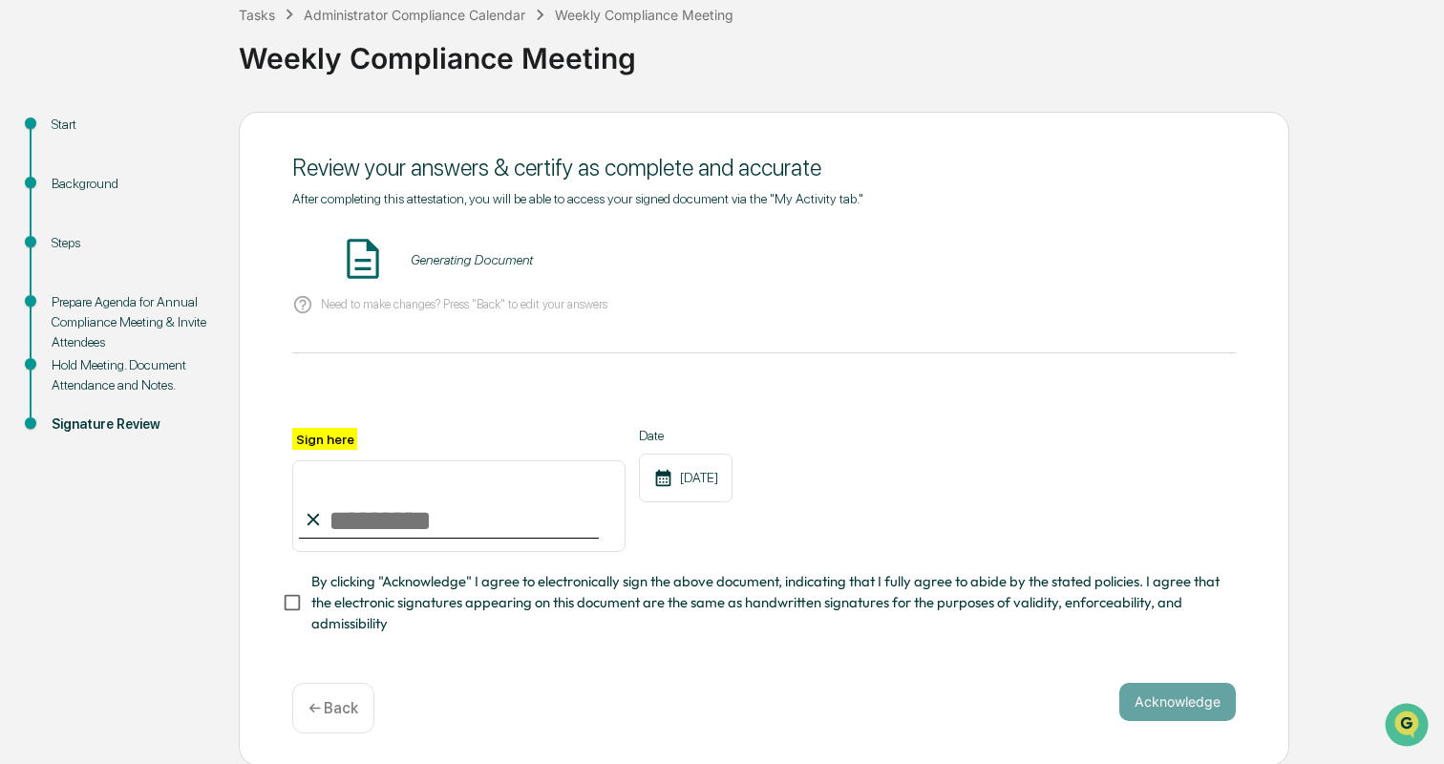
scroll to position [115, 0]
click at [1119, 262] on button "VIEW" at bounding box center [1127, 261] width 124 height 32
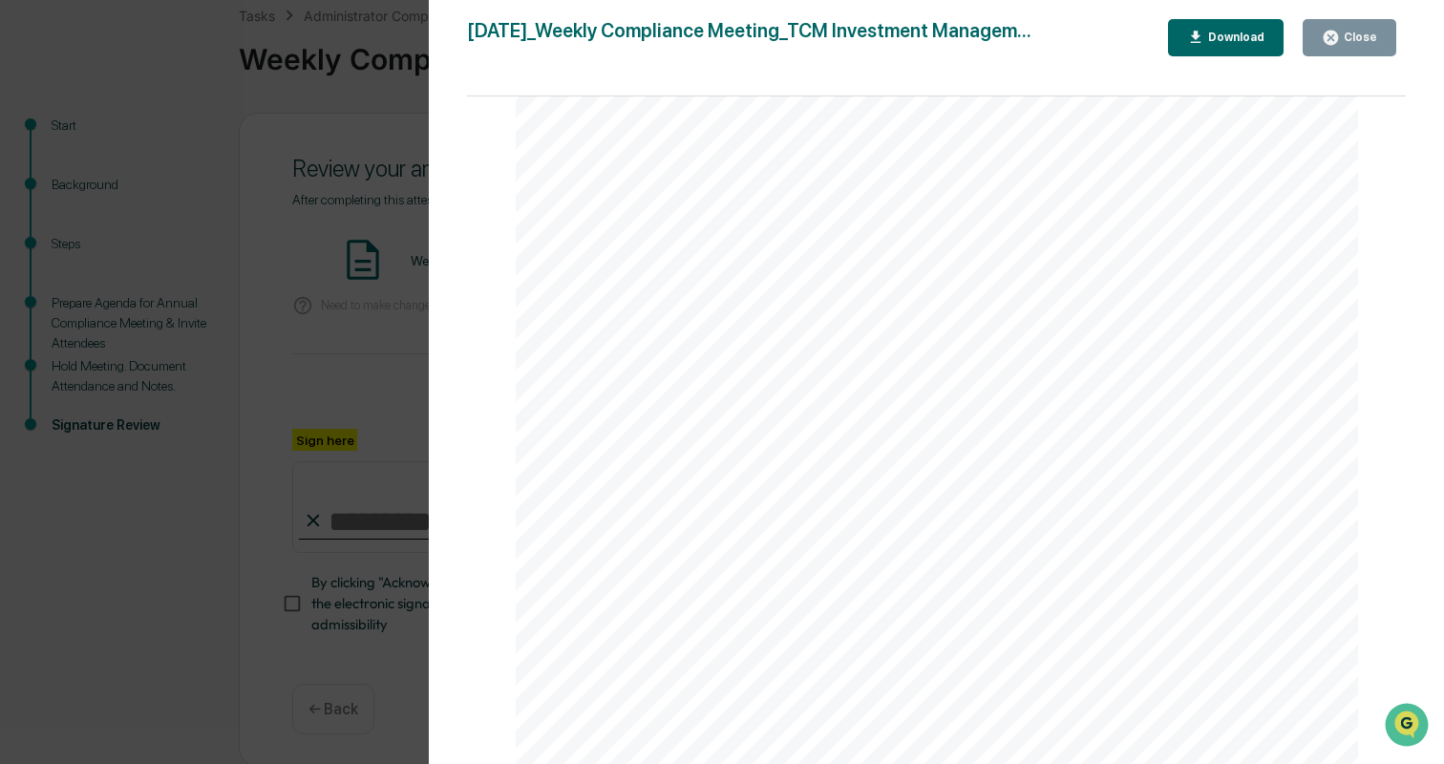
scroll to position [362, 0]
click at [1373, 43] on div "Close" at bounding box center [1358, 37] width 37 height 13
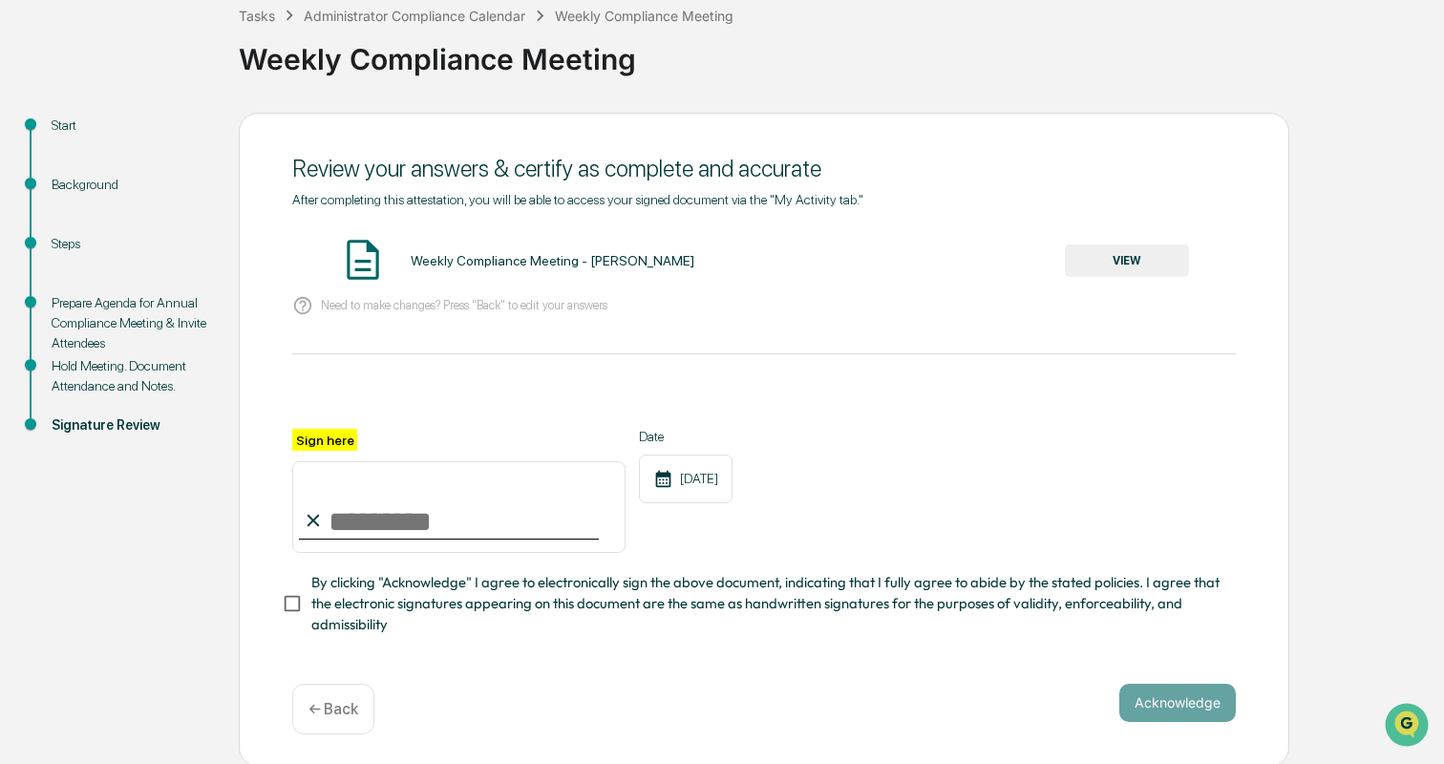
click at [486, 494] on input "Sign here" at bounding box center [458, 507] width 333 height 92
type input "**********"
click at [760, 567] on div "**********" at bounding box center [764, 532] width 944 height 207
click at [379, 596] on span "By clicking "Acknowledge" I agree to electronically sign the above document, in…" at bounding box center [765, 604] width 909 height 64
click at [1215, 695] on button "Acknowledge" at bounding box center [1178, 703] width 117 height 38
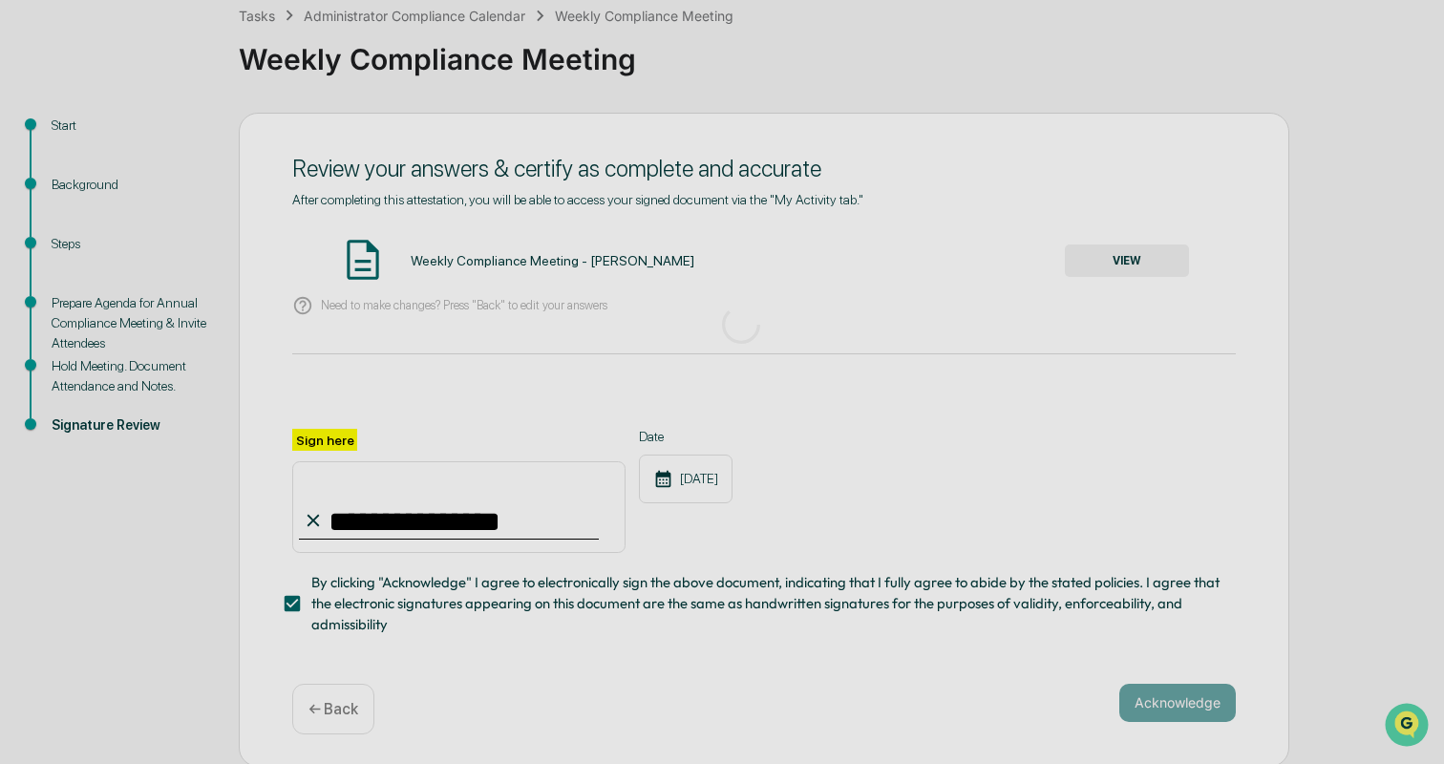
scroll to position [6, 0]
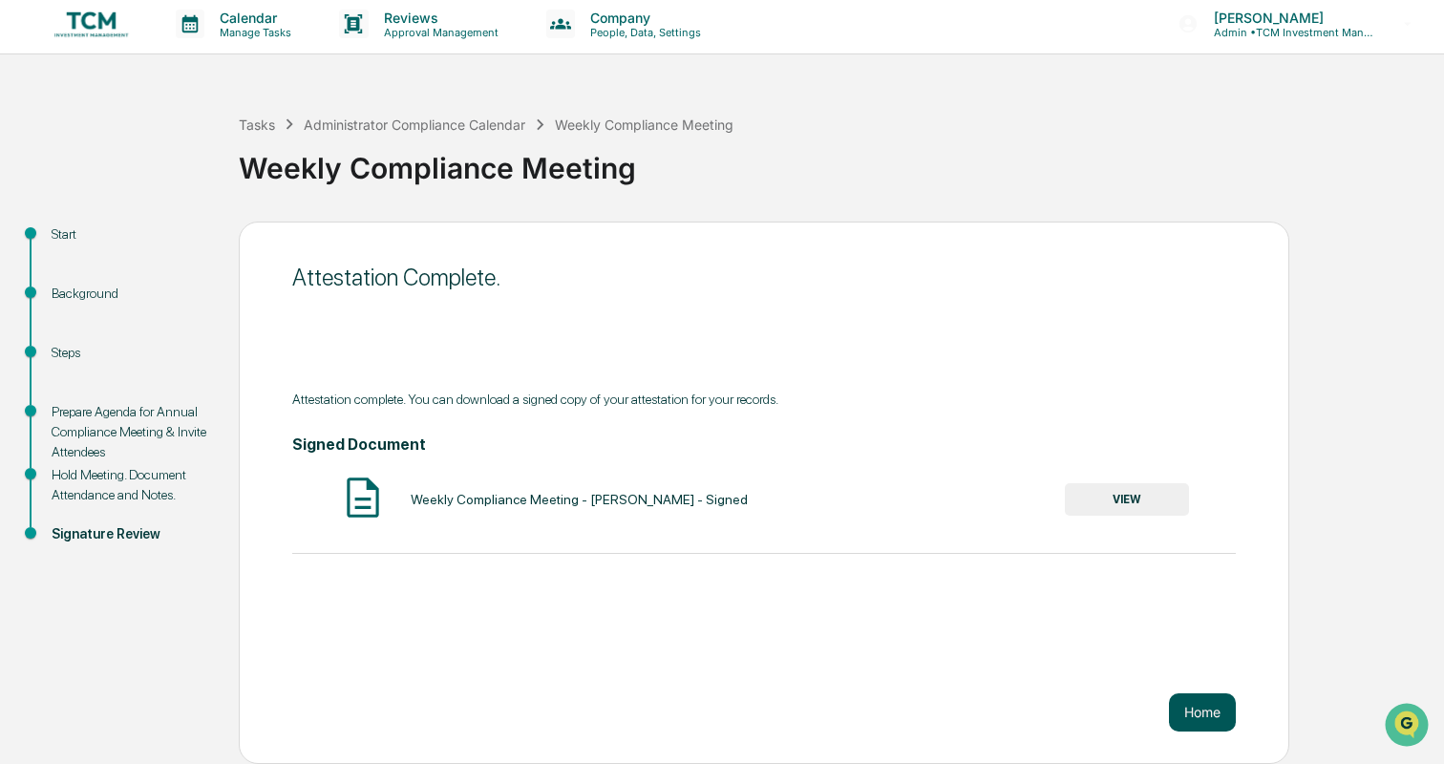
click at [1193, 716] on button "Home" at bounding box center [1202, 713] width 67 height 38
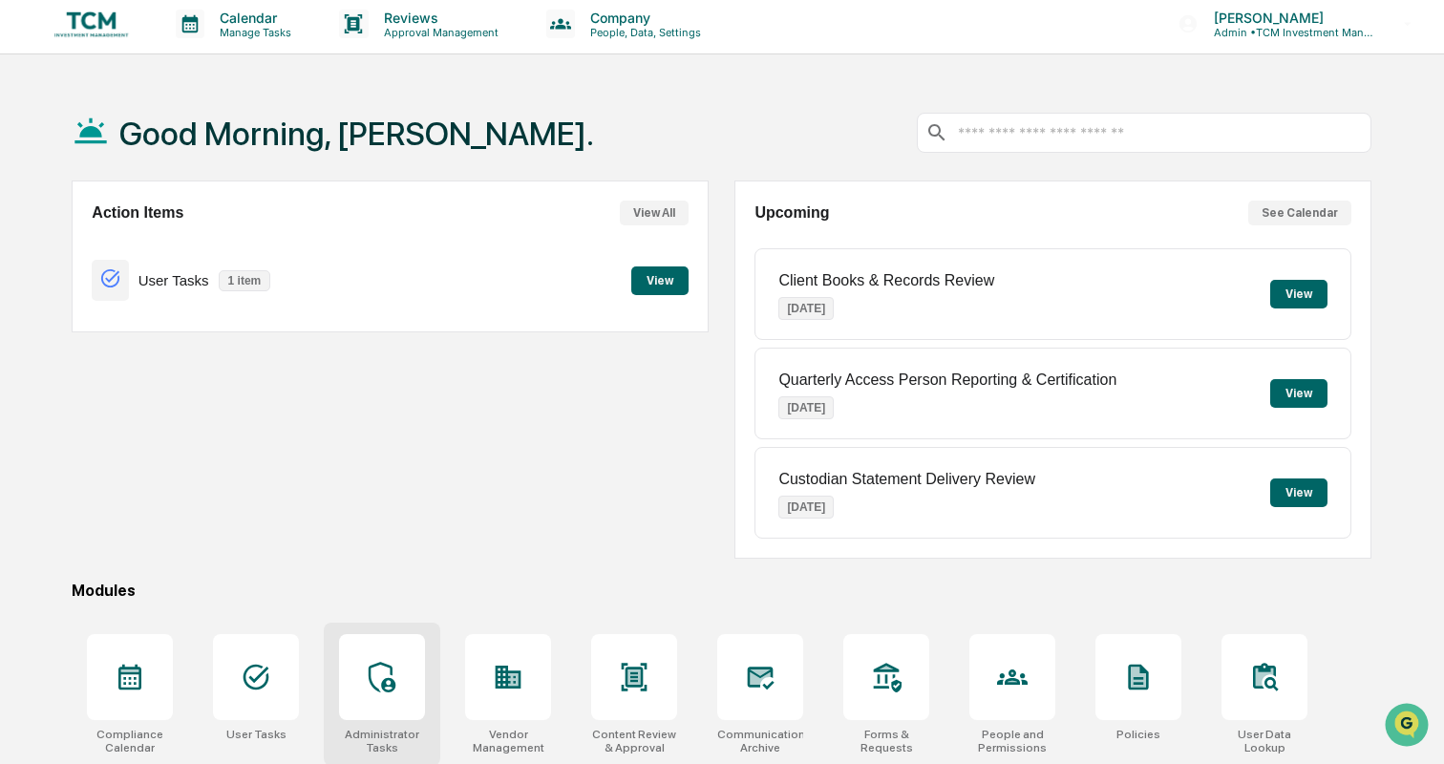
click at [392, 662] on icon at bounding box center [382, 677] width 31 height 31
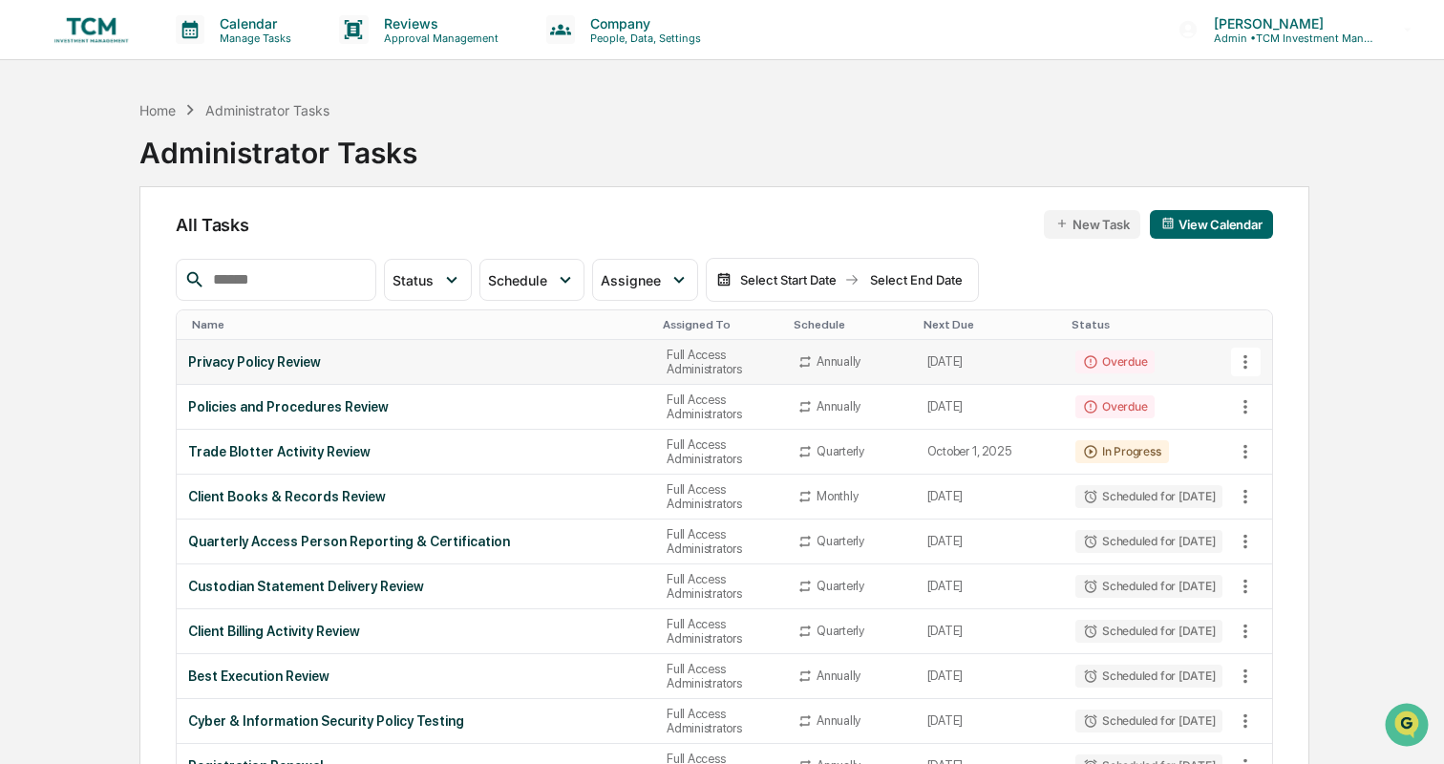
click at [493, 372] on td "Privacy Policy Review" at bounding box center [416, 362] width 479 height 45
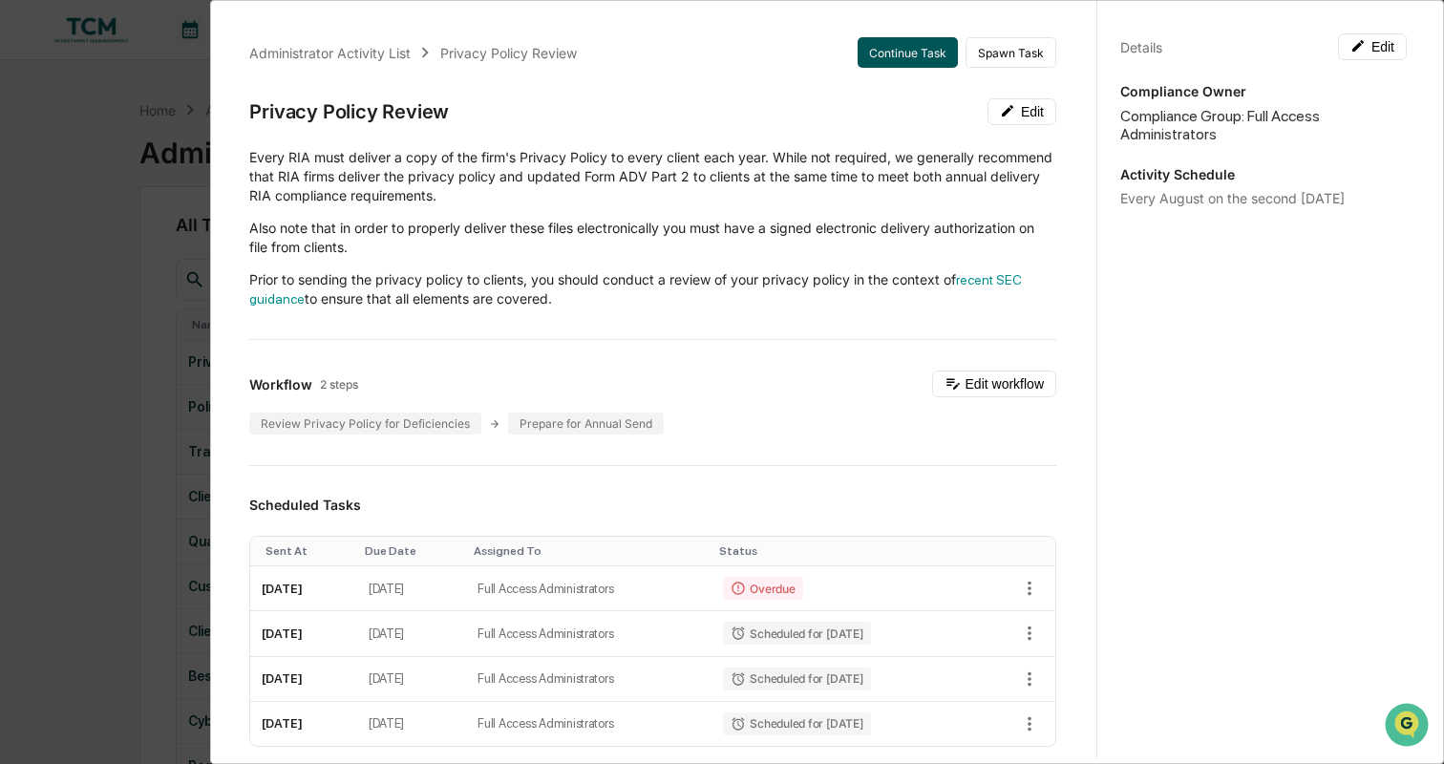
click at [902, 61] on button "Continue Task" at bounding box center [908, 52] width 100 height 31
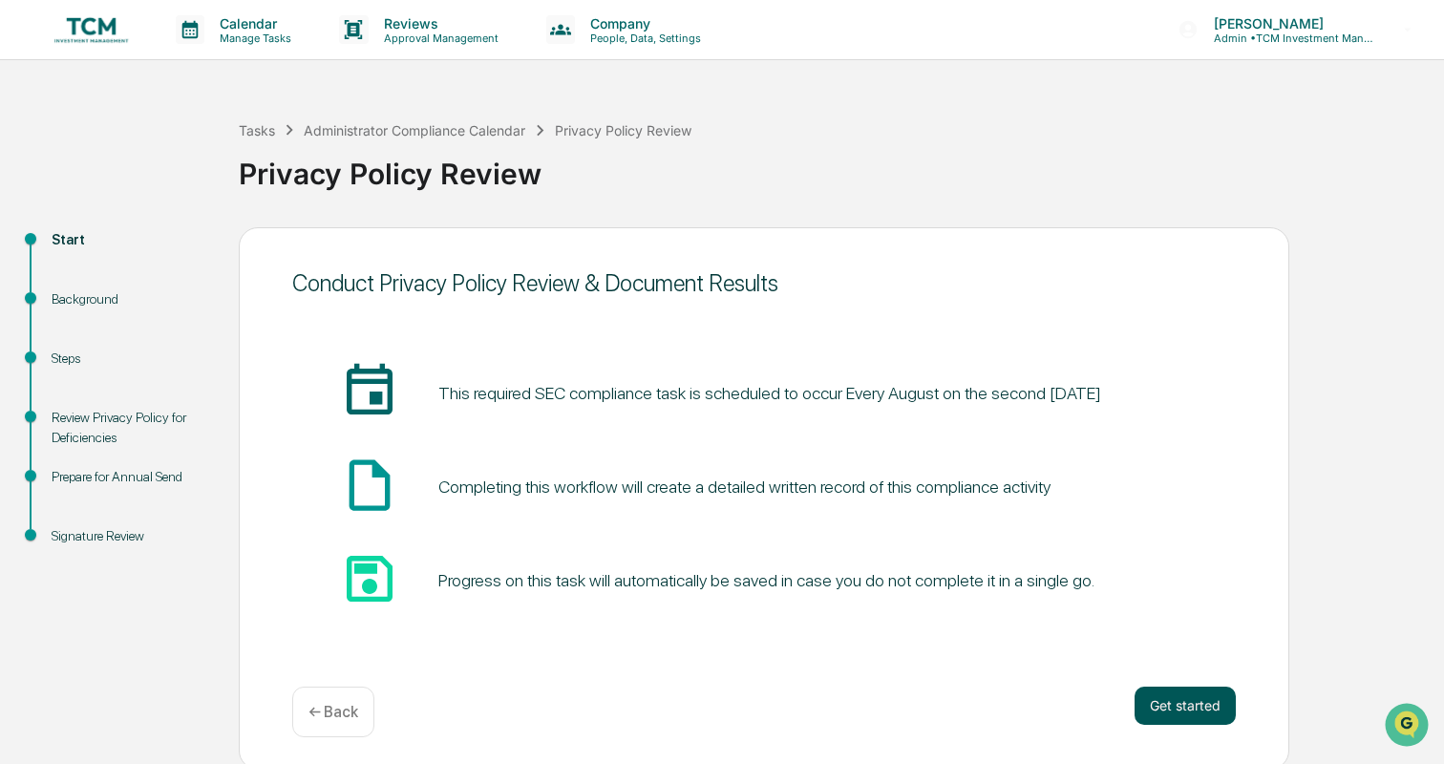
click at [1200, 695] on button "Get started" at bounding box center [1185, 706] width 101 height 38
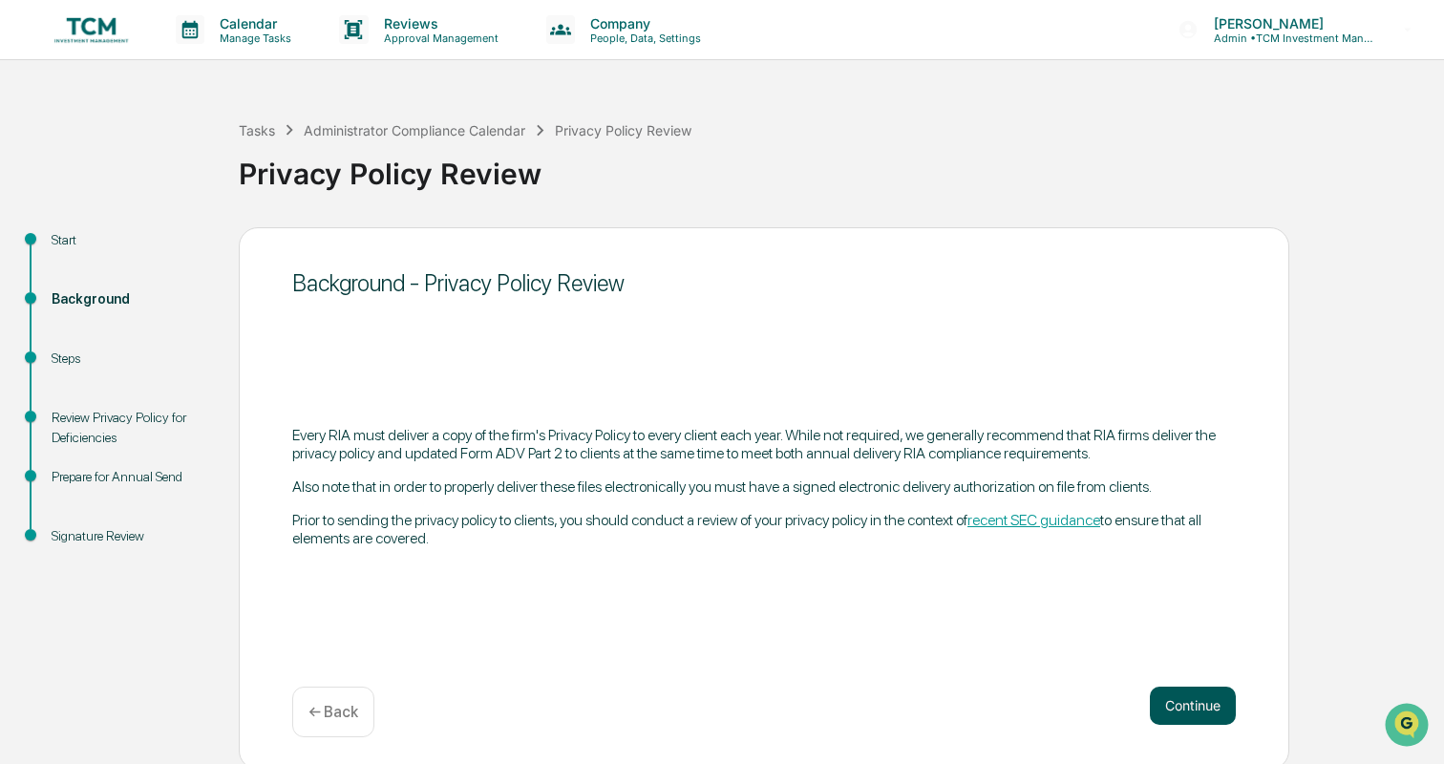
click at [1196, 697] on button "Continue" at bounding box center [1193, 706] width 86 height 38
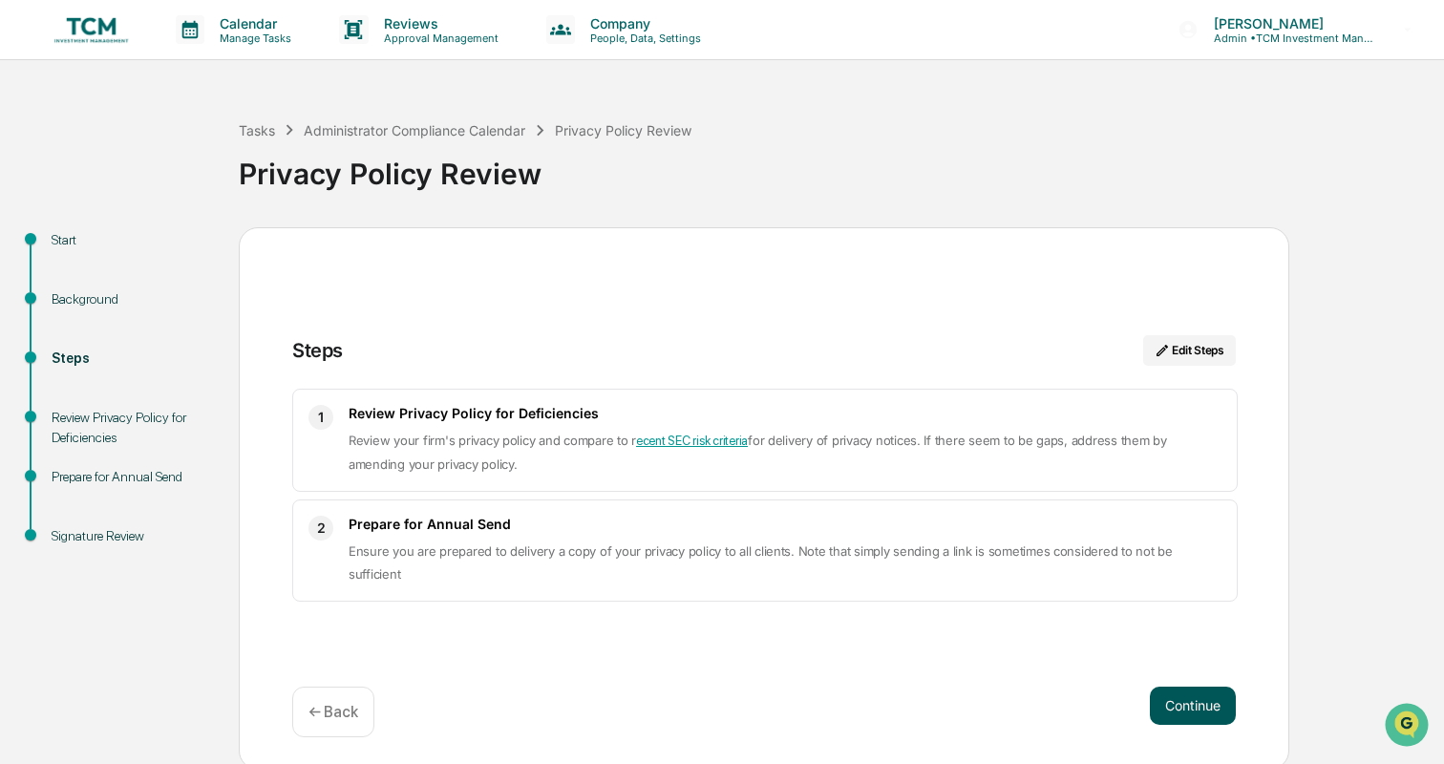
click at [1189, 711] on button "Continue" at bounding box center [1193, 706] width 86 height 38
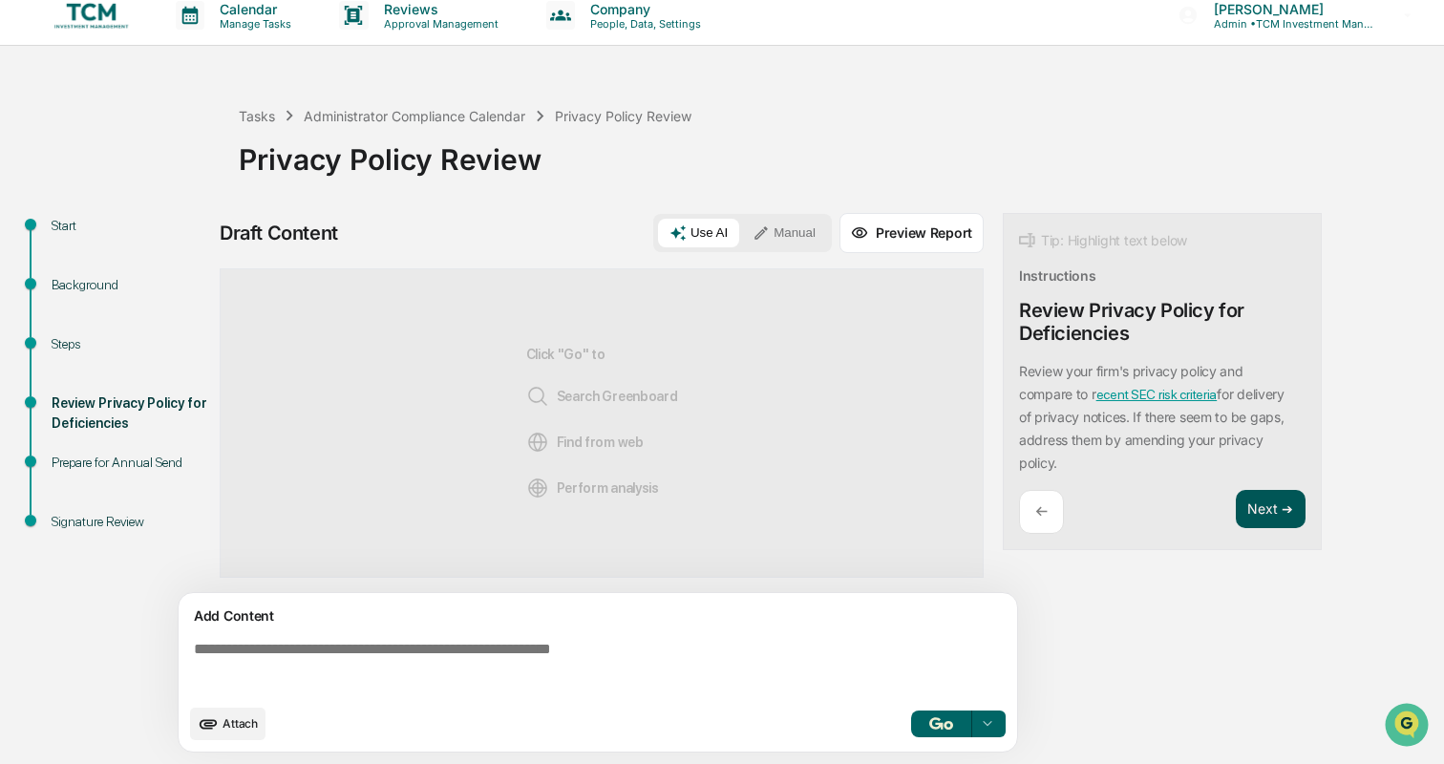
scroll to position [15, 0]
click at [1263, 503] on button "Next ➔" at bounding box center [1271, 509] width 70 height 39
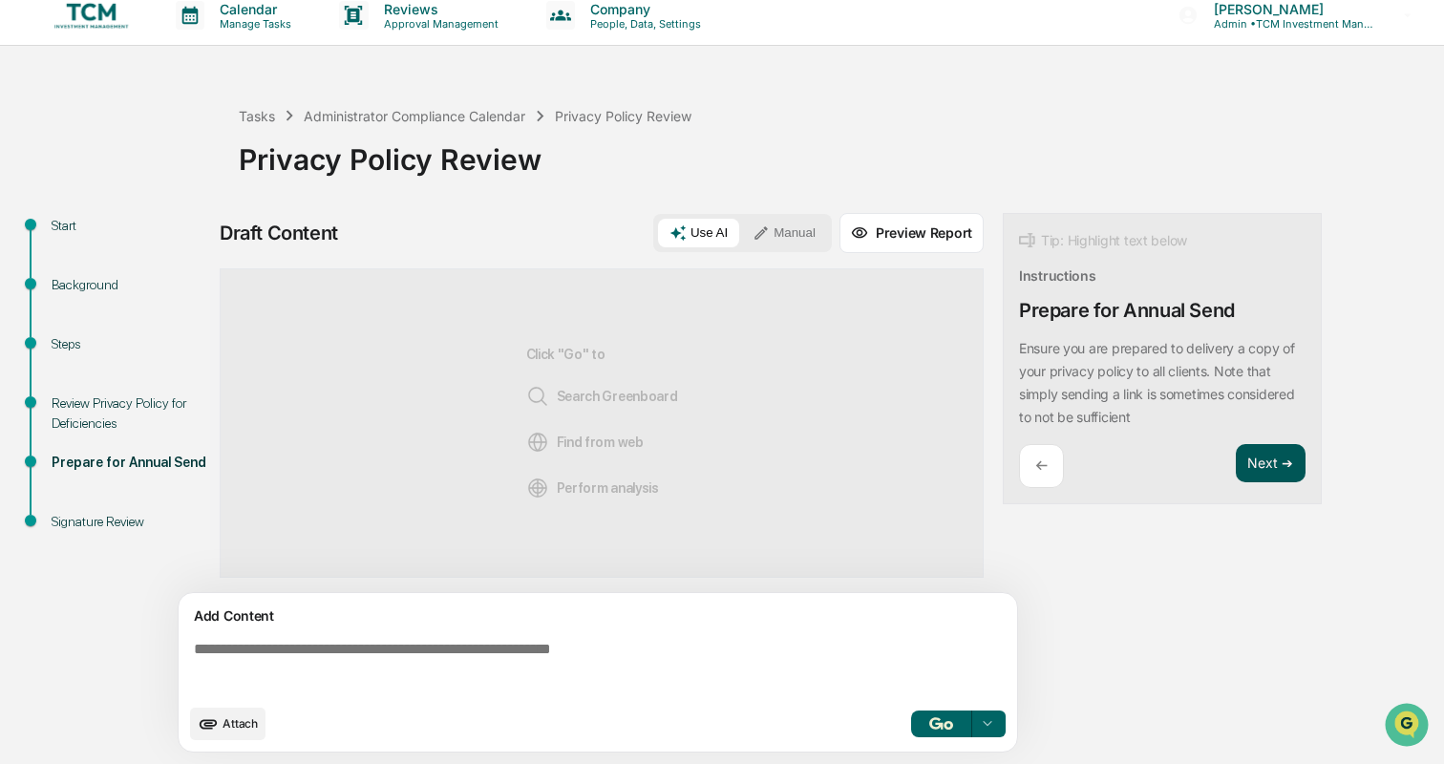
click at [1261, 449] on button "Next ➔" at bounding box center [1271, 463] width 70 height 39
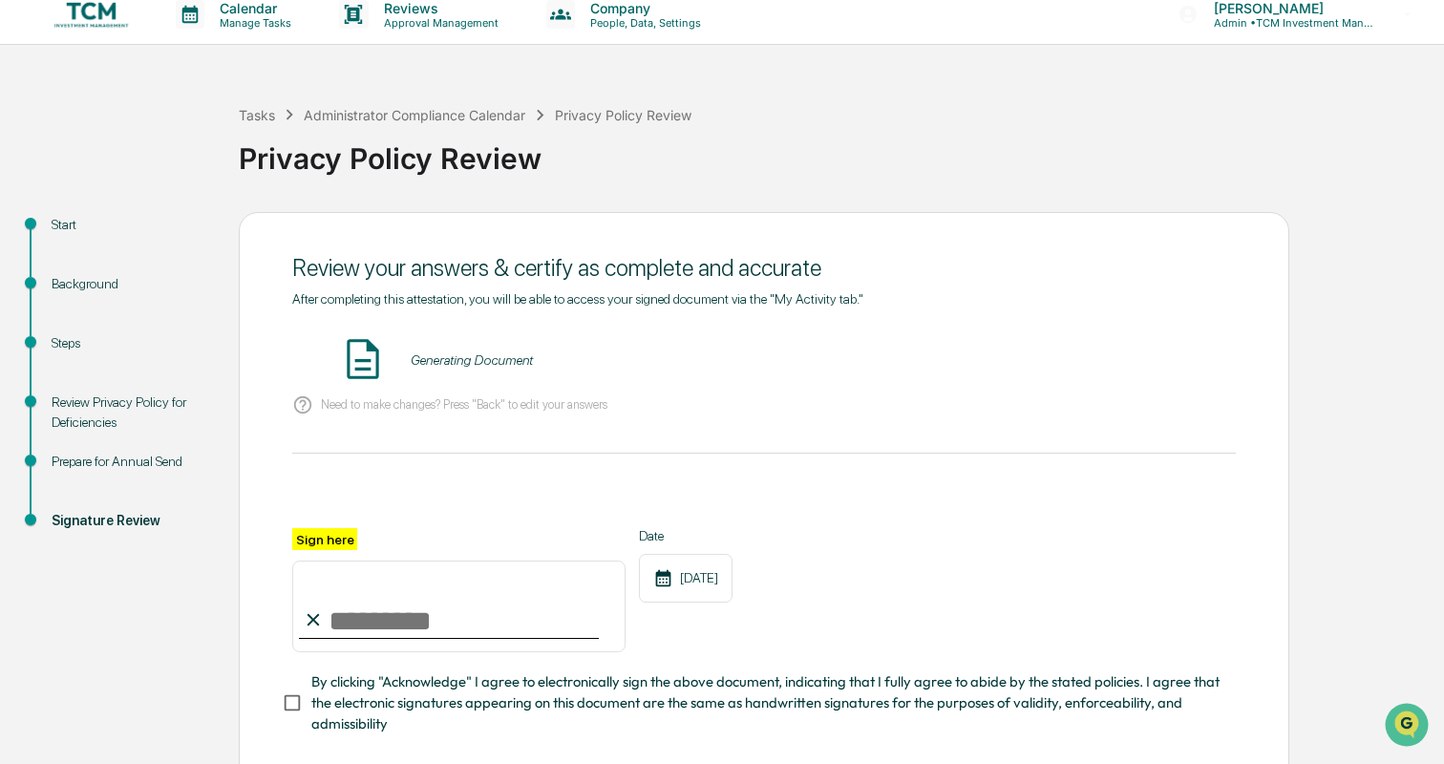
click at [496, 620] on input "Sign here" at bounding box center [458, 607] width 333 height 92
type input "**********"
click at [219, 656] on div "**********" at bounding box center [722, 539] width 1425 height 654
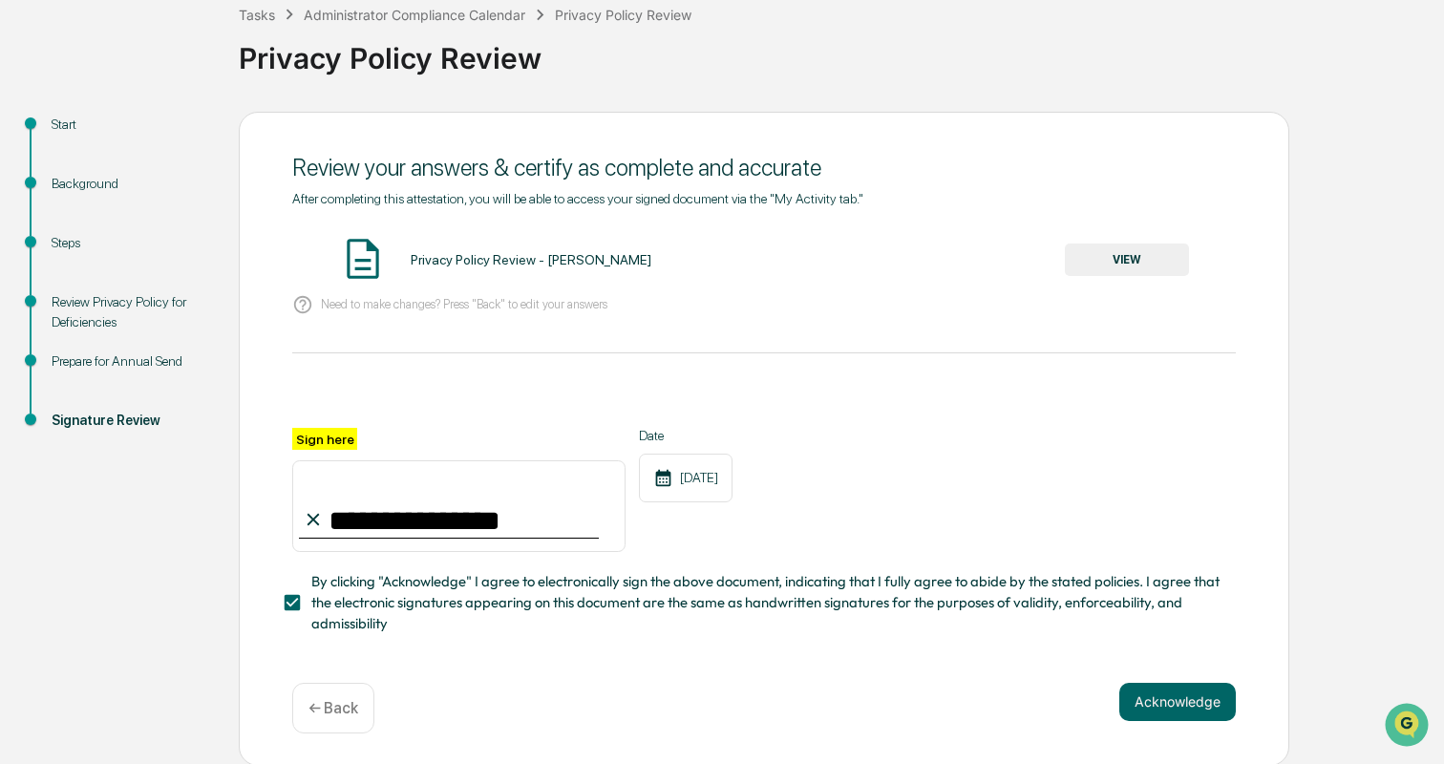
scroll to position [115, 0]
click at [1151, 267] on button "VIEW" at bounding box center [1127, 261] width 124 height 32
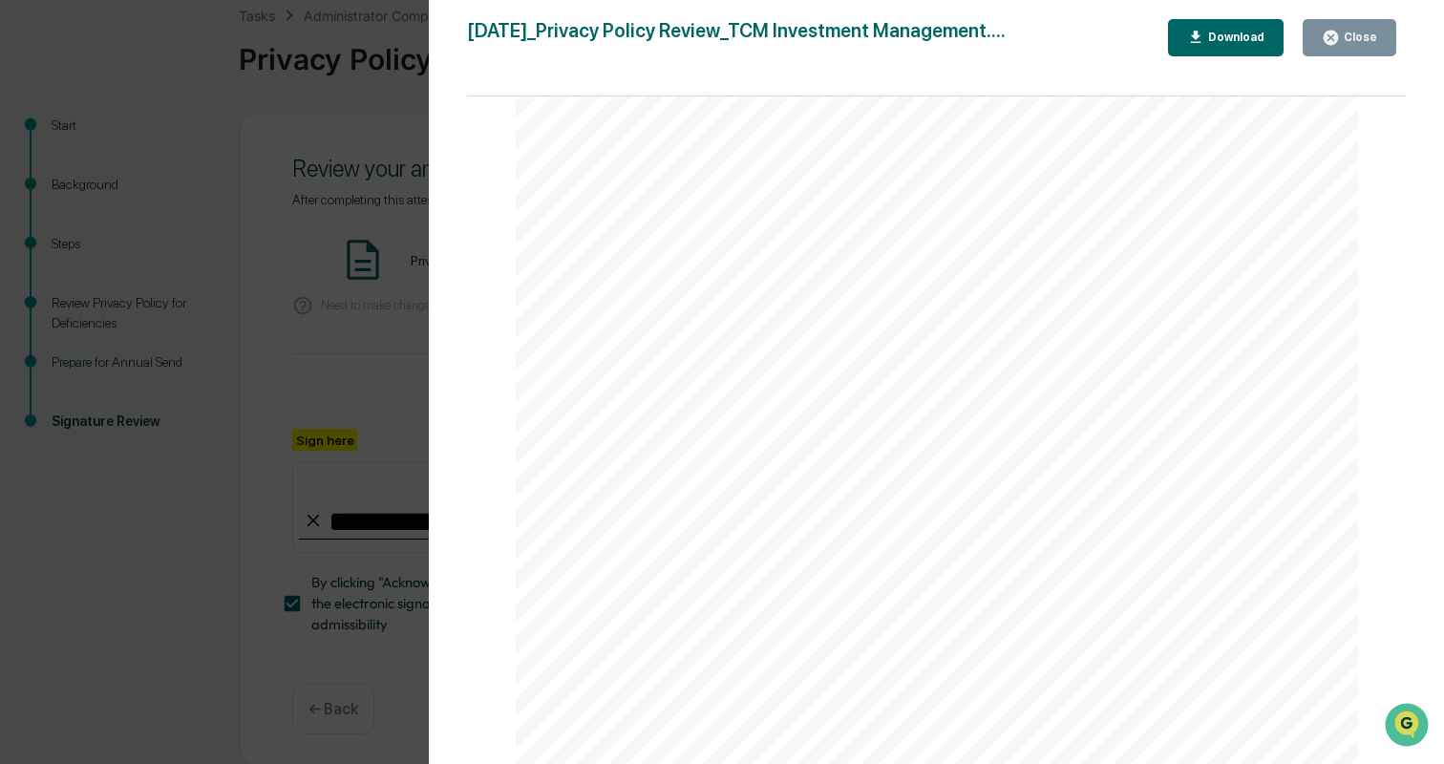
scroll to position [137, 0]
click at [1367, 41] on div "Close" at bounding box center [1358, 37] width 37 height 13
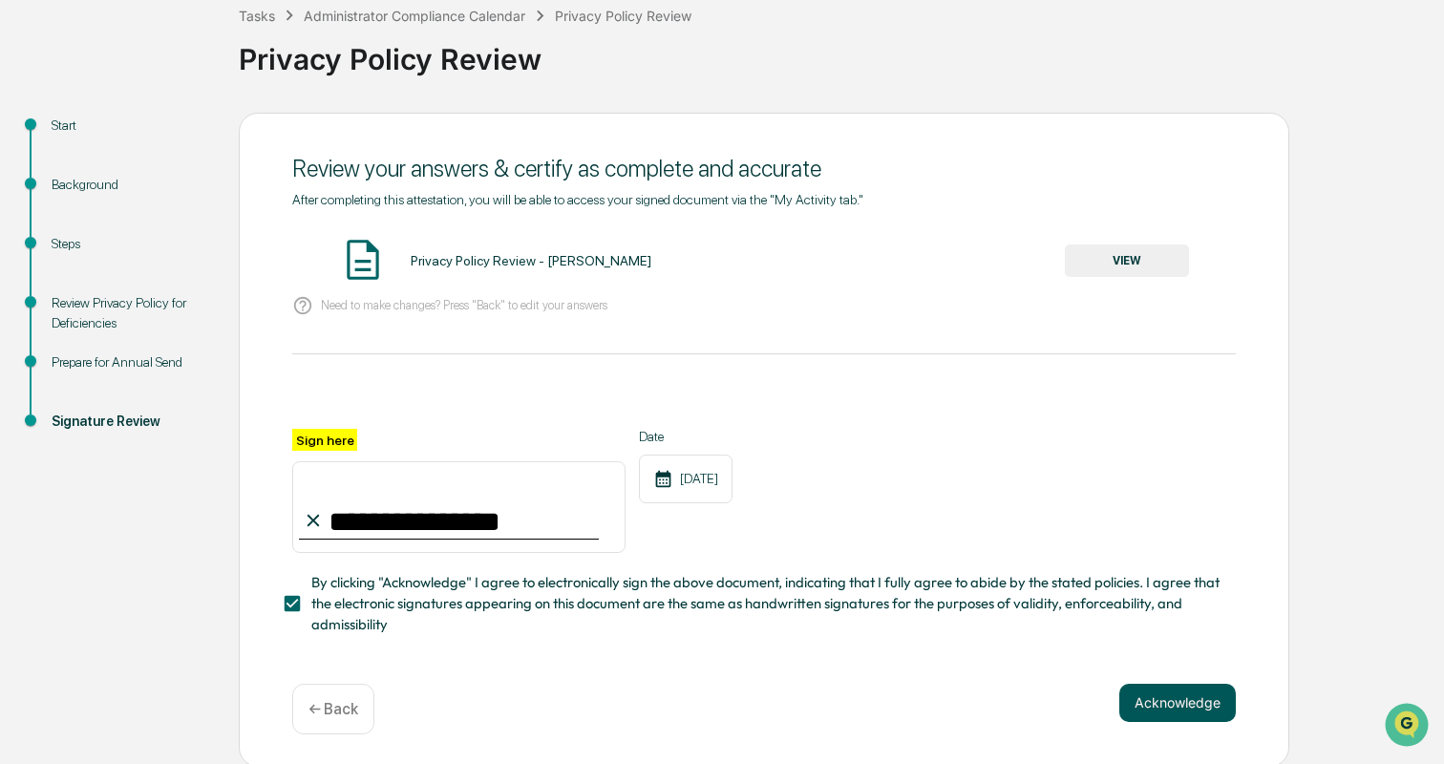
click at [1190, 695] on button "Acknowledge" at bounding box center [1178, 703] width 117 height 38
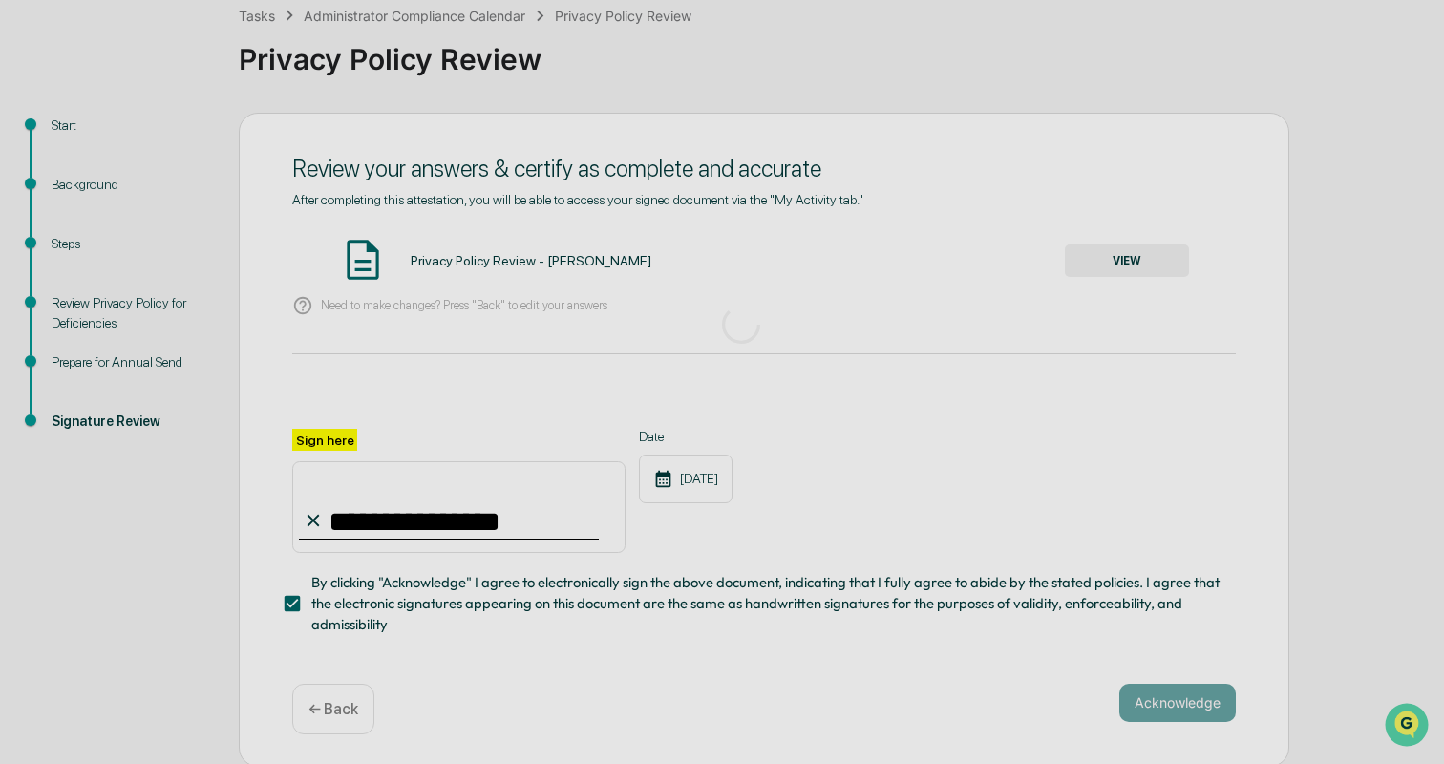
scroll to position [6, 0]
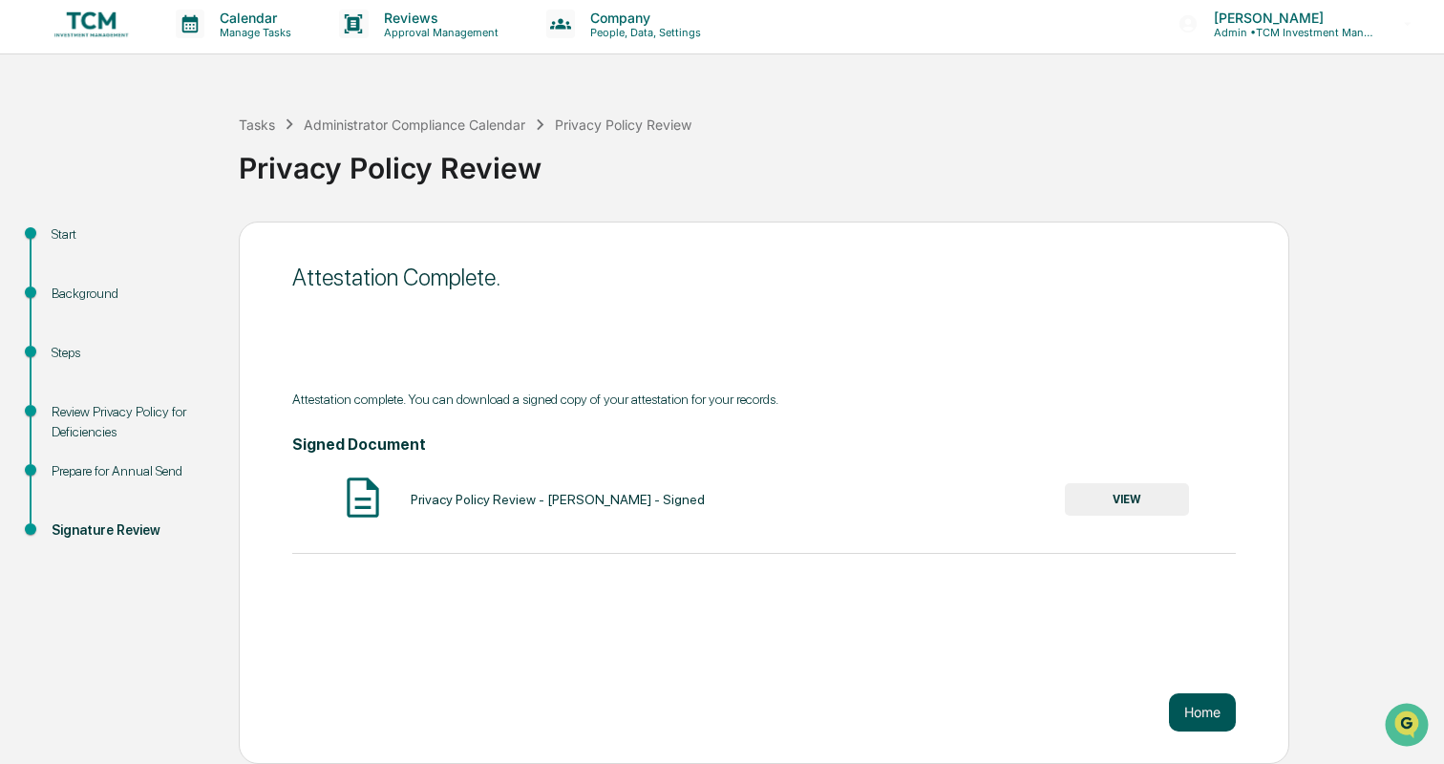
click at [1197, 704] on button "Home" at bounding box center [1202, 713] width 67 height 38
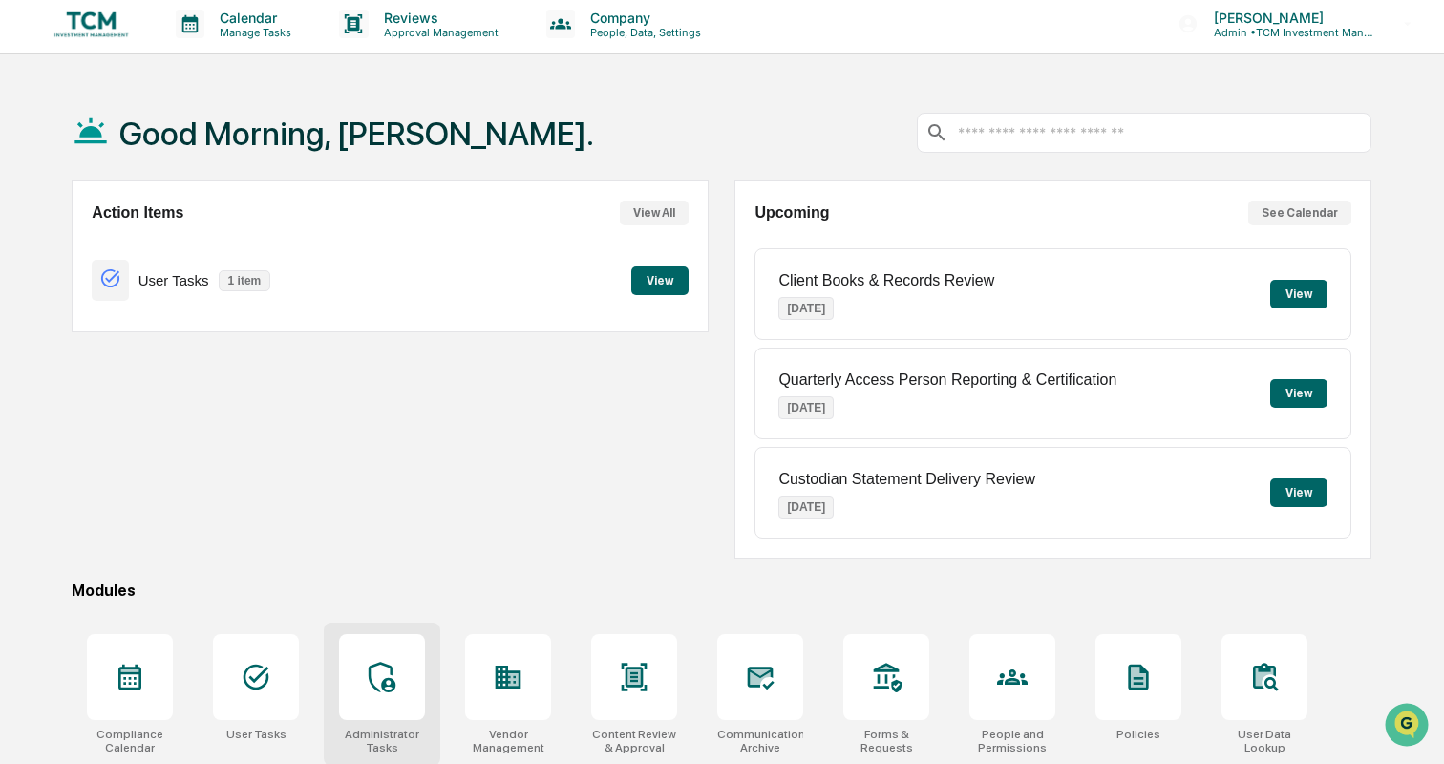
click at [396, 666] on icon at bounding box center [382, 677] width 31 height 31
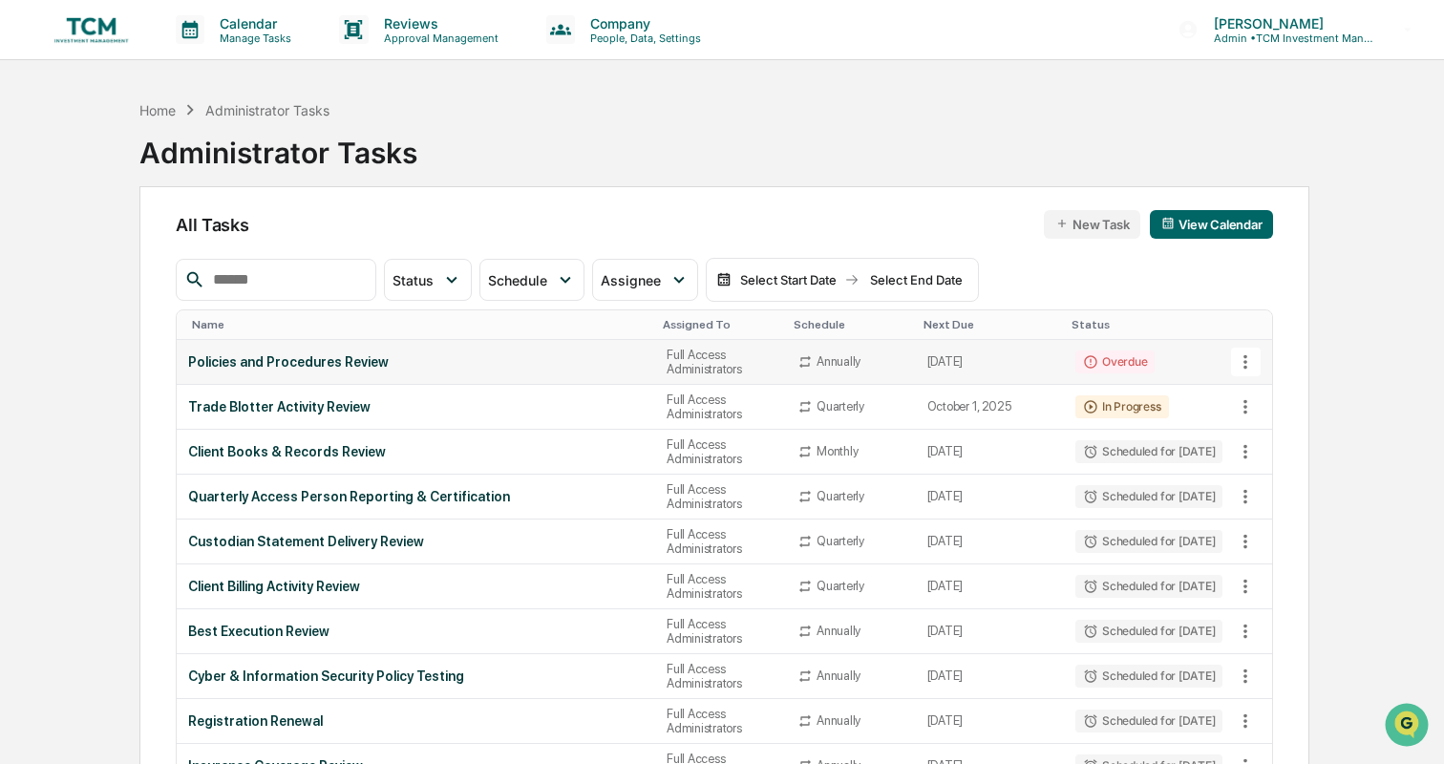
click at [576, 362] on div "Policies and Procedures Review" at bounding box center [416, 361] width 456 height 15
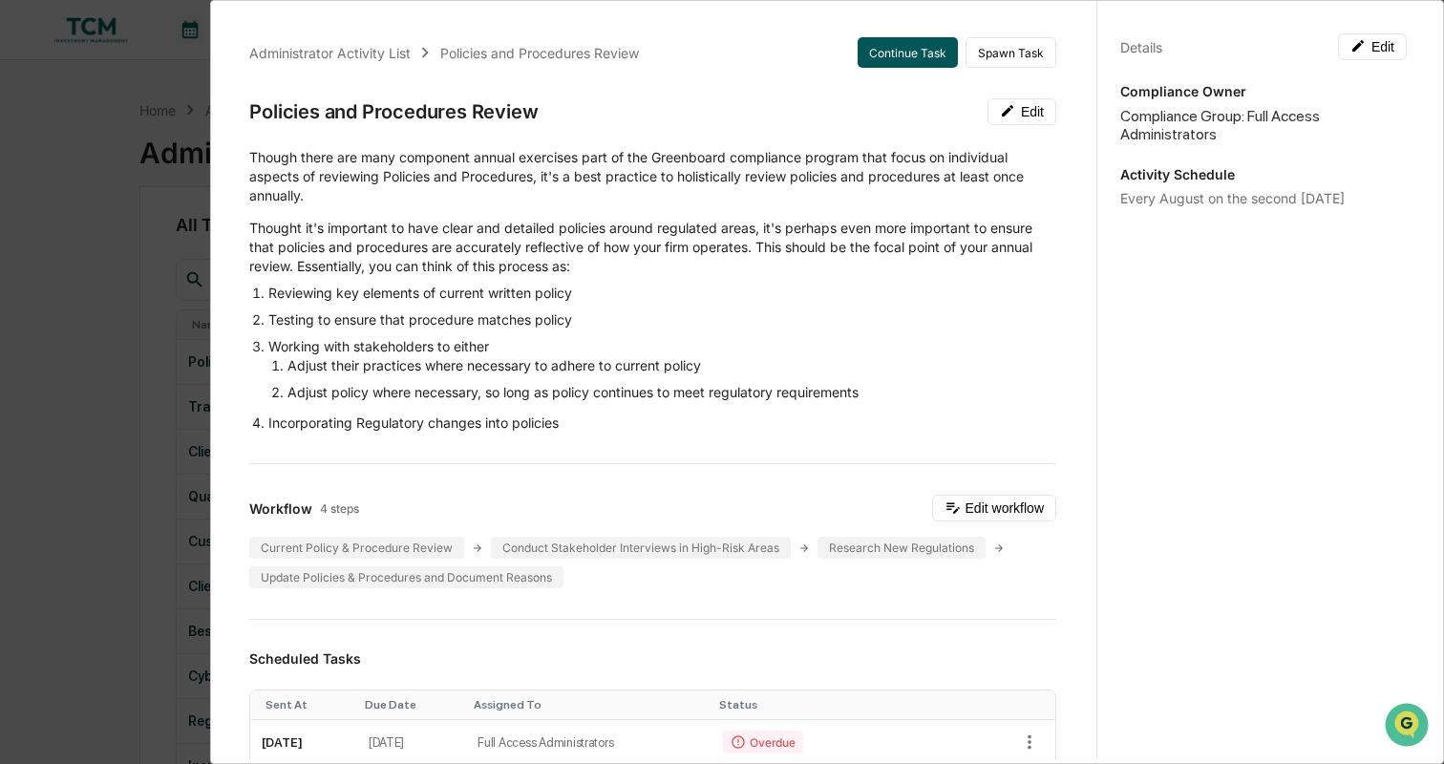
click at [895, 43] on button "Continue Task" at bounding box center [908, 52] width 100 height 31
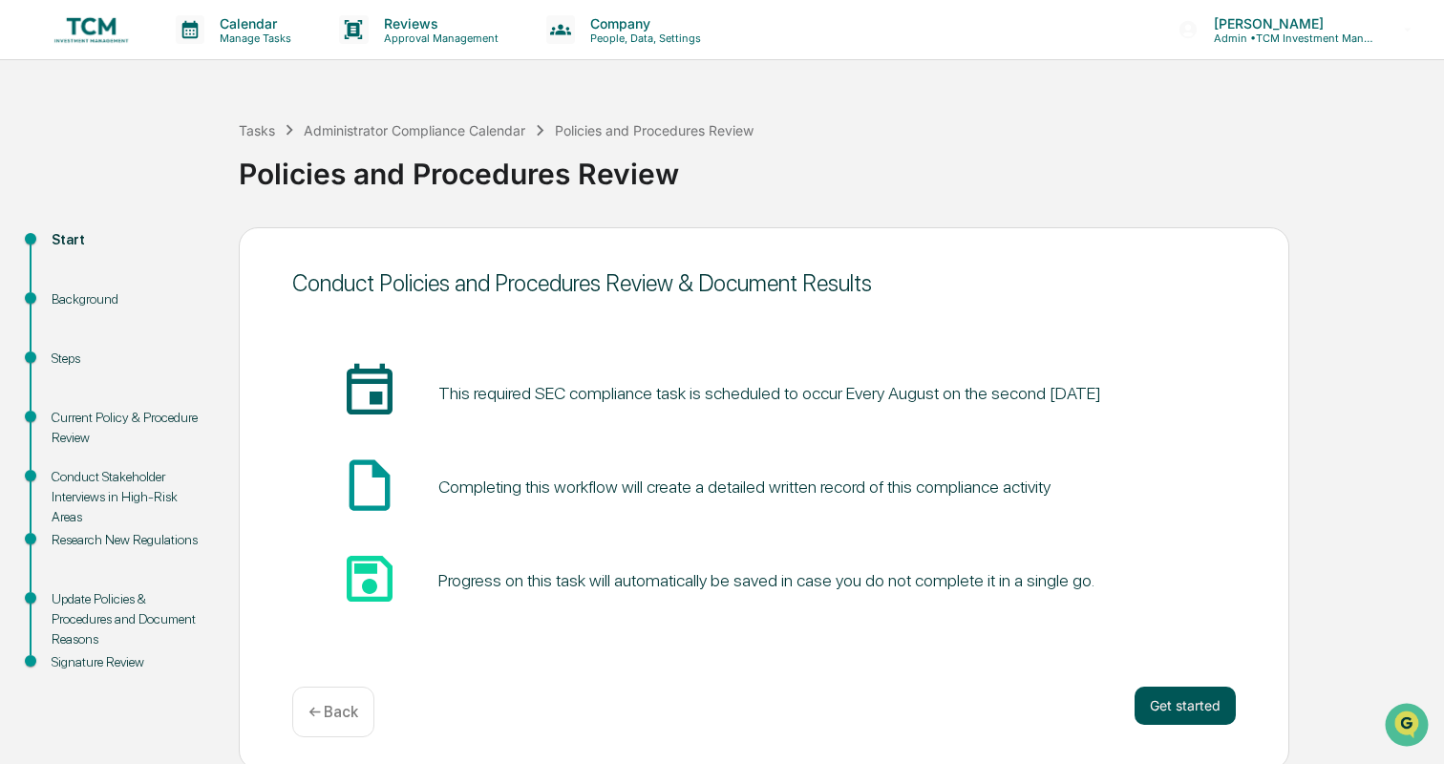
click at [1193, 709] on button "Get started" at bounding box center [1185, 706] width 101 height 38
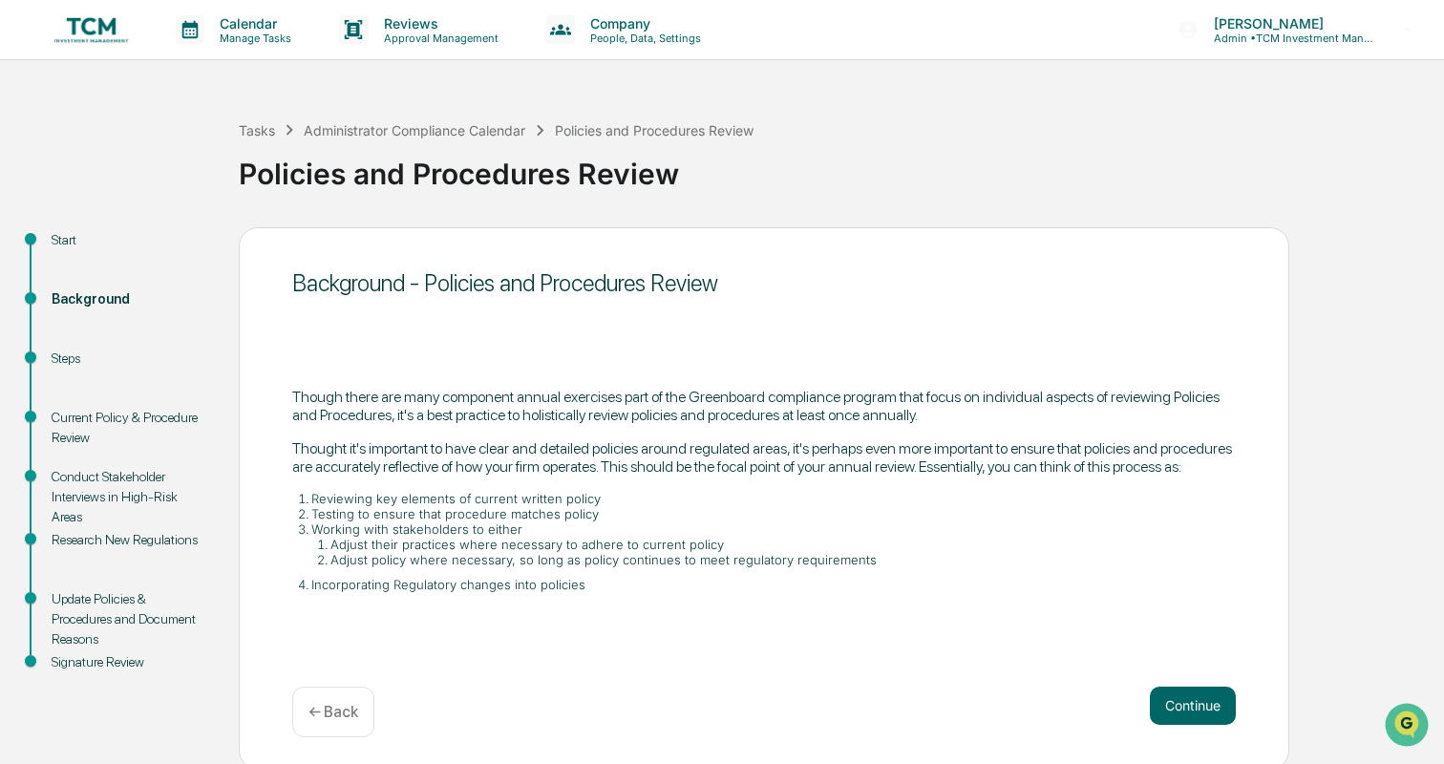
click at [1193, 709] on button "Continue" at bounding box center [1193, 706] width 86 height 38
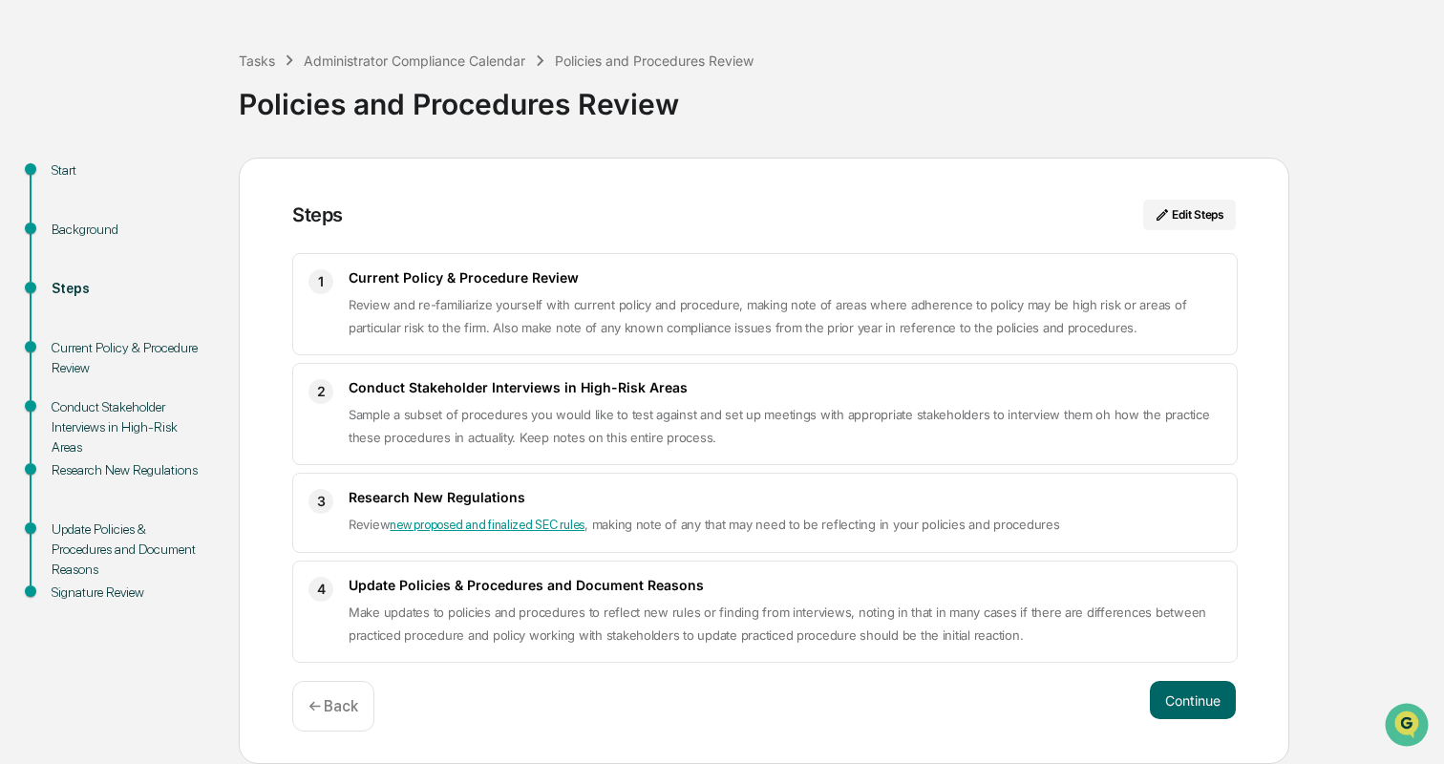
scroll to position [71, 0]
click at [1210, 683] on button "Continue" at bounding box center [1193, 700] width 86 height 38
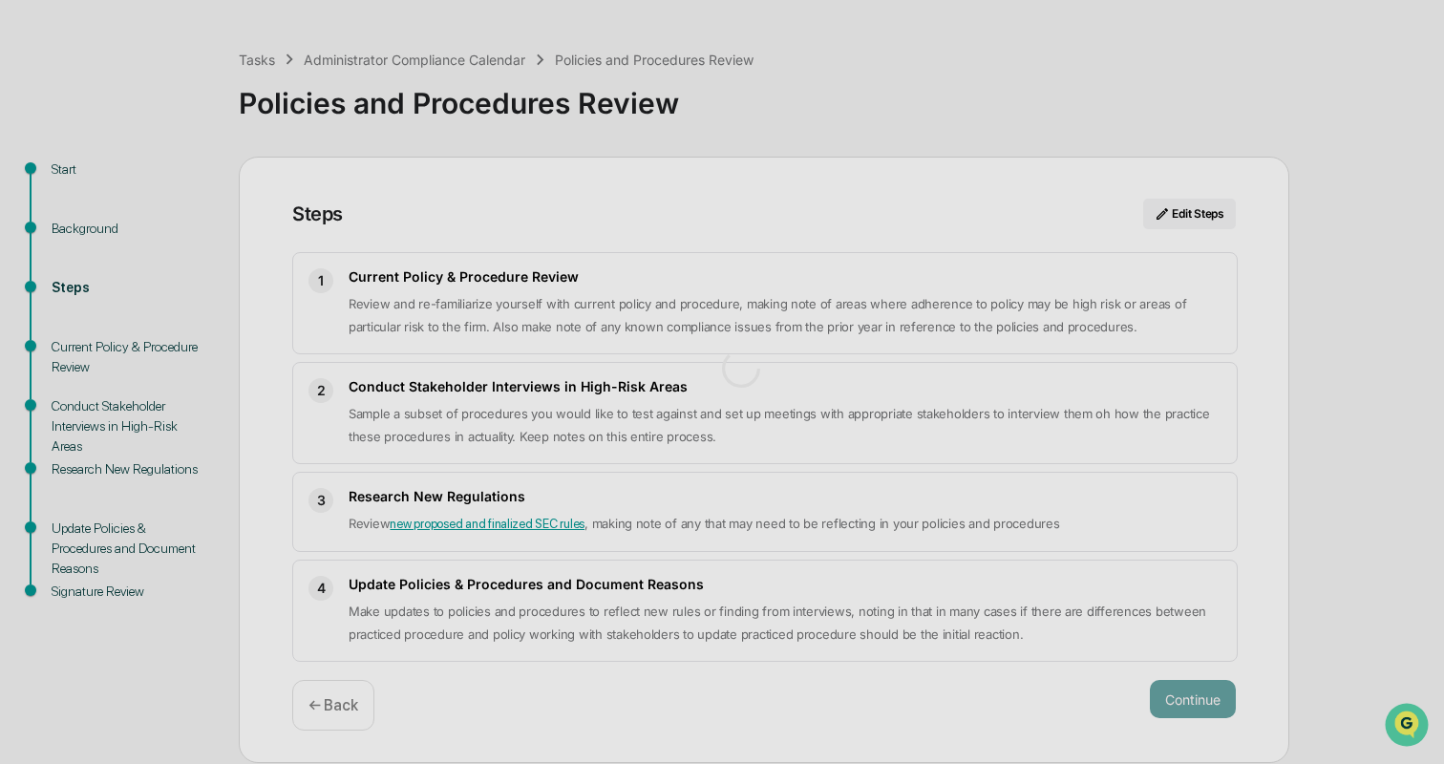
scroll to position [15, 0]
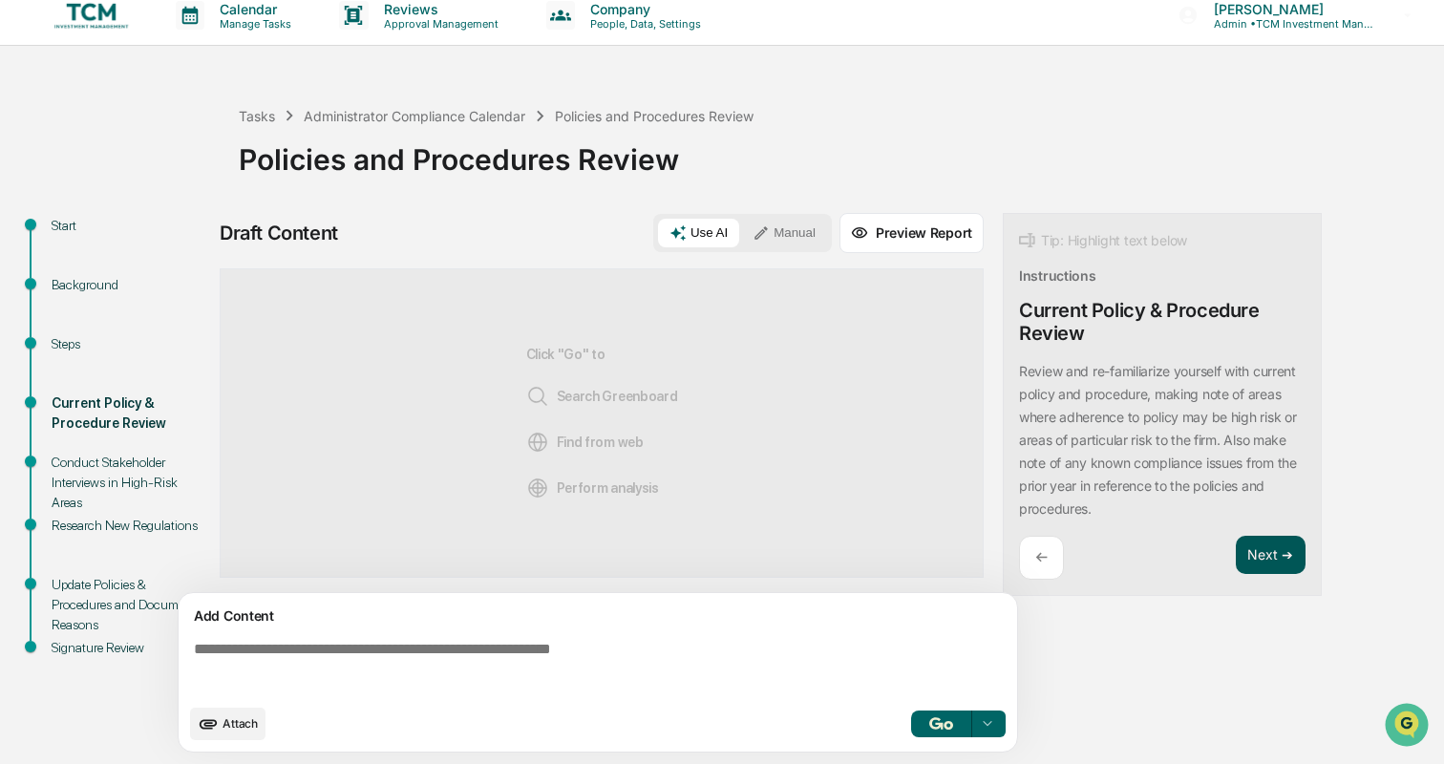
click at [1260, 549] on button "Next ➔" at bounding box center [1271, 555] width 70 height 39
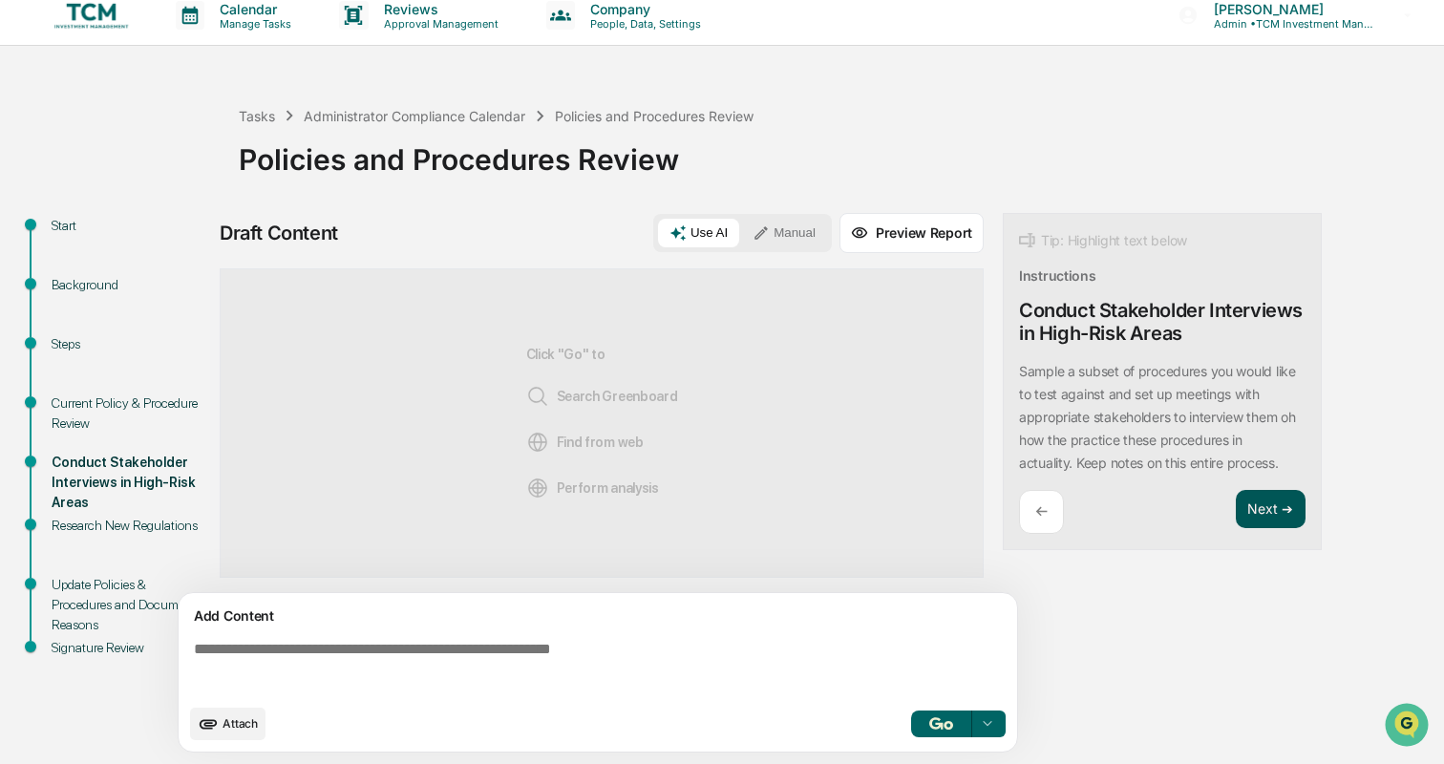
click at [1270, 515] on button "Next ➔" at bounding box center [1271, 509] width 70 height 39
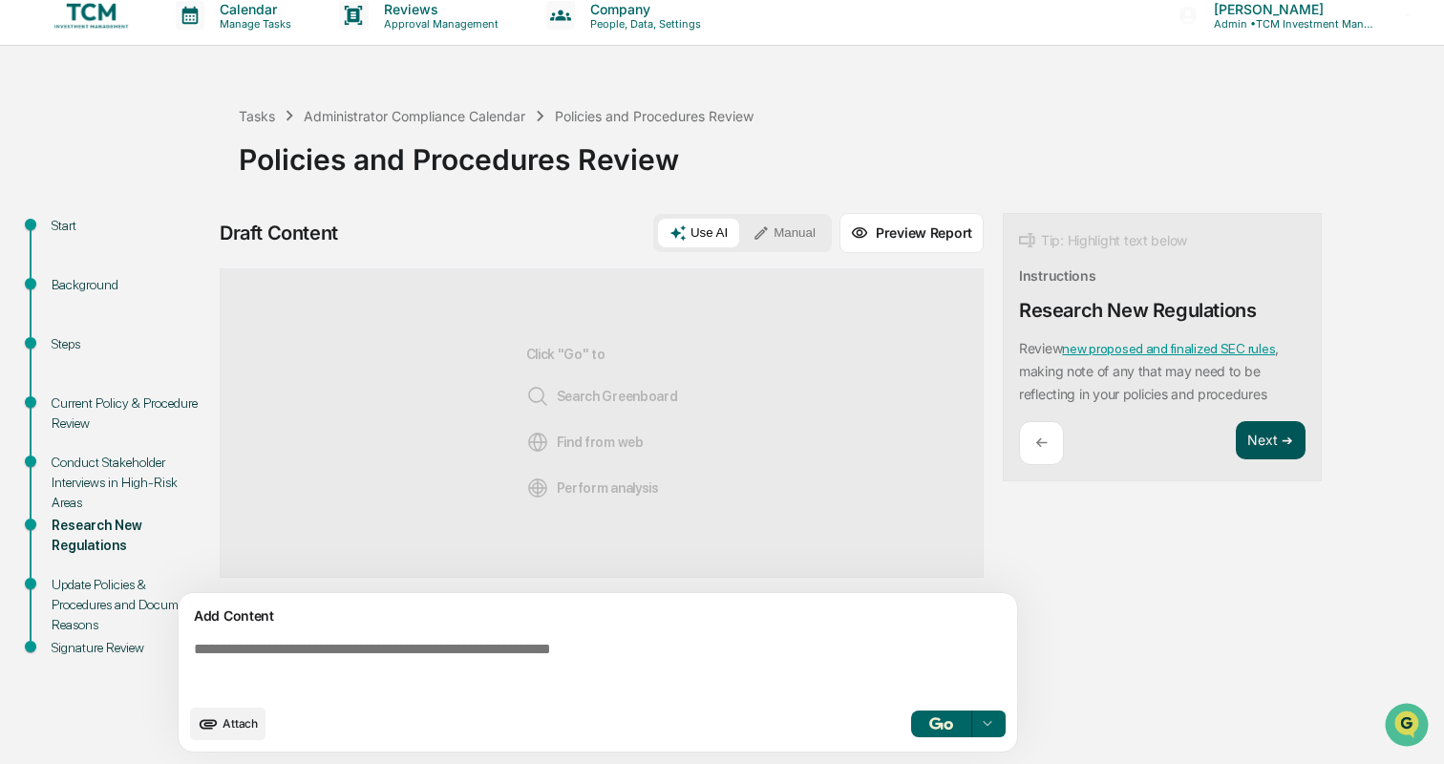
click at [1281, 455] on button "Next ➔" at bounding box center [1271, 440] width 70 height 39
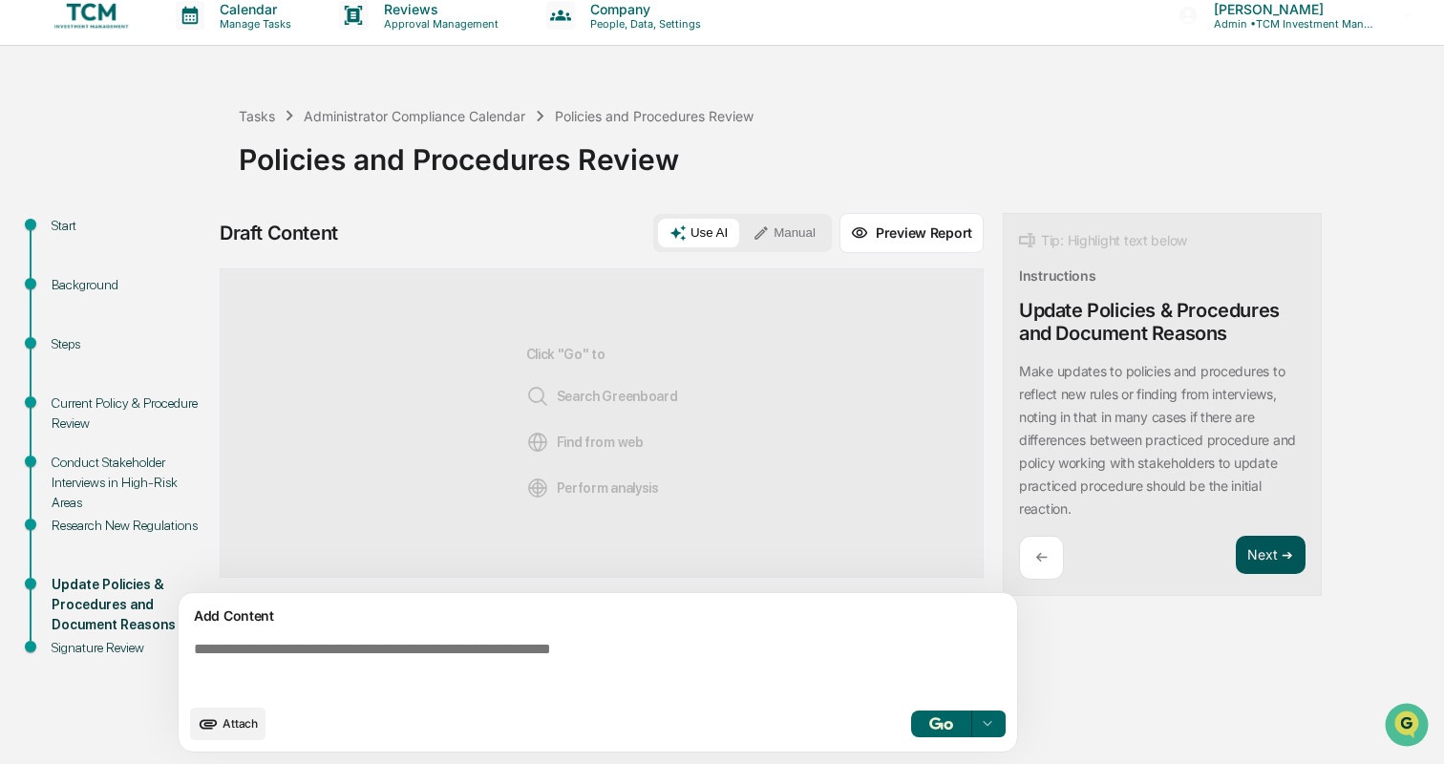
click at [1277, 546] on button "Next ➔" at bounding box center [1271, 555] width 70 height 39
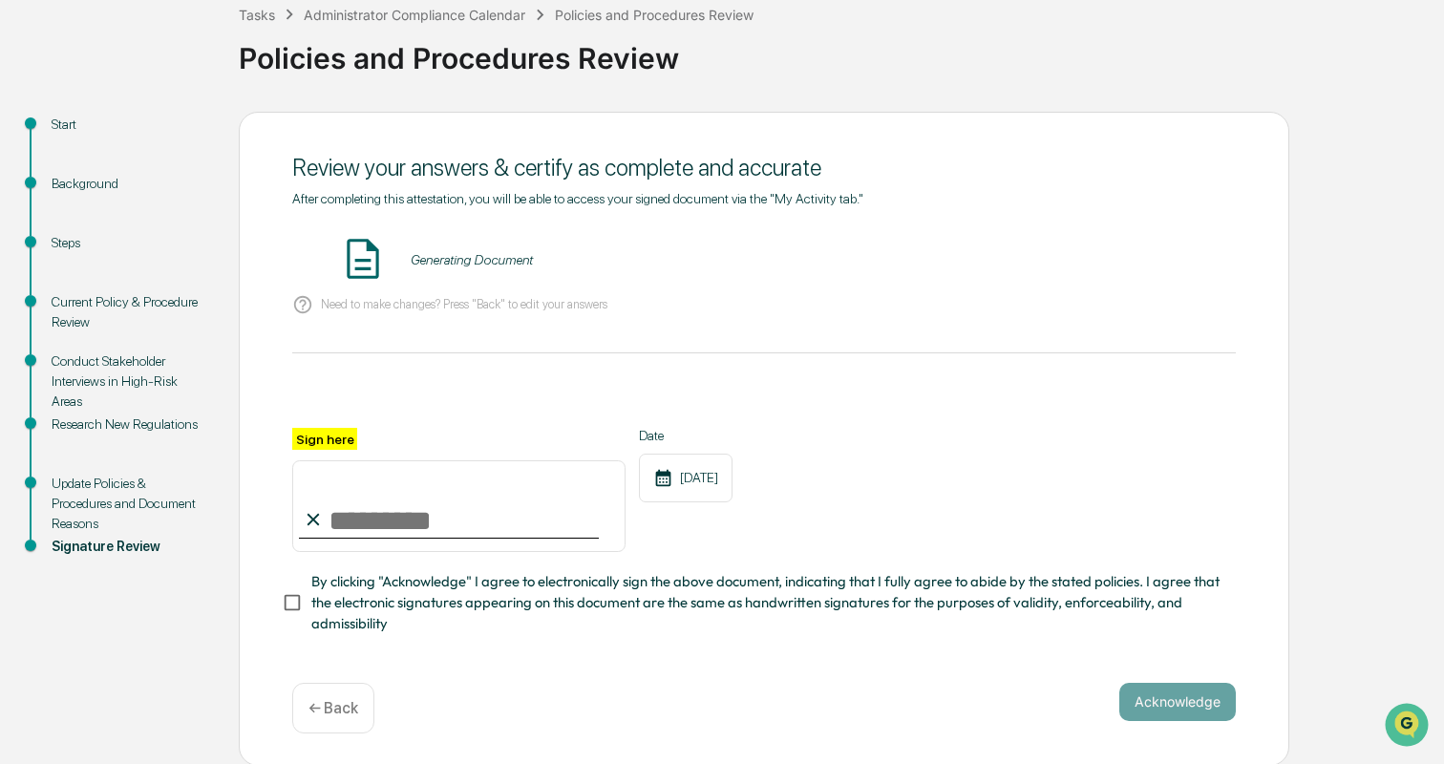
scroll to position [115, 0]
click at [412, 533] on input "Sign here" at bounding box center [458, 507] width 333 height 92
click at [1148, 267] on button "VIEW" at bounding box center [1127, 261] width 124 height 32
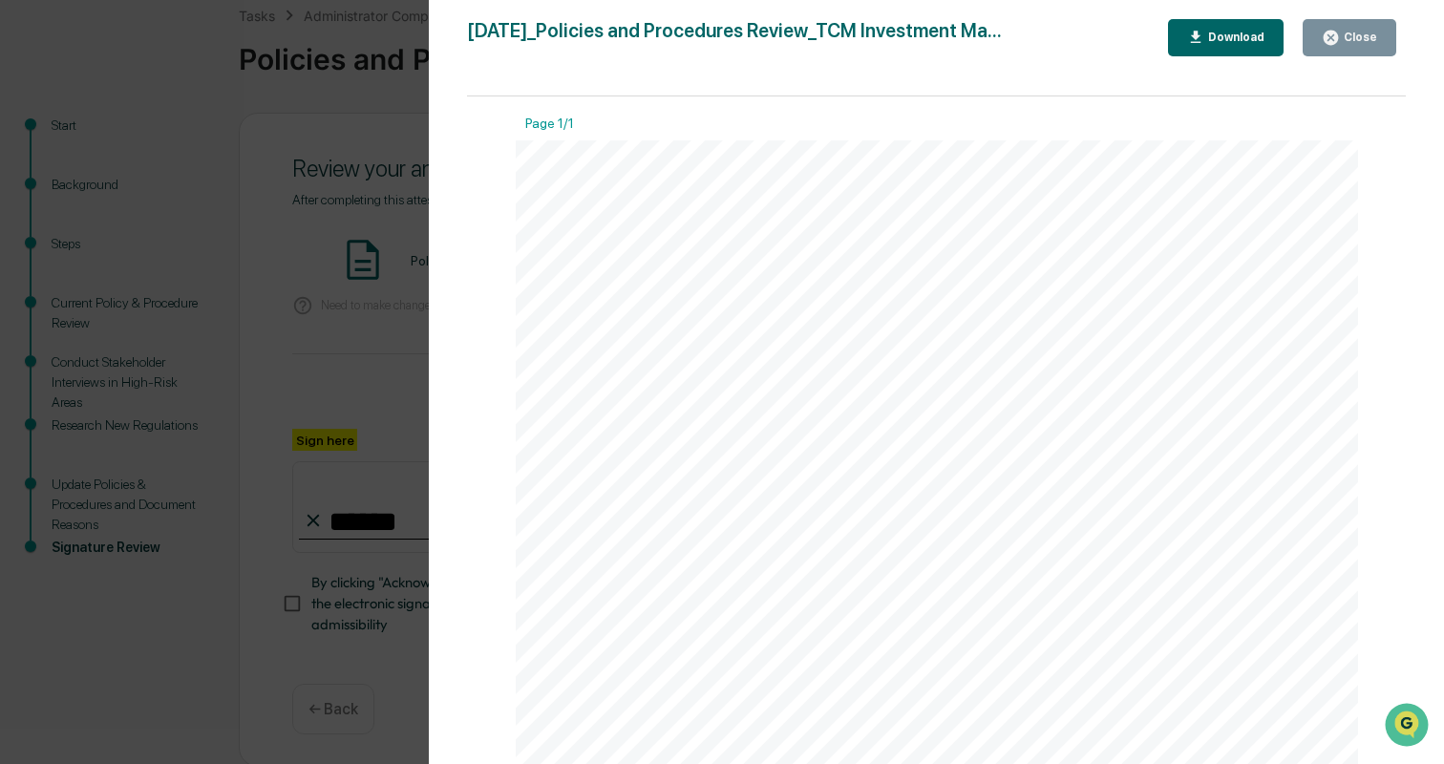
click at [1340, 45] on icon "button" at bounding box center [1331, 38] width 18 height 18
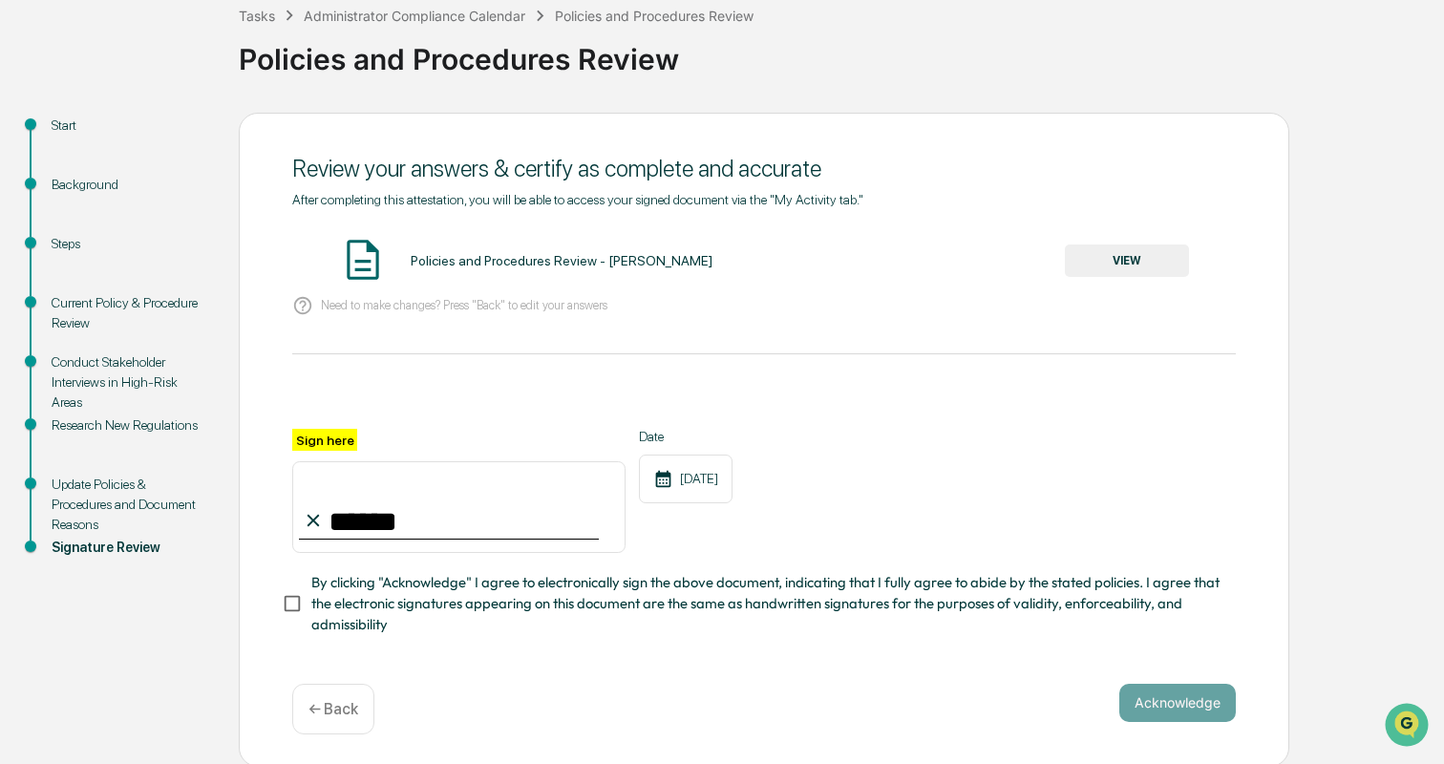
click at [456, 523] on input "******" at bounding box center [458, 507] width 333 height 92
type input "**********"
click at [174, 652] on div "**********" at bounding box center [722, 440] width 1425 height 654
click at [1179, 695] on button "Acknowledge" at bounding box center [1178, 703] width 117 height 38
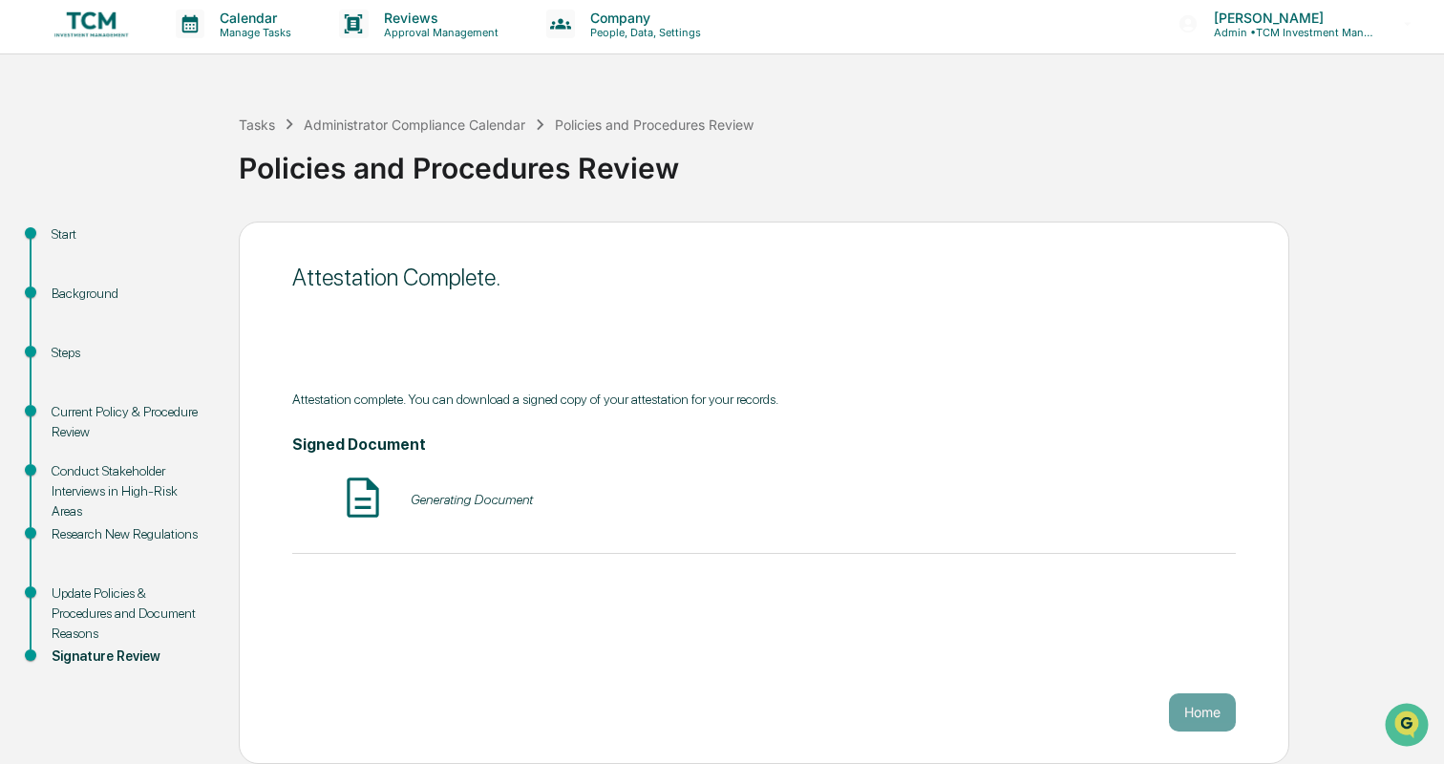
scroll to position [6, 0]
click at [1178, 696] on button "Home" at bounding box center [1202, 713] width 67 height 38
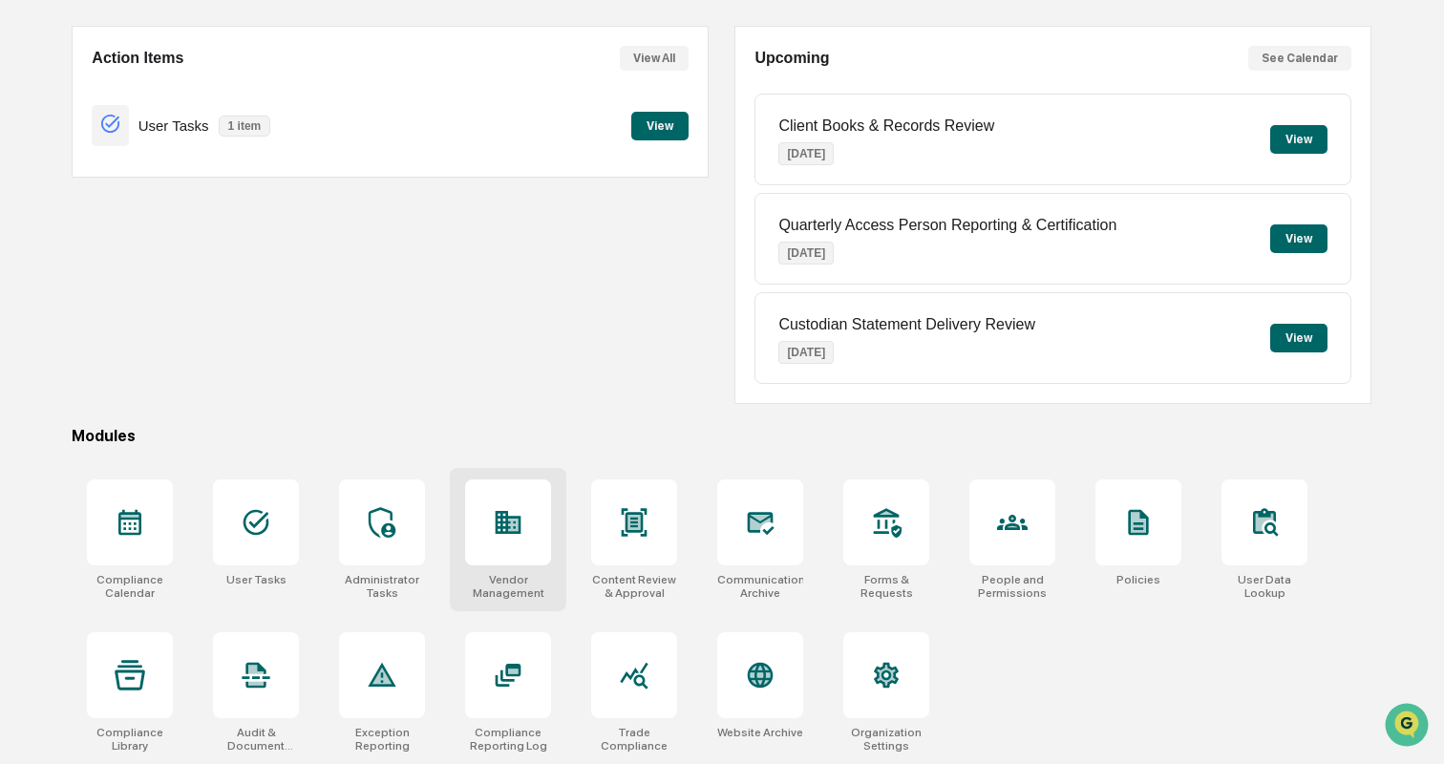
scroll to position [180, 0]
click at [352, 508] on div at bounding box center [382, 523] width 86 height 86
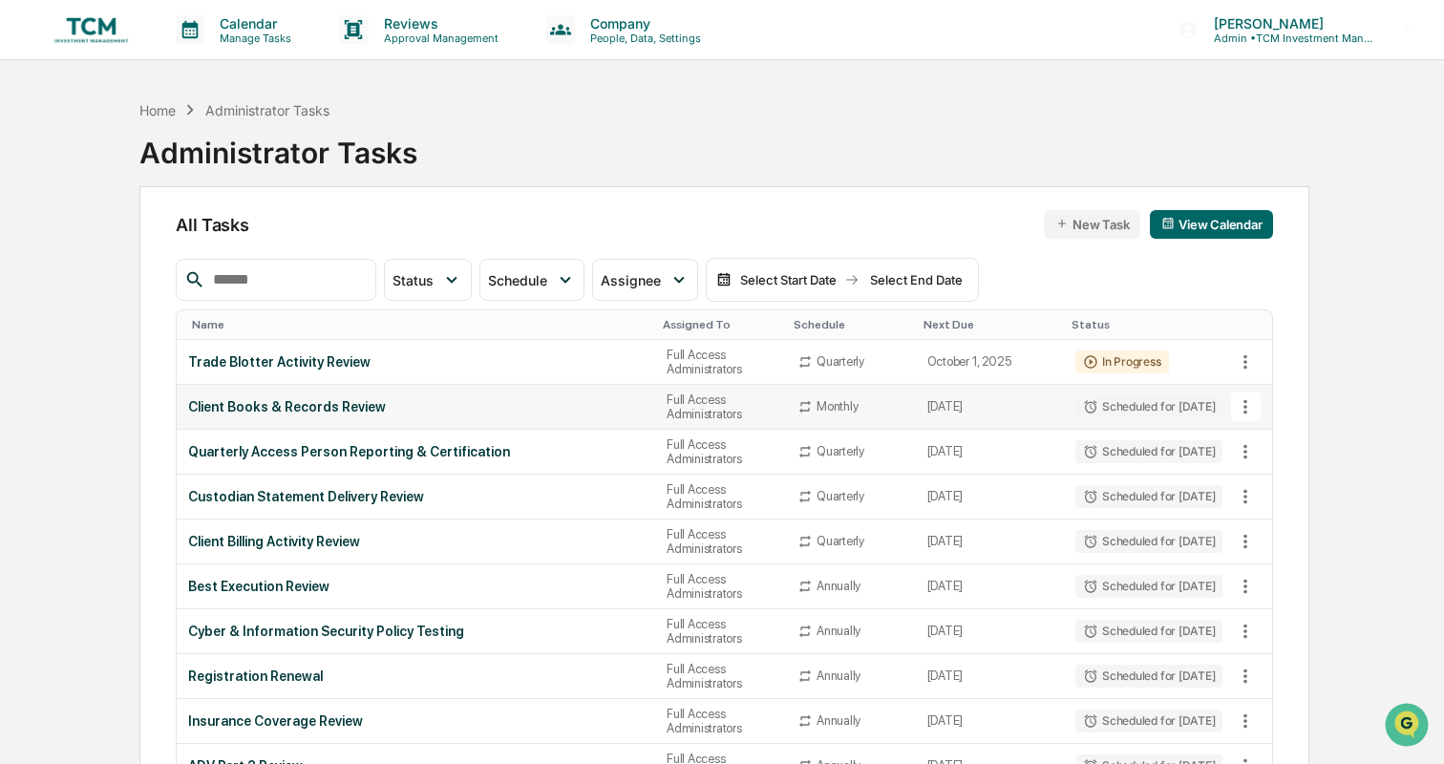
click at [449, 417] on td "Client Books & Records Review" at bounding box center [416, 407] width 479 height 45
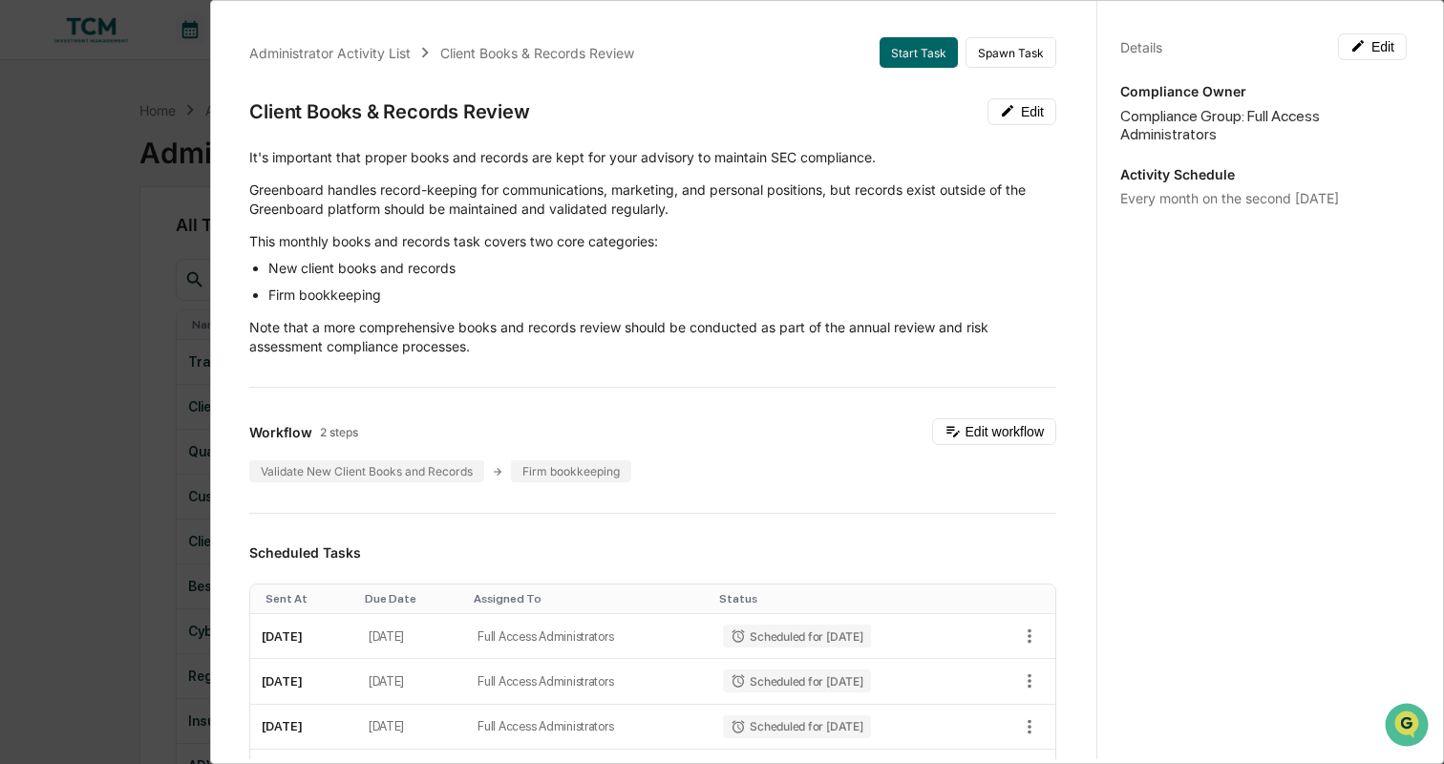
click at [68, 244] on div "Administrator Activity List Client Books & Records Review Start Task Spawn Task…" at bounding box center [722, 382] width 1444 height 764
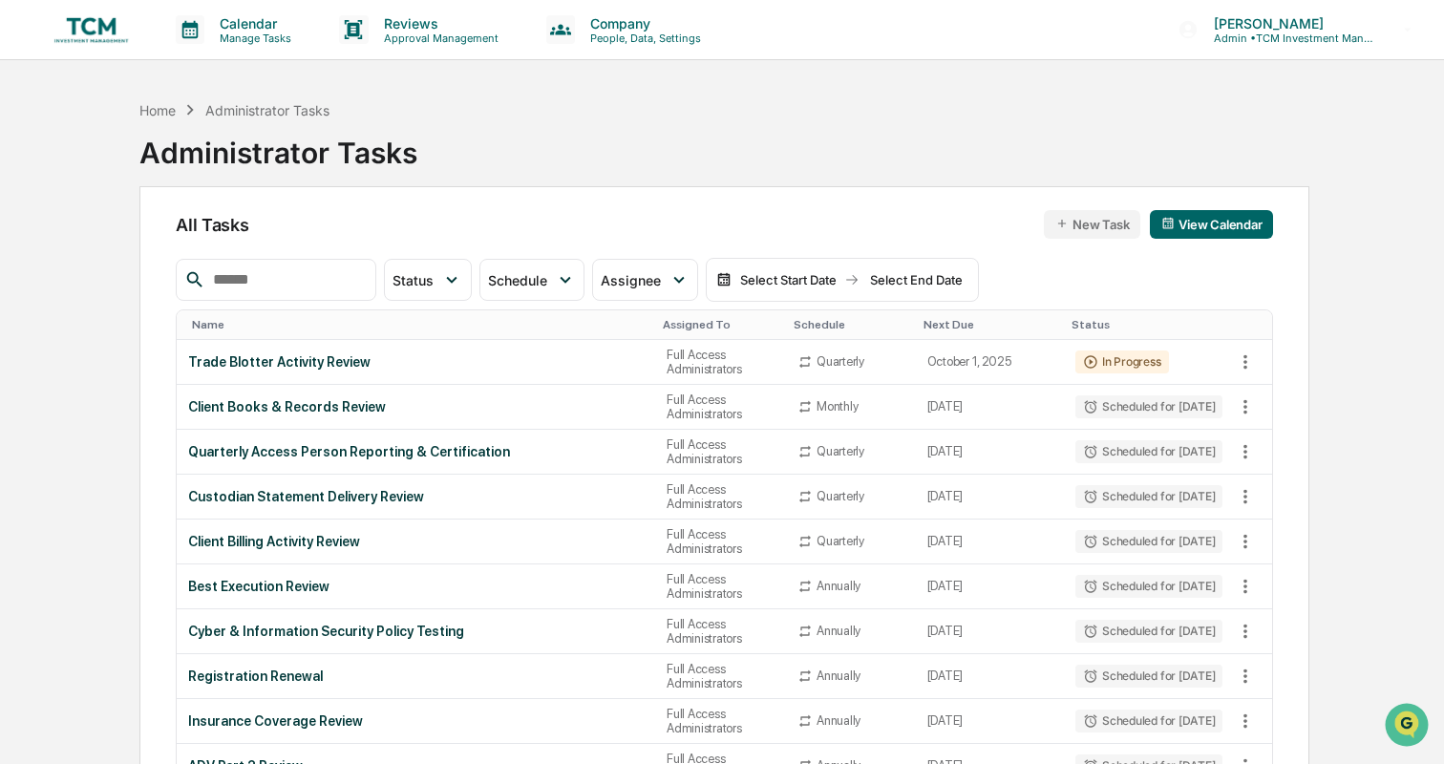
click at [105, 21] on img at bounding box center [92, 29] width 92 height 36
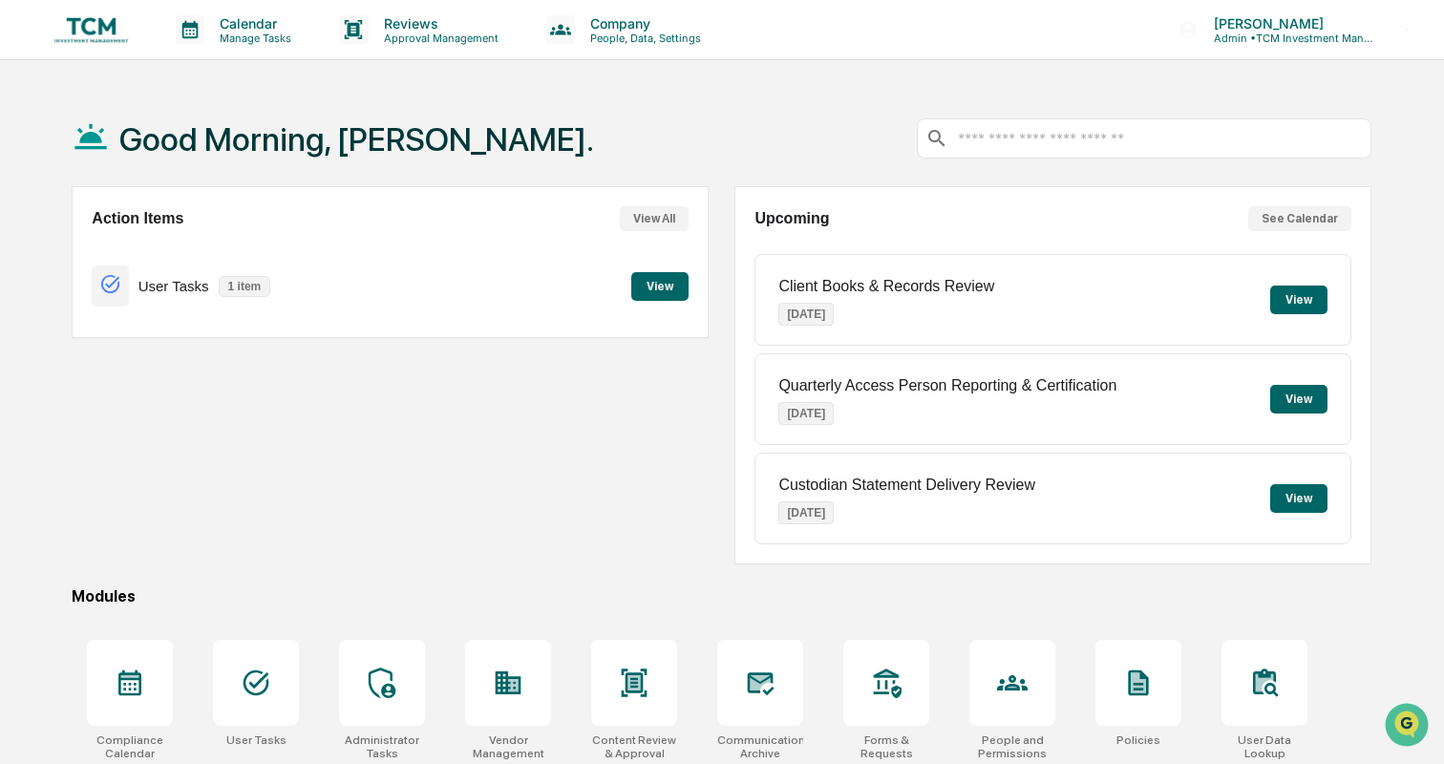
click at [676, 283] on button "View" at bounding box center [659, 286] width 57 height 29
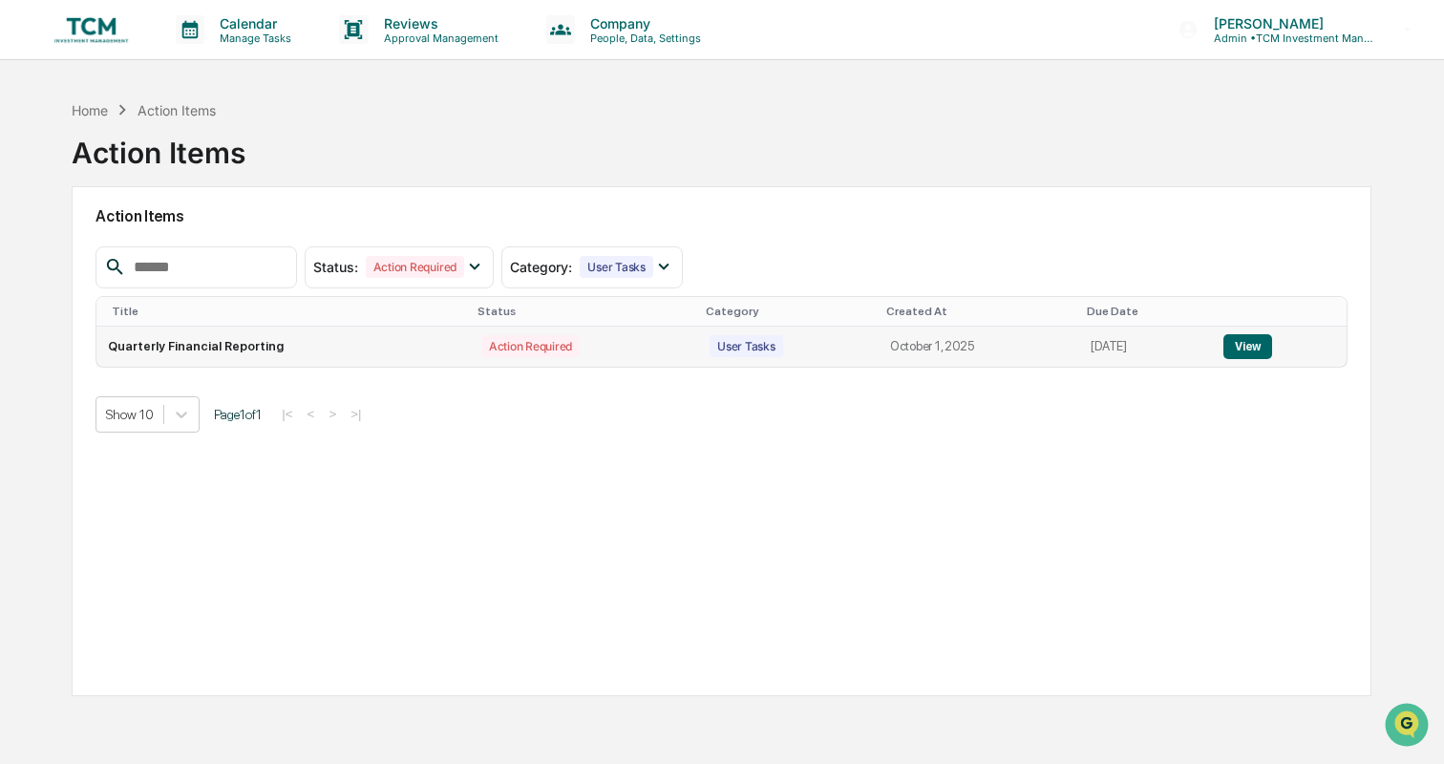
click at [328, 345] on td "Quarterly Financial Reporting" at bounding box center [282, 347] width 373 height 40
click at [1249, 339] on button "View" at bounding box center [1248, 346] width 49 height 25
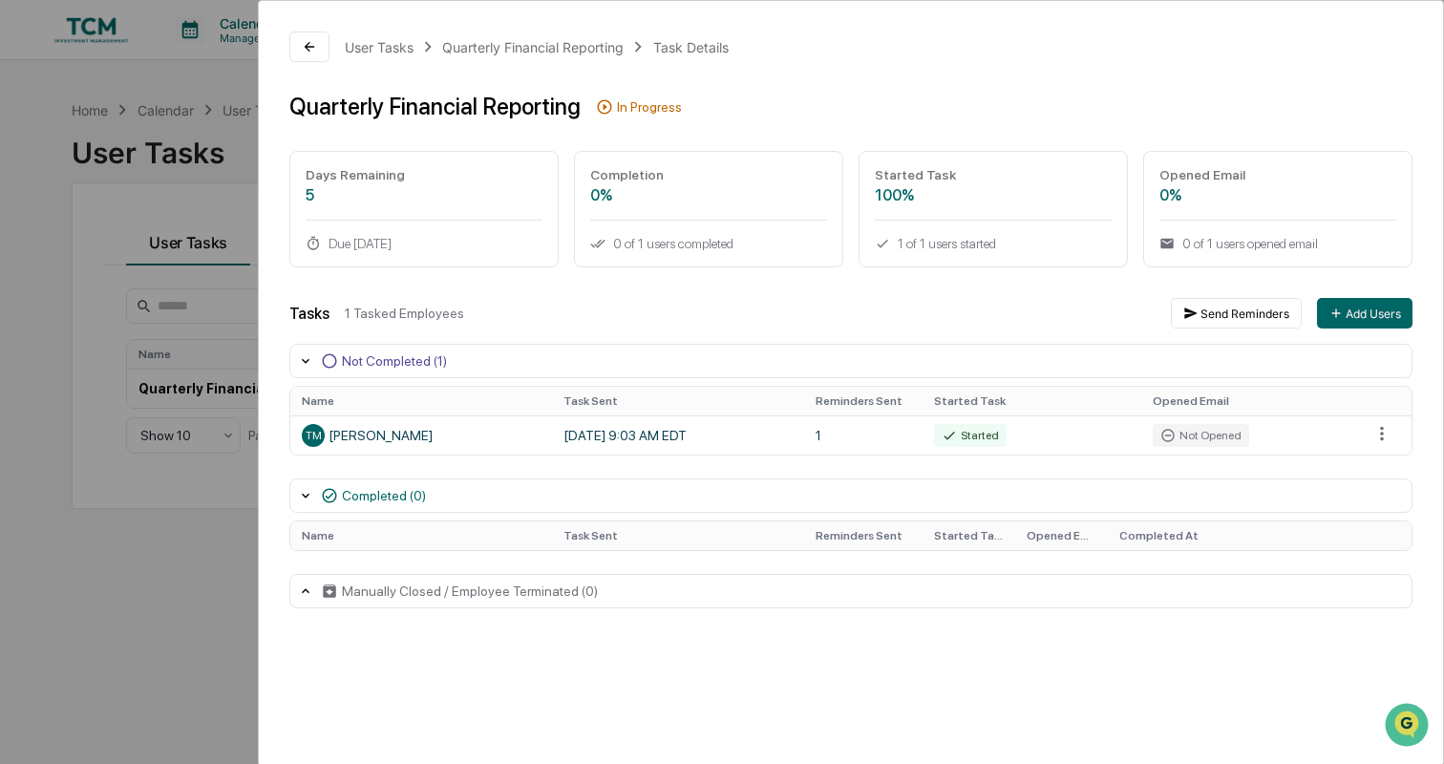
click at [207, 542] on div "User Tasks Quarterly Financial Reporting Task Details Quarterly Financial Repor…" at bounding box center [722, 382] width 1444 height 764
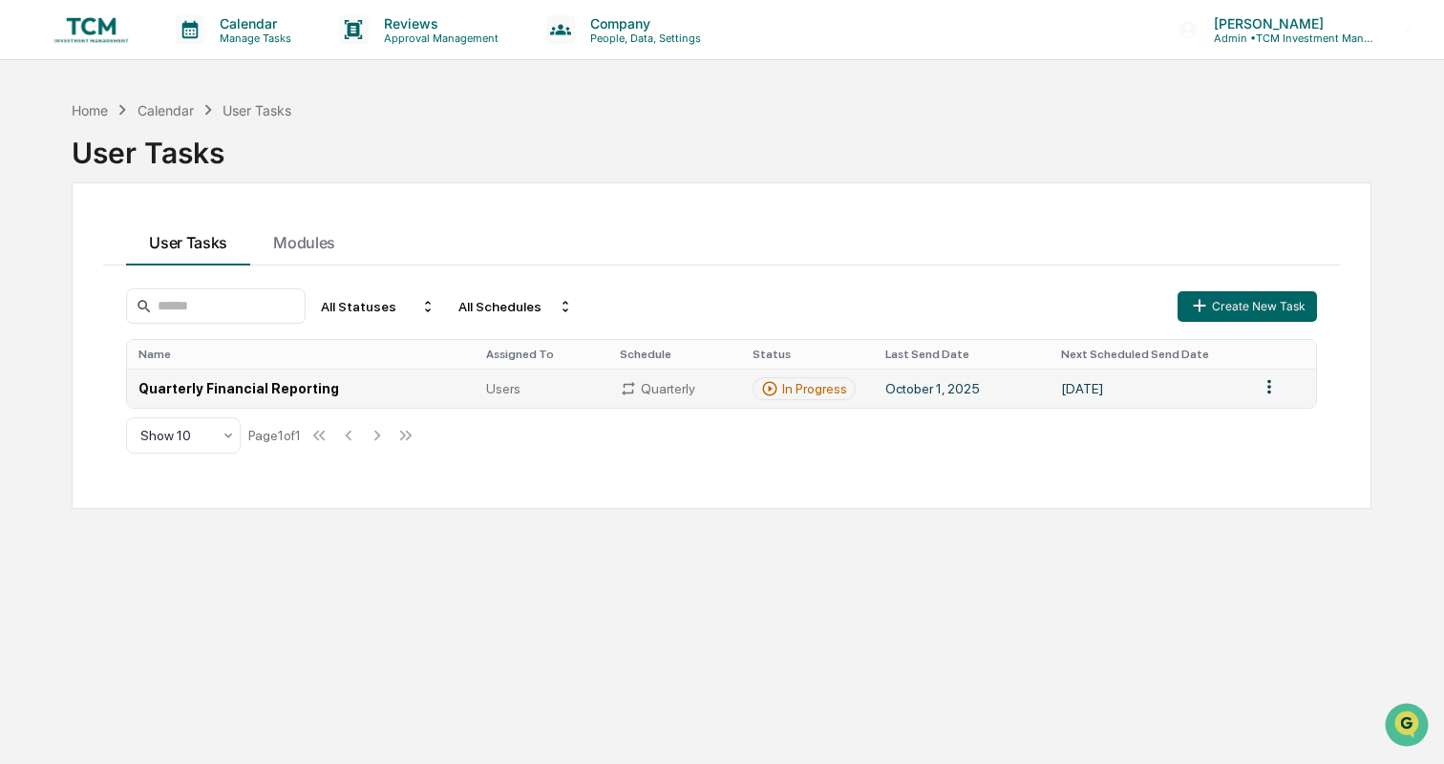
click at [944, 384] on td "October 1, 2025" at bounding box center [962, 388] width 176 height 39
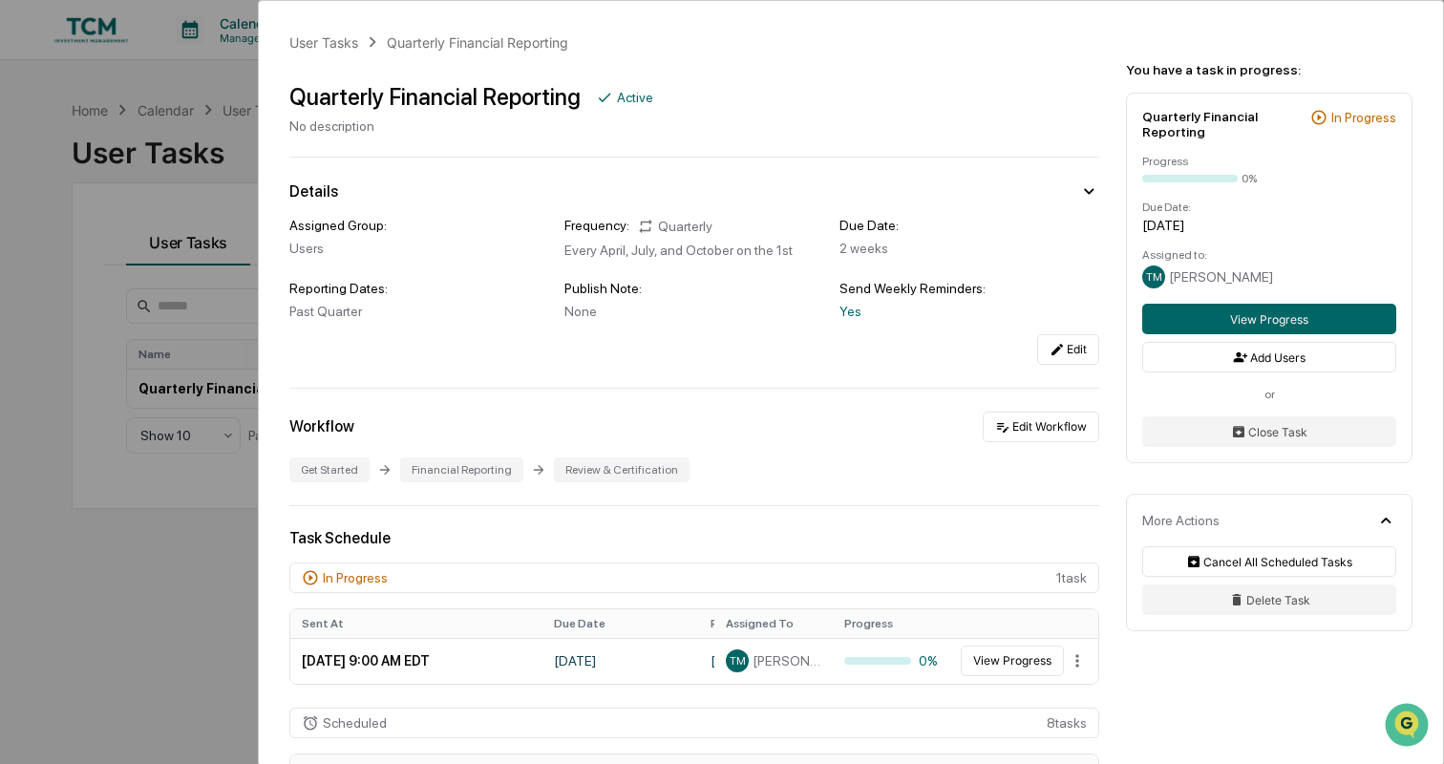
click at [202, 546] on div "User Tasks Quarterly Financial Reporting Quarterly Financial Reporting Active N…" at bounding box center [722, 382] width 1444 height 764
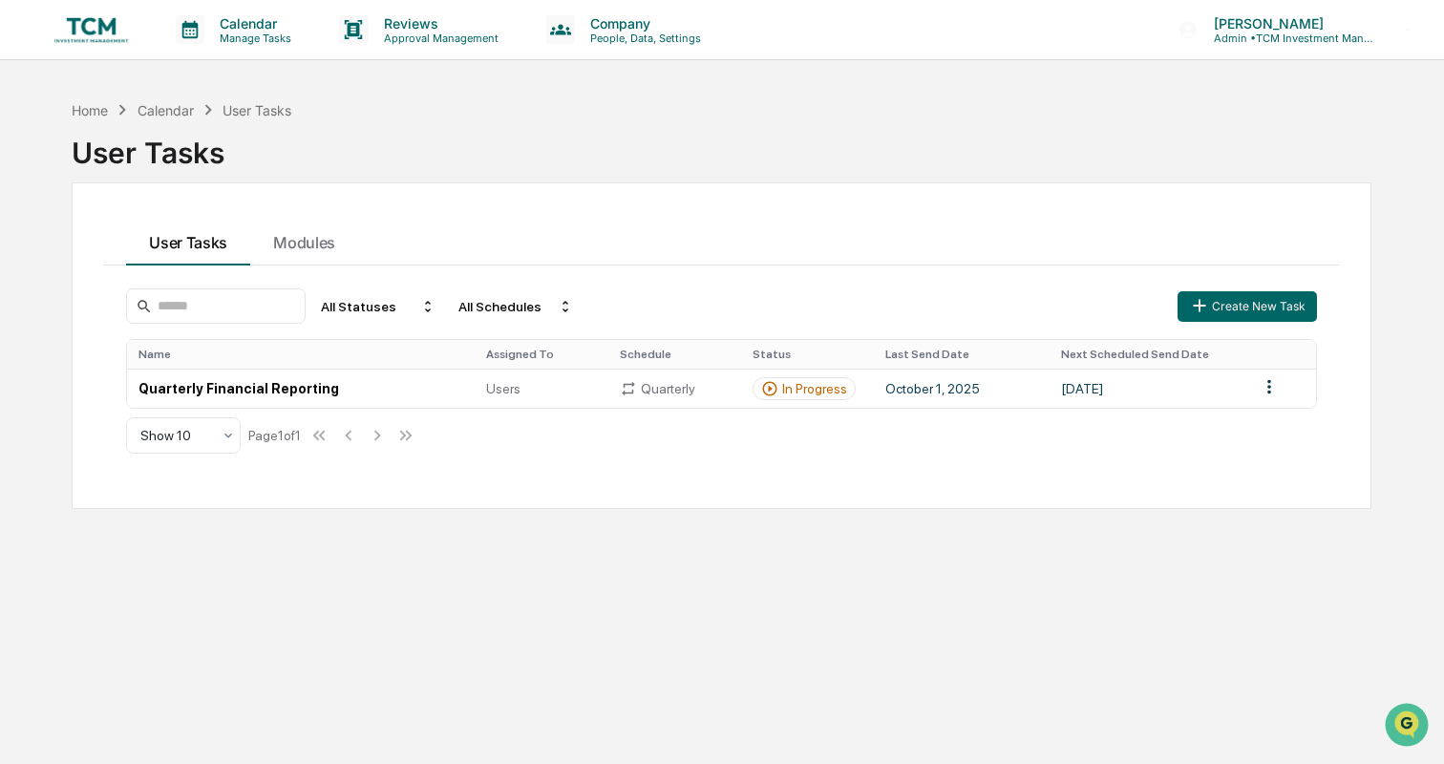
click at [96, 23] on img at bounding box center [92, 29] width 92 height 36
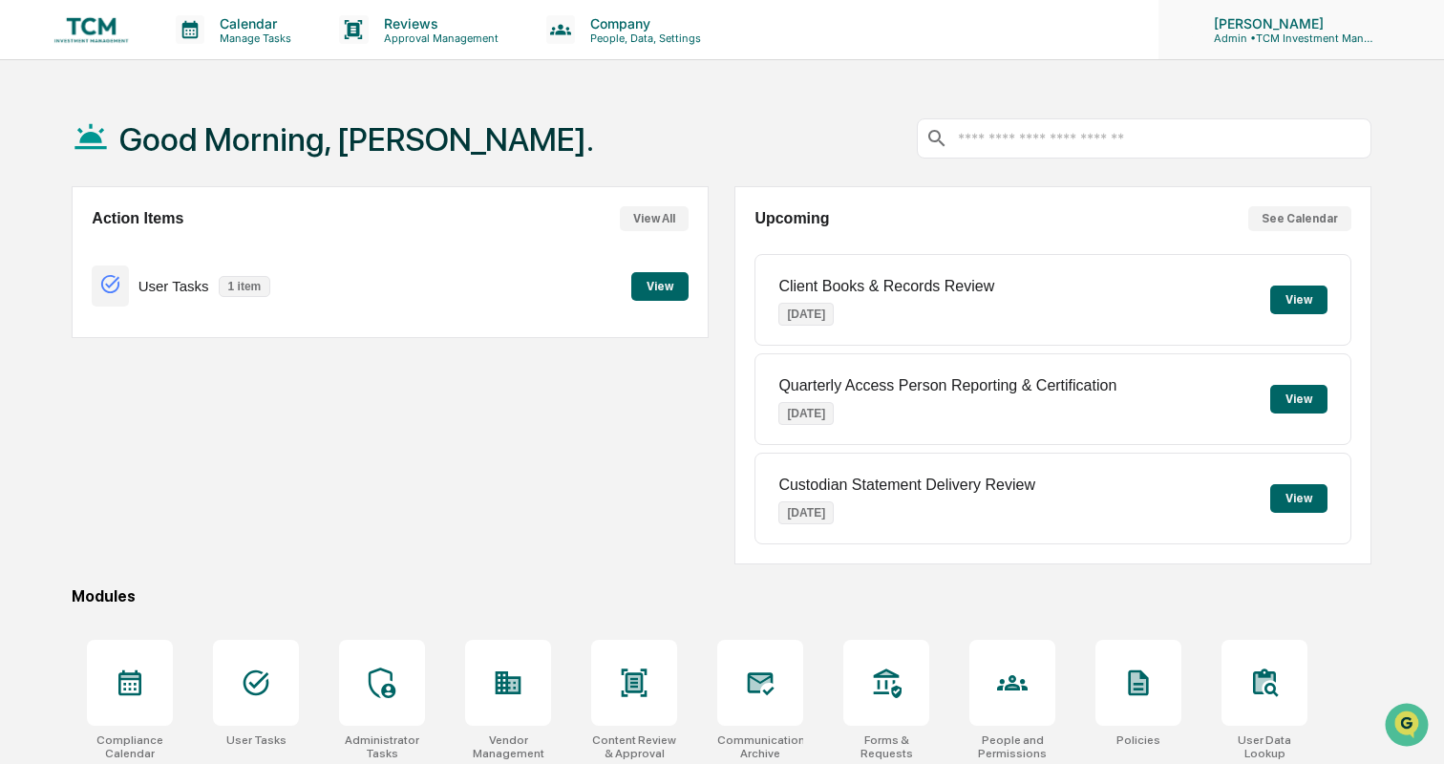
click at [1308, 36] on p "Admin • TCM Investment Management" at bounding box center [1288, 38] width 178 height 13
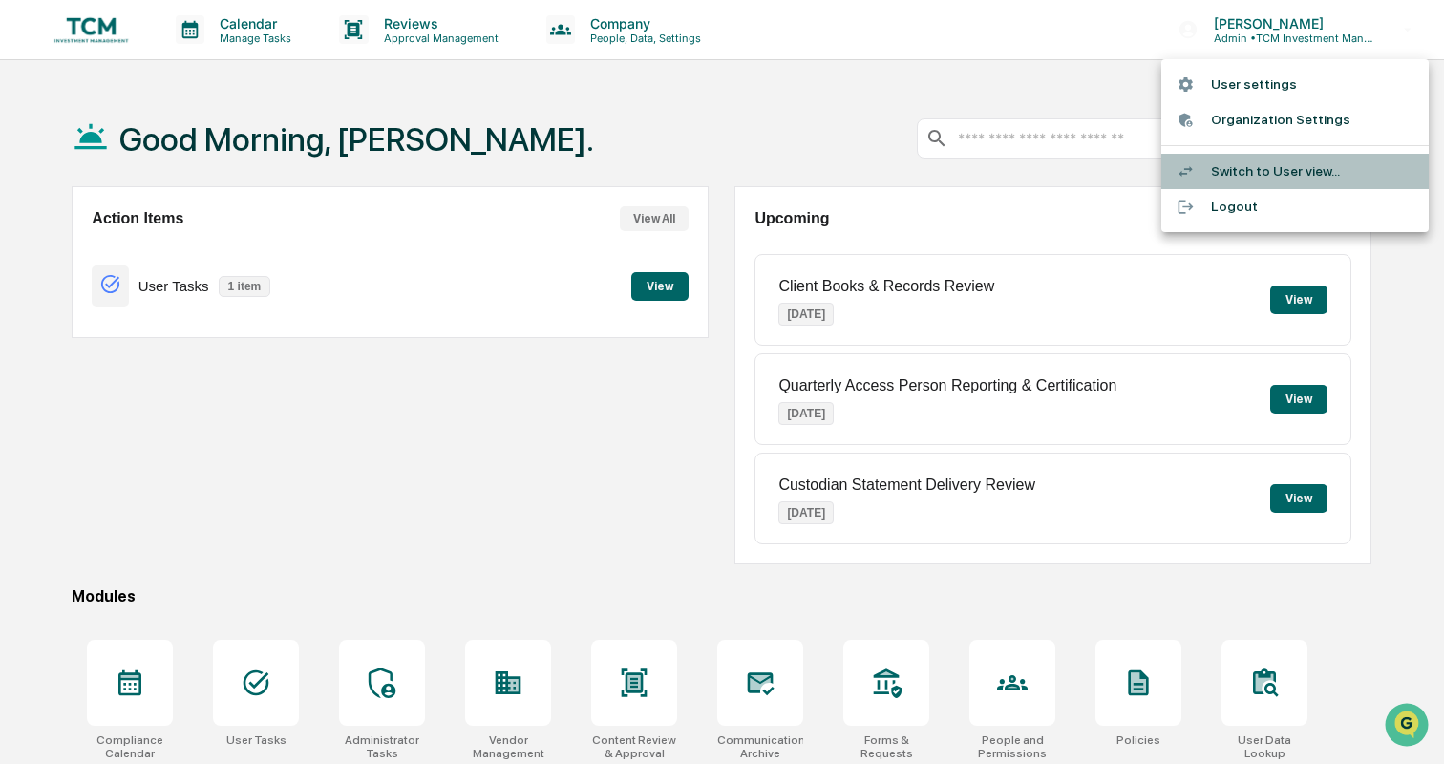
click at [1294, 168] on li "Switch to User view..." at bounding box center [1295, 171] width 267 height 35
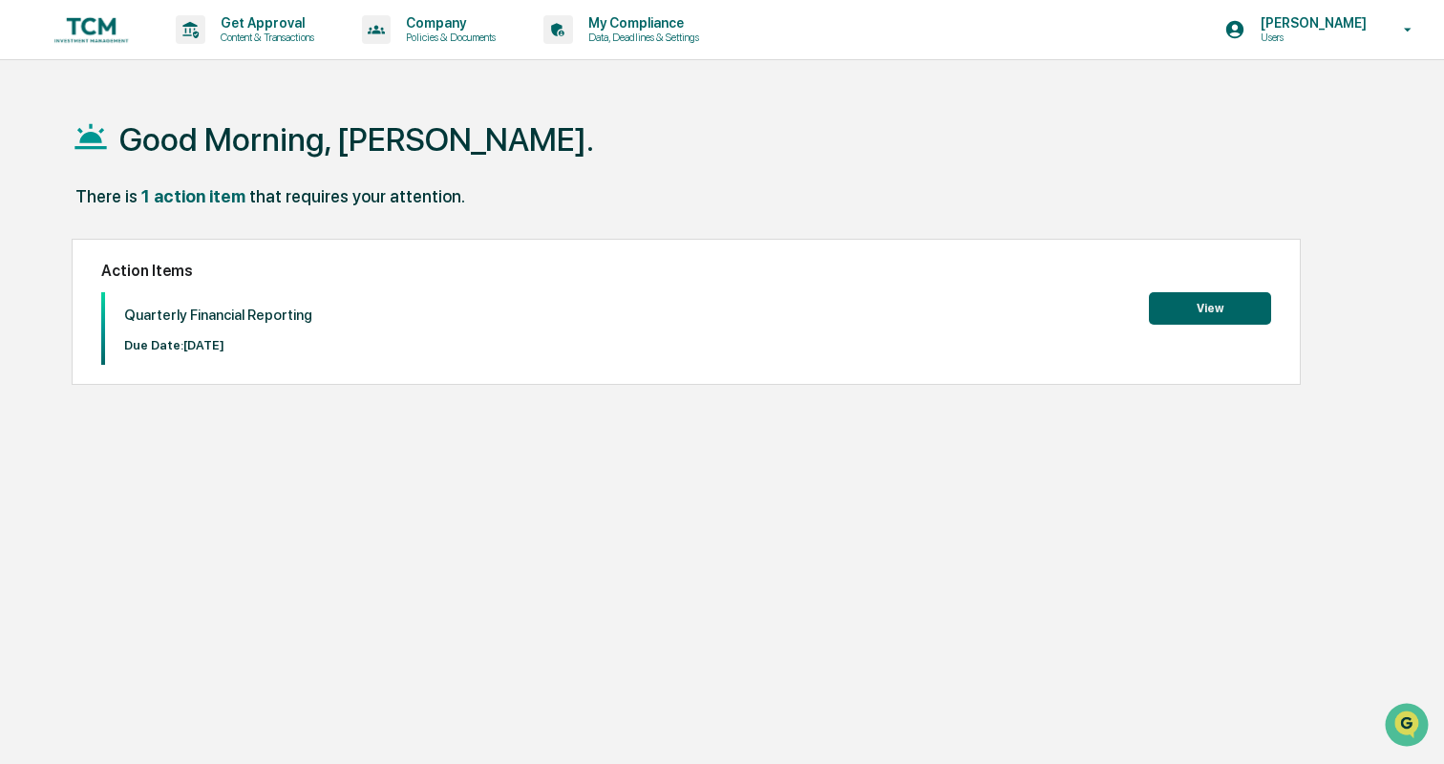
click at [1193, 303] on button "View" at bounding box center [1210, 308] width 122 height 32
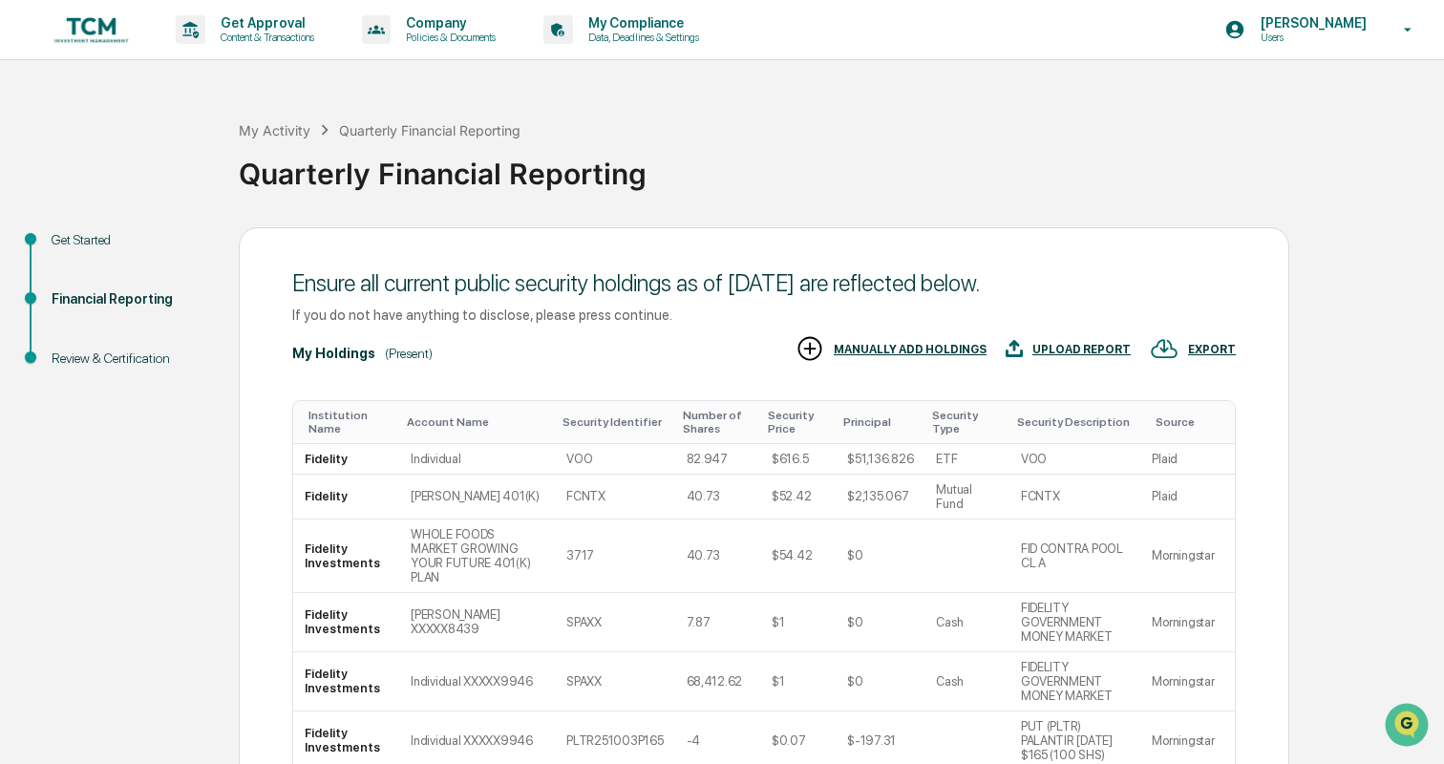
click at [84, 27] on img at bounding box center [92, 29] width 92 height 36
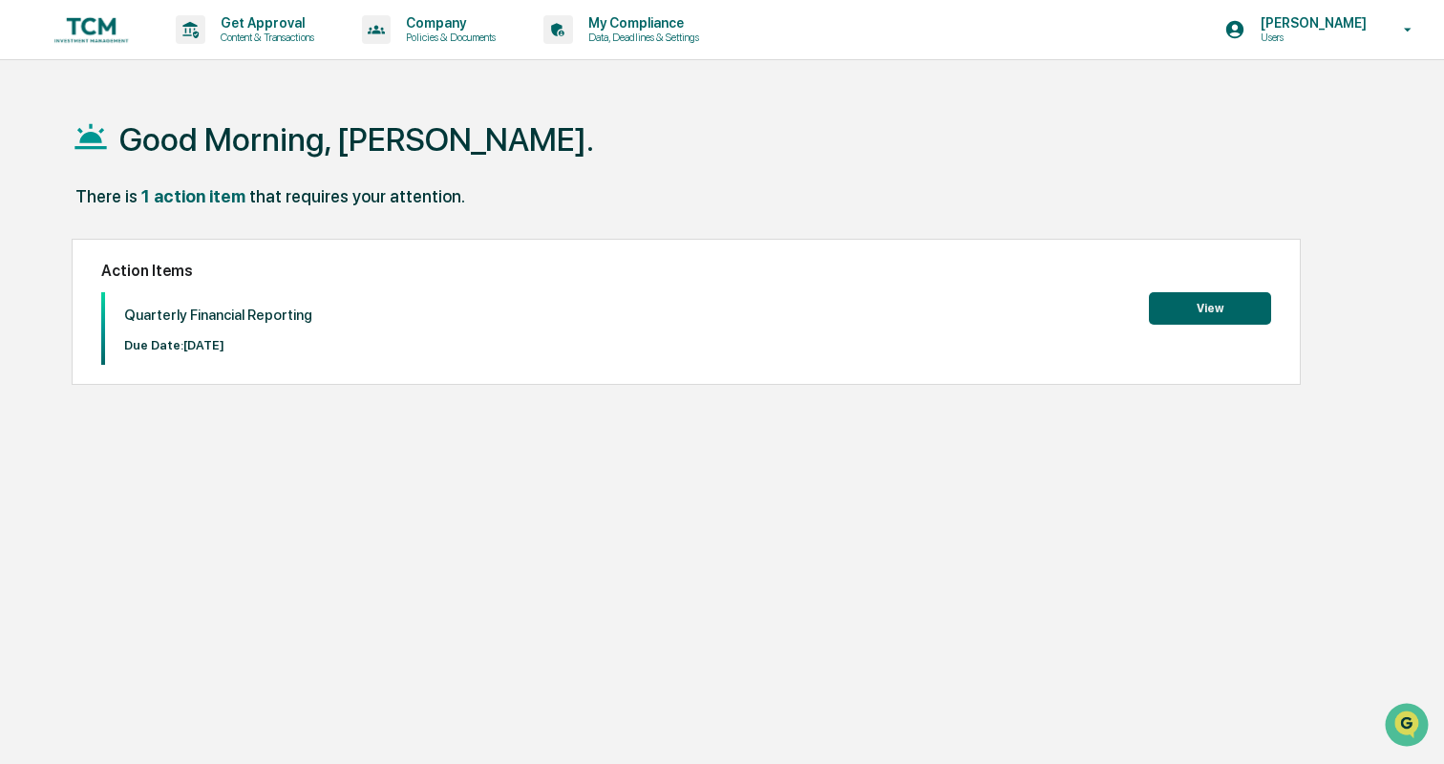
click at [614, 158] on div "Good Morning, [PERSON_NAME]." at bounding box center [722, 139] width 1300 height 96
click at [100, 18] on img at bounding box center [92, 29] width 92 height 36
click at [232, 16] on p "Get Approval" at bounding box center [264, 22] width 118 height 15
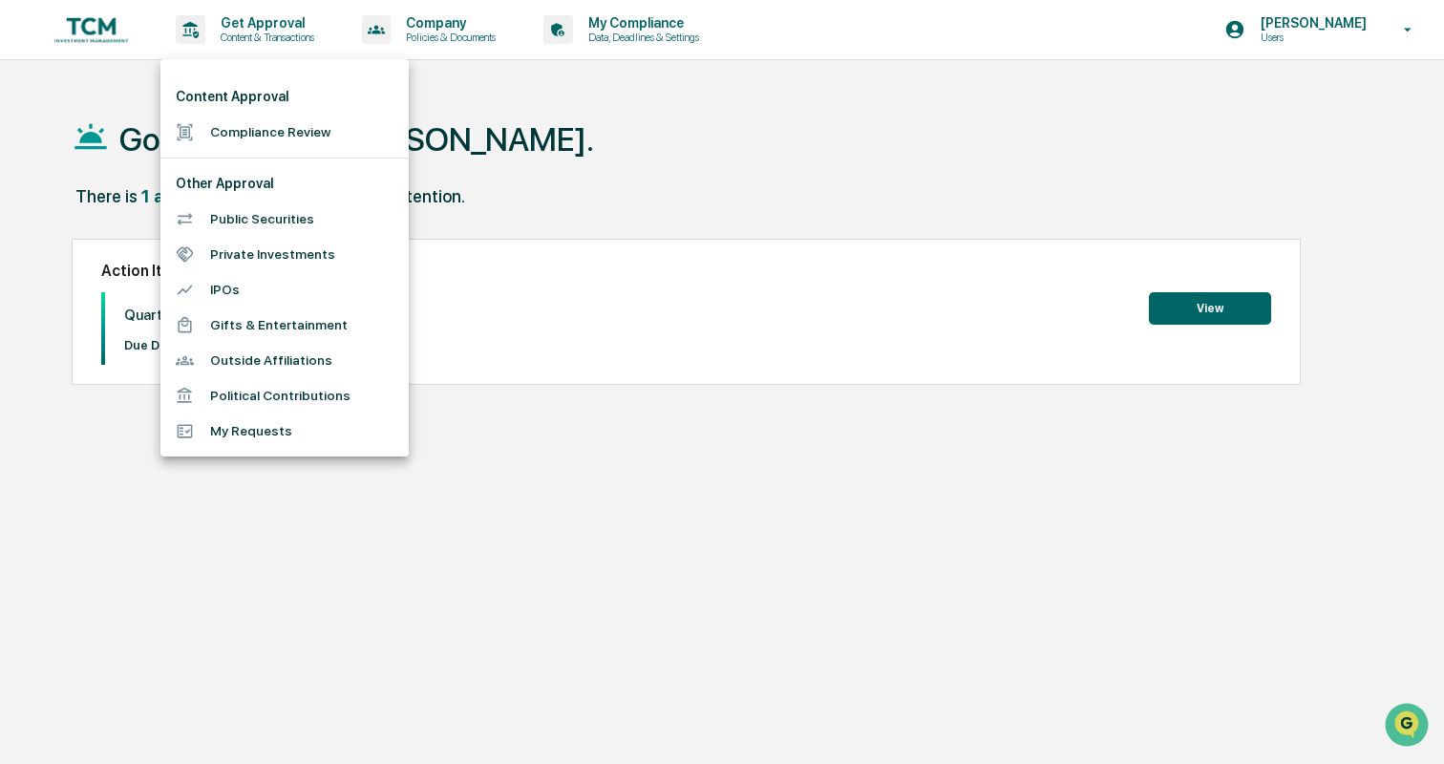
click at [1269, 119] on div at bounding box center [722, 382] width 1444 height 764
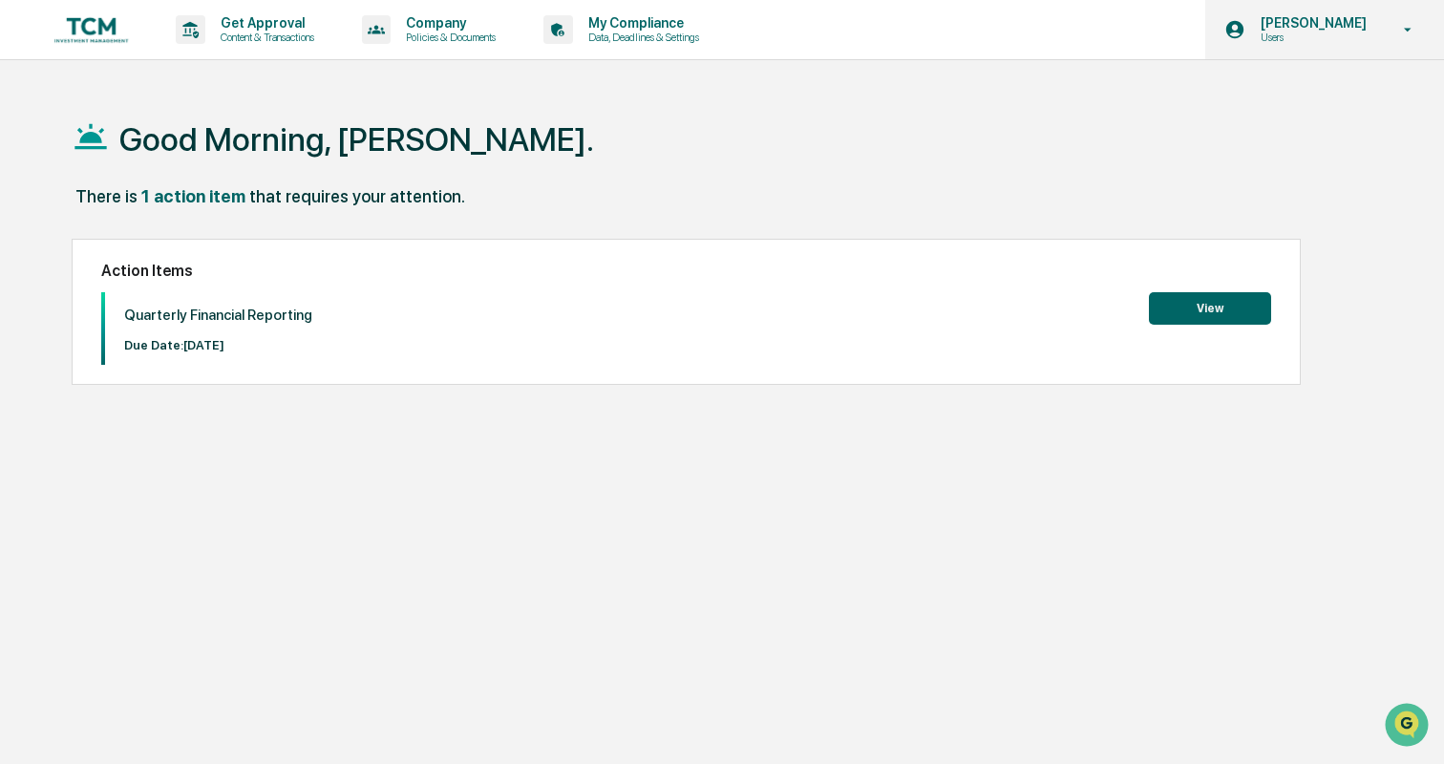
click at [1348, 11] on div "[PERSON_NAME] Users" at bounding box center [1325, 29] width 239 height 59
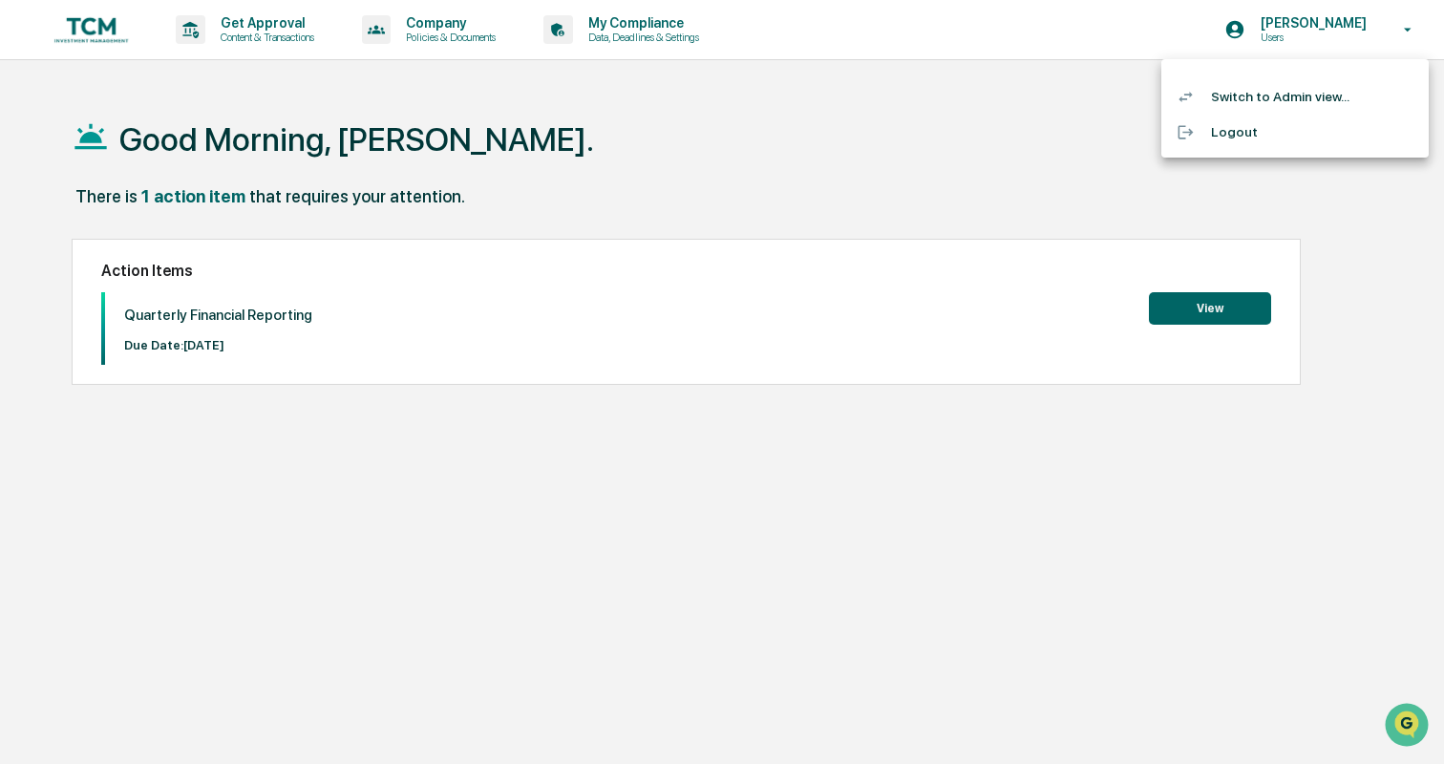
click at [1302, 91] on li "Switch to Admin view..." at bounding box center [1295, 96] width 267 height 35
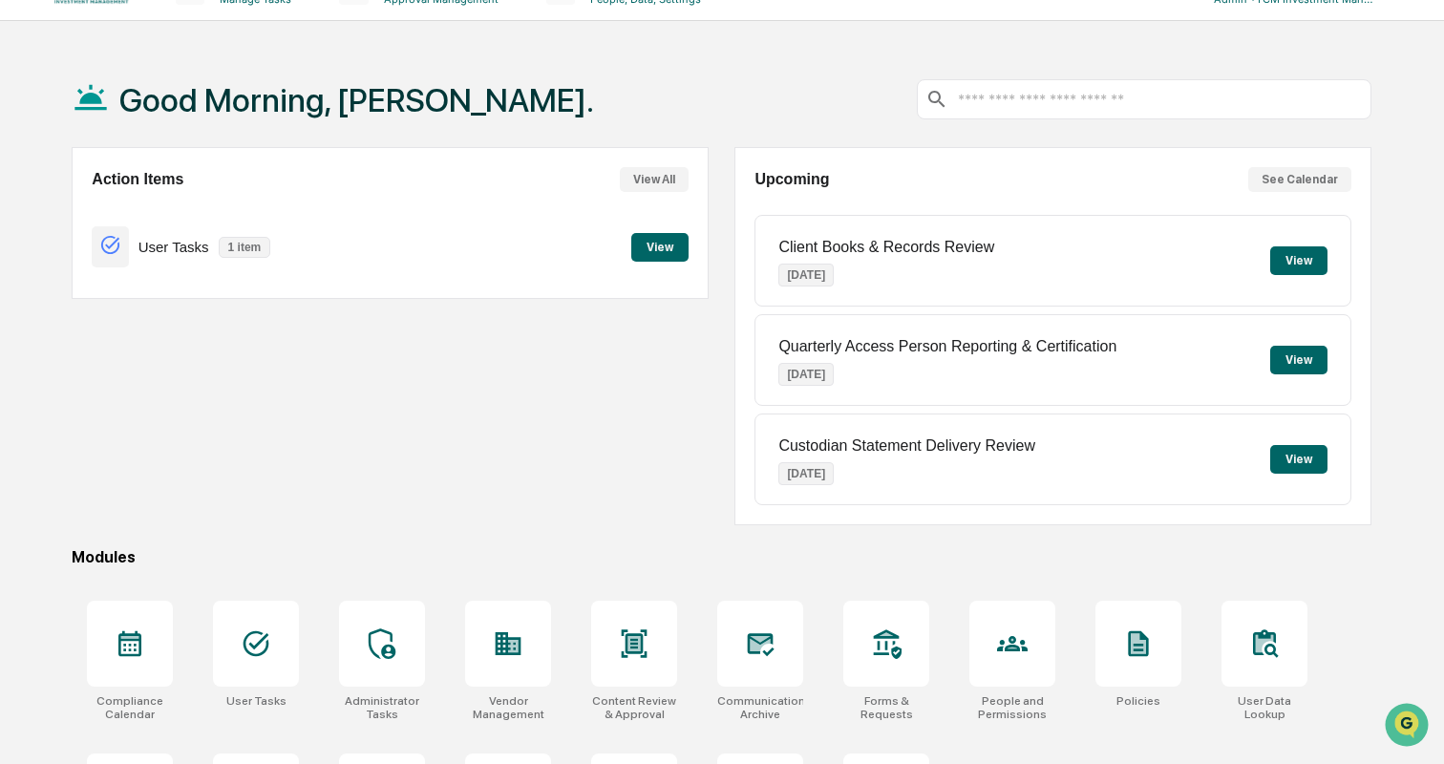
scroll to position [46, 0]
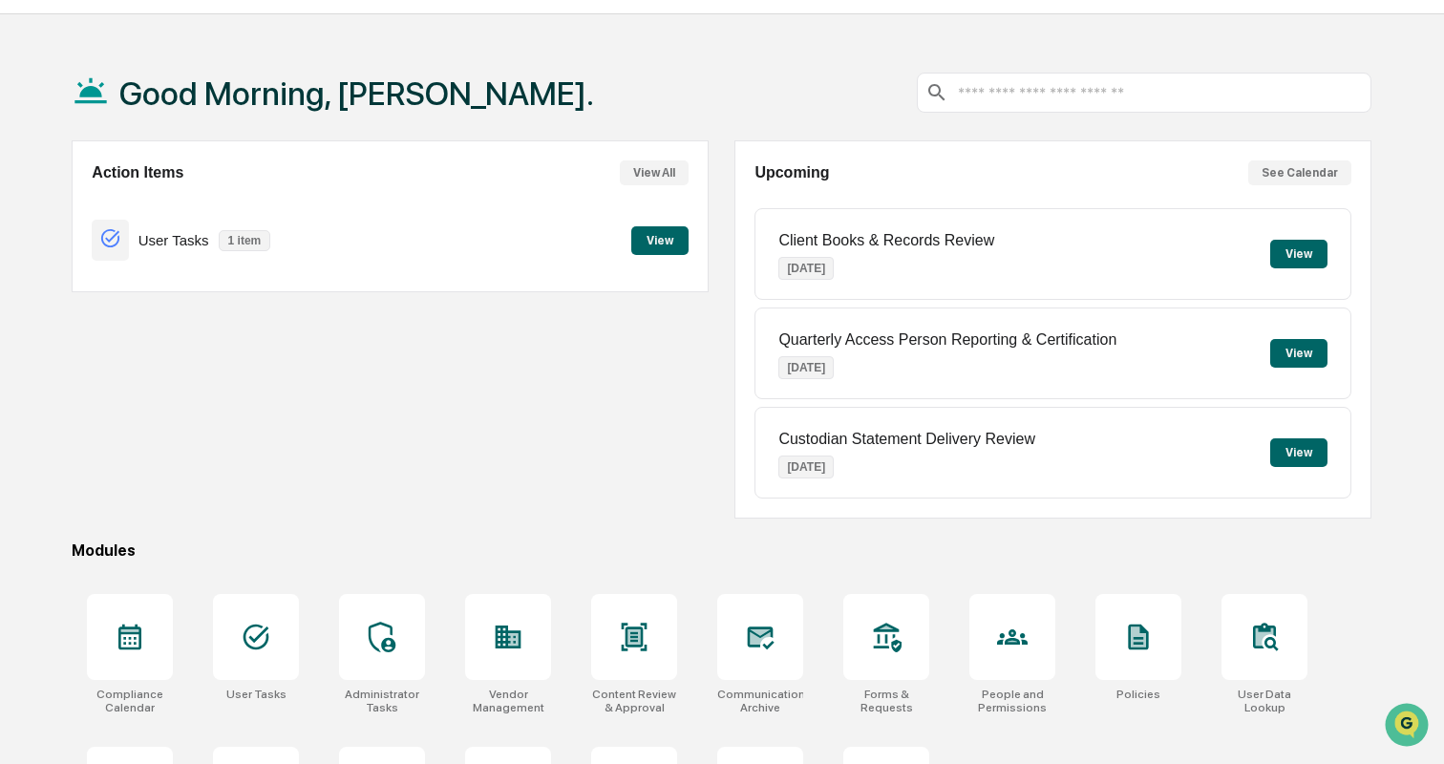
click at [1325, 169] on button "See Calendar" at bounding box center [1300, 172] width 103 height 25
click at [389, 656] on div at bounding box center [382, 637] width 86 height 86
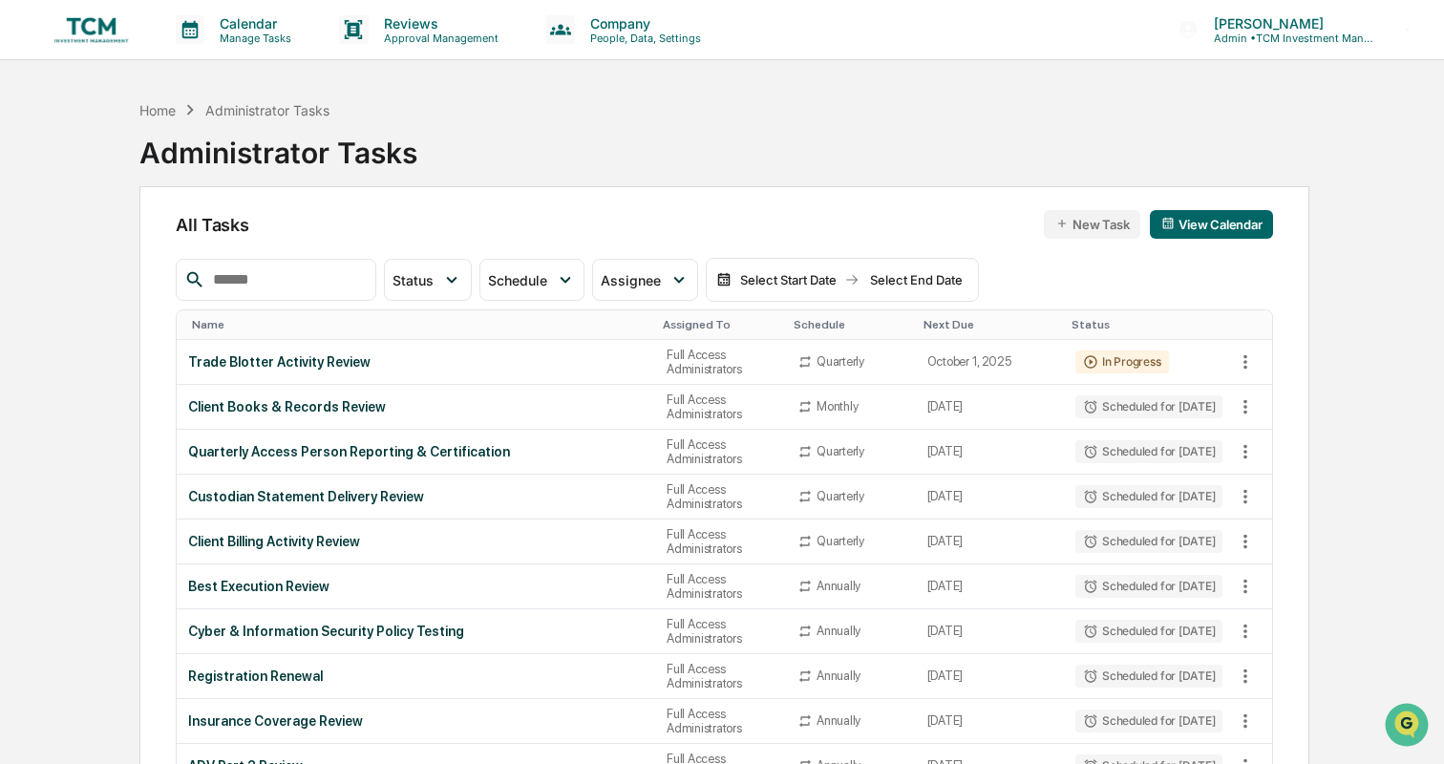
click at [1075, 226] on button "New Task" at bounding box center [1092, 224] width 96 height 29
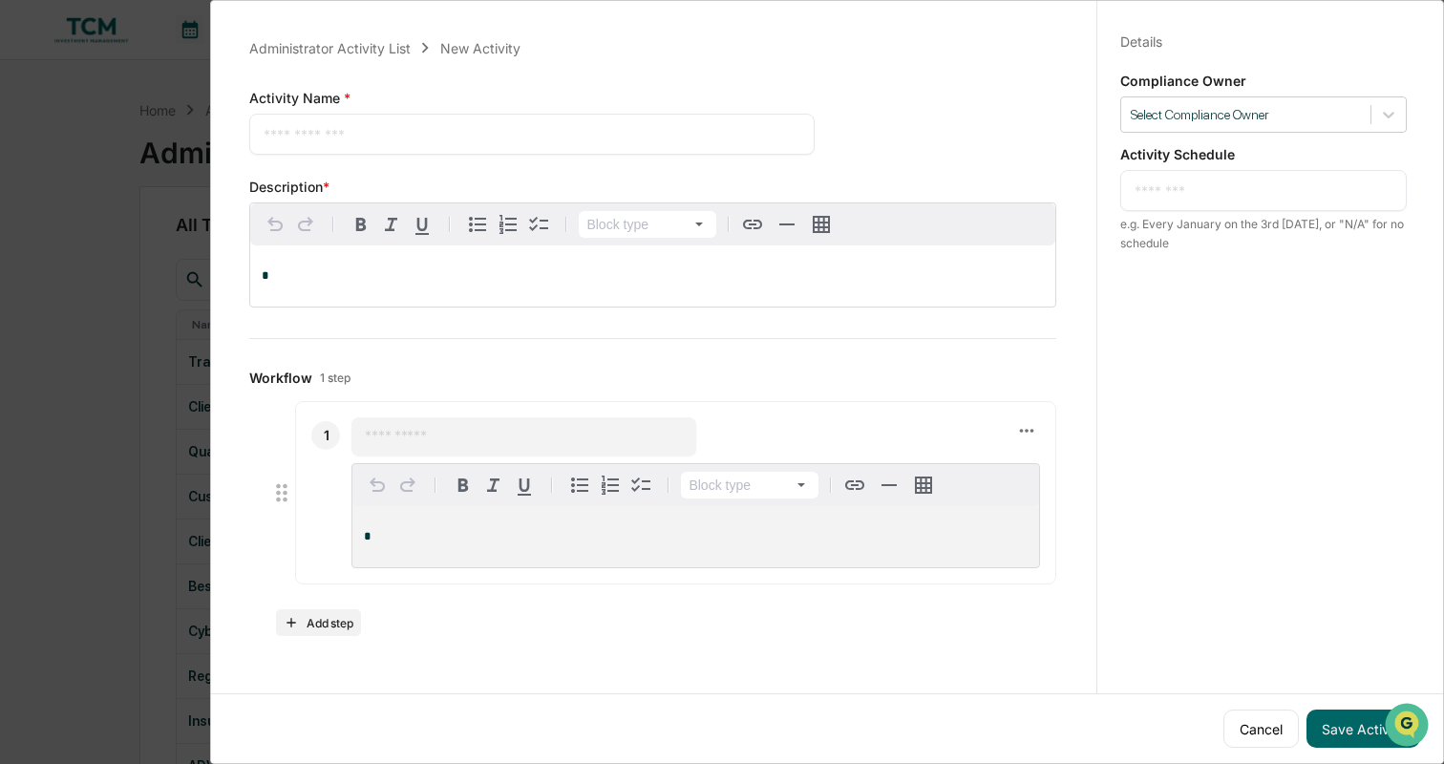
click at [458, 135] on textarea at bounding box center [532, 134] width 536 height 20
type textarea "**********"
click at [458, 278] on p "*" at bounding box center [653, 275] width 782 height 13
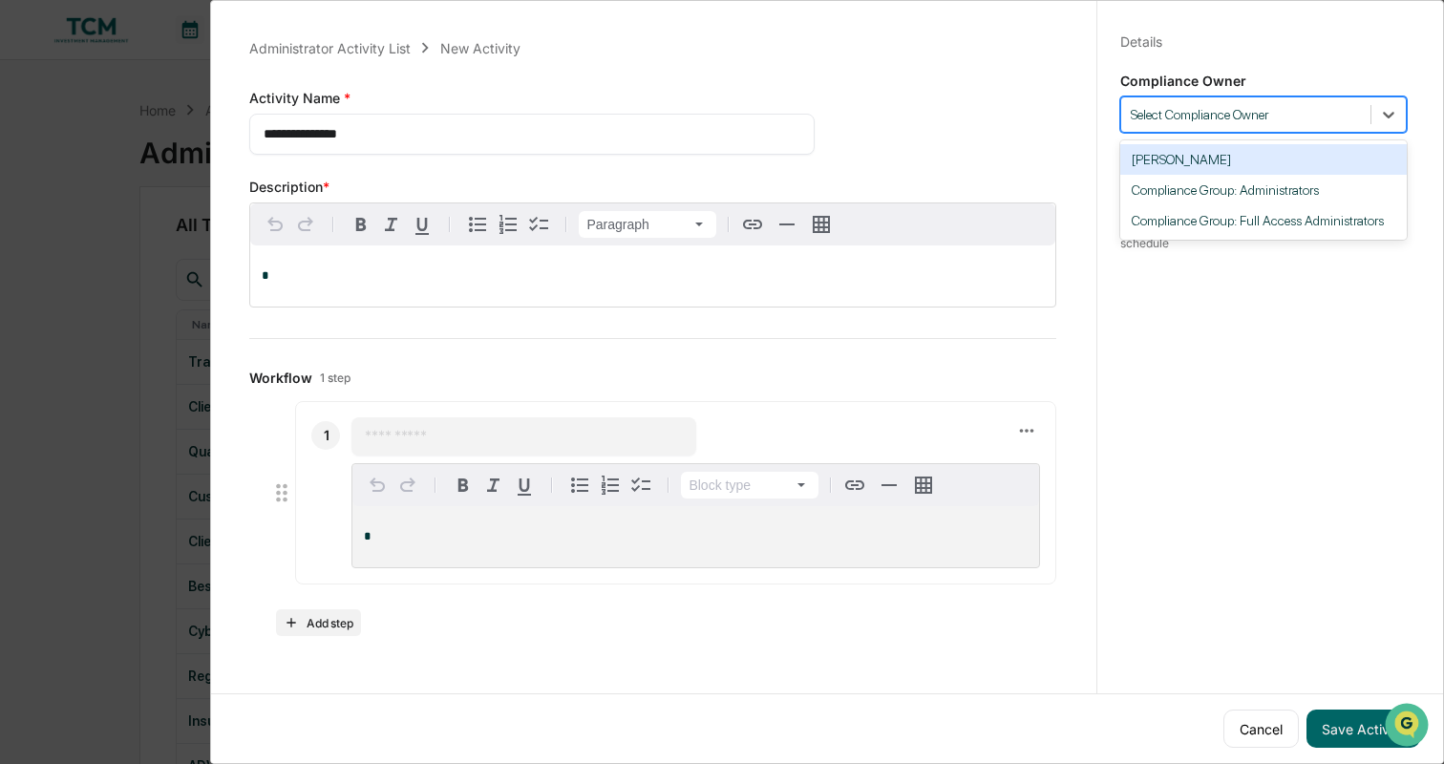
click at [1190, 117] on div at bounding box center [1246, 115] width 230 height 18
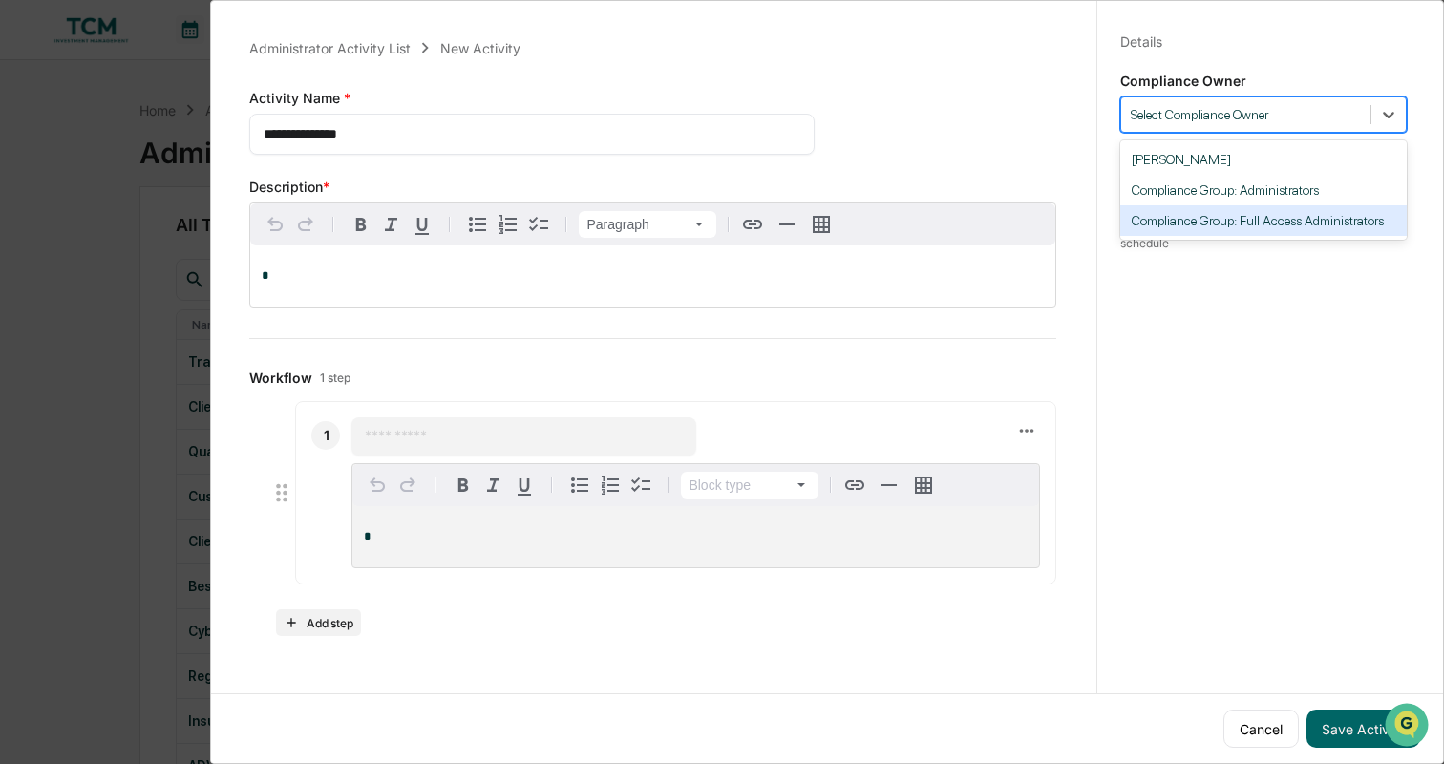
click at [1211, 214] on div "Compliance Group: Full Access Administrators" at bounding box center [1264, 220] width 287 height 31
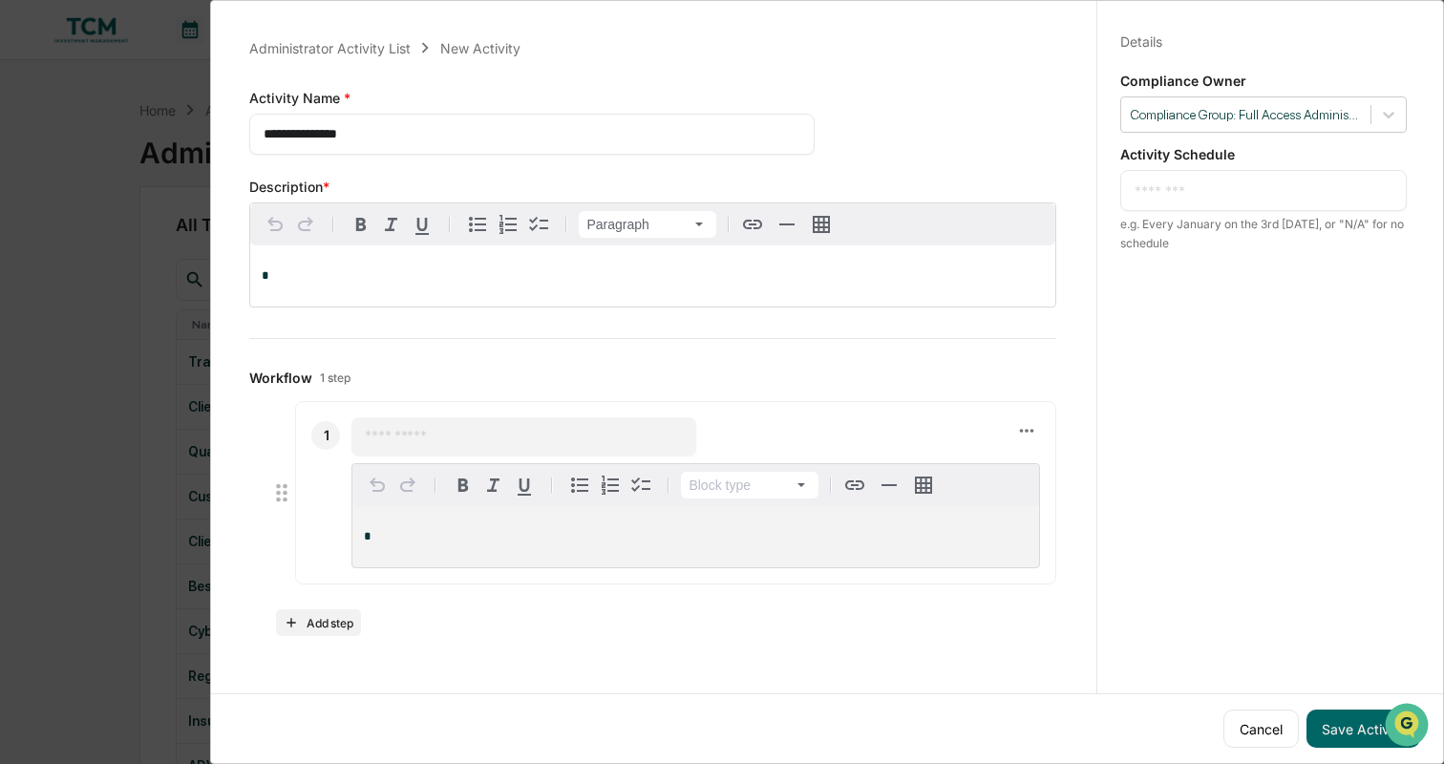
click at [1215, 203] on div "* ​" at bounding box center [1264, 190] width 287 height 41
click at [1226, 193] on textarea at bounding box center [1264, 191] width 258 height 20
type textarea "**********"
click at [521, 392] on div "Workflow 1 step Save Cancel 1 ​ Block type * Add step" at bounding box center [652, 503] width 807 height 267
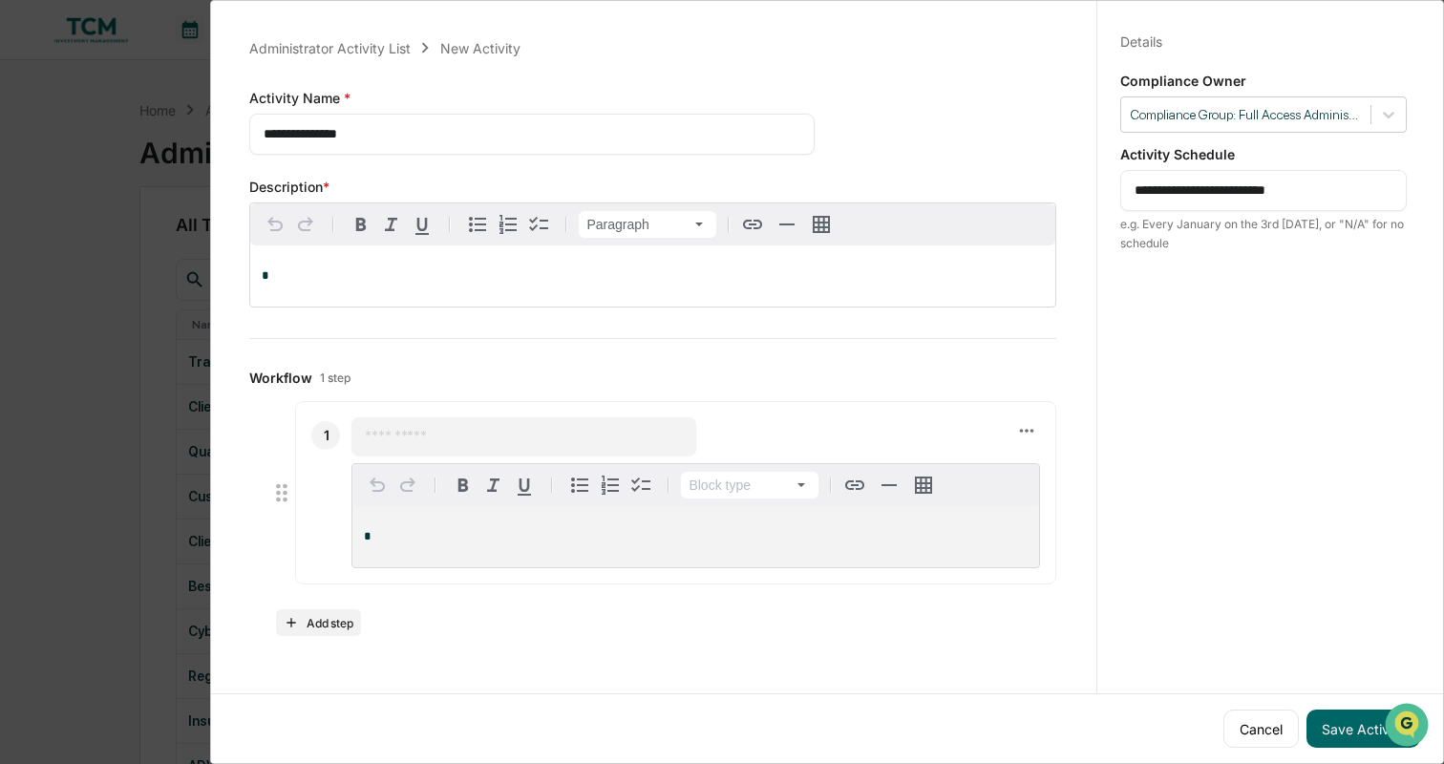
click at [467, 271] on p "*" at bounding box center [653, 275] width 782 height 13
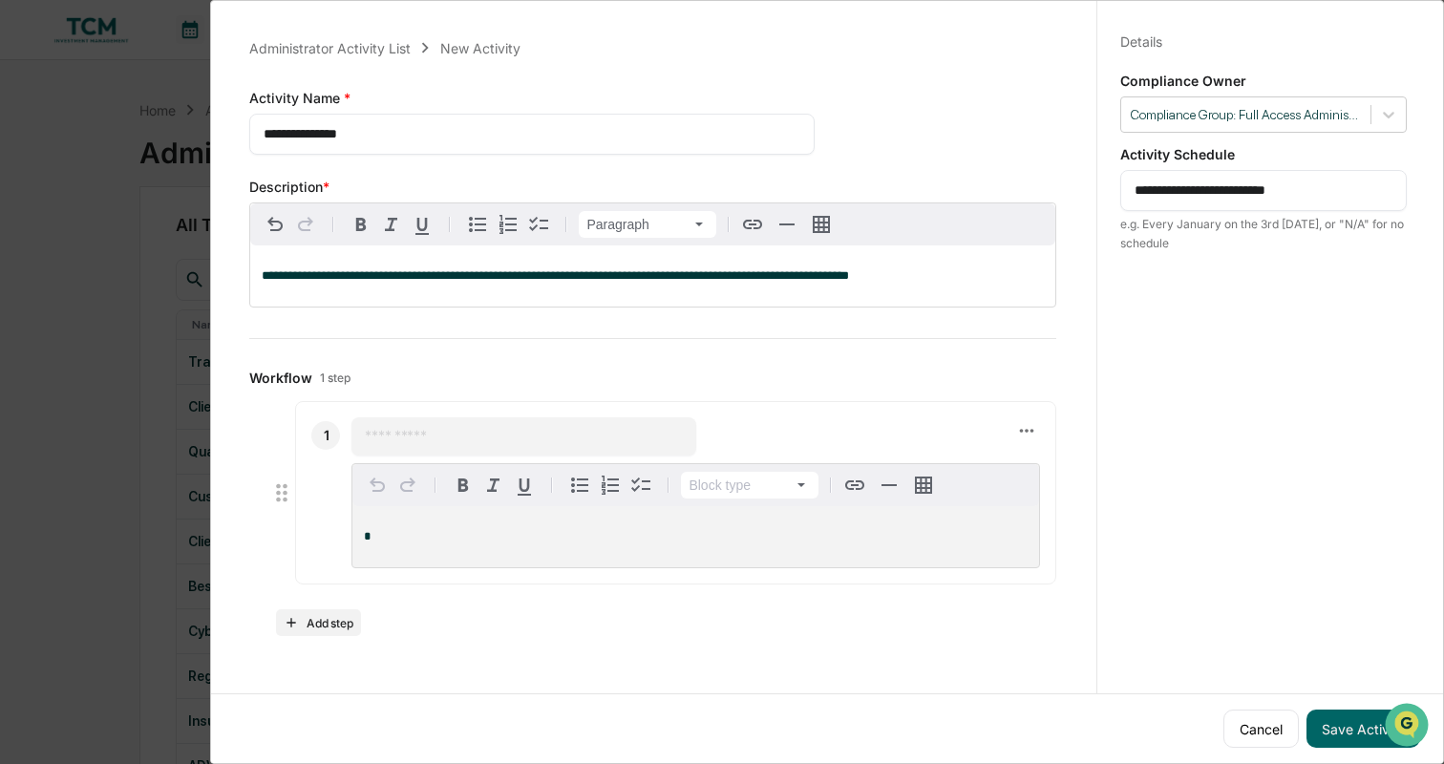
click at [1338, 185] on textarea "**********" at bounding box center [1264, 191] width 258 height 20
drag, startPoint x: 1315, startPoint y: 192, endPoint x: 1170, endPoint y: 191, distance: 145.2
click at [1170, 191] on textarea "**********" at bounding box center [1264, 191] width 258 height 20
type textarea "**********"
click at [1076, 342] on div "**********" at bounding box center [652, 336] width 853 height 645
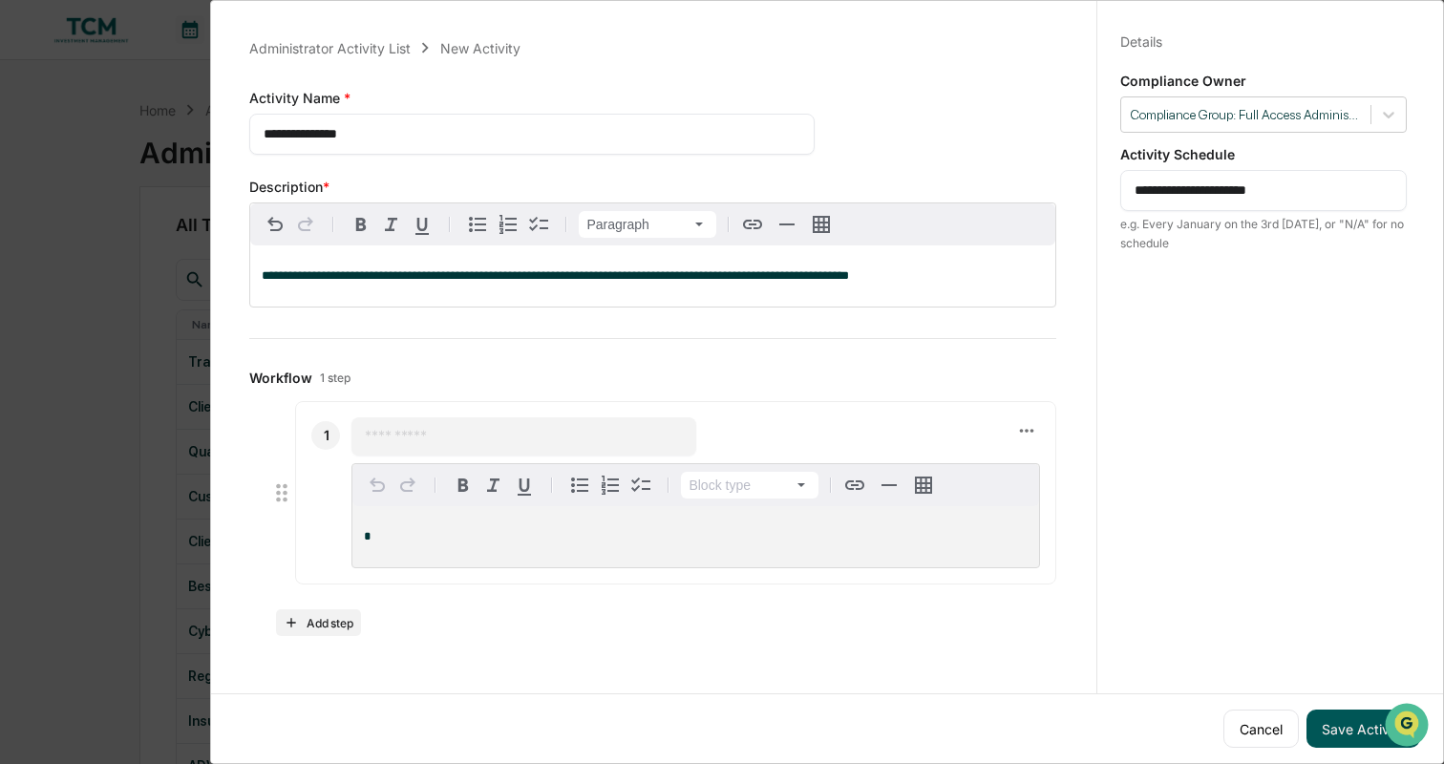
click at [1333, 726] on button "Save Activity" at bounding box center [1364, 729] width 114 height 38
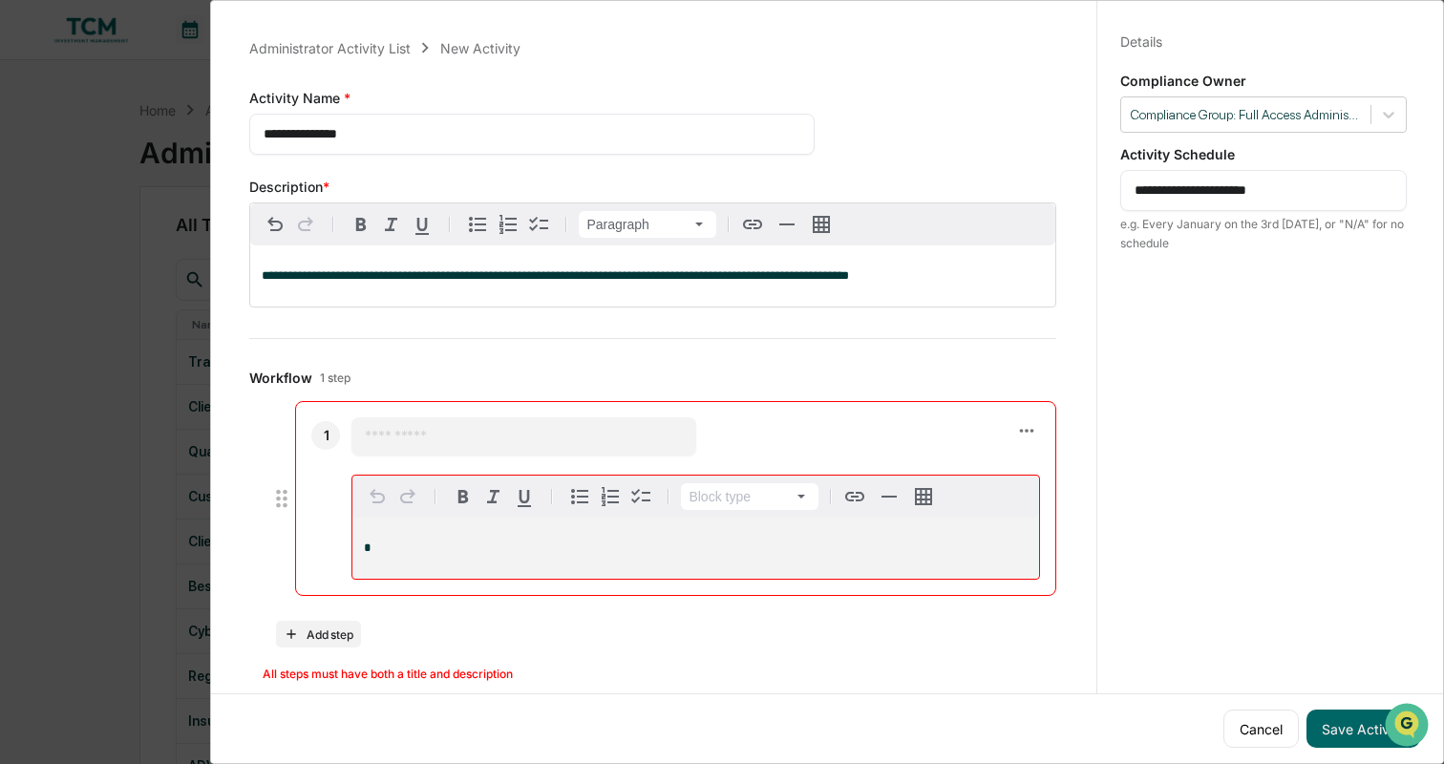
click at [509, 445] on input "text" at bounding box center [523, 436] width 317 height 19
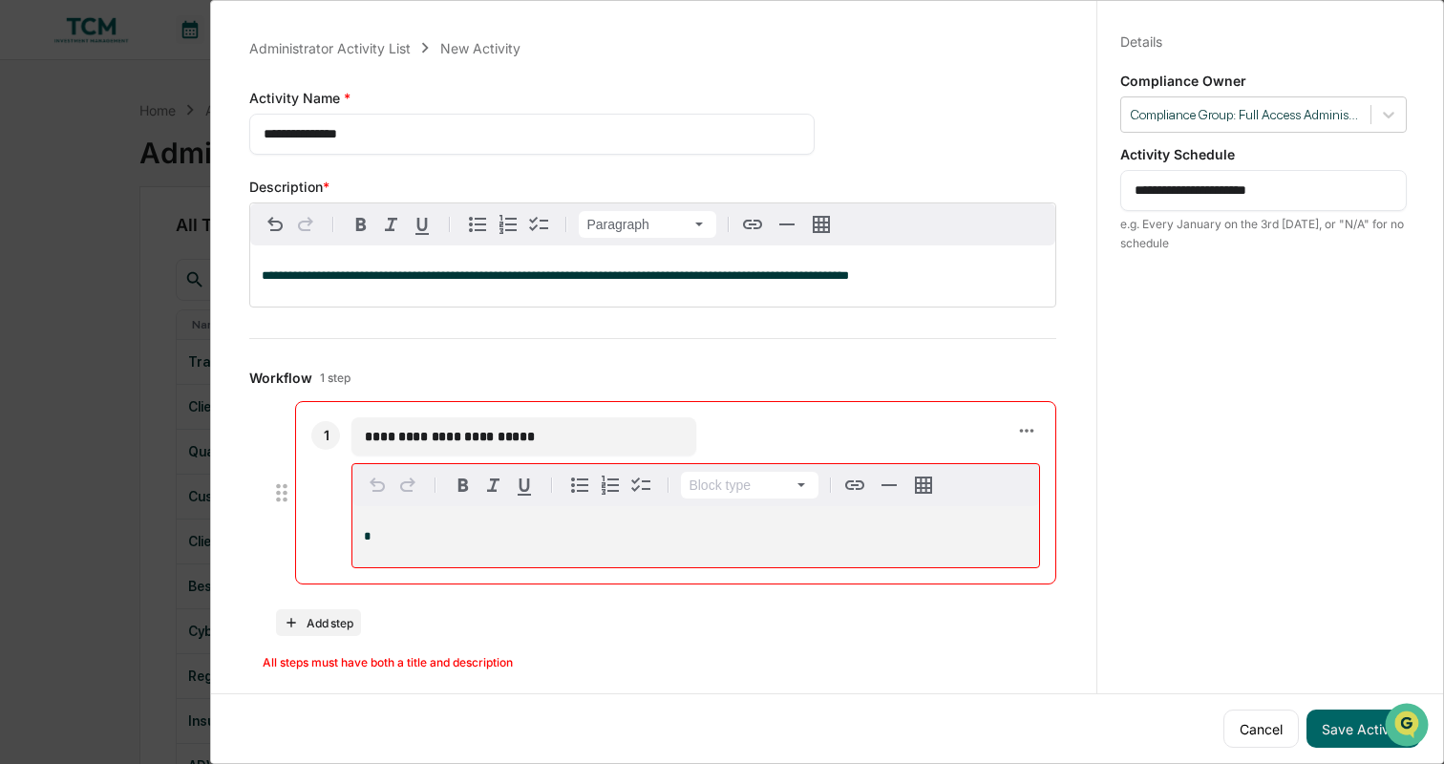
type input "**********"
click at [1209, 481] on div "**********" at bounding box center [1263, 400] width 333 height 810
click at [754, 530] on div "*" at bounding box center [696, 536] width 687 height 61
click at [1024, 431] on icon at bounding box center [1026, 430] width 21 height 21
click at [894, 269] on div at bounding box center [722, 382] width 1444 height 764
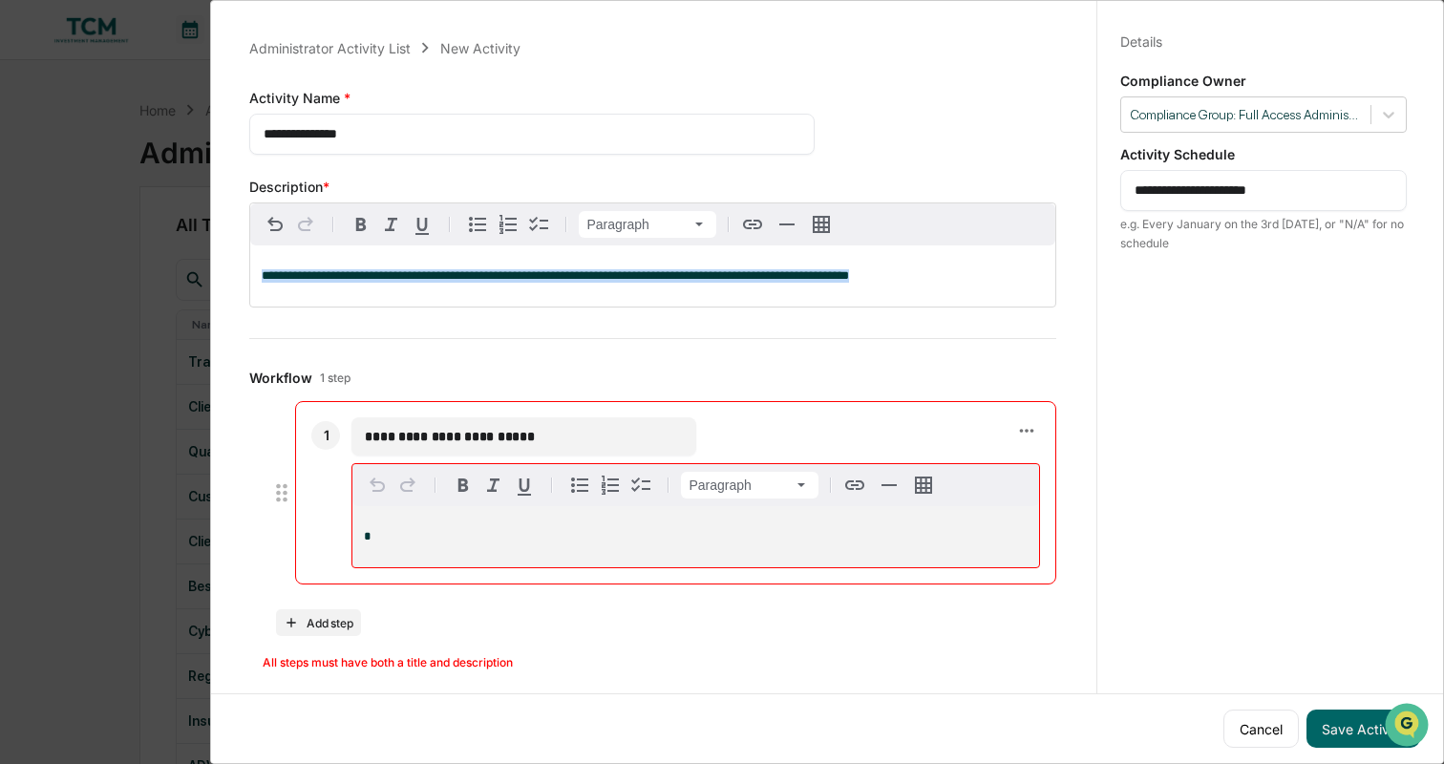
drag, startPoint x: 892, startPoint y: 277, endPoint x: 259, endPoint y: 278, distance: 633.4
click at [259, 278] on div "**********" at bounding box center [652, 276] width 805 height 61
copy span "**********"
click at [414, 540] on p "*" at bounding box center [696, 536] width 664 height 13
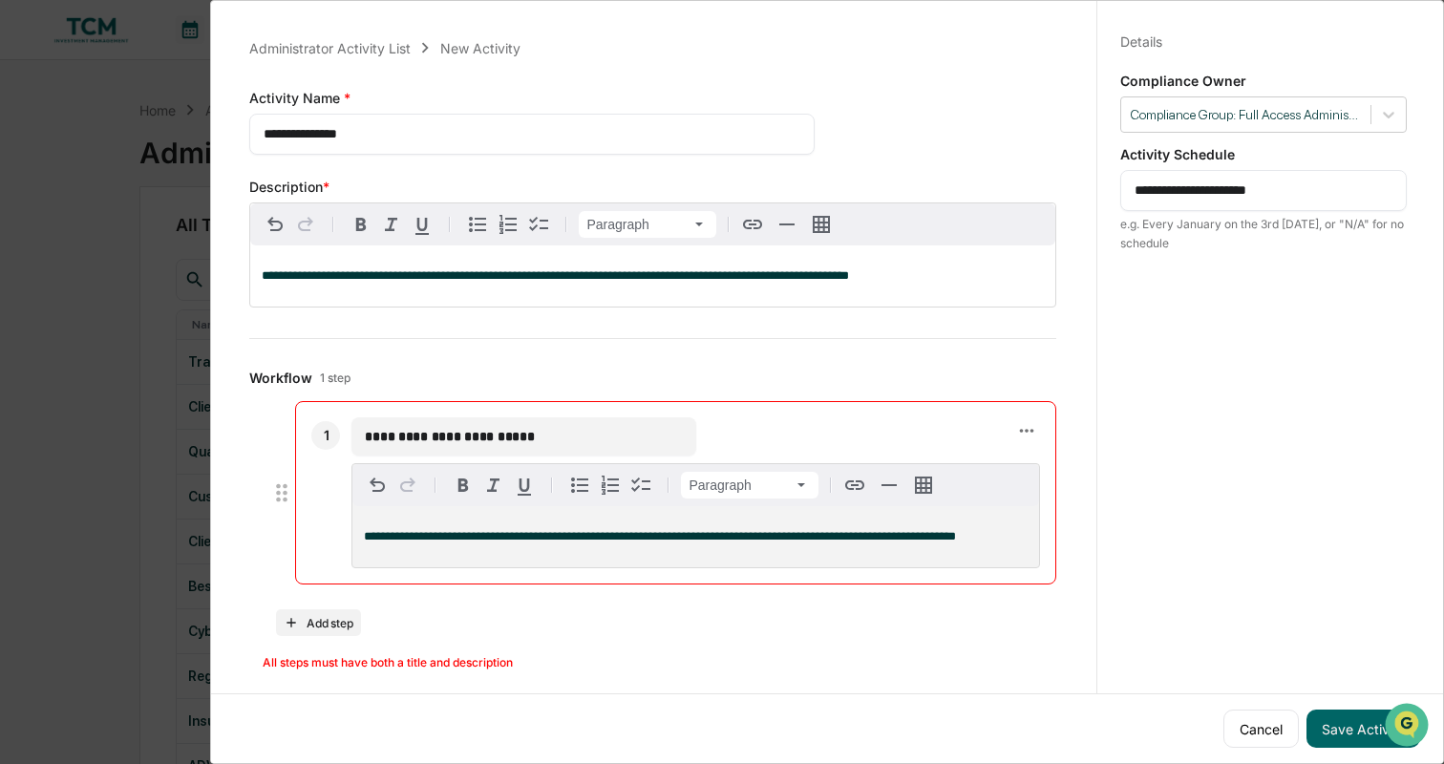
click at [1059, 596] on div "**********" at bounding box center [652, 352] width 853 height 677
click at [1329, 724] on button "Save Activity" at bounding box center [1364, 729] width 114 height 38
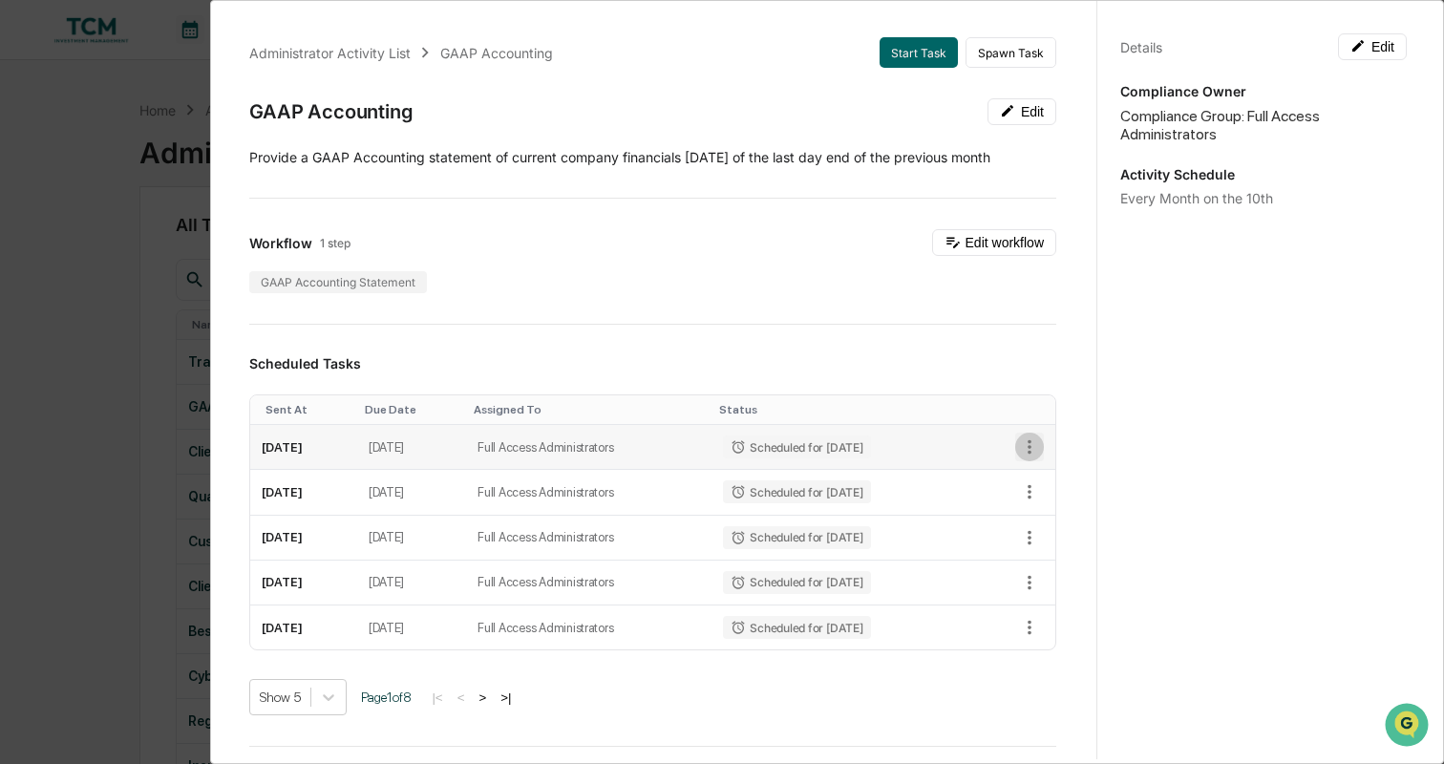
click at [1037, 439] on icon "button" at bounding box center [1029, 447] width 21 height 21
click at [1031, 400] on div at bounding box center [722, 382] width 1444 height 764
click at [1384, 47] on button "Edit" at bounding box center [1372, 46] width 69 height 27
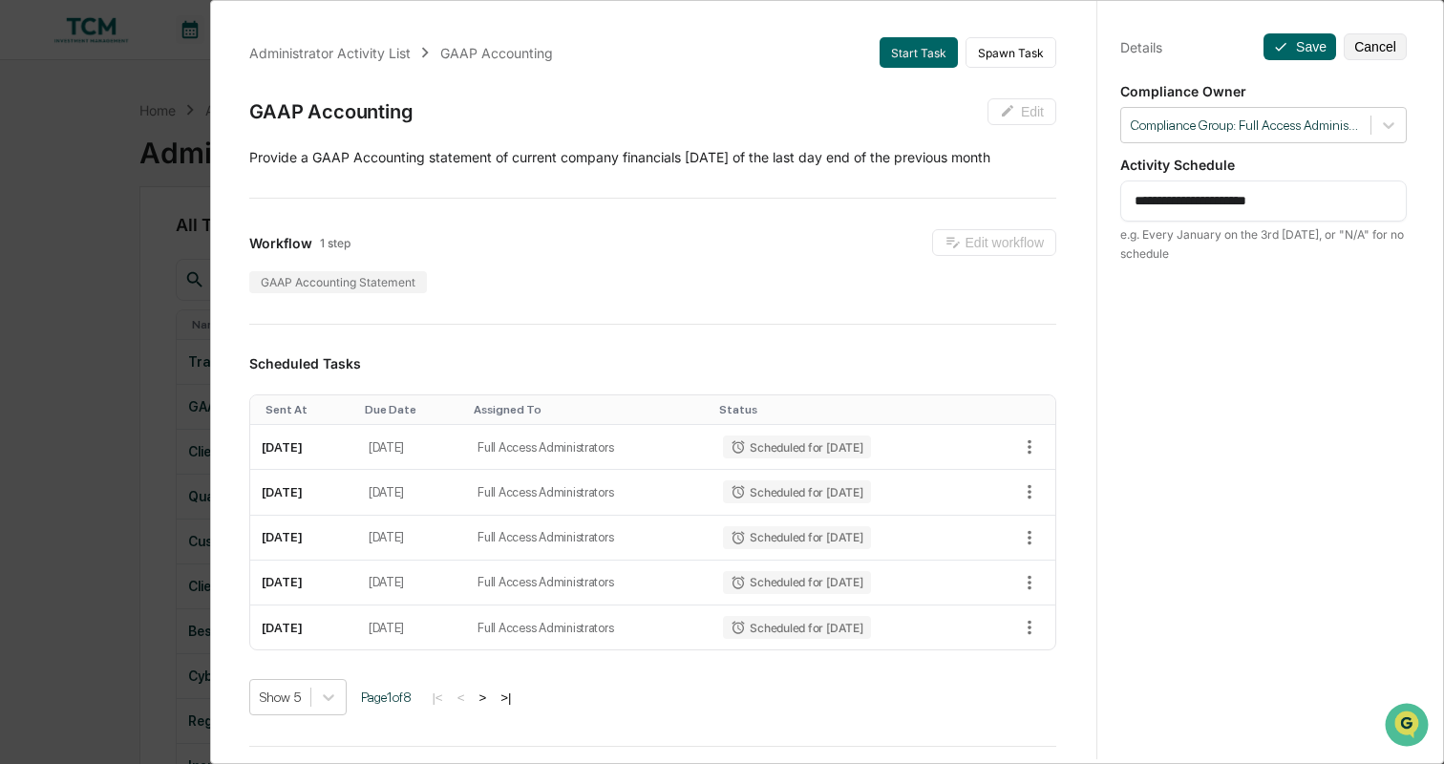
click at [1274, 197] on textarea "**********" at bounding box center [1264, 201] width 258 height 20
type textarea "**********"
click at [1296, 42] on button "Save" at bounding box center [1300, 46] width 73 height 27
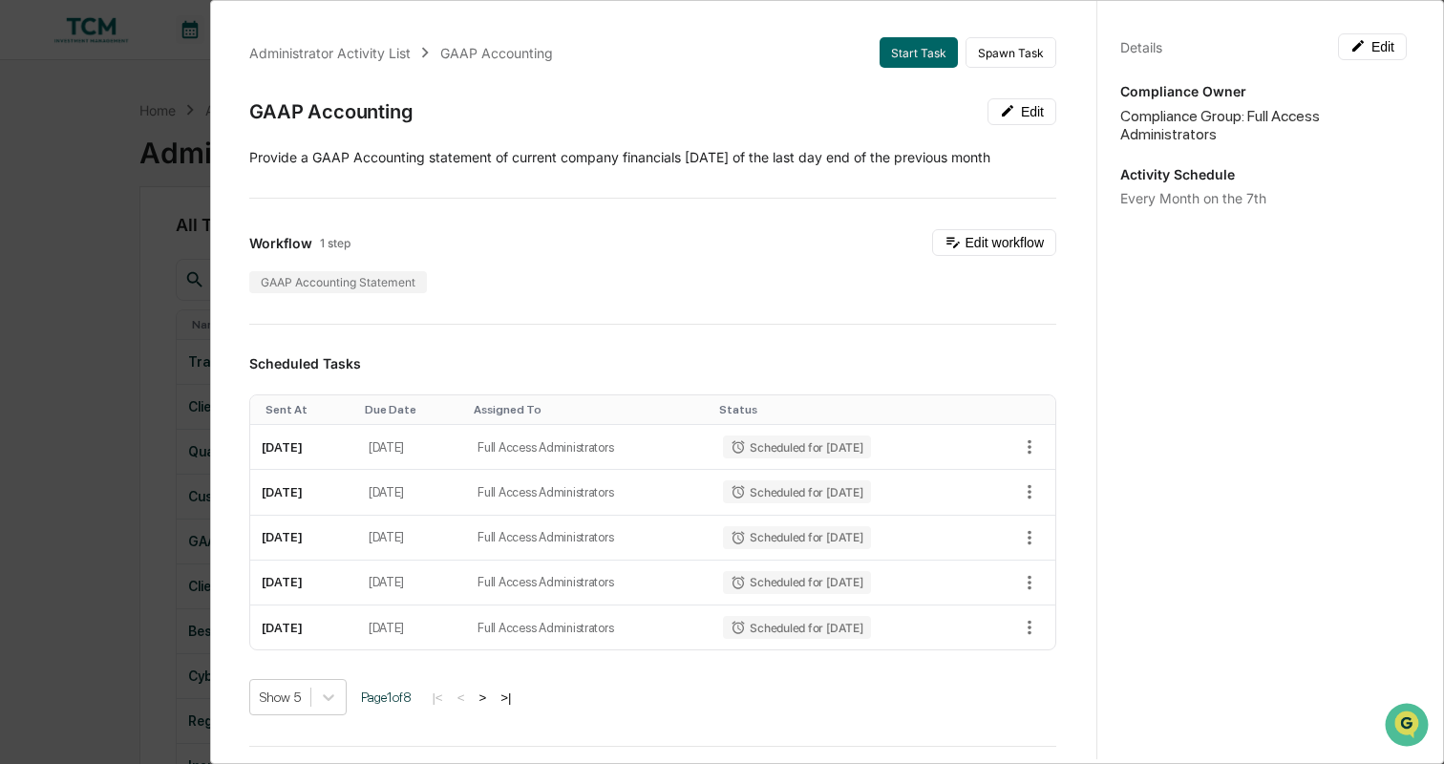
click at [127, 467] on div "Administrator Activity List GAAP Accounting Start Task Spawn Task GAAP Accounti…" at bounding box center [722, 382] width 1444 height 764
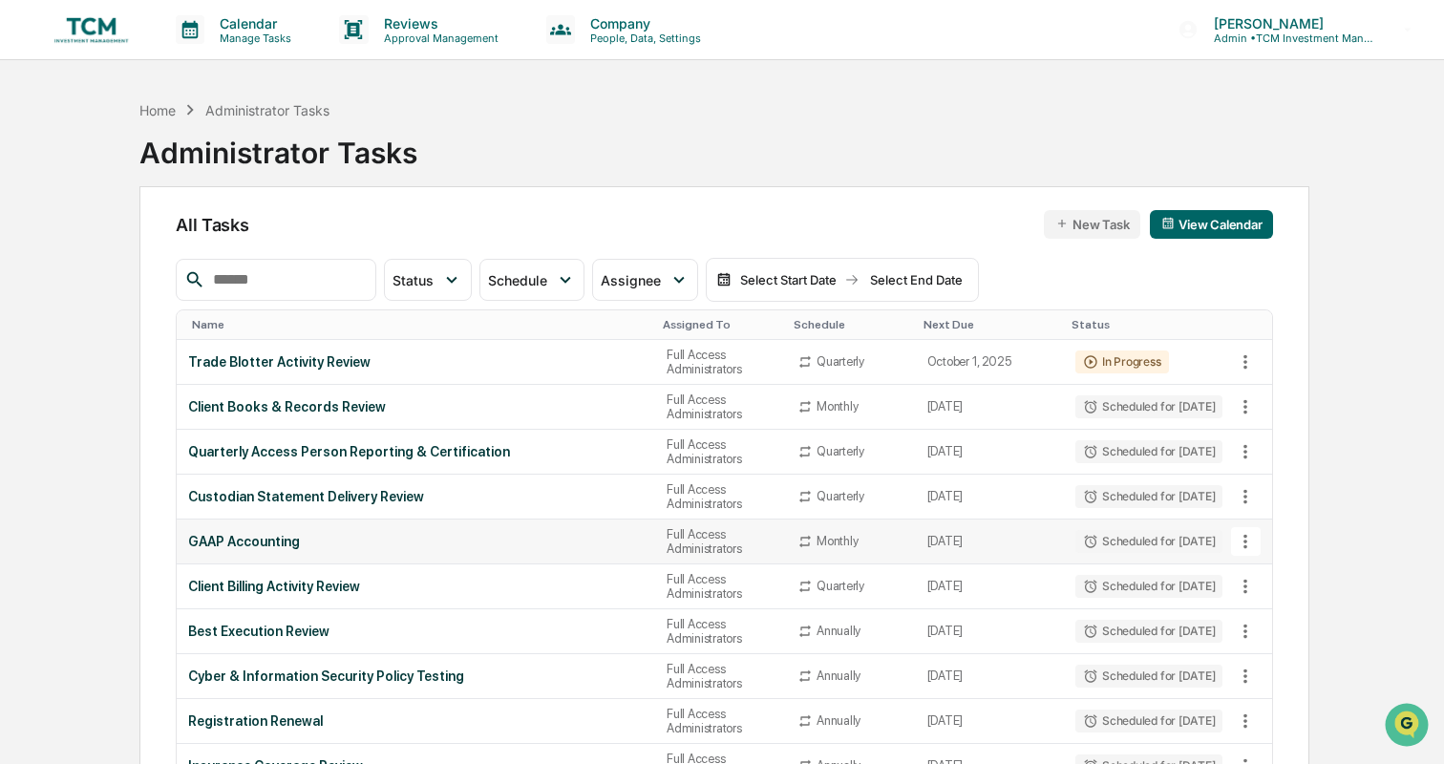
click at [1242, 537] on icon at bounding box center [1245, 541] width 21 height 21
click at [1271, 574] on li "View Task" at bounding box center [1309, 574] width 153 height 35
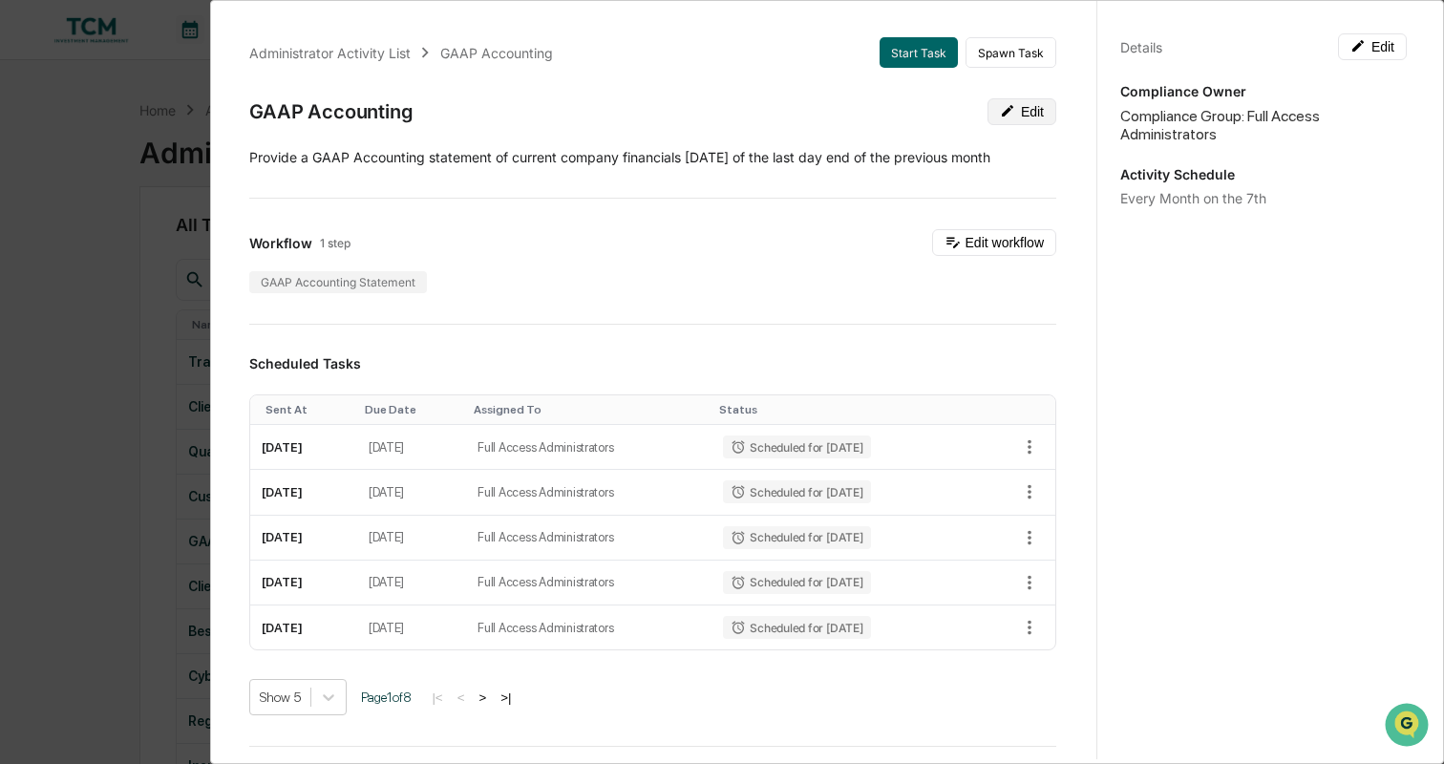
click at [1008, 111] on icon at bounding box center [1007, 110] width 11 height 11
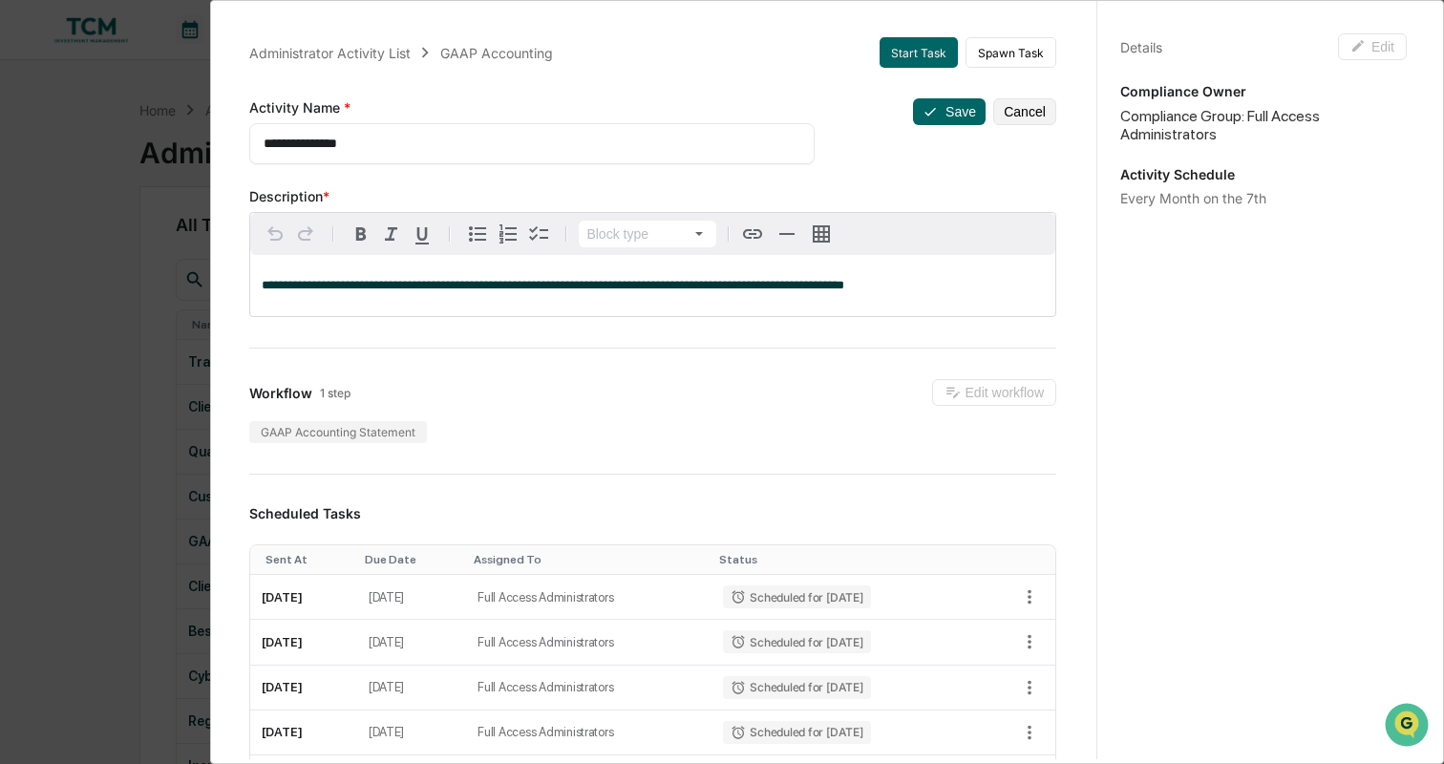
click at [266, 142] on textarea "**********" at bounding box center [532, 144] width 536 height 20
type textarea "**********"
click at [313, 288] on span "**********" at bounding box center [553, 285] width 583 height 12
click at [891, 287] on p "**********" at bounding box center [653, 285] width 782 height 13
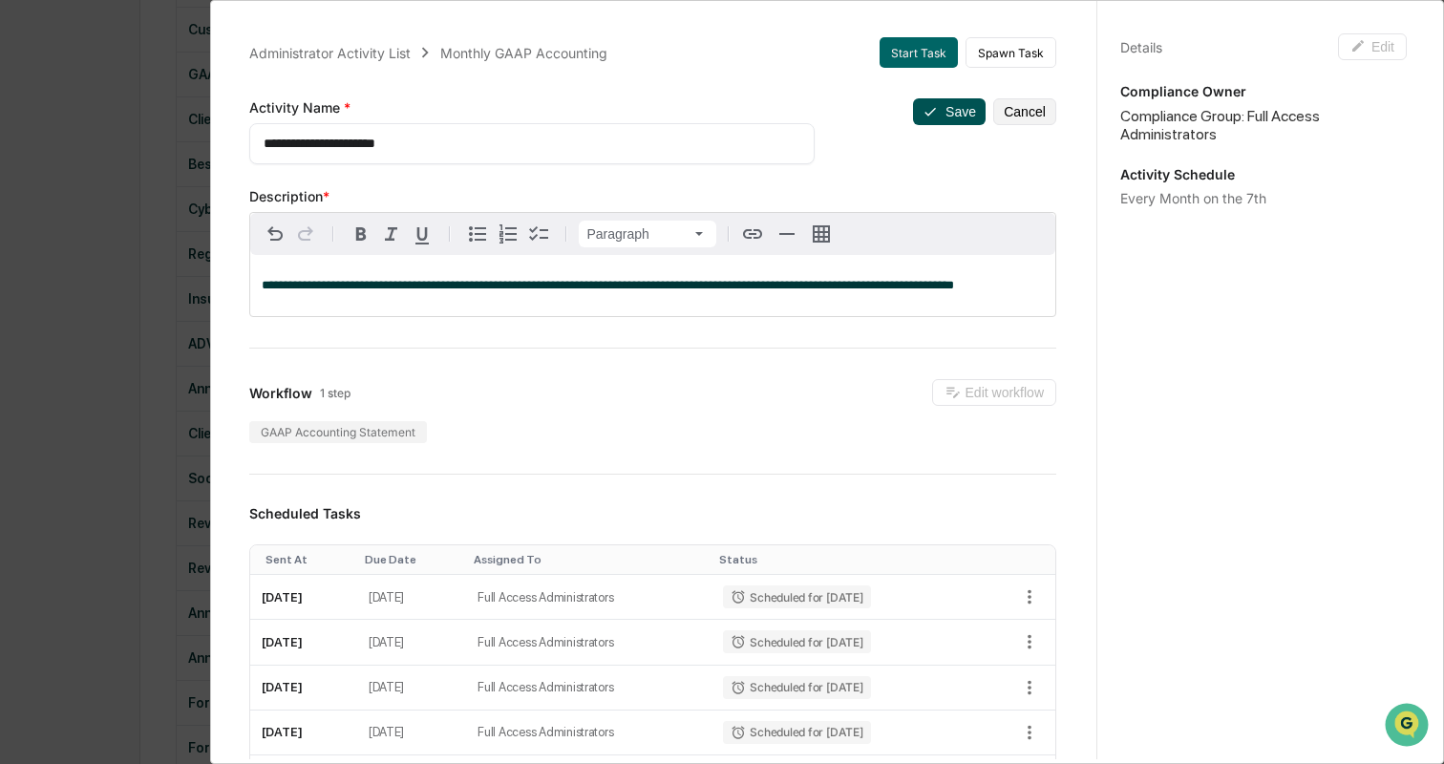
click at [941, 104] on button "Save" at bounding box center [949, 111] width 73 height 27
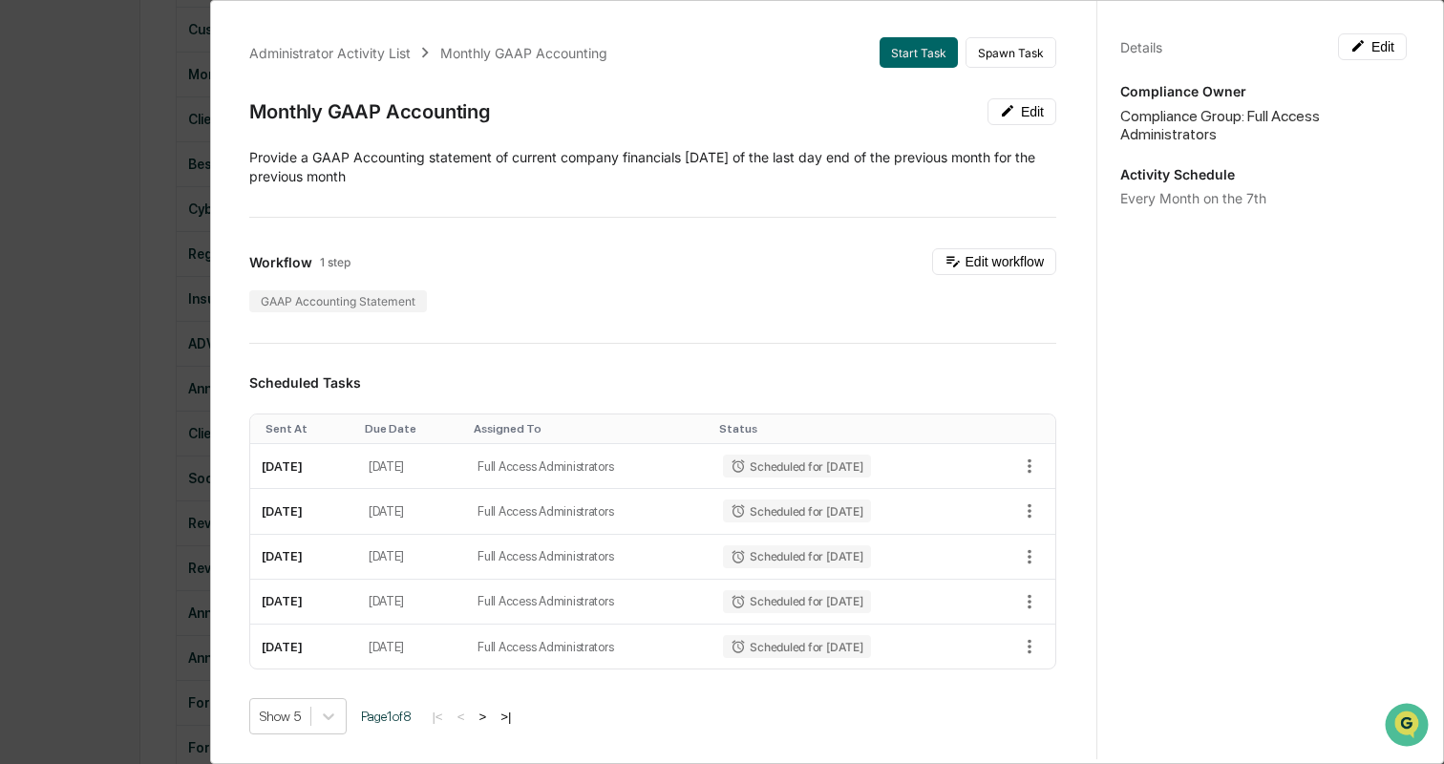
click at [117, 202] on div "Administrator Activity List Monthly GAAP Accounting Start Task Spawn Task Month…" at bounding box center [722, 382] width 1444 height 764
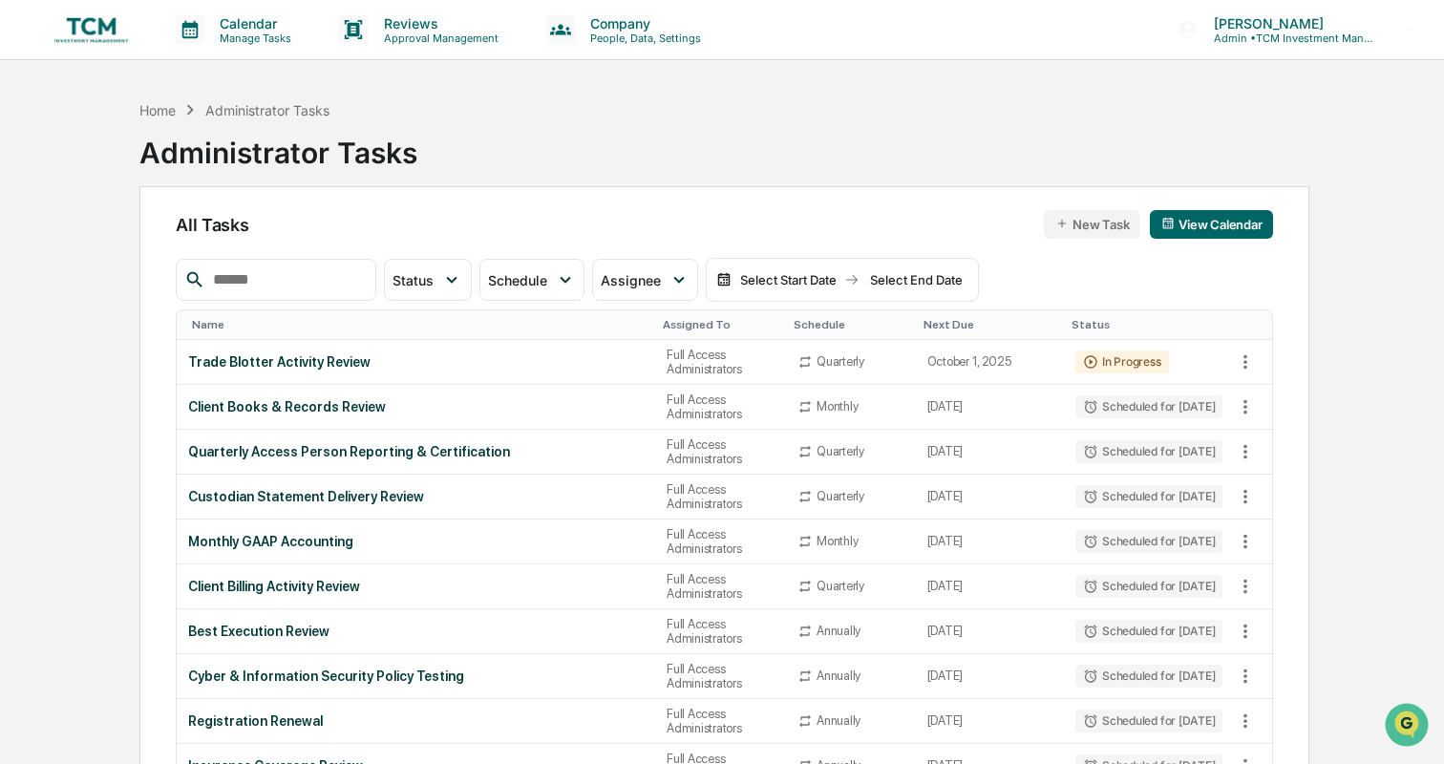
scroll to position [0, 0]
click at [1240, 363] on icon at bounding box center [1245, 362] width 21 height 21
click at [1257, 389] on li "View Task" at bounding box center [1309, 394] width 153 height 35
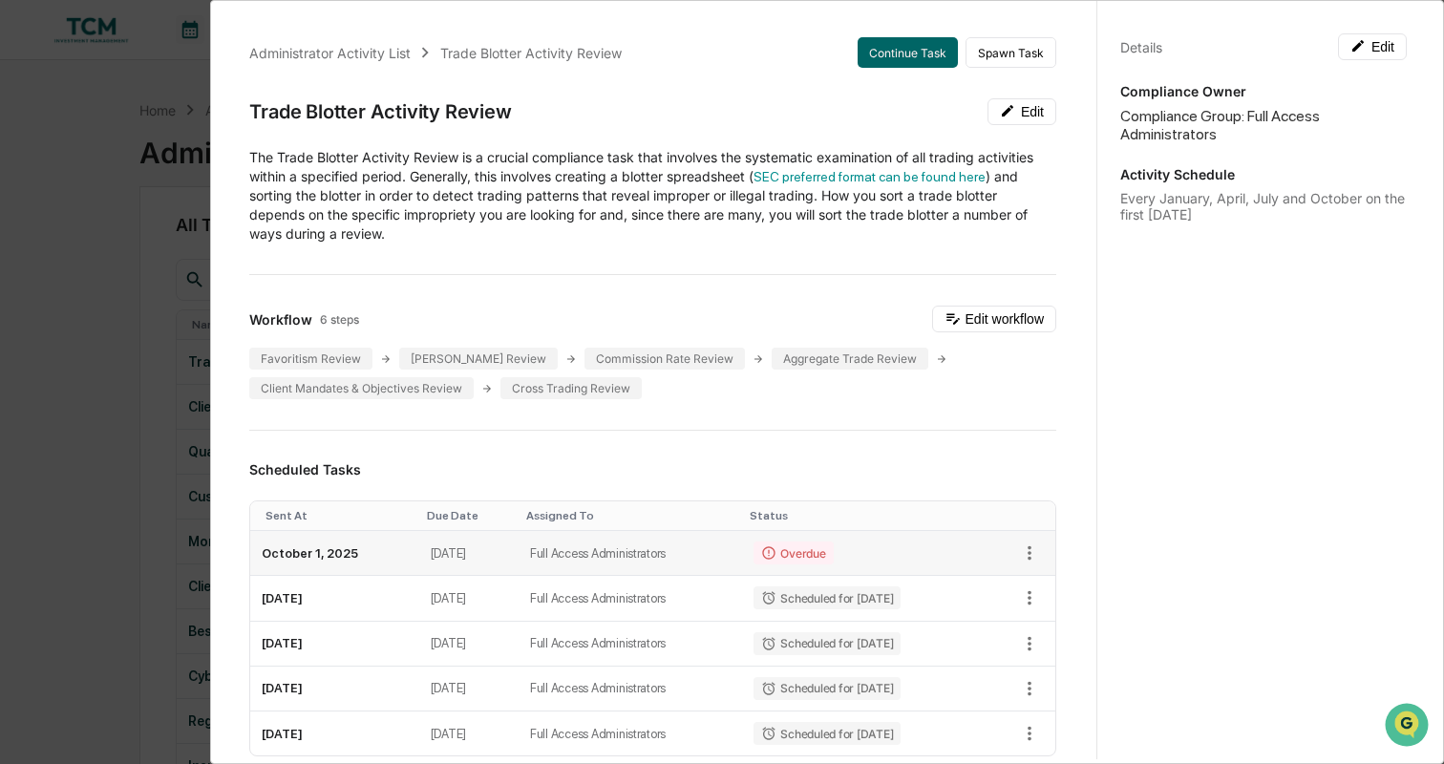
click at [499, 548] on td "October 4, 2025" at bounding box center [468, 553] width 99 height 45
click at [589, 559] on td "Full Access Administrators" at bounding box center [631, 553] width 224 height 45
click at [920, 61] on button "Continue Task" at bounding box center [908, 52] width 100 height 31
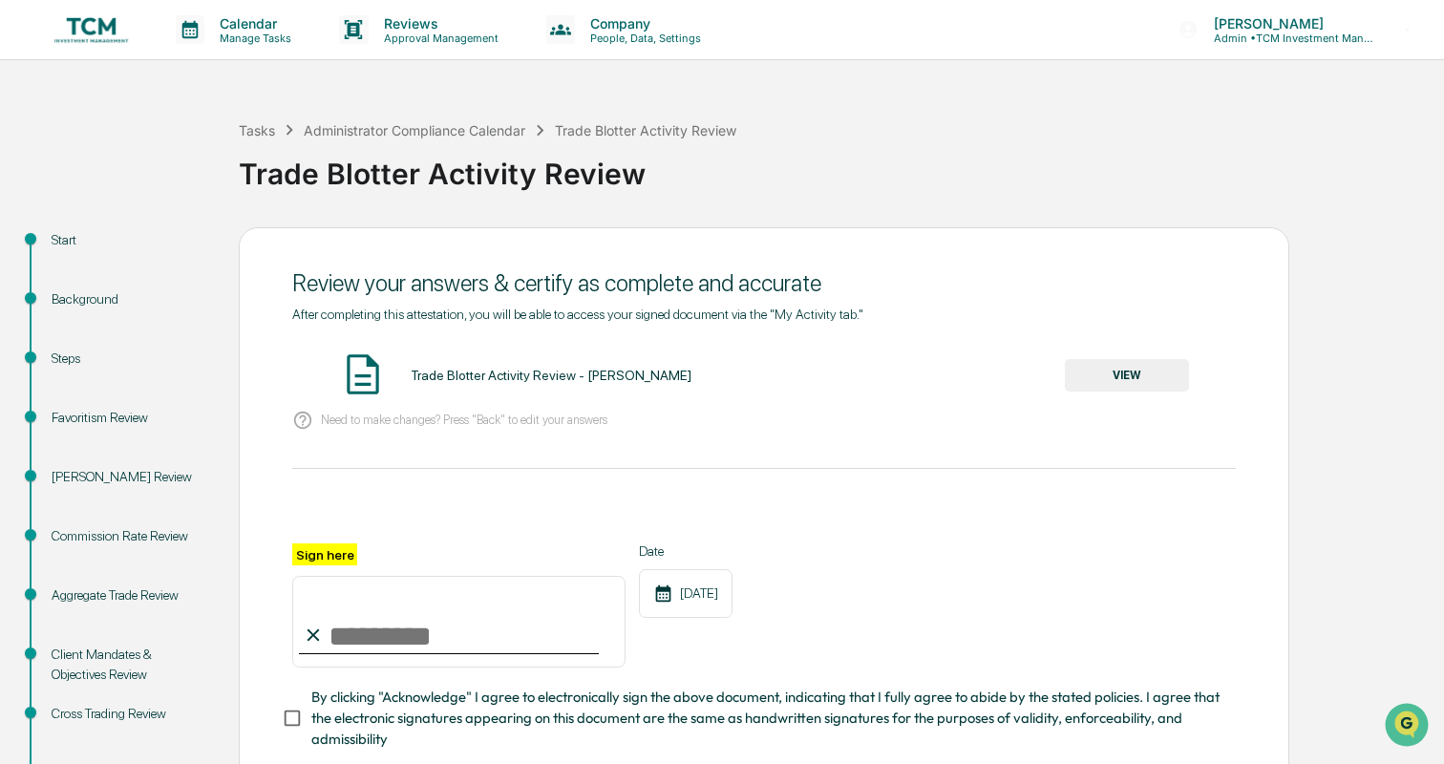
click at [1090, 384] on button "VIEW" at bounding box center [1127, 375] width 124 height 32
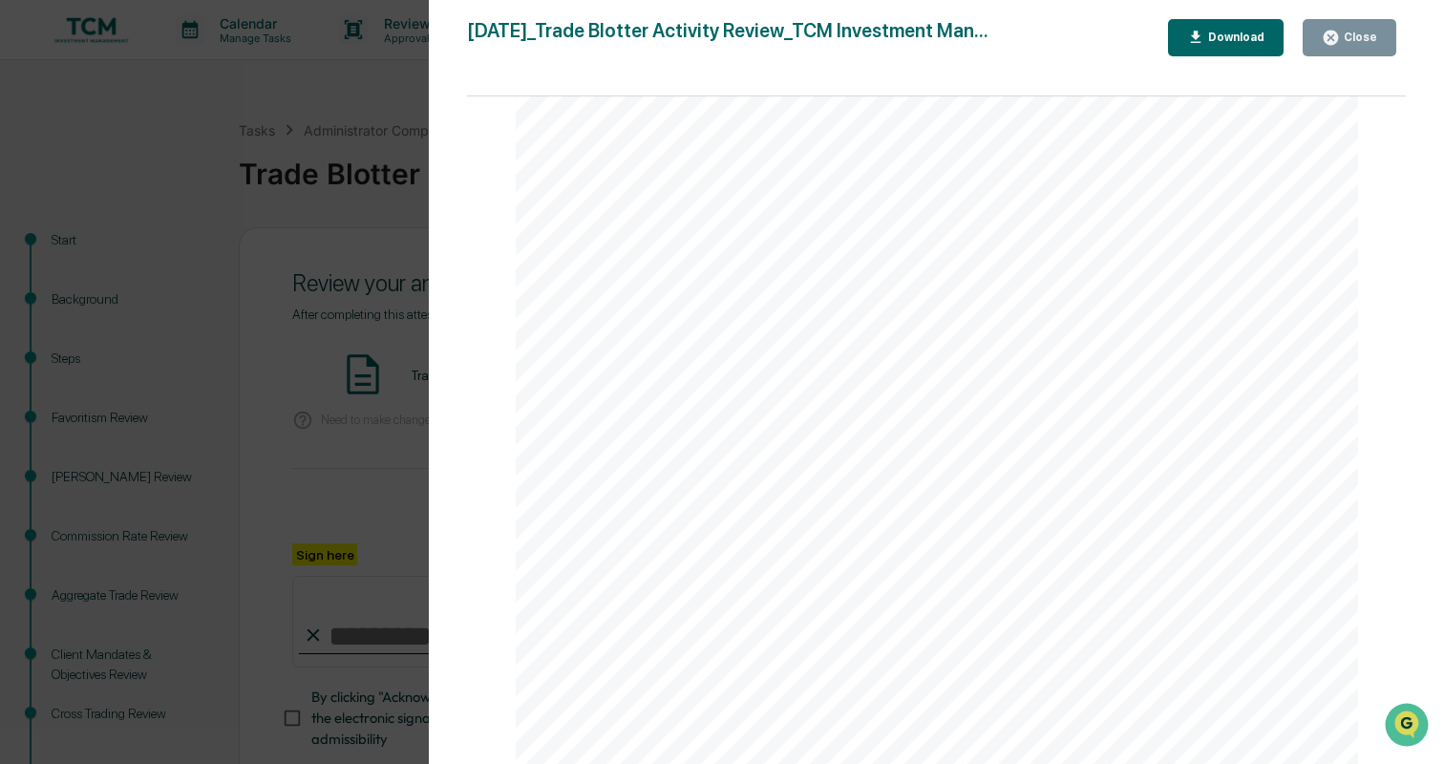
scroll to position [2, 0]
click at [1353, 45] on div "Close" at bounding box center [1349, 38] width 55 height 18
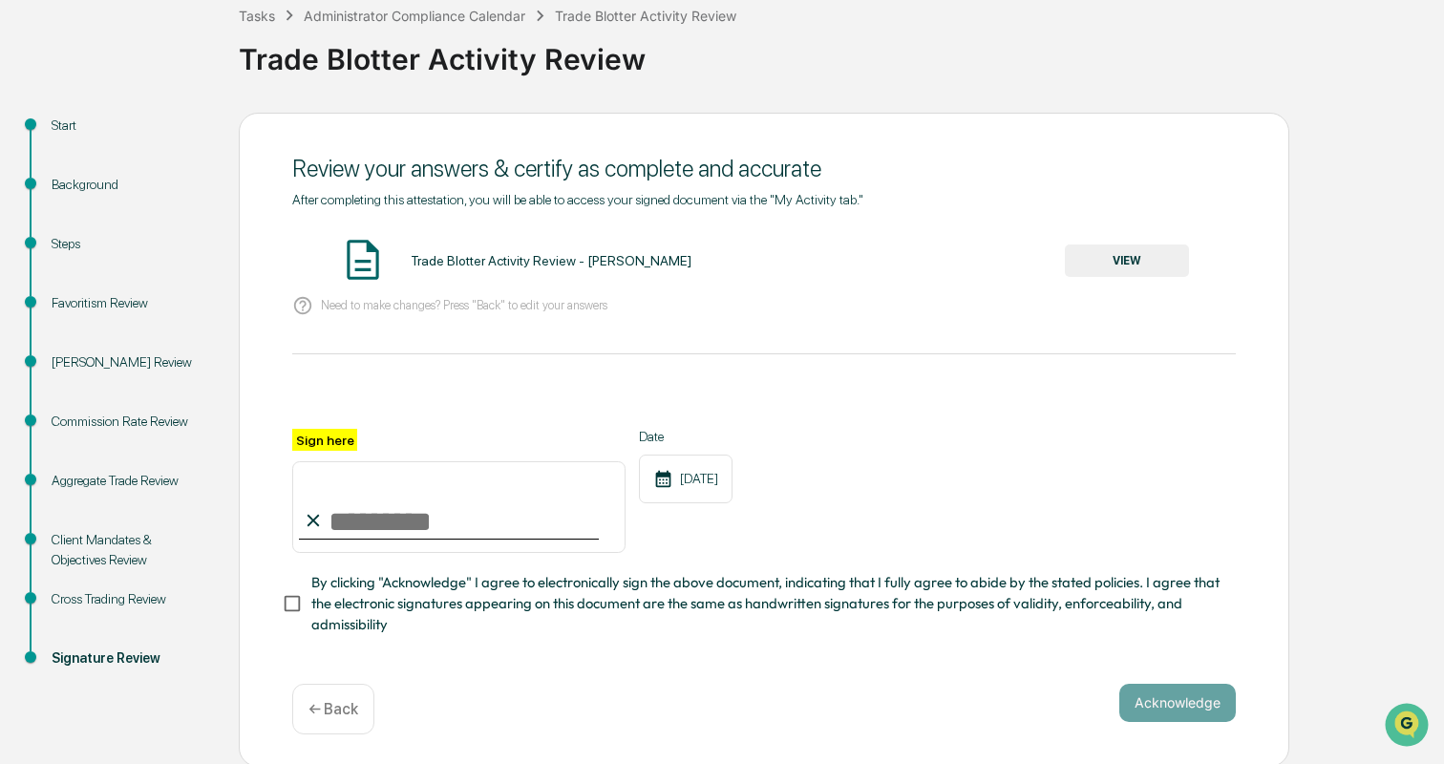
click at [342, 694] on div "← Back" at bounding box center [333, 709] width 82 height 51
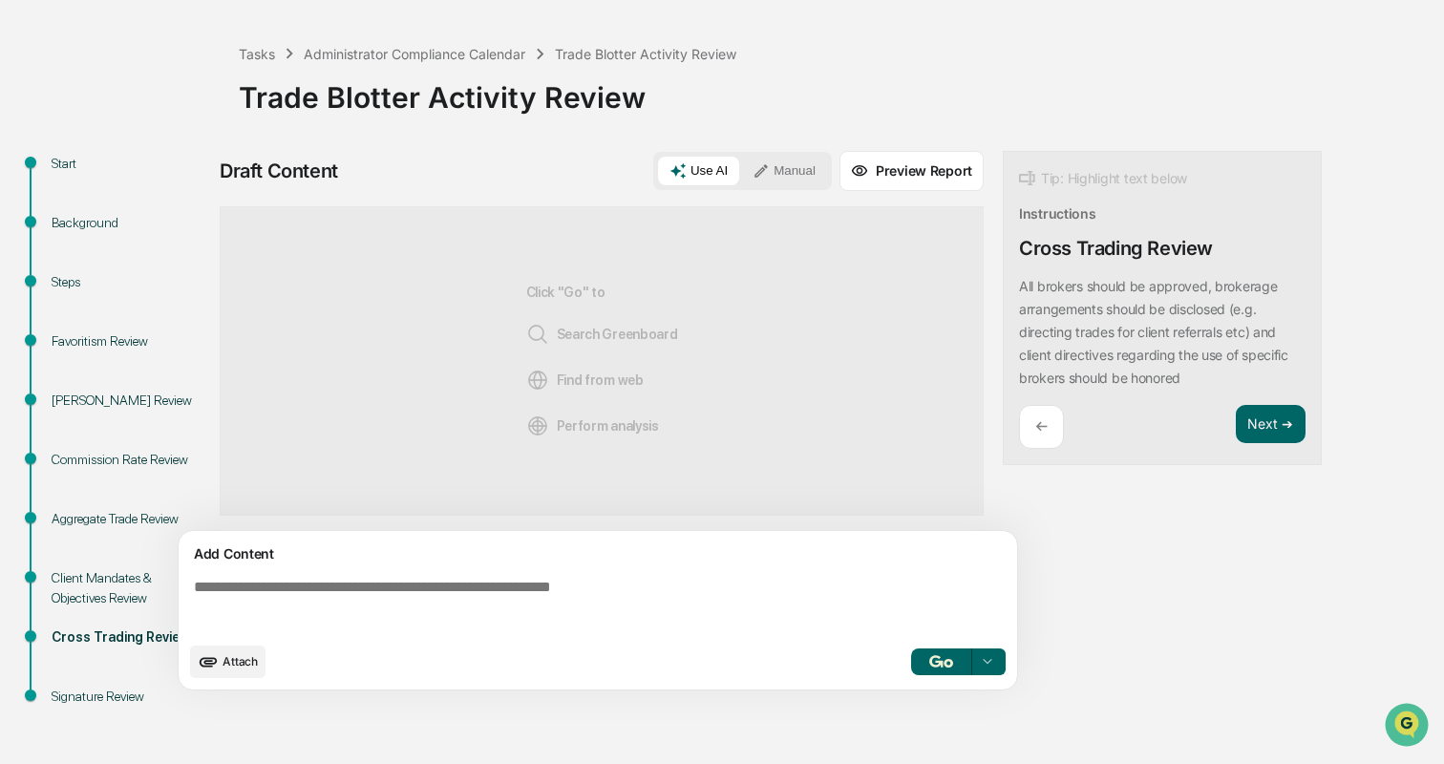
scroll to position [76, 0]
click at [1267, 426] on button "Next ➔" at bounding box center [1271, 424] width 70 height 39
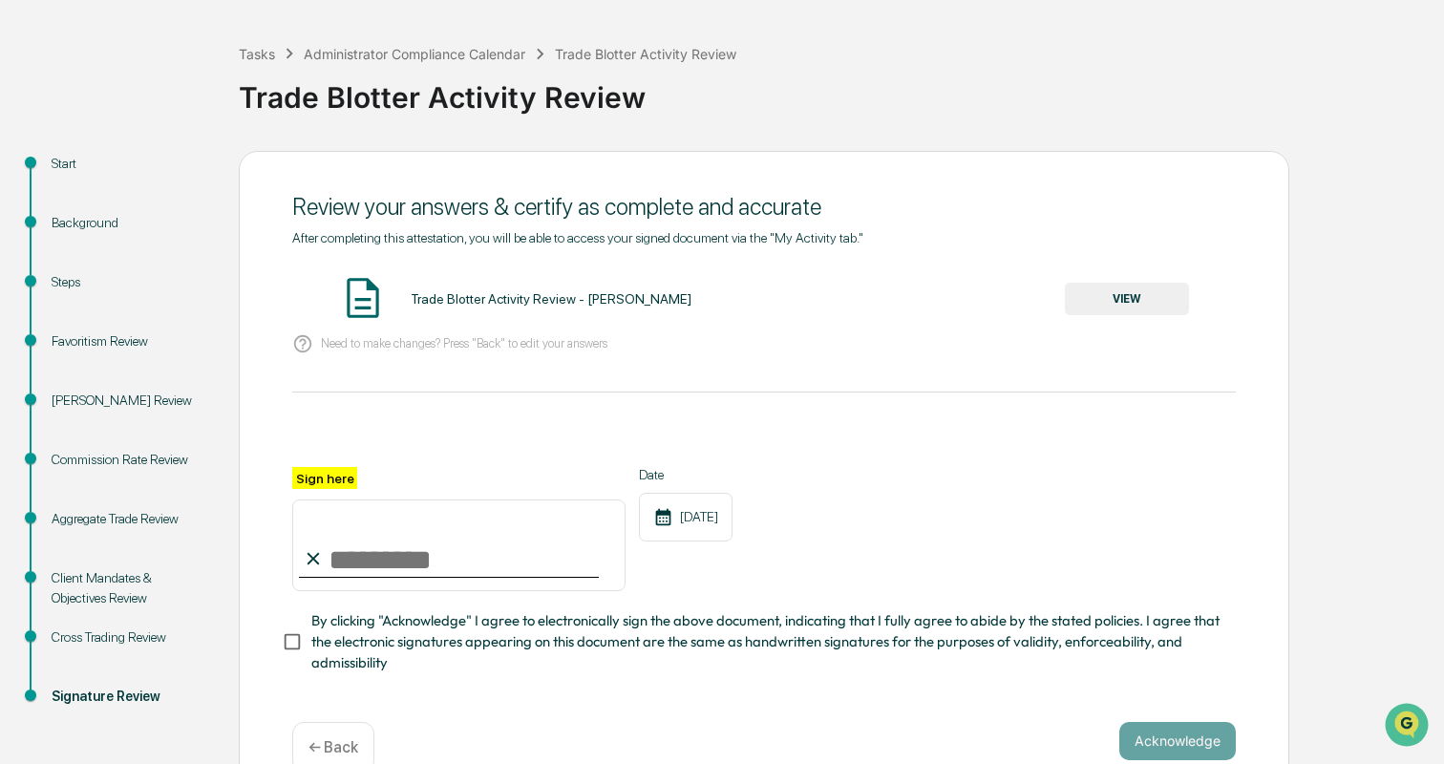
click at [1134, 283] on button "VIEW" at bounding box center [1127, 299] width 124 height 32
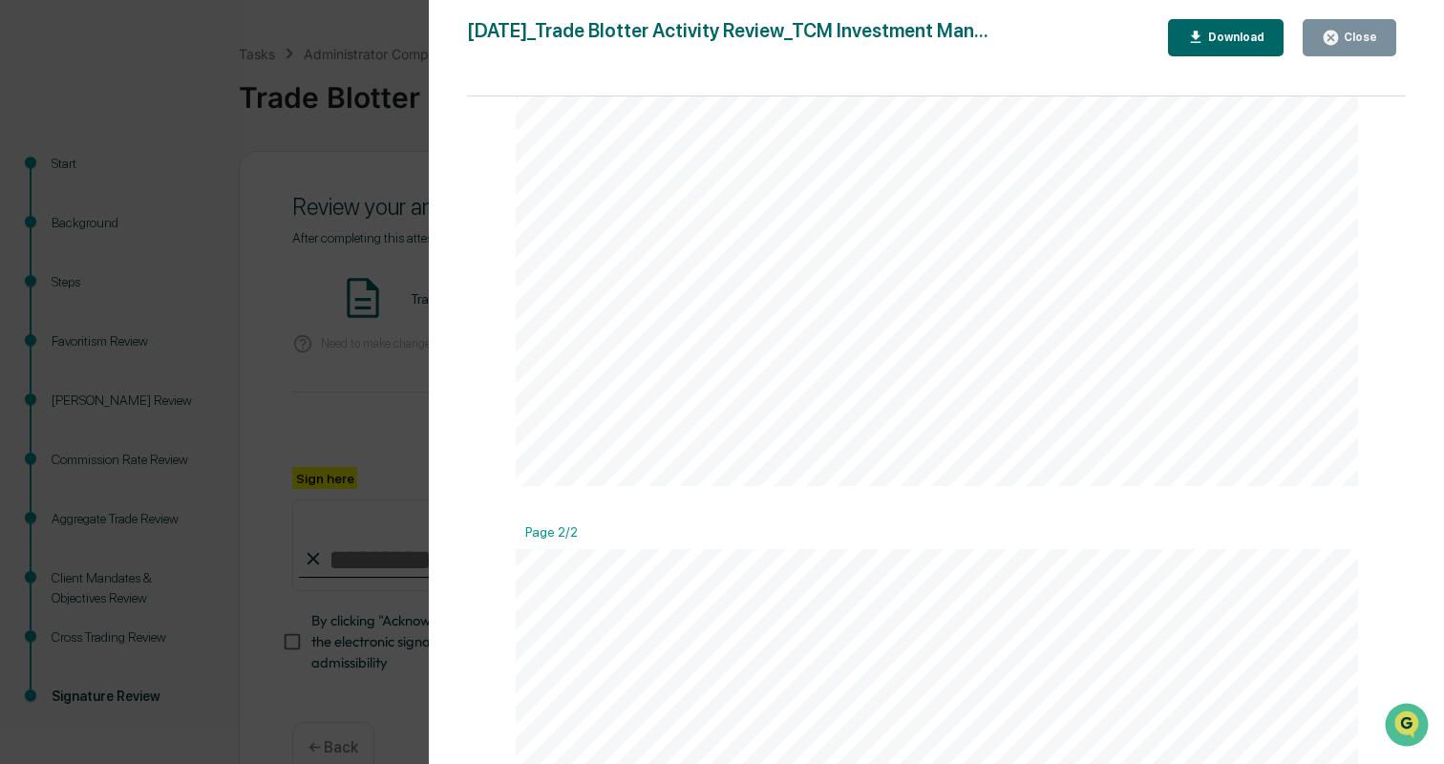
scroll to position [875, 0]
click at [1355, 25] on button "Close" at bounding box center [1350, 37] width 94 height 37
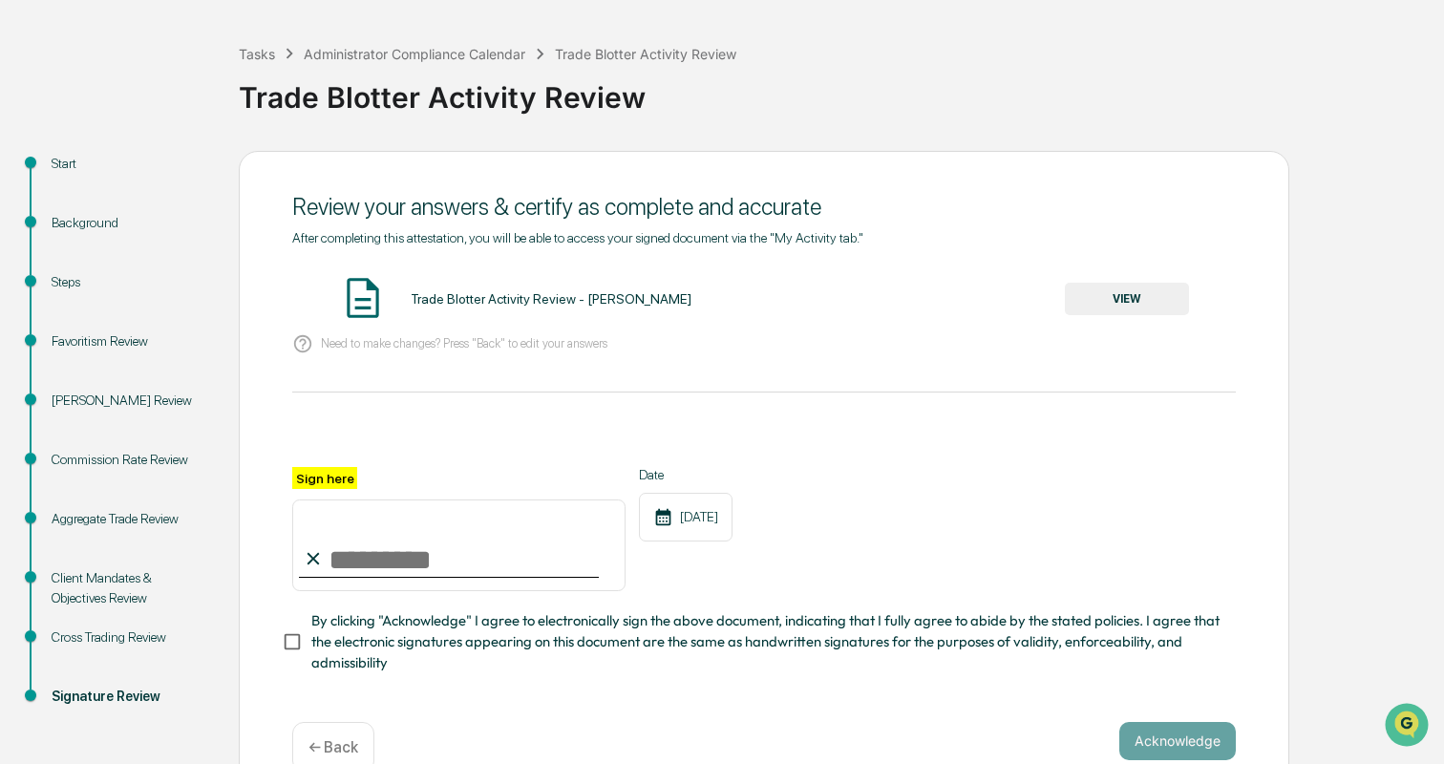
click at [392, 547] on input "Sign here" at bounding box center [458, 546] width 333 height 92
type input "**********"
click at [255, 549] on div "**********" at bounding box center [764, 478] width 1051 height 654
click at [819, 691] on div "**********" at bounding box center [764, 466] width 944 height 473
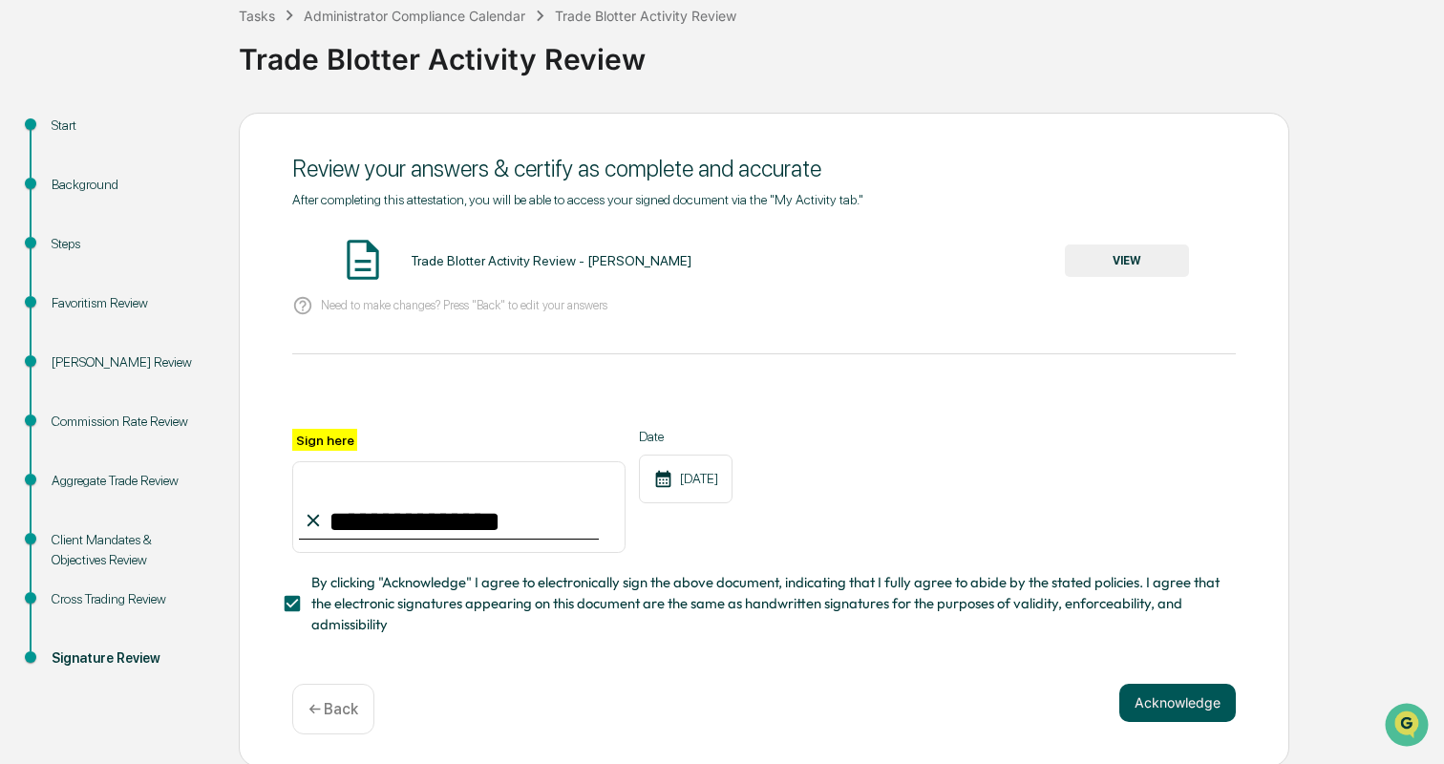
click at [1148, 695] on button "Acknowledge" at bounding box center [1178, 703] width 117 height 38
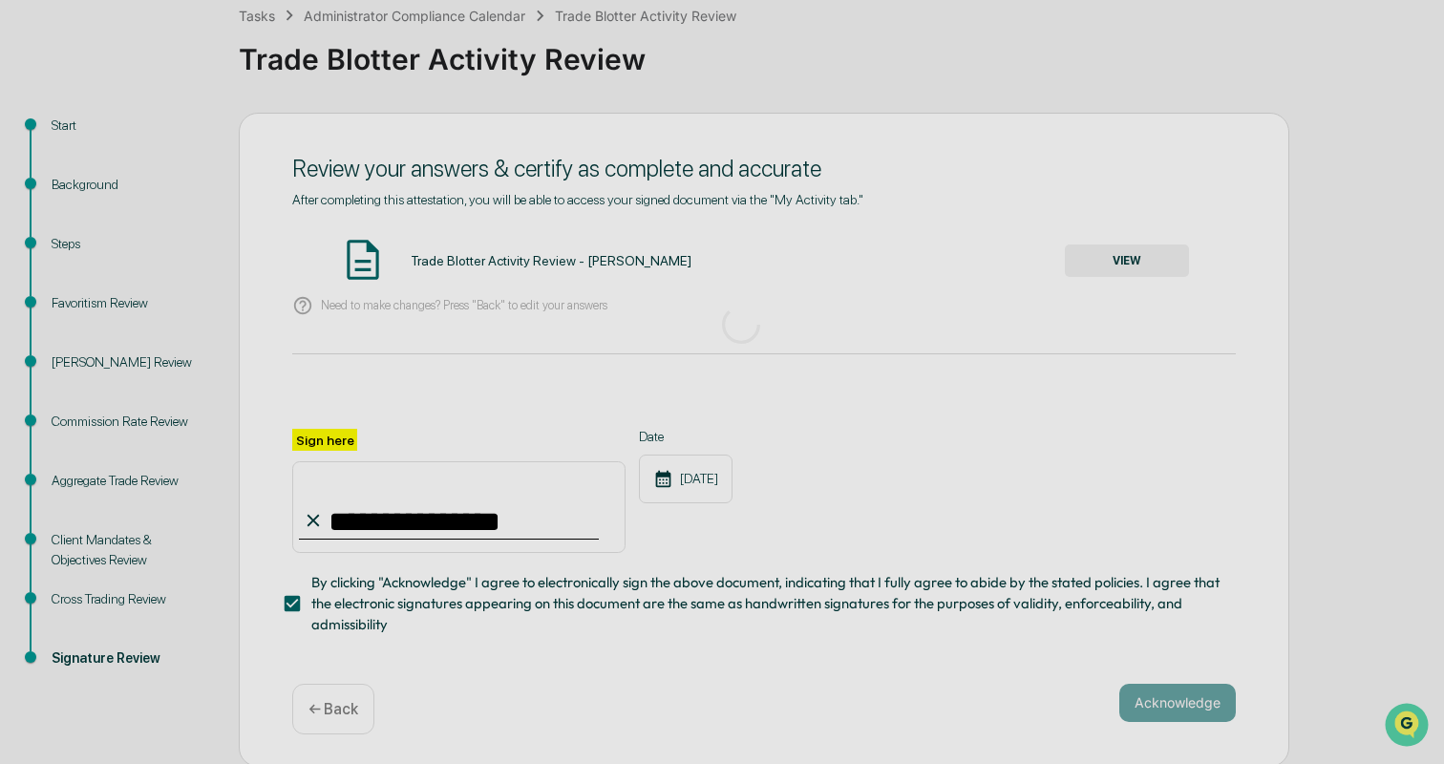
scroll to position [76, 0]
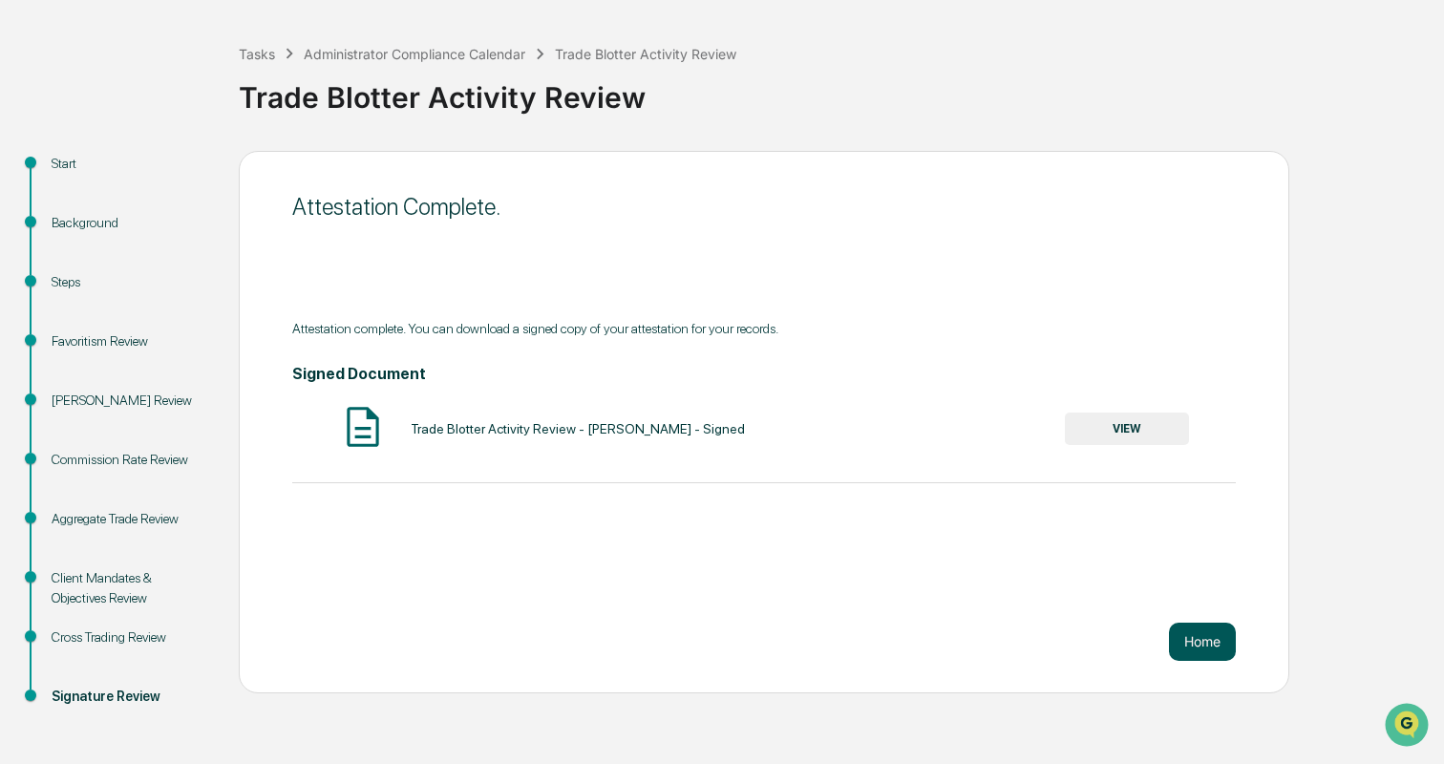
click at [1227, 642] on button "Home" at bounding box center [1202, 642] width 67 height 38
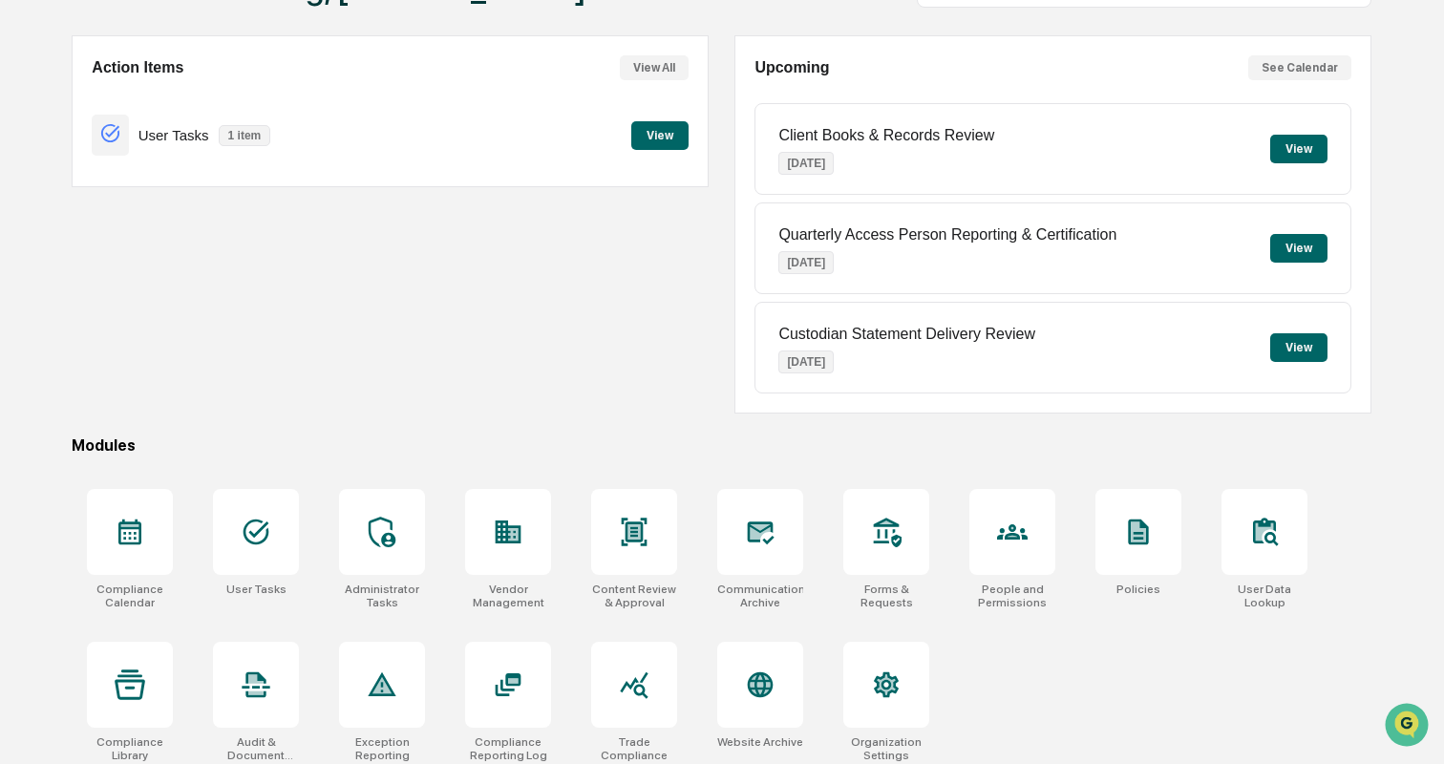
scroll to position [152, 0]
click at [524, 510] on div at bounding box center [508, 531] width 86 height 86
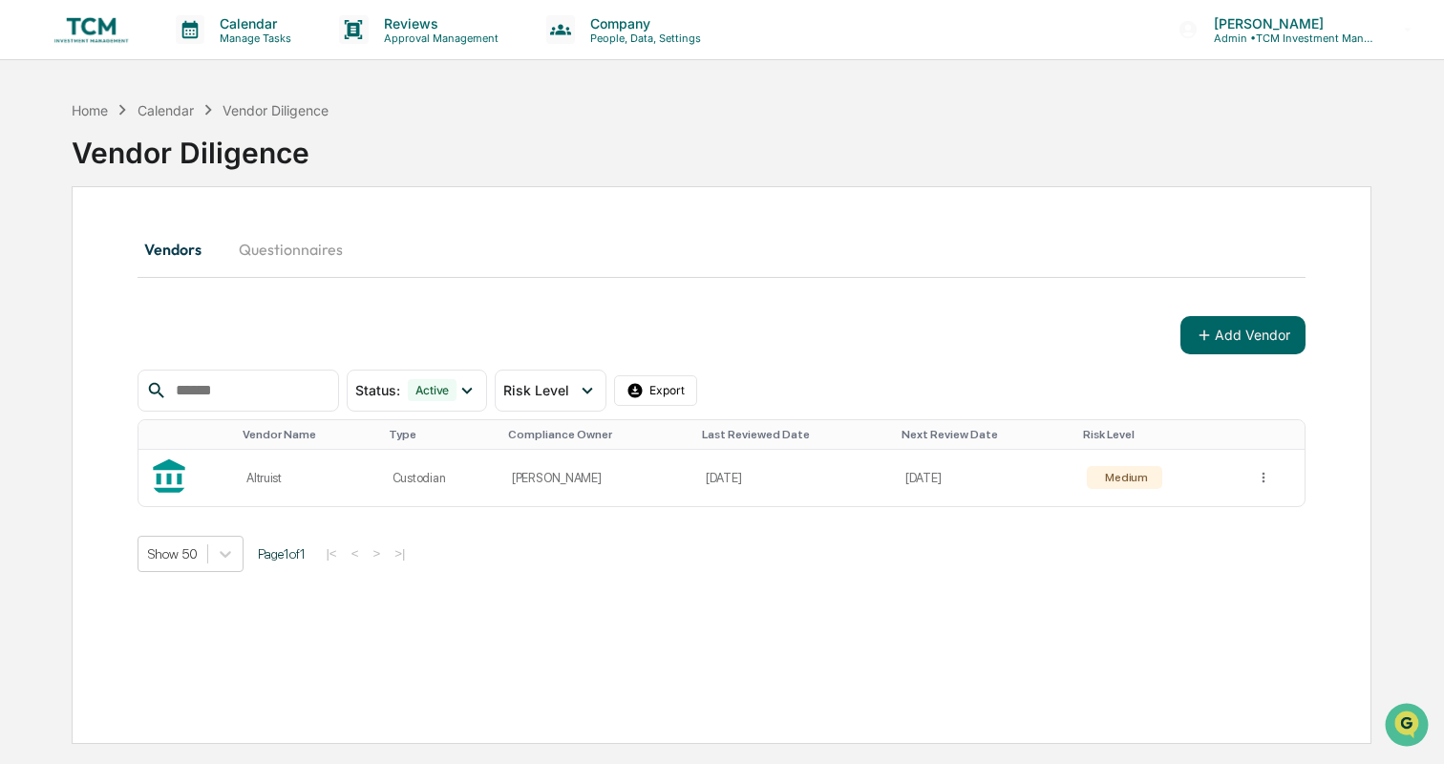
click at [86, 21] on img at bounding box center [92, 29] width 92 height 36
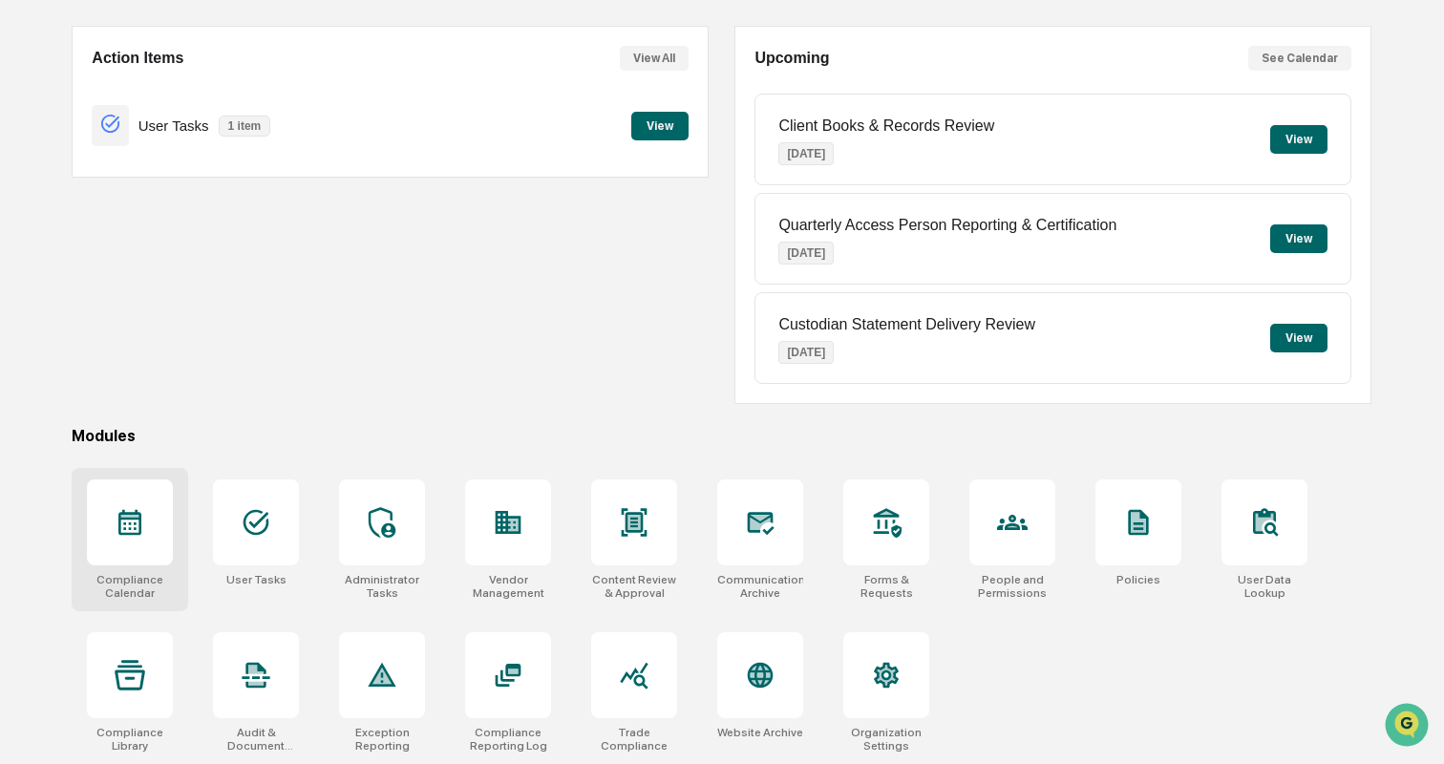
scroll to position [180, 0]
click at [236, 635] on div at bounding box center [256, 675] width 86 height 86
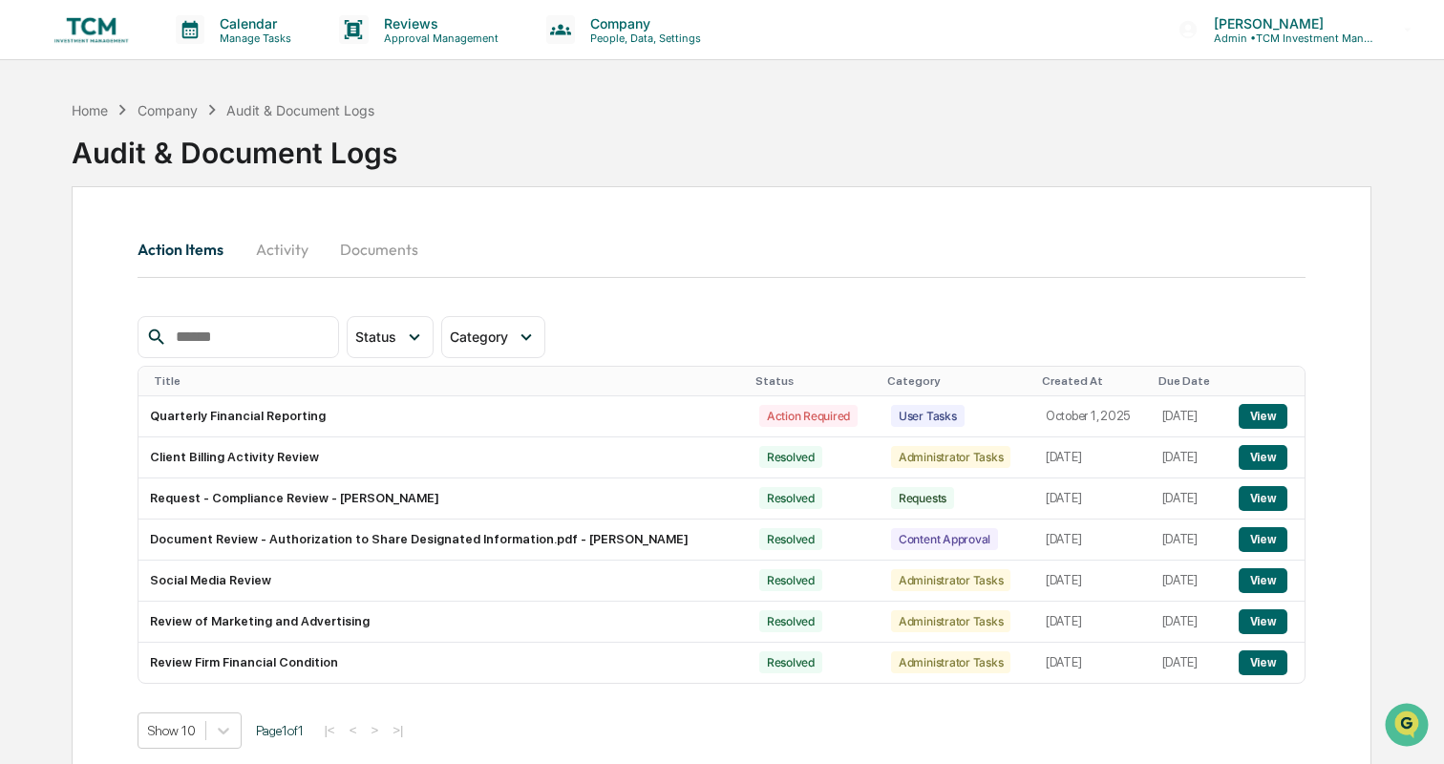
click at [284, 265] on button "Activity" at bounding box center [282, 249] width 86 height 46
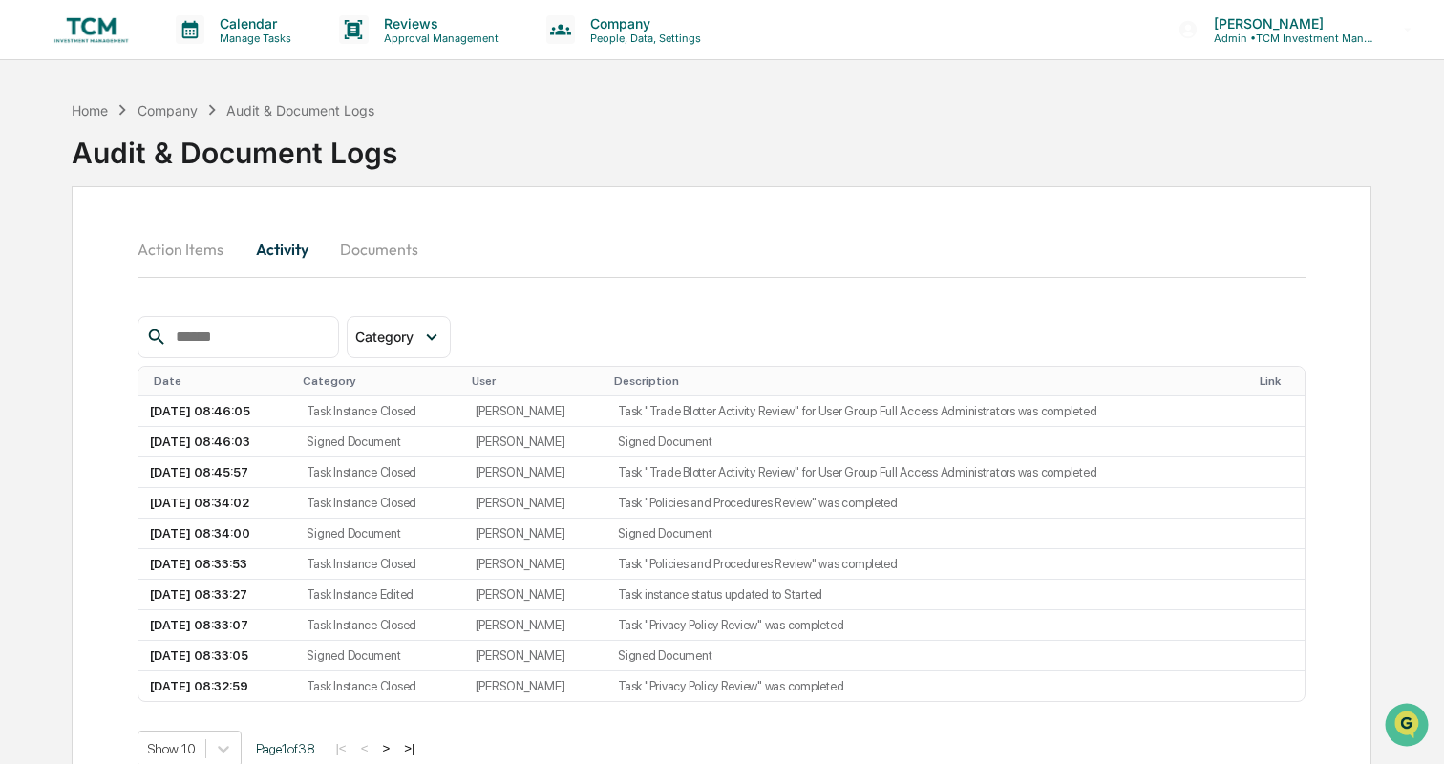
click at [371, 255] on button "Documents" at bounding box center [379, 249] width 109 height 46
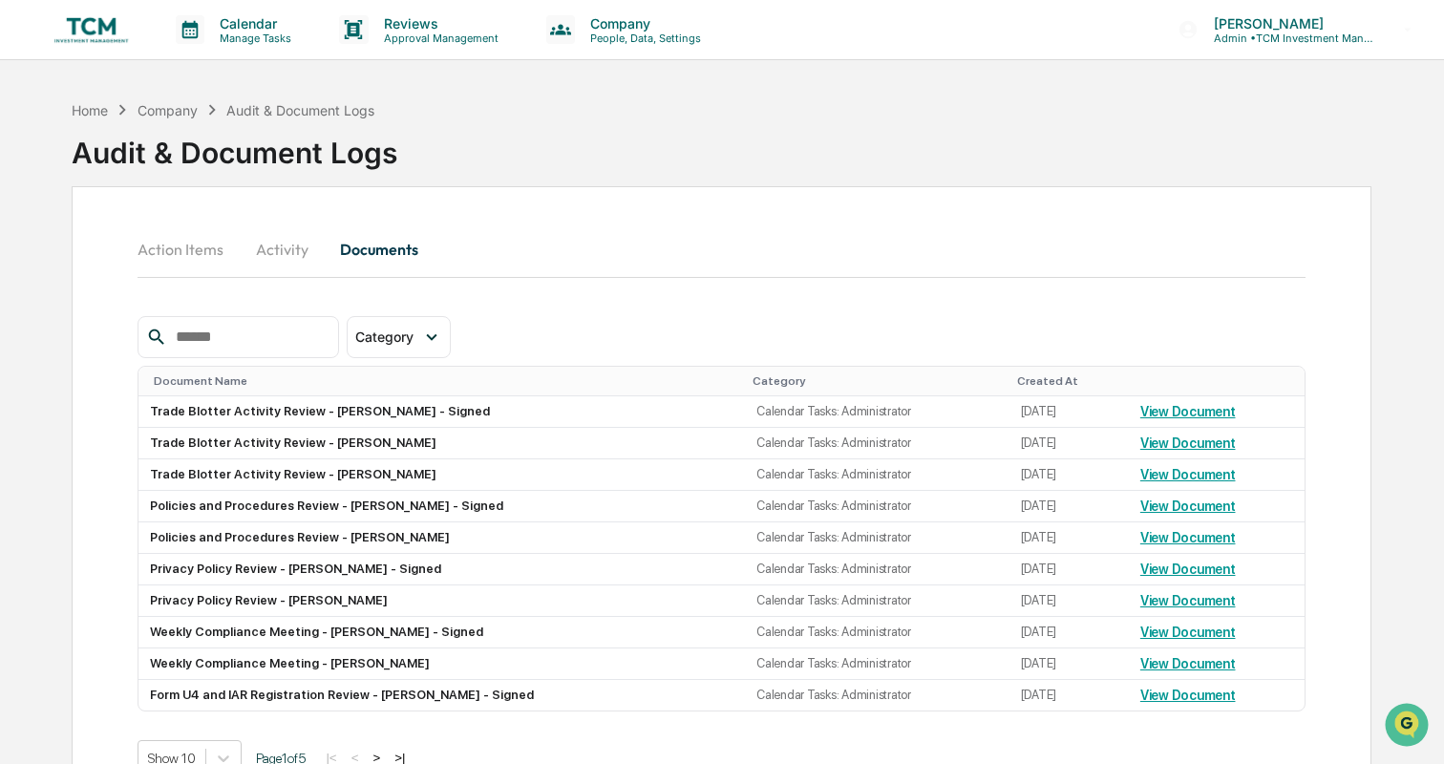
click at [80, 26] on img at bounding box center [92, 29] width 92 height 36
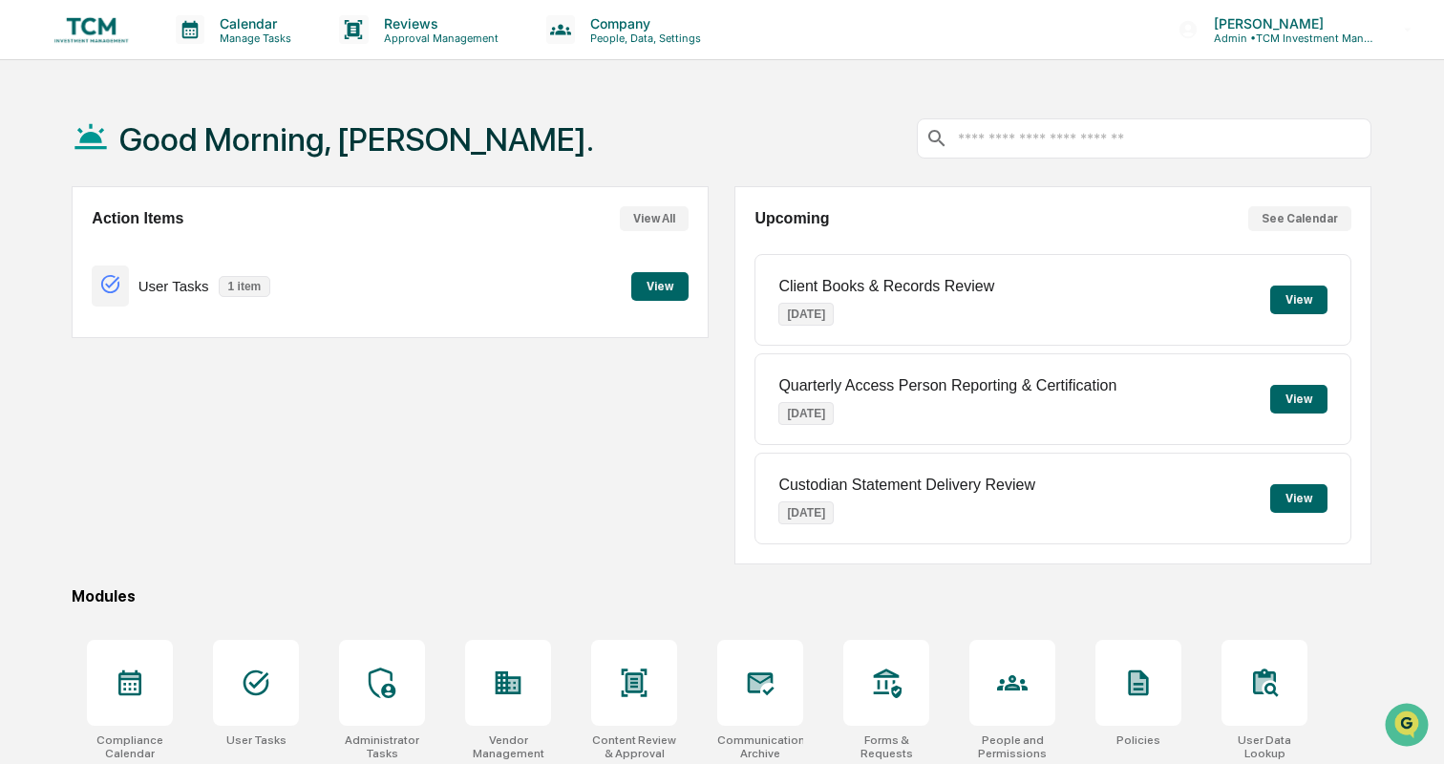
click at [91, 23] on img at bounding box center [92, 29] width 92 height 36
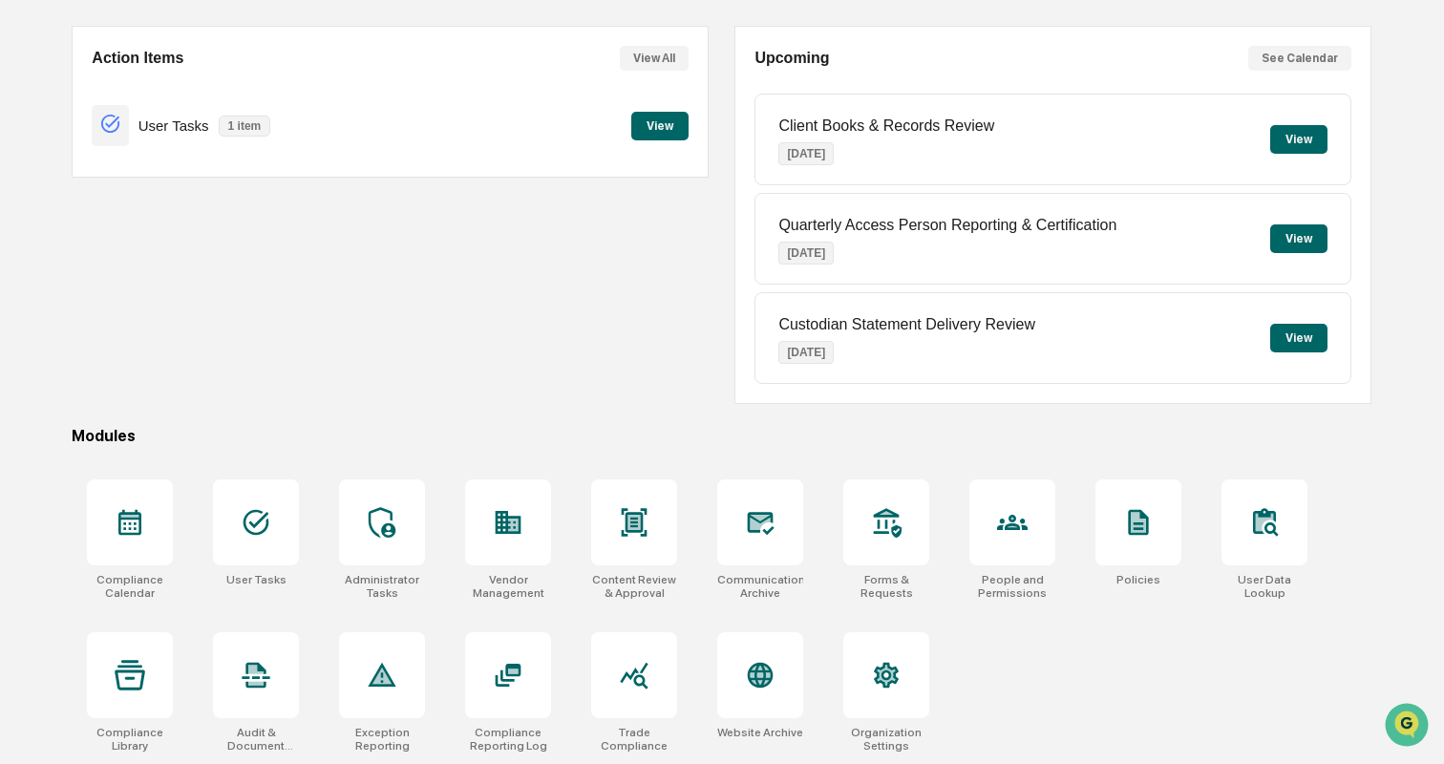
scroll to position [180, 0]
click at [379, 684] on div at bounding box center [382, 675] width 86 height 86
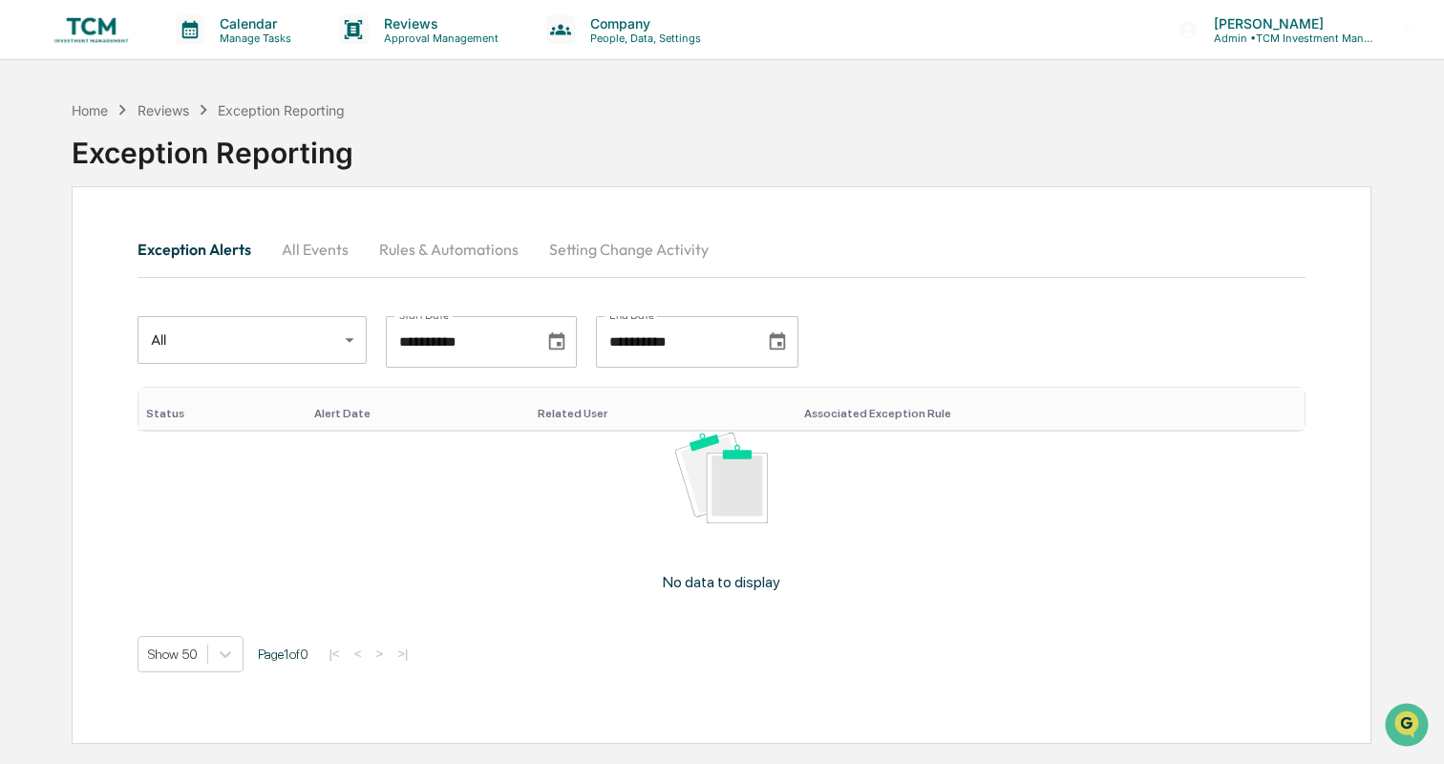
click at [321, 245] on button "All Events" at bounding box center [315, 249] width 97 height 46
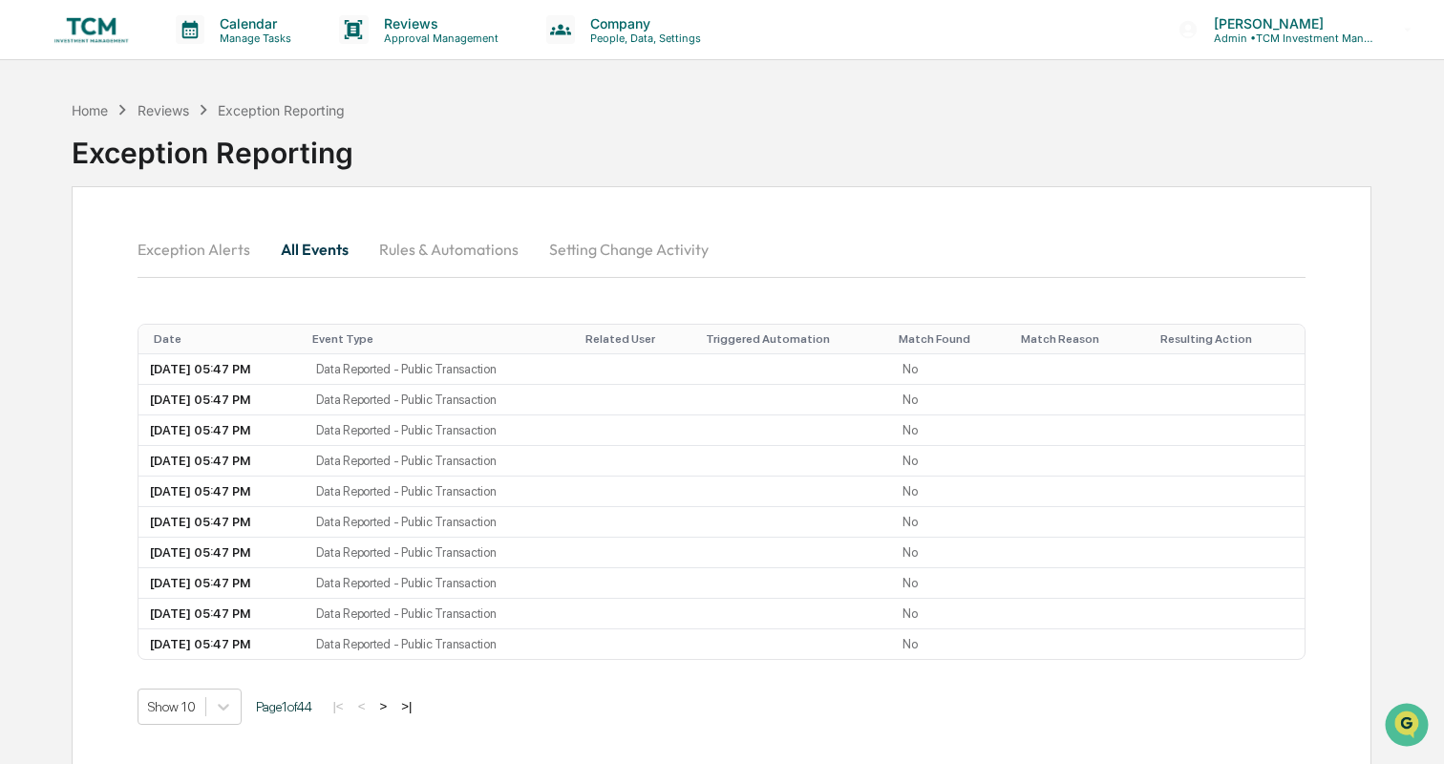
click at [430, 256] on button "Rules & Automations" at bounding box center [449, 249] width 170 height 46
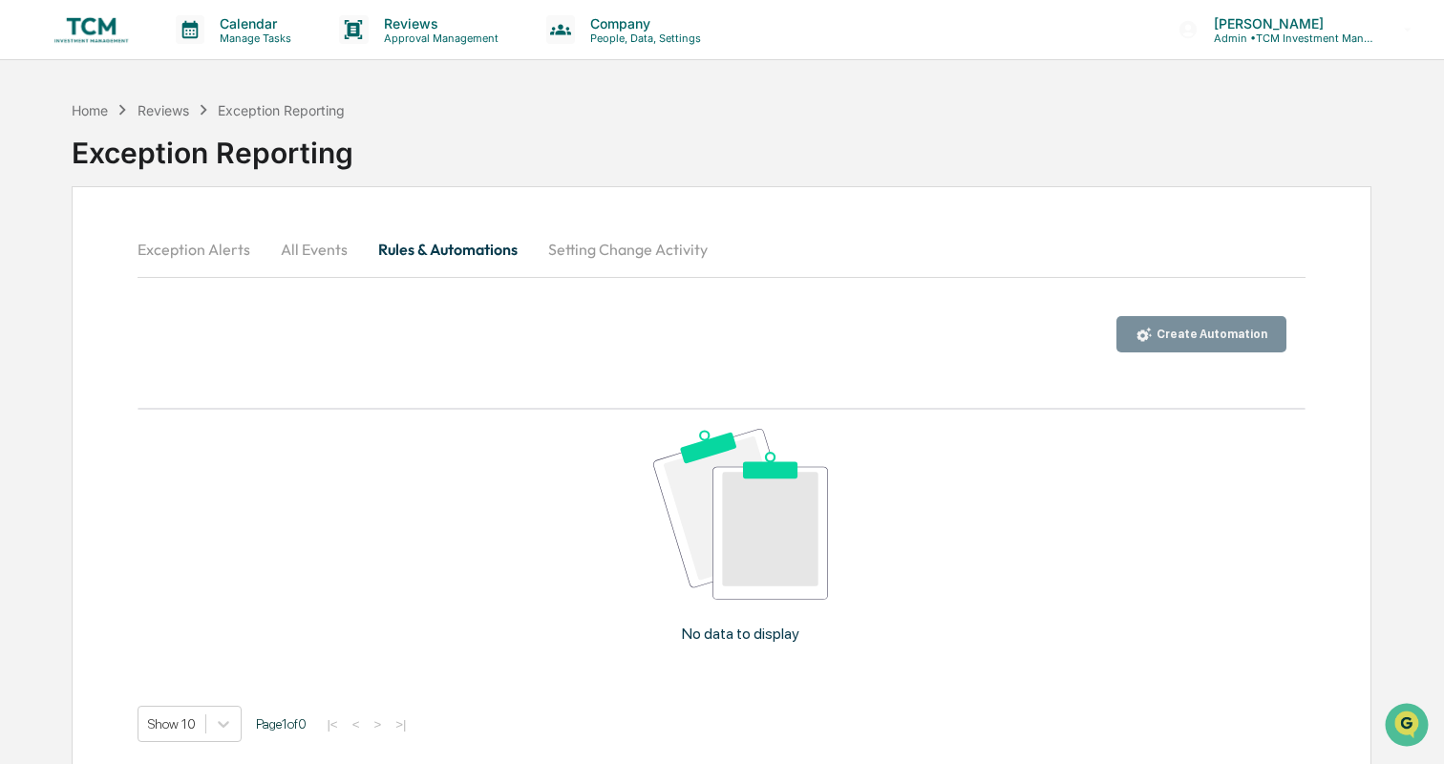
click at [106, 21] on img at bounding box center [92, 29] width 92 height 36
